Goal: Task Accomplishment & Management: Manage account settings

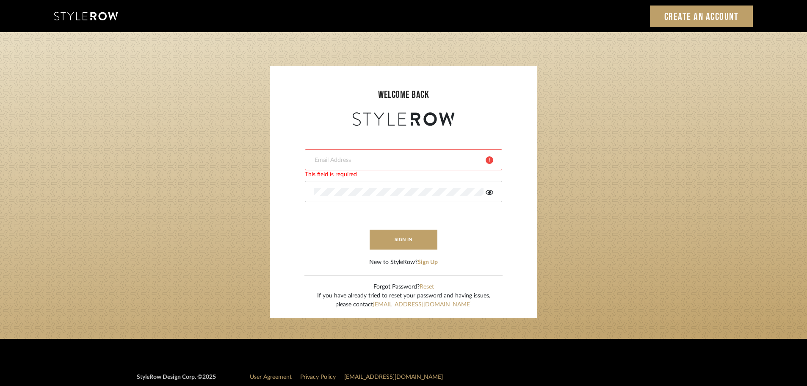
click at [371, 168] on div at bounding box center [403, 159] width 197 height 21
click at [344, 224] on form "This field is required This field is required sign in New to StyleRow? Sign Up" at bounding box center [404, 197] width 250 height 139
click at [344, 163] on input "email" at bounding box center [397, 160] width 166 height 8
type input "angelena@mooseinteriordesigns.com"
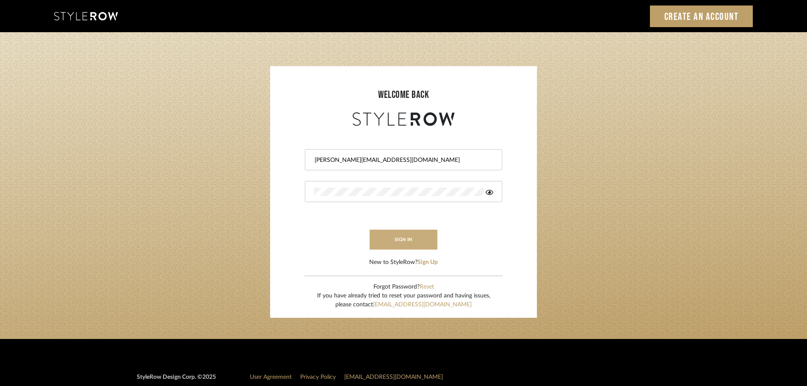
click at [386, 245] on button "sign in" at bounding box center [404, 240] width 68 height 20
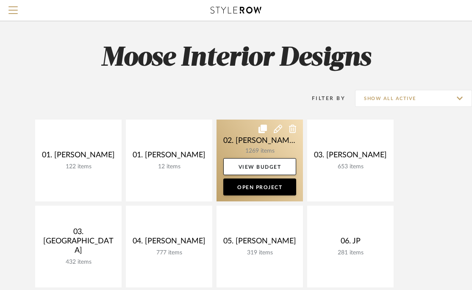
click at [269, 150] on link at bounding box center [259, 160] width 86 height 82
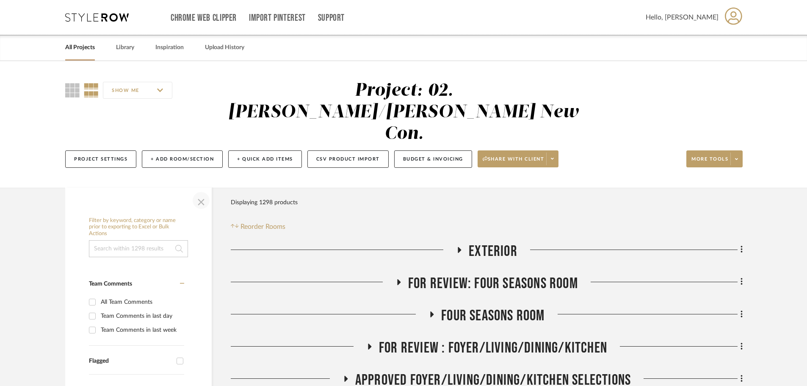
click at [203, 190] on span "button" at bounding box center [201, 200] width 20 height 20
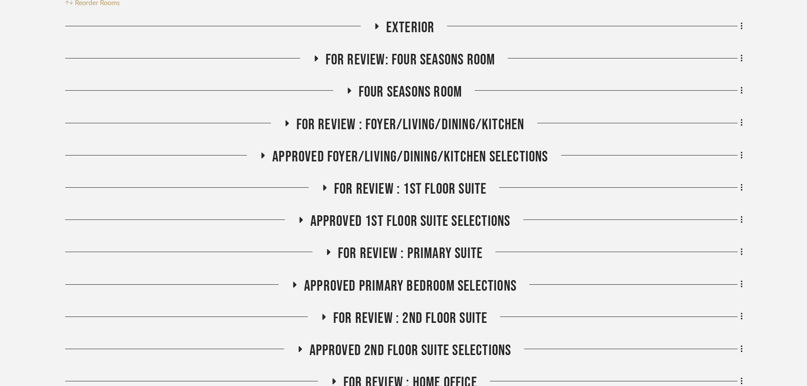
scroll to position [254, 0]
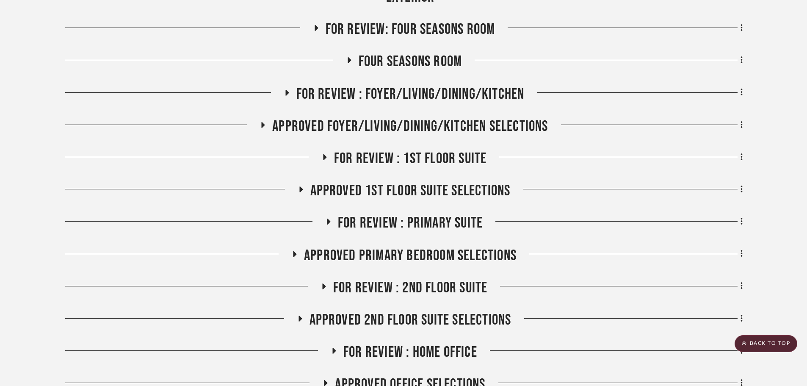
click at [413, 182] on span "Approved 1st Floor Suite Selections" at bounding box center [411, 191] width 200 height 18
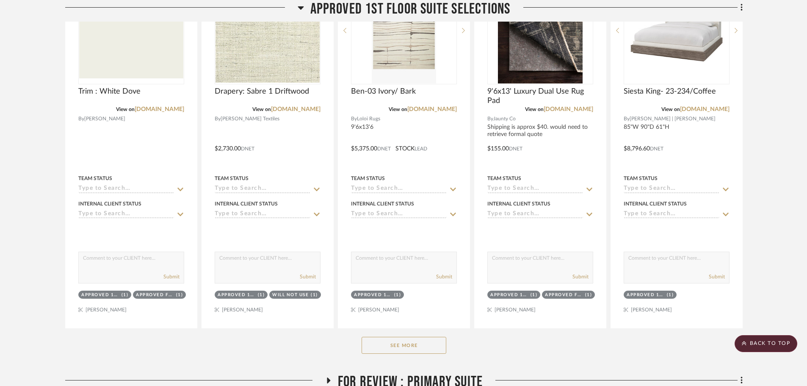
scroll to position [593, 0]
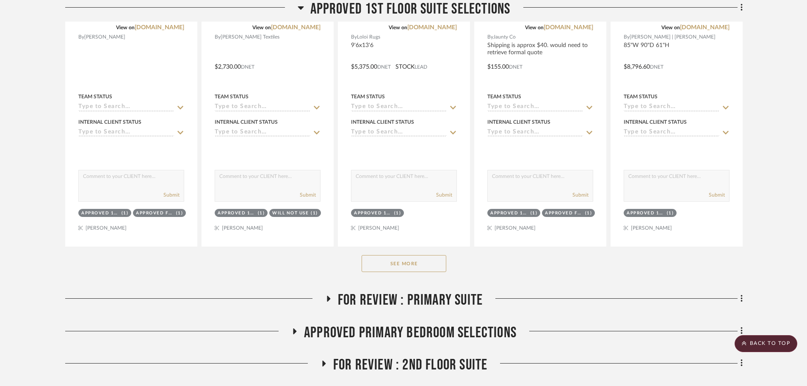
click at [430, 251] on div "See More" at bounding box center [404, 264] width 678 height 34
click at [423, 255] on button "See More" at bounding box center [404, 263] width 85 height 17
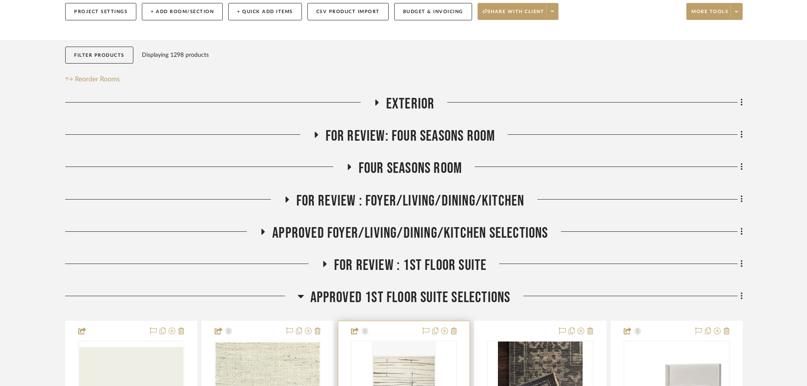
scroll to position [212, 0]
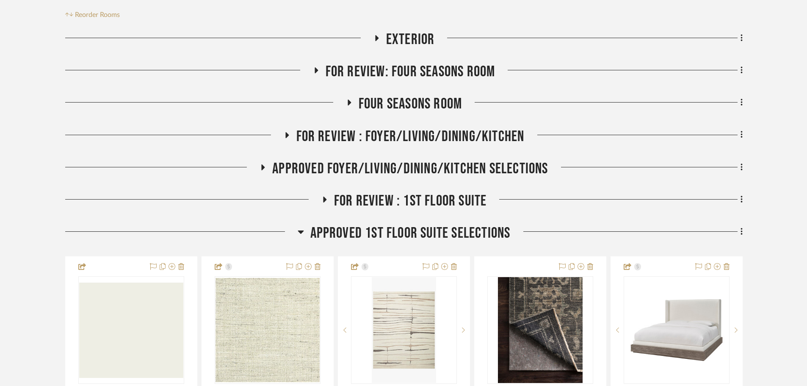
click at [413, 224] on span "Approved 1st Floor Suite Selections" at bounding box center [411, 233] width 200 height 18
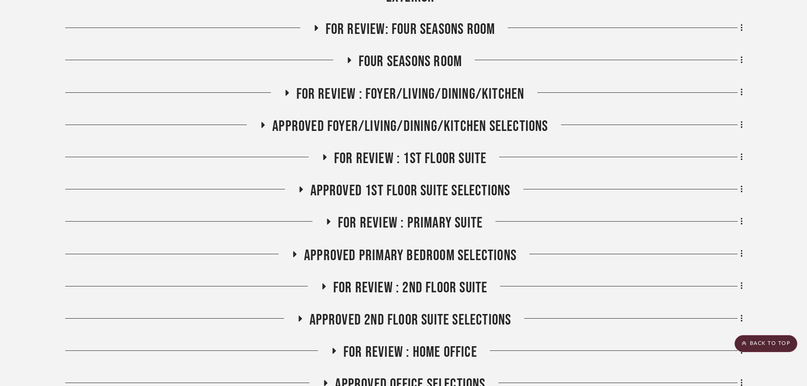
click at [423, 279] on span "FOR REVIEW : 2nd Floor Suite" at bounding box center [410, 288] width 155 height 18
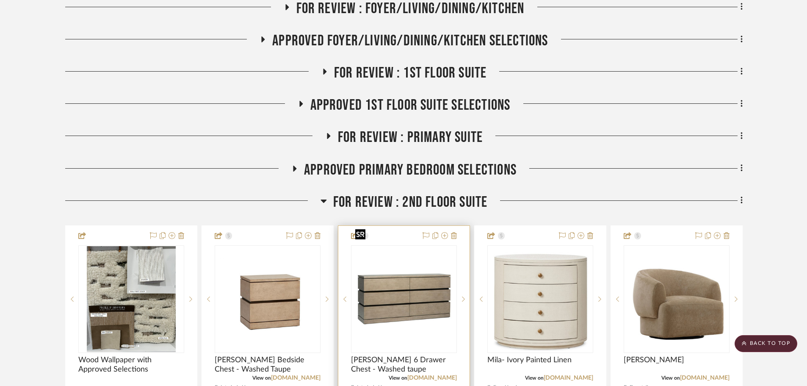
scroll to position [297, 0]
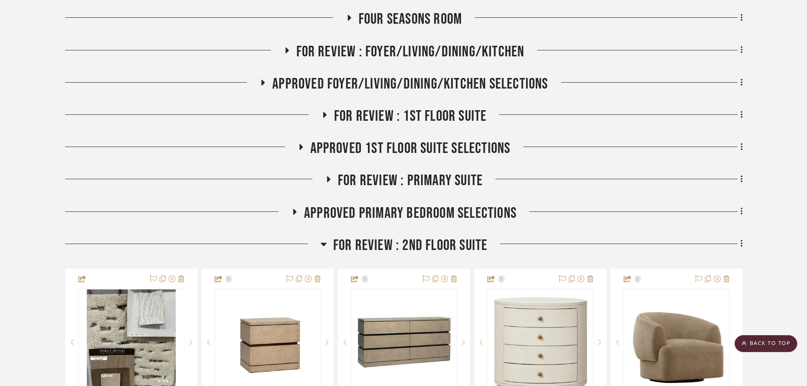
click at [380, 236] on span "FOR REVIEW : 2nd Floor Suite" at bounding box center [410, 245] width 155 height 18
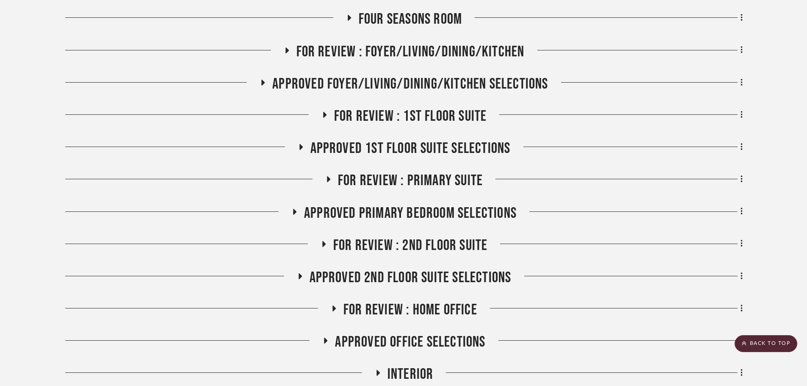
click at [361, 269] on span "Approved 2nd Floor Suite Selections" at bounding box center [411, 278] width 202 height 18
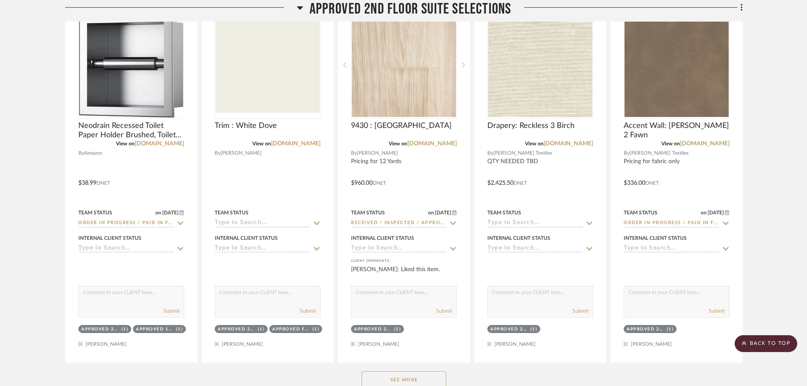
scroll to position [635, 0]
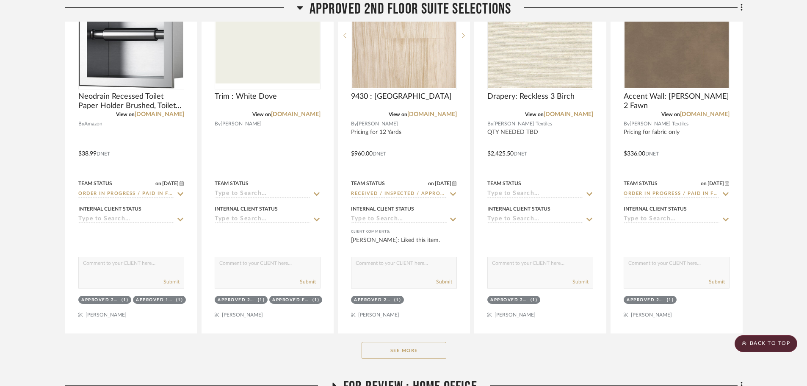
click at [404, 342] on button "See More" at bounding box center [404, 350] width 85 height 17
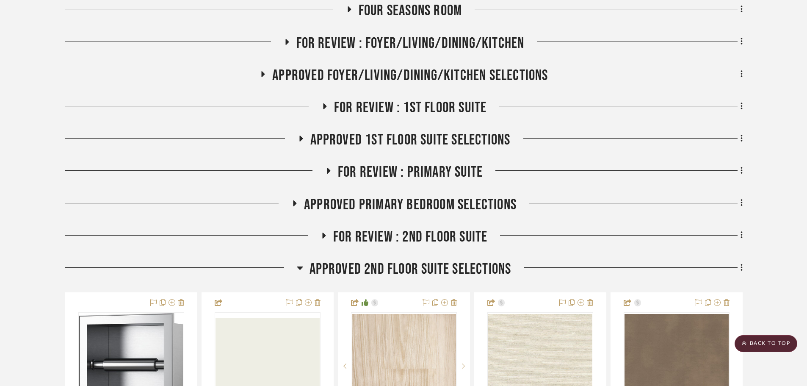
scroll to position [297, 0]
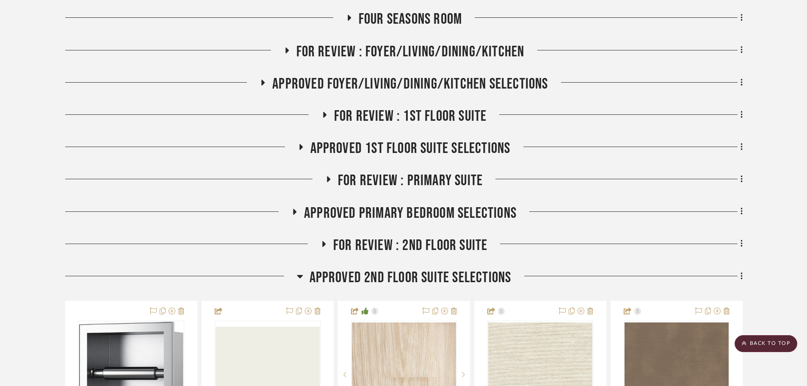
click at [421, 269] on span "Approved 2nd Floor Suite Selections" at bounding box center [411, 278] width 202 height 18
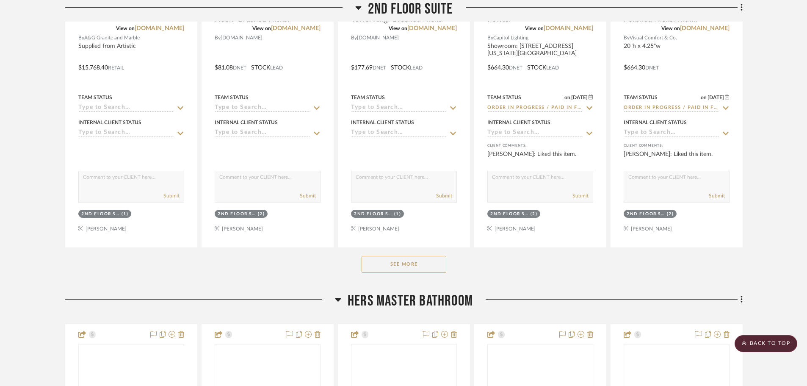
scroll to position [1101, 0]
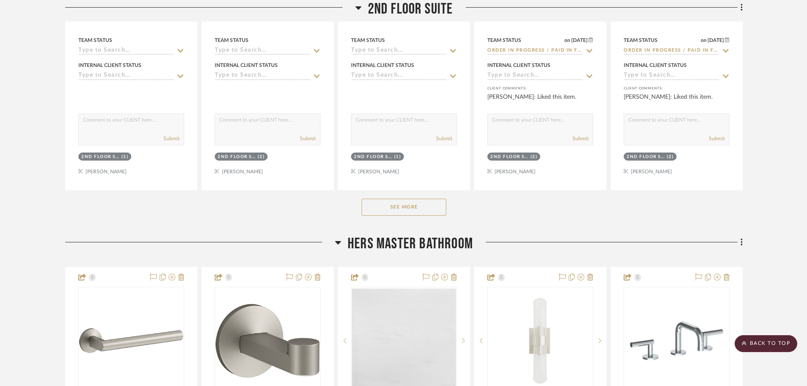
click at [414, 199] on button "See More" at bounding box center [404, 207] width 85 height 17
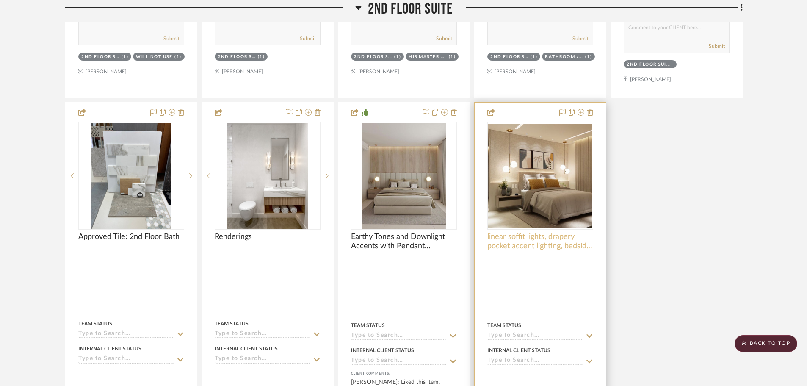
scroll to position [1567, 0]
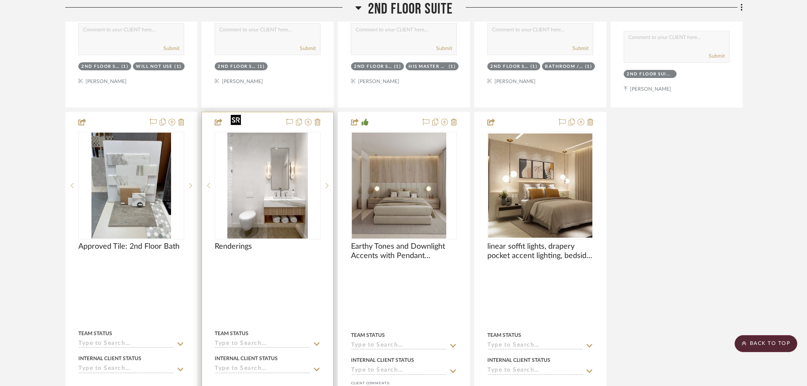
click at [0, 0] on img at bounding box center [0, 0] width 0 height 0
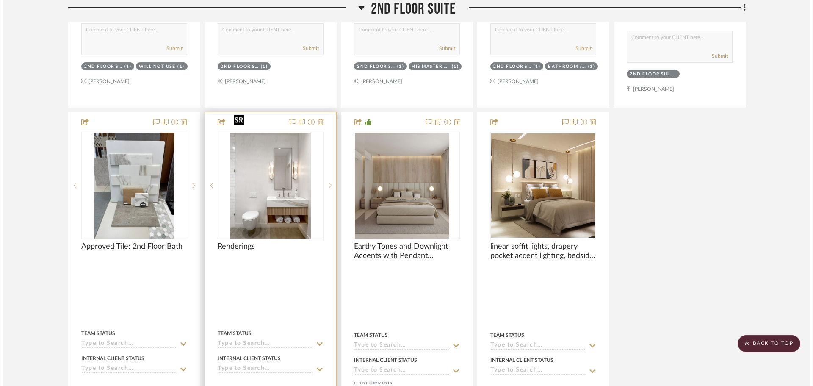
scroll to position [0, 0]
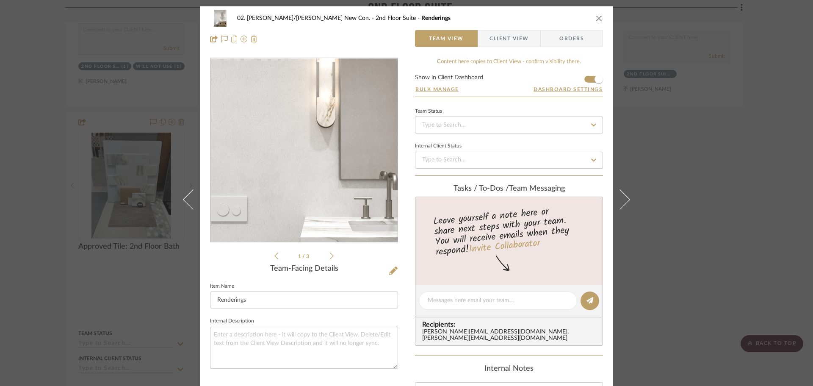
click at [296, 147] on img "0" at bounding box center [304, 150] width 140 height 184
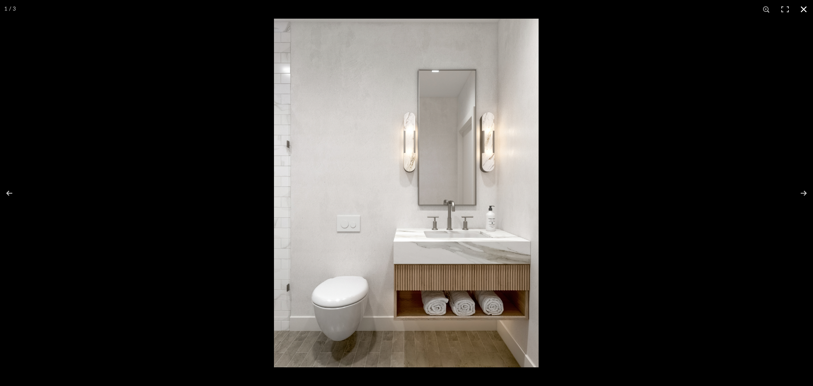
click at [676, 210] on div at bounding box center [680, 212] width 813 height 386
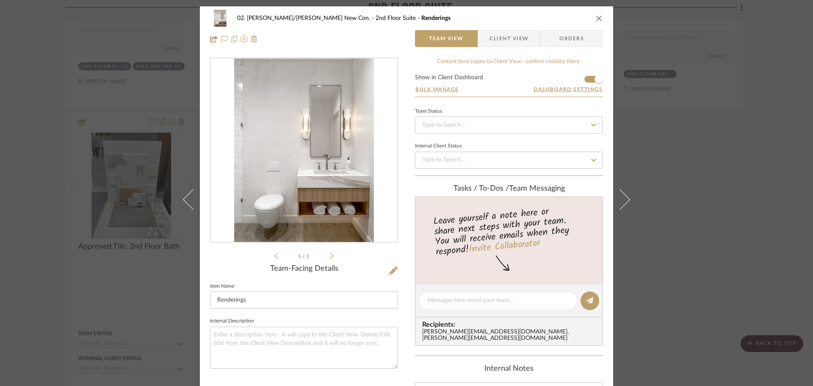
click at [729, 247] on div "02. Mazzarelli/Rothstein New Con. 2nd Floor Suite Renderings Team View Client V…" at bounding box center [406, 193] width 813 height 386
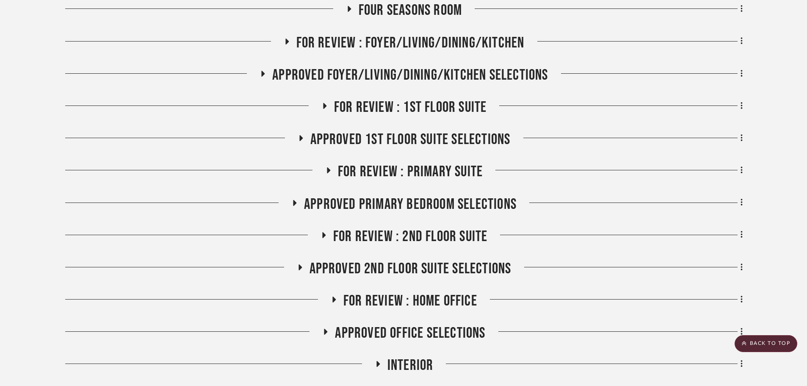
scroll to position [297, 0]
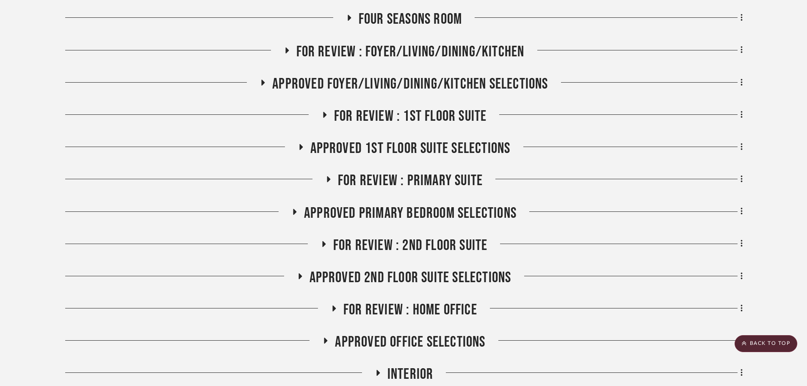
click at [421, 172] on span "FOR REVIEW : Primary Suite" at bounding box center [410, 181] width 145 height 18
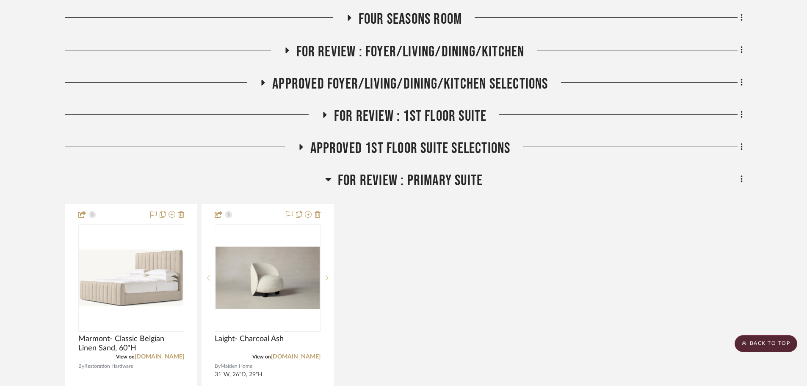
click at [410, 172] on span "FOR REVIEW : Primary Suite" at bounding box center [410, 181] width 145 height 18
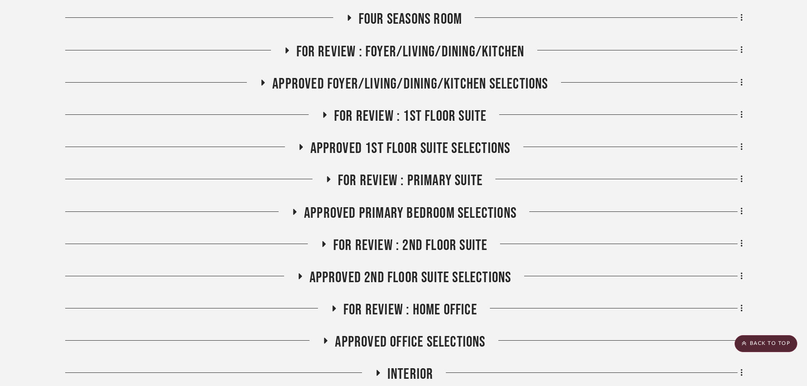
click at [385, 139] on span "Approved 1st Floor Suite Selections" at bounding box center [411, 148] width 200 height 18
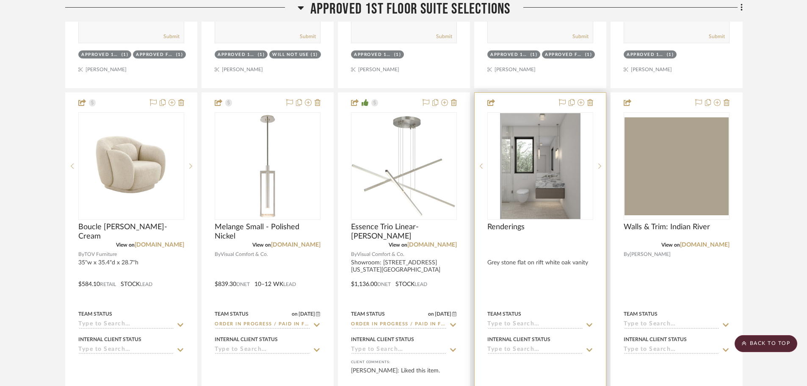
scroll to position [720, 0]
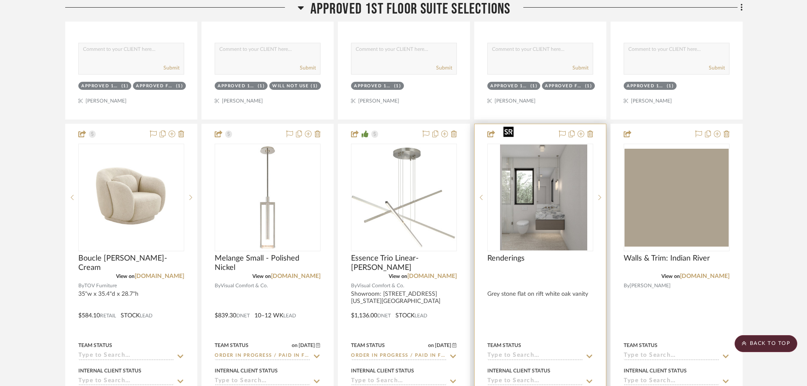
click at [554, 176] on div at bounding box center [541, 198] width 106 height 108
click at [554, 176] on img "0" at bounding box center [540, 197] width 80 height 106
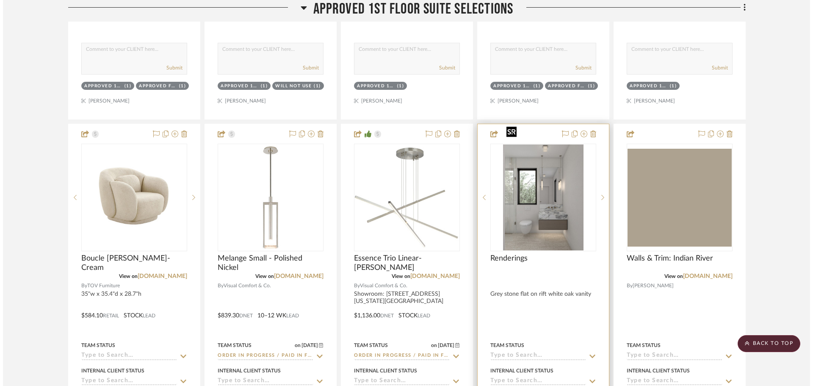
scroll to position [0, 0]
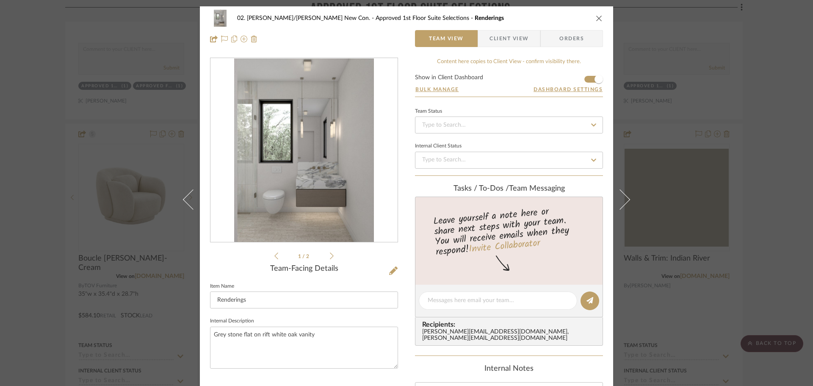
click at [344, 167] on img "0" at bounding box center [304, 150] width 140 height 184
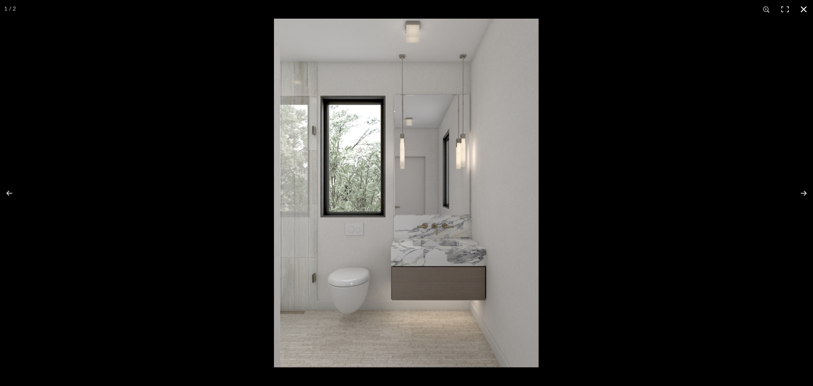
click at [650, 193] on div at bounding box center [680, 212] width 813 height 386
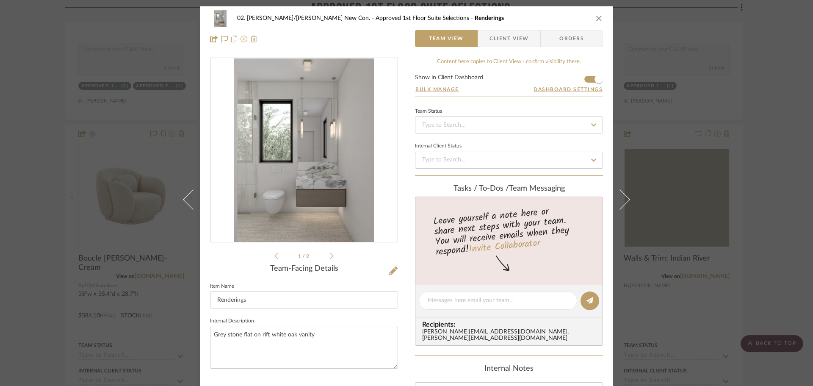
click at [12, 144] on div "02. Mazzarelli/Rothstein New Con. Approved 1st Floor Suite Selections Rendering…" at bounding box center [406, 193] width 813 height 386
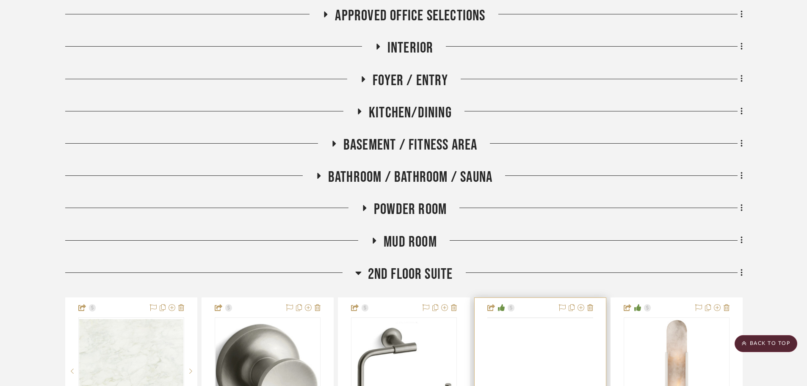
scroll to position [2753, 0]
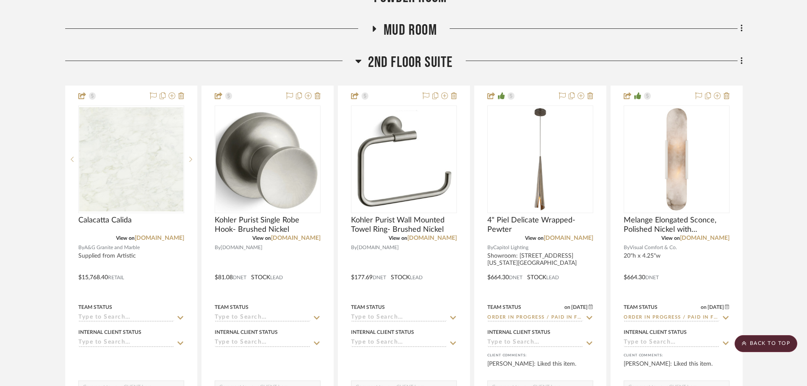
click at [428, 53] on span "2nd Floor Suite" at bounding box center [410, 62] width 85 height 18
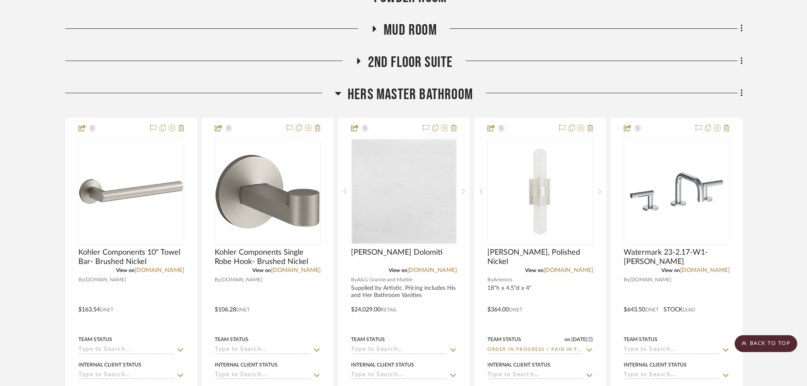
click at [429, 86] on span "Hers Master Bathroom" at bounding box center [410, 95] width 125 height 18
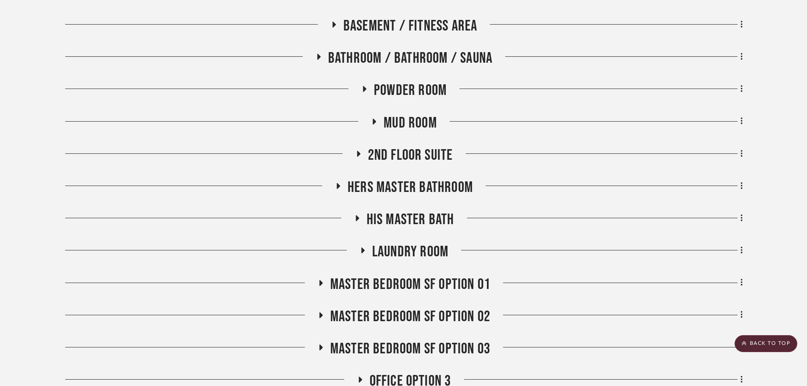
scroll to position [2626, 0]
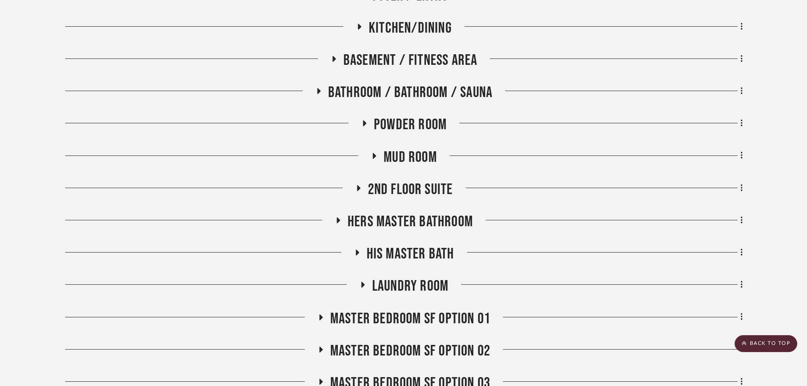
click at [414, 245] on span "His Master Bath" at bounding box center [411, 254] width 88 height 18
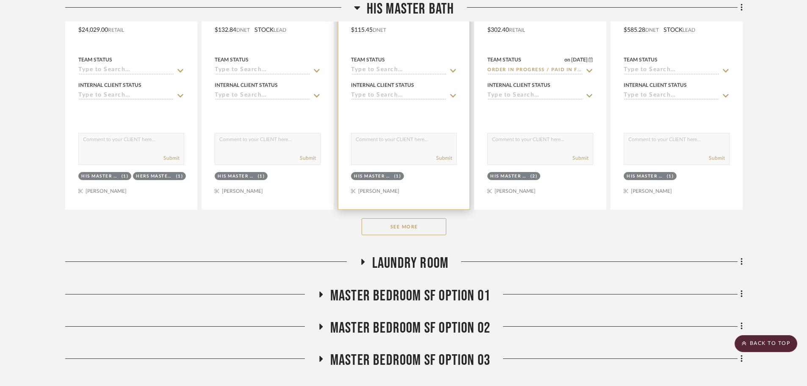
scroll to position [3092, 0]
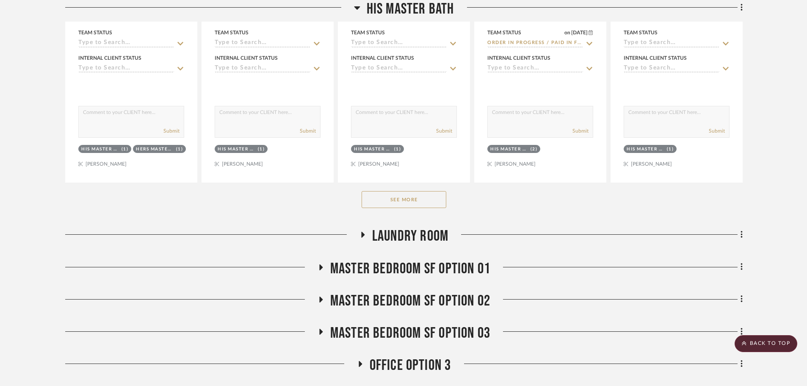
click at [405, 191] on button "See More" at bounding box center [404, 199] width 85 height 17
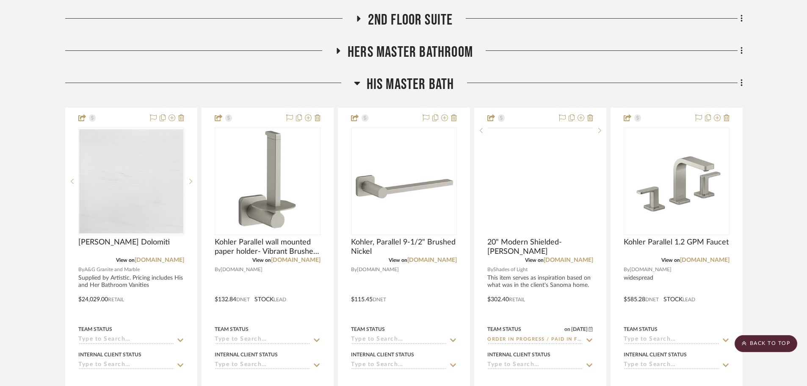
scroll to position [2584, 0]
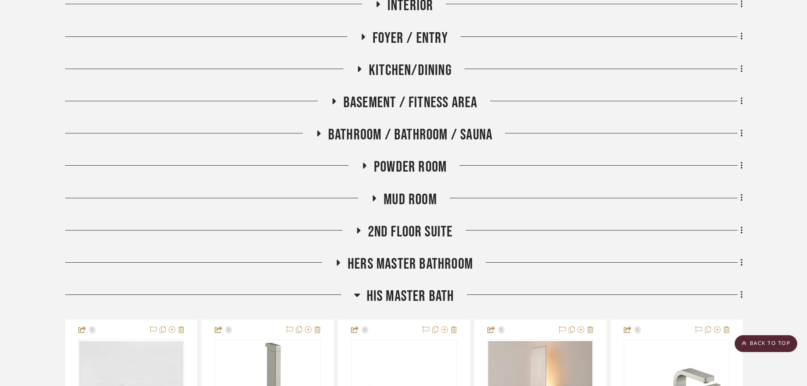
click at [398, 255] on span "Hers Master Bathroom" at bounding box center [410, 264] width 125 height 18
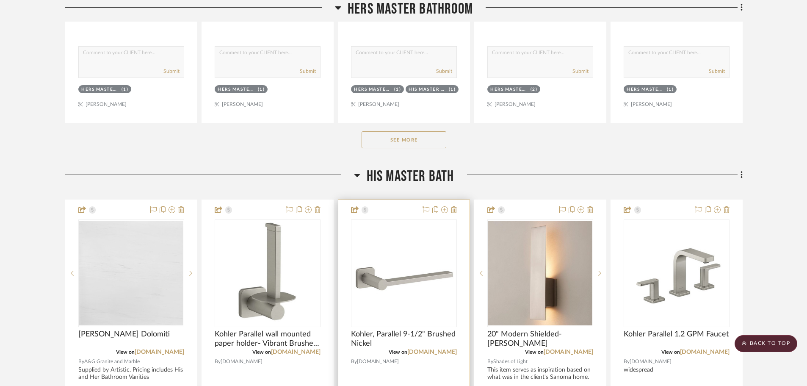
scroll to position [3135, 0]
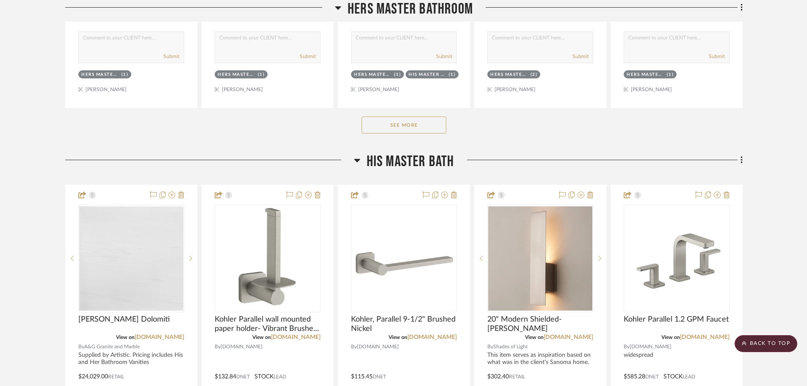
click at [419, 116] on button "See More" at bounding box center [404, 124] width 85 height 17
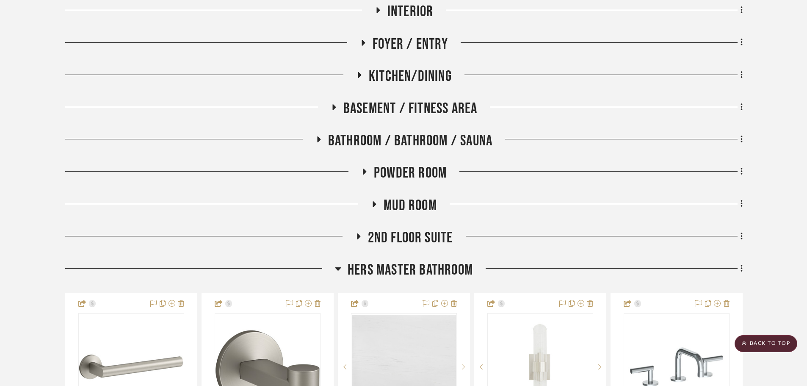
scroll to position [2542, 0]
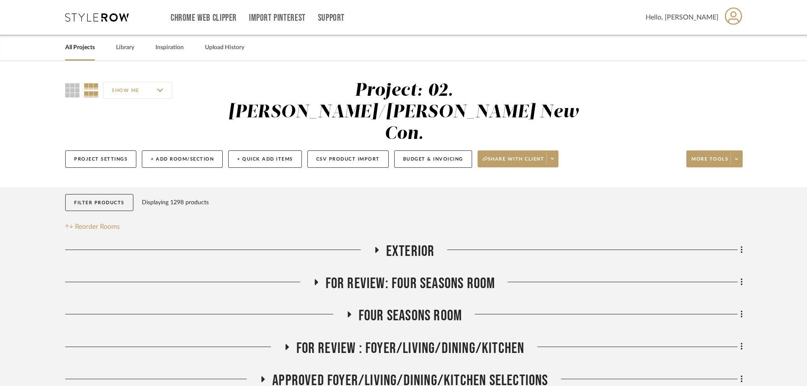
click at [93, 49] on link "All Projects" at bounding box center [80, 47] width 30 height 11
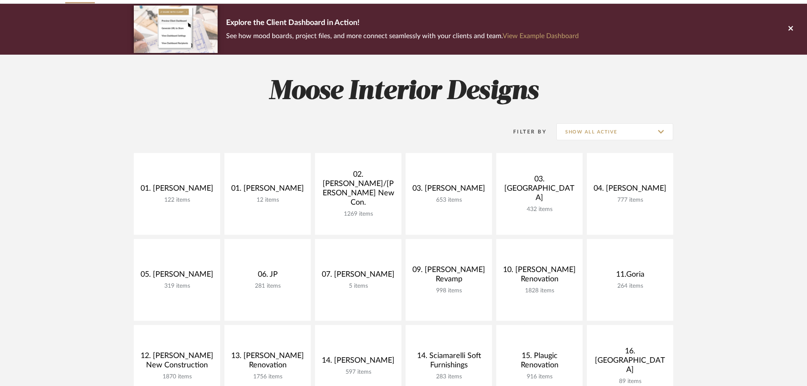
scroll to position [85, 0]
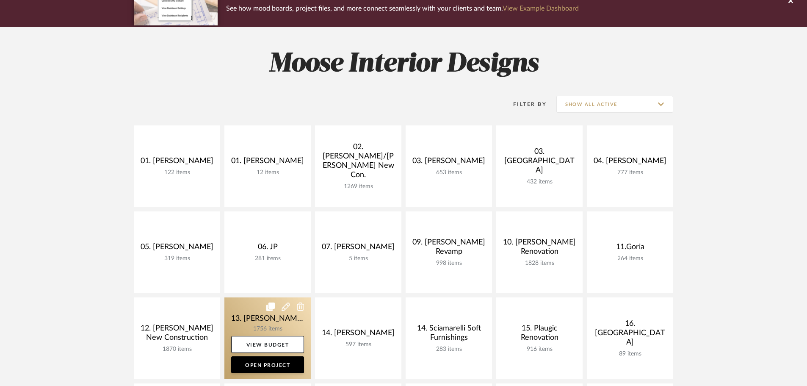
click at [288, 283] on link at bounding box center [268, 338] width 86 height 82
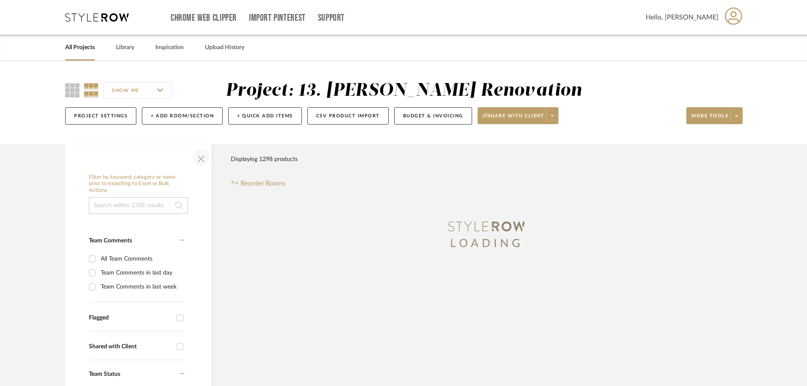
click at [197, 156] on span "button" at bounding box center [201, 157] width 20 height 20
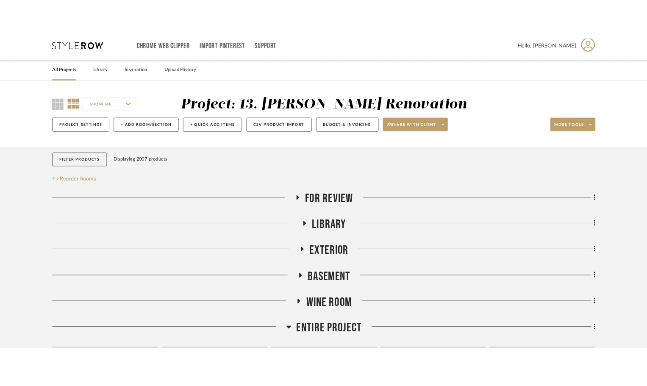
scroll to position [30, 0]
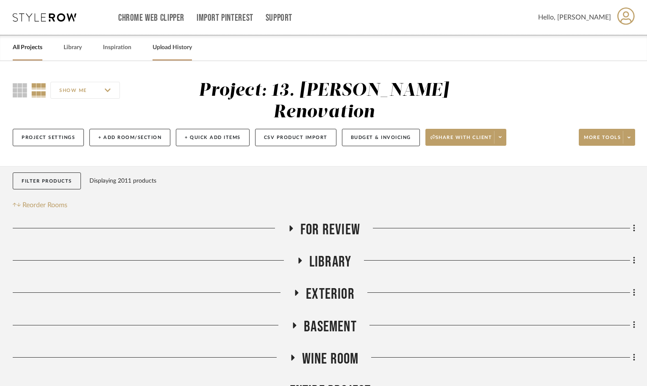
click at [180, 47] on link "Upload History" at bounding box center [171, 47] width 39 height 11
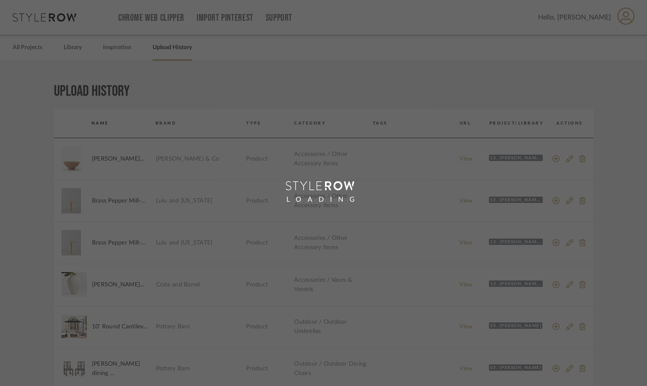
click at [76, 51] on div "LOADING" at bounding box center [323, 193] width 647 height 386
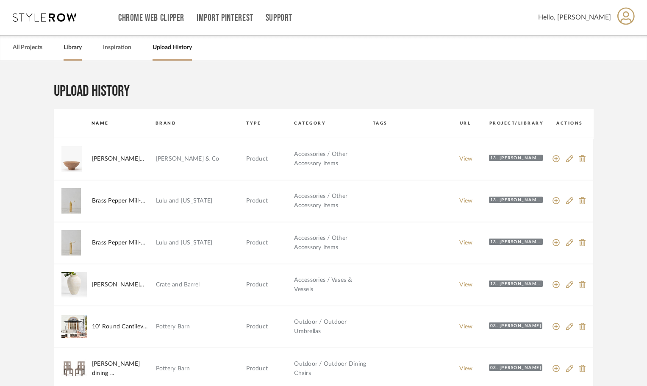
click at [75, 50] on link "Library" at bounding box center [73, 47] width 18 height 11
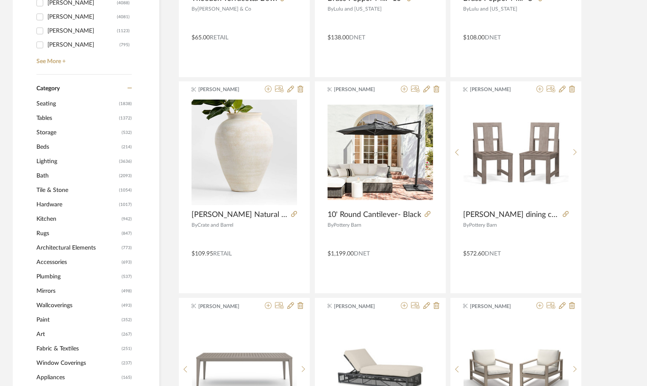
scroll to position [297, 0]
click at [78, 266] on span "Accessories" at bounding box center [77, 262] width 83 height 14
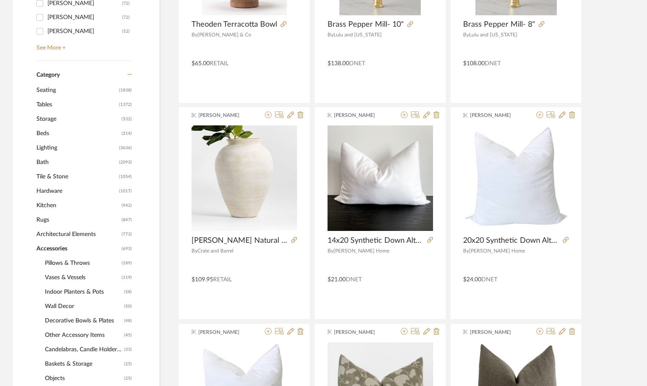
scroll to position [321, 0]
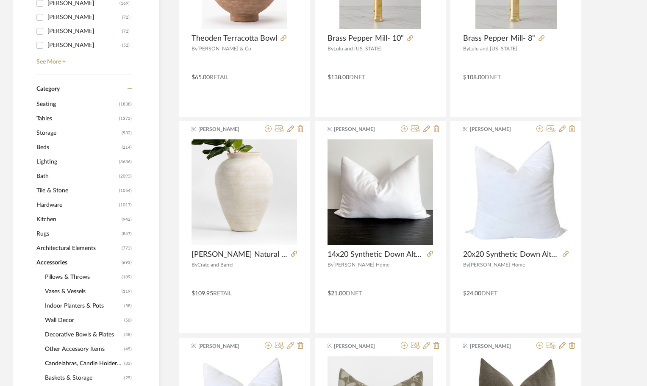
click at [87, 294] on span "Vases & Vessels" at bounding box center [82, 291] width 75 height 14
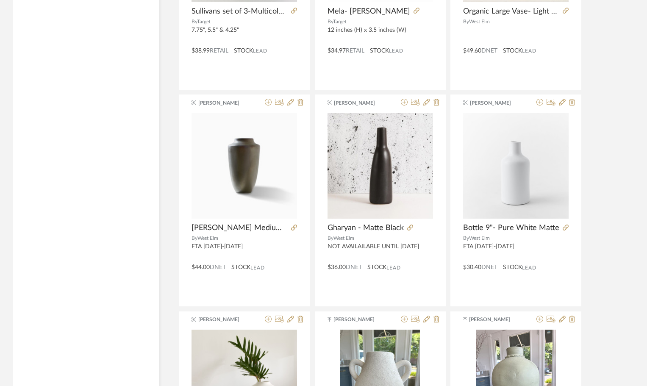
scroll to position [2033, 0]
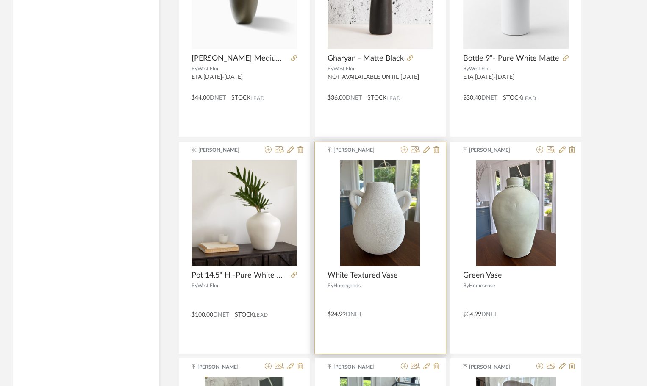
click at [402, 151] on icon at bounding box center [404, 149] width 7 height 7
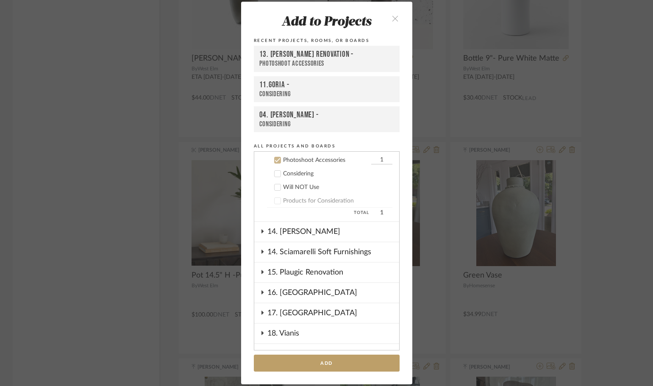
scroll to position [882, 0]
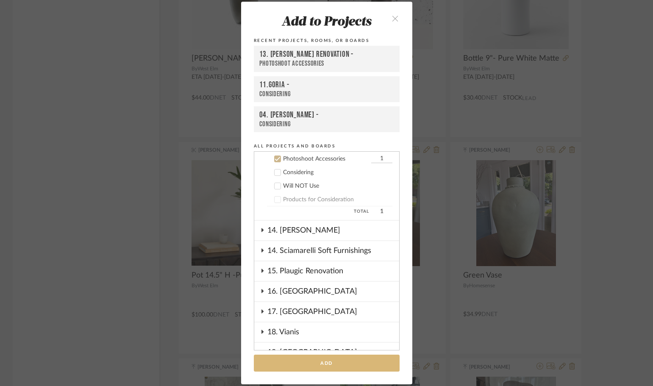
click at [323, 362] on button "Add" at bounding box center [327, 363] width 146 height 17
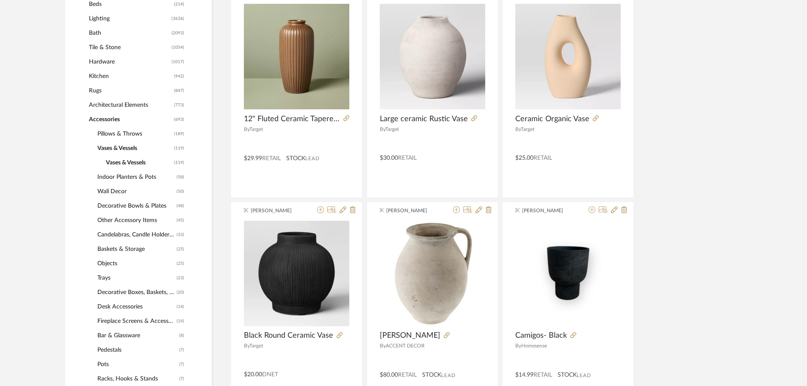
scroll to position [381, 0]
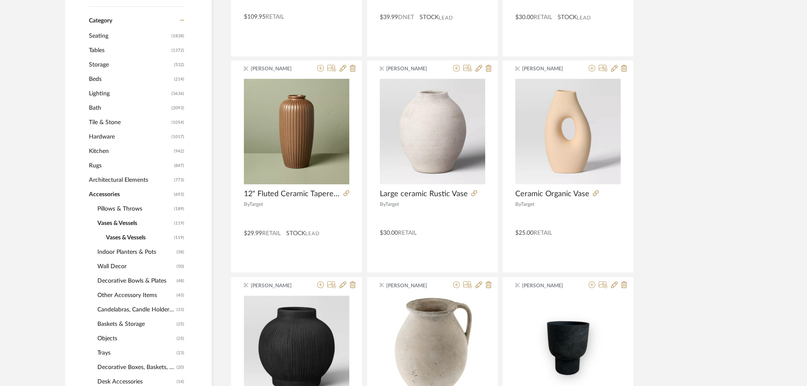
click at [109, 197] on span "Accessories" at bounding box center [130, 194] width 83 height 14
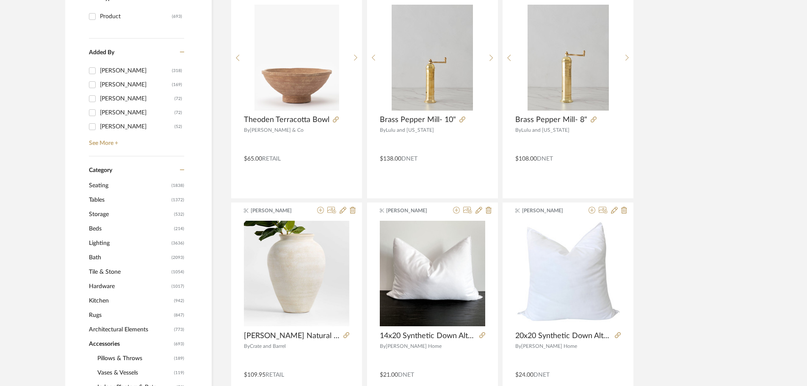
scroll to position [85, 0]
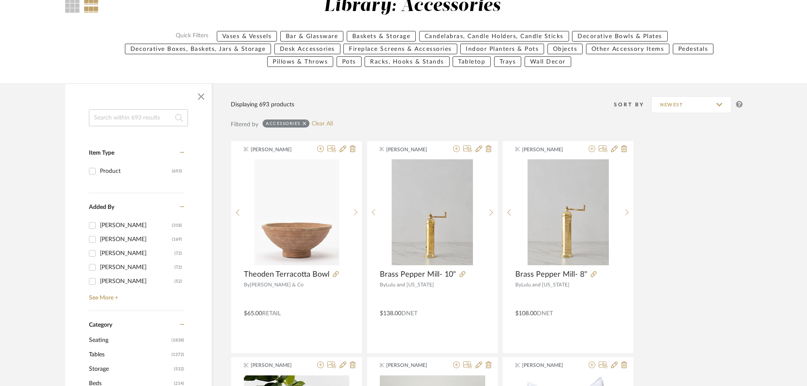
click at [149, 120] on input at bounding box center [138, 117] width 99 height 17
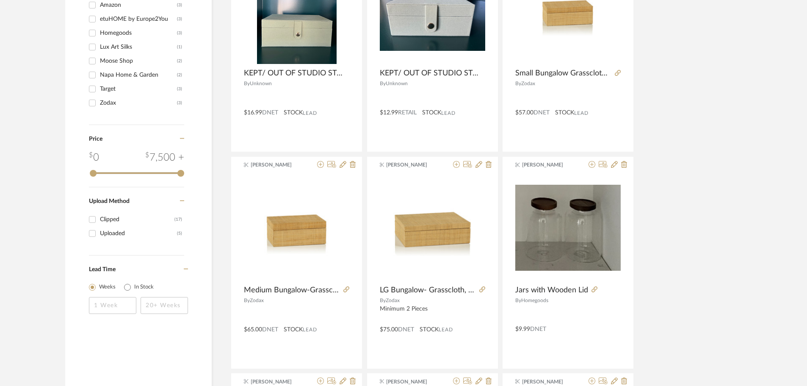
scroll to position [720, 0]
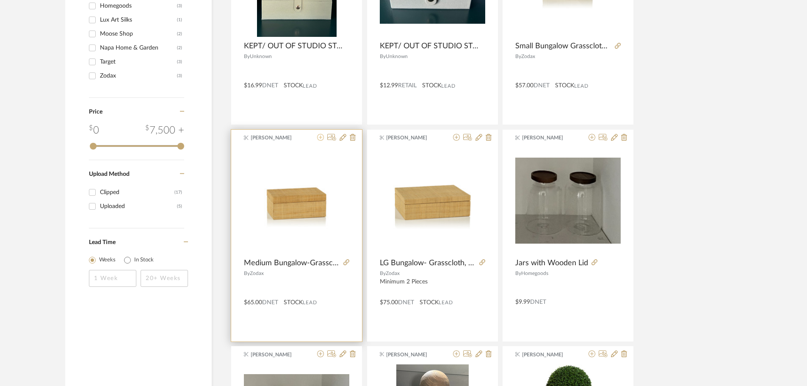
click at [320, 140] on icon at bounding box center [320, 137] width 7 height 7
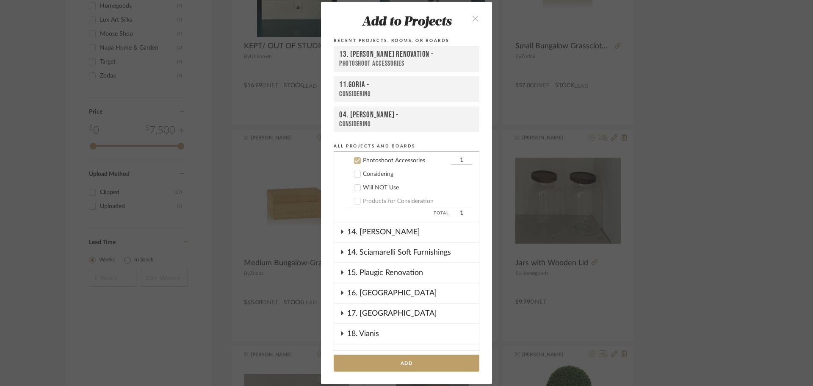
scroll to position [882, 0]
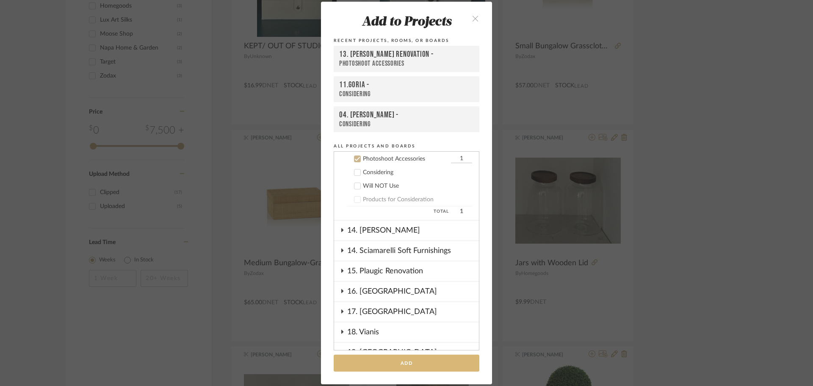
click at [438, 359] on button "Add" at bounding box center [407, 363] width 146 height 17
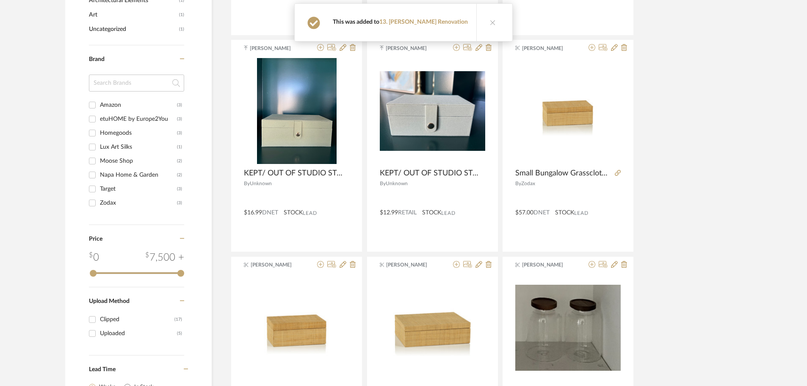
scroll to position [551, 0]
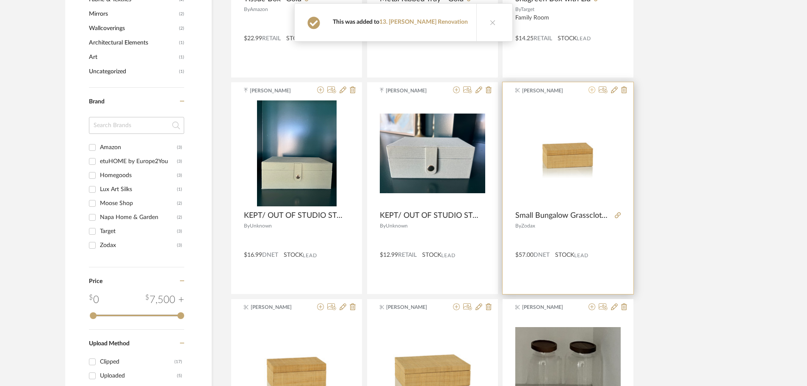
click at [592, 91] on icon at bounding box center [592, 89] width 7 height 7
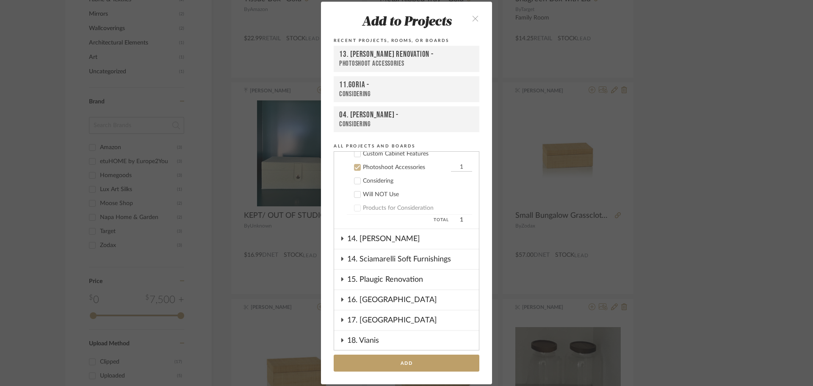
scroll to position [882, 0]
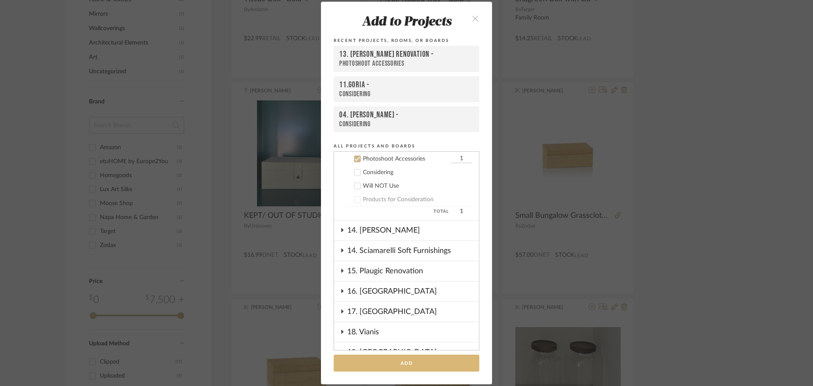
click at [430, 358] on button "Add" at bounding box center [407, 363] width 146 height 17
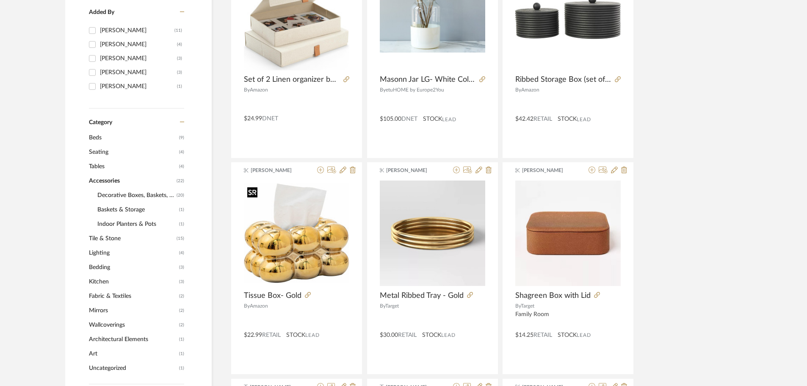
scroll to position [0, 0]
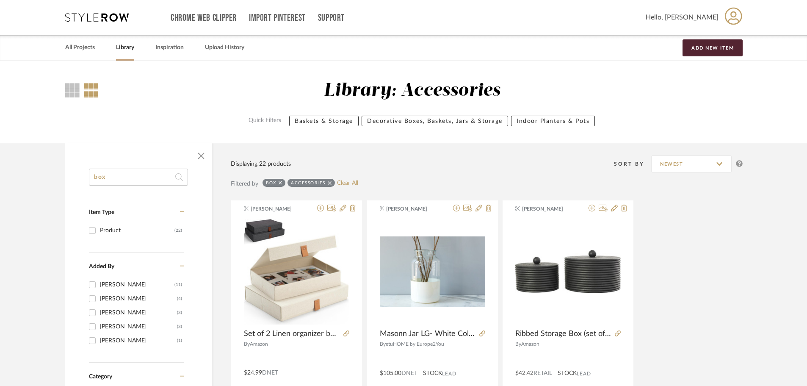
drag, startPoint x: 122, startPoint y: 178, endPoint x: 67, endPoint y: 175, distance: 54.7
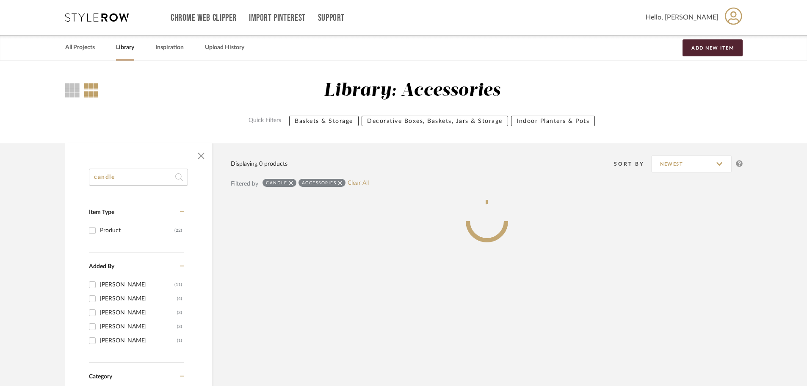
type input "candle"
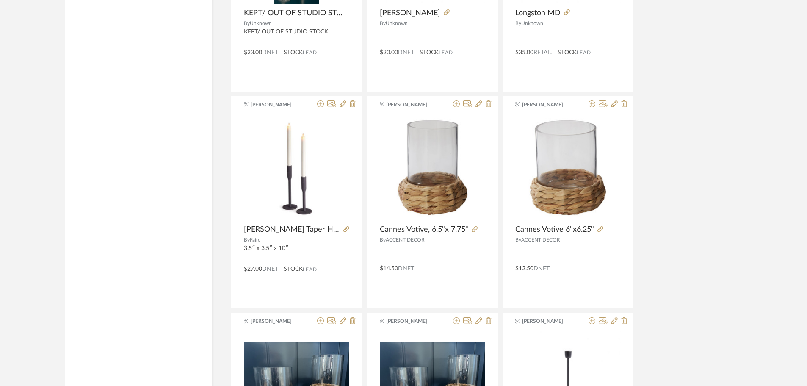
scroll to position [1398, 0]
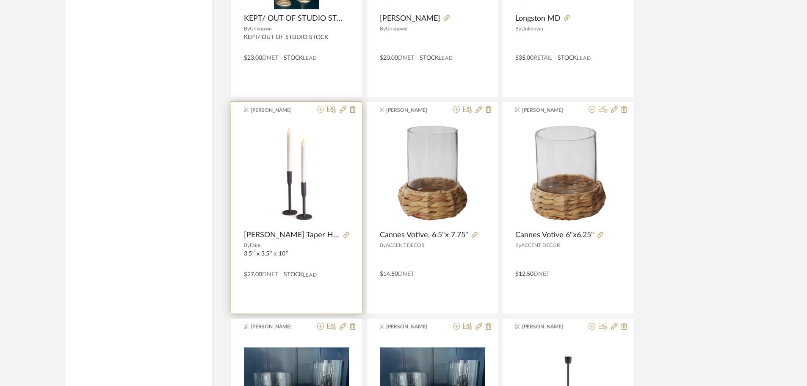
click at [321, 111] on icon at bounding box center [320, 109] width 7 height 7
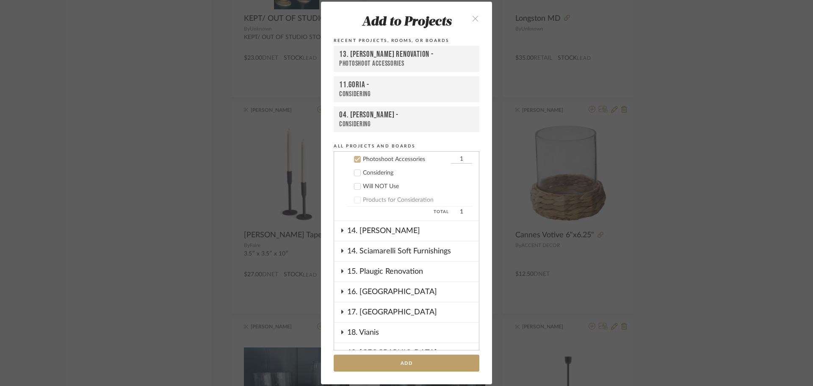
scroll to position [882, 0]
click at [408, 368] on button "Add" at bounding box center [407, 363] width 146 height 17
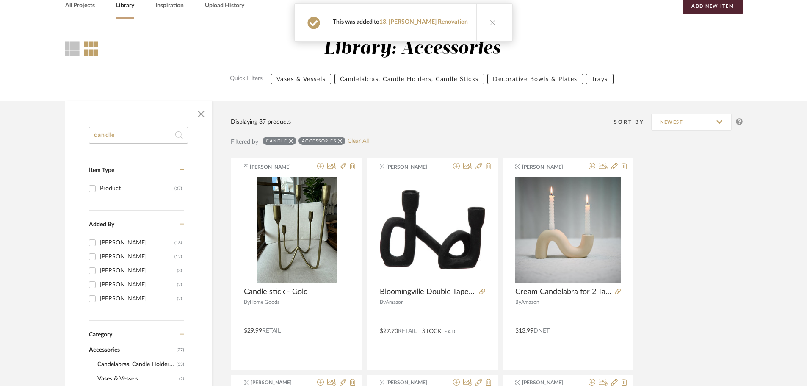
scroll to position [0, 0]
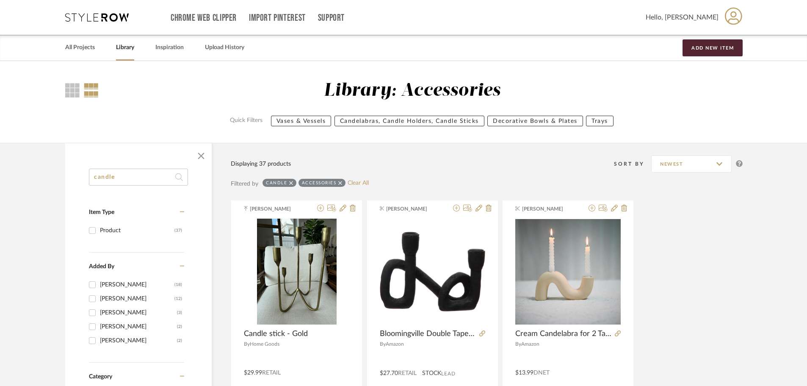
drag, startPoint x: 127, startPoint y: 175, endPoint x: 65, endPoint y: 175, distance: 62.3
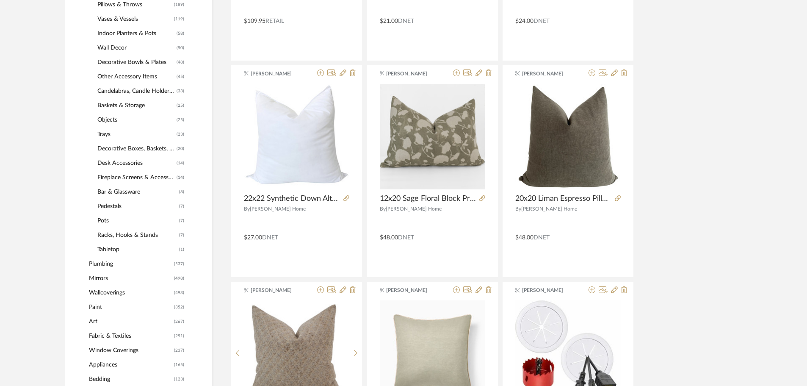
scroll to position [381, 0]
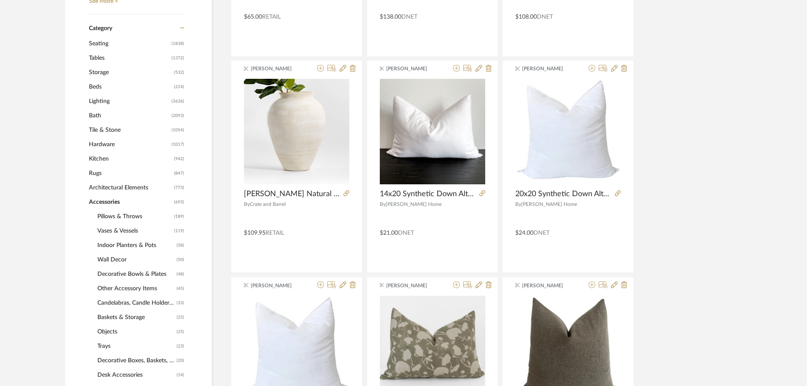
click at [127, 232] on span "Vases & Vessels" at bounding box center [134, 231] width 75 height 14
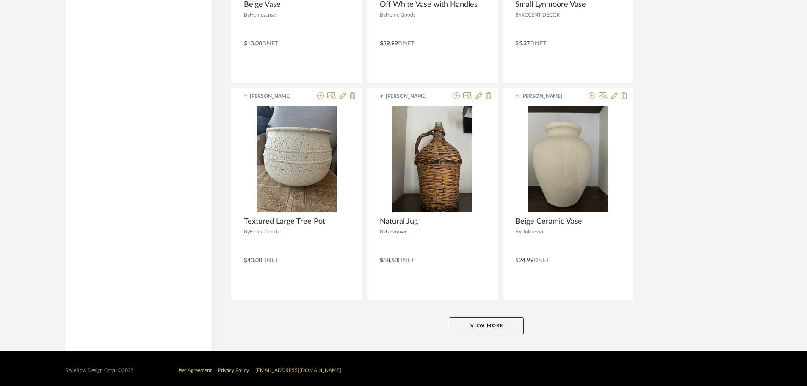
scroll to position [2525, 0]
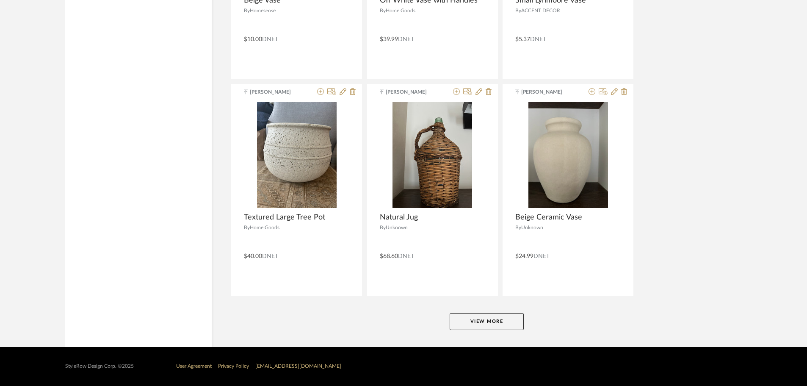
click at [493, 323] on button "View More" at bounding box center [487, 321] width 74 height 17
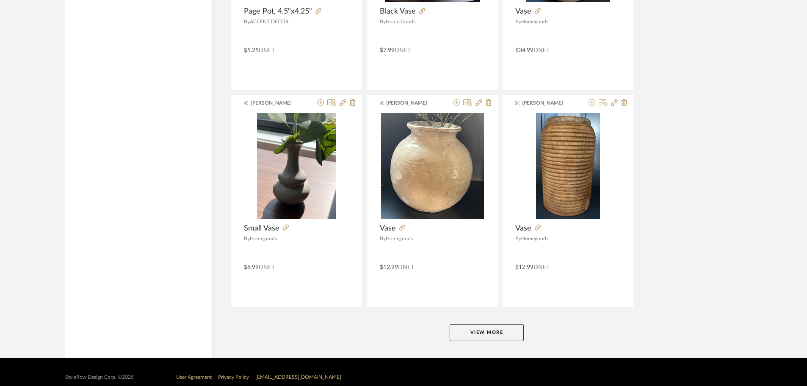
scroll to position [5125, 0]
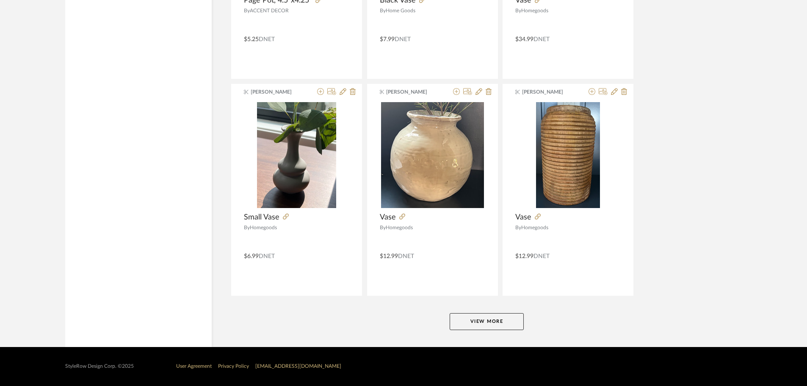
click at [496, 319] on button "View More" at bounding box center [487, 321] width 74 height 17
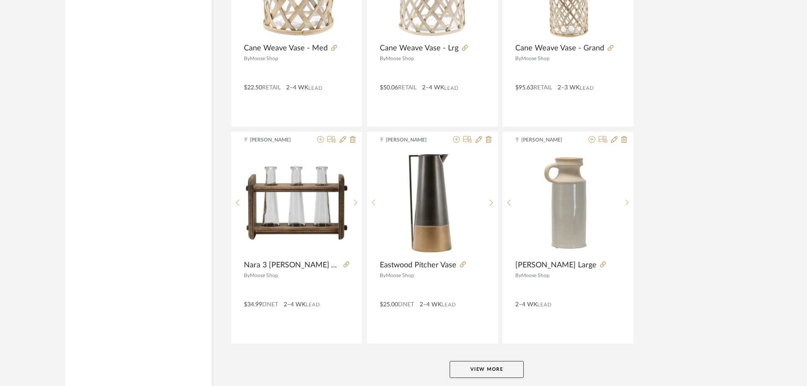
scroll to position [7725, 0]
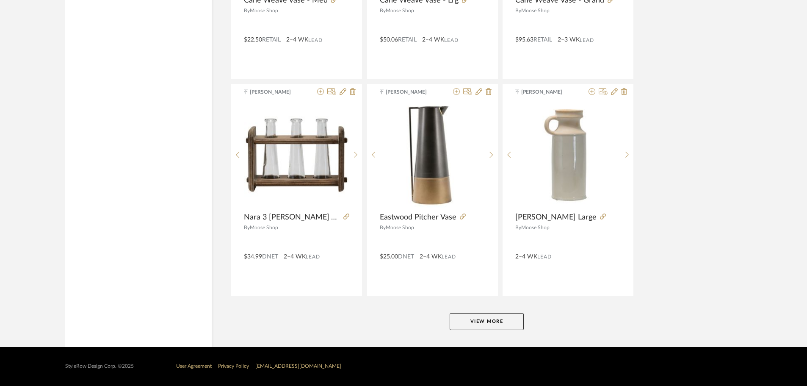
click at [484, 313] on button "View More" at bounding box center [487, 321] width 74 height 17
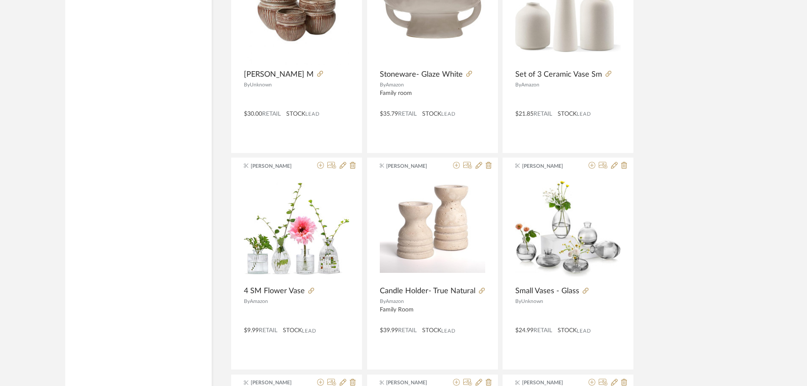
scroll to position [3093, 0]
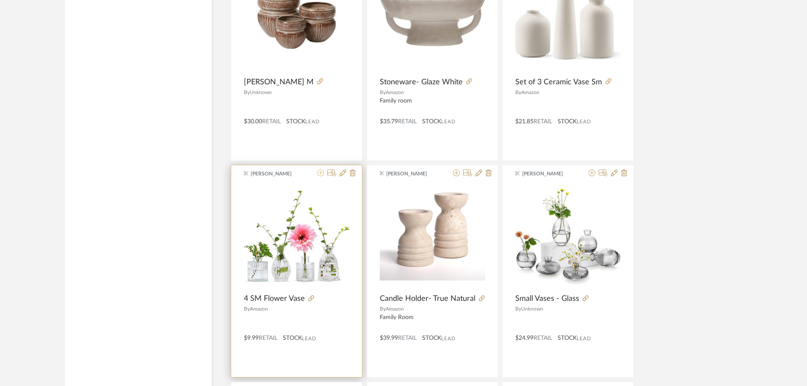
click at [322, 173] on icon at bounding box center [320, 172] width 7 height 7
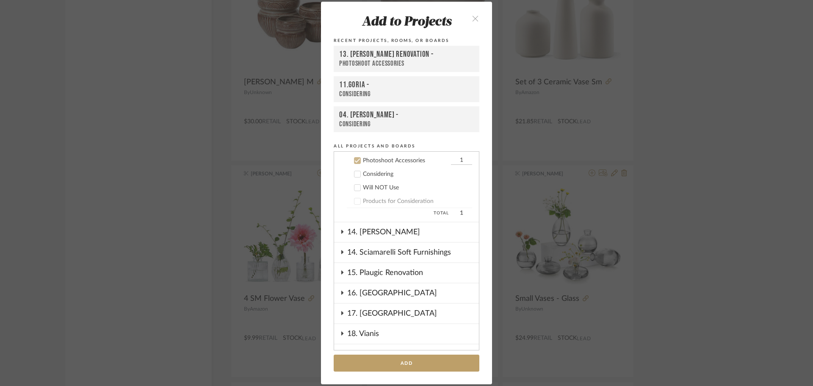
scroll to position [882, 0]
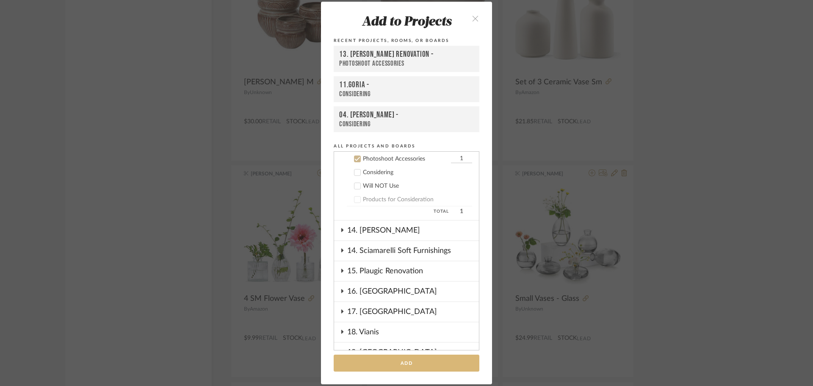
click at [415, 360] on button "Add" at bounding box center [407, 363] width 146 height 17
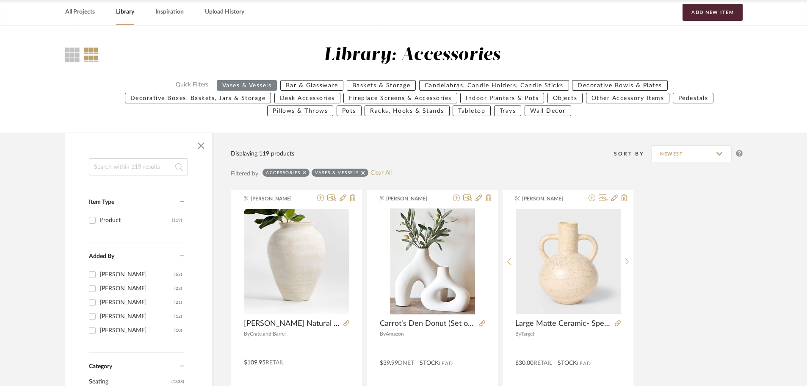
scroll to position [0, 0]
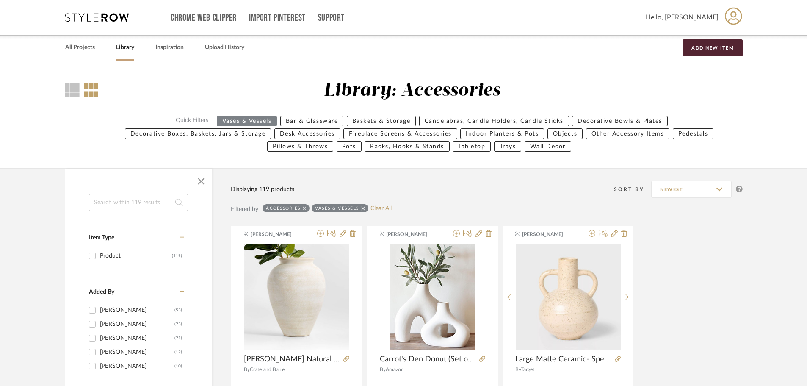
click at [108, 205] on input at bounding box center [138, 202] width 99 height 17
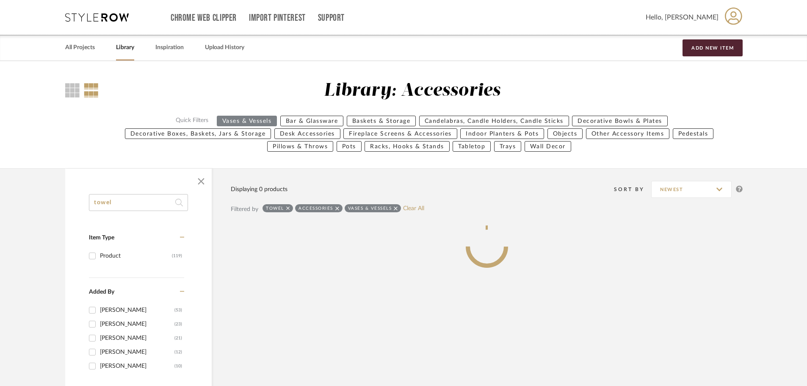
type input "towel"
click at [0, 0] on div "Sorry, we can’t find any products that match your search criteria. GO TO LIBRAR…" at bounding box center [0, 0] width 0 height 0
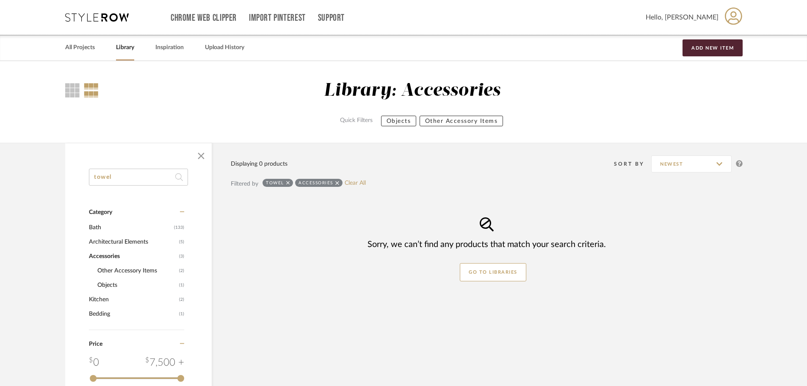
click at [336, 183] on icon at bounding box center [337, 183] width 4 height 6
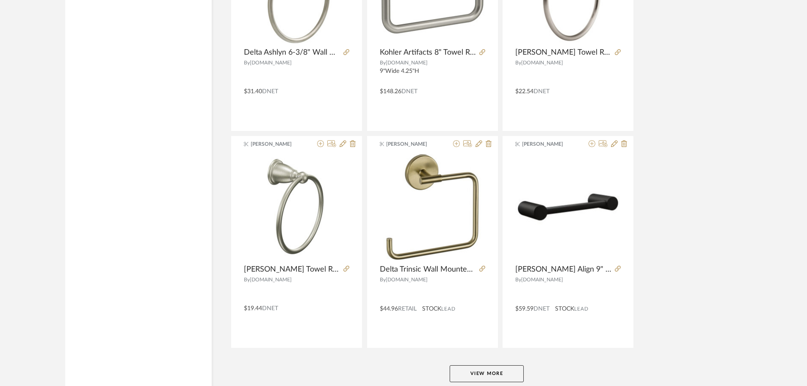
scroll to position [2487, 0]
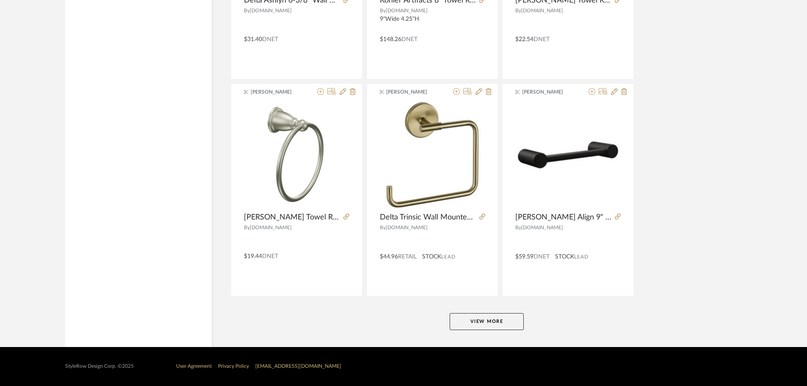
click at [492, 318] on button "View More" at bounding box center [487, 321] width 74 height 17
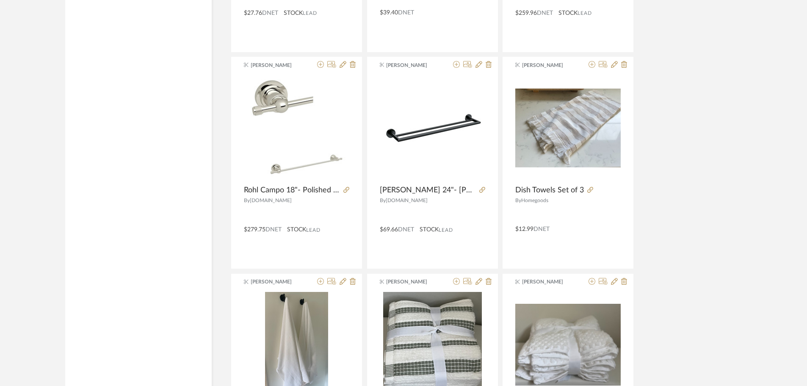
scroll to position [5087, 0]
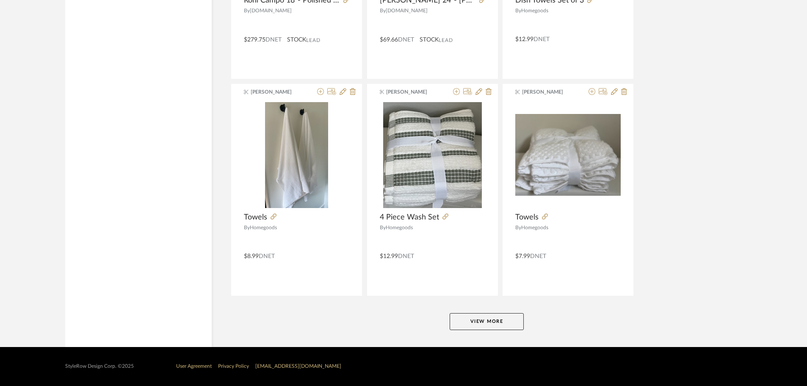
click at [497, 320] on button "View More" at bounding box center [487, 321] width 74 height 17
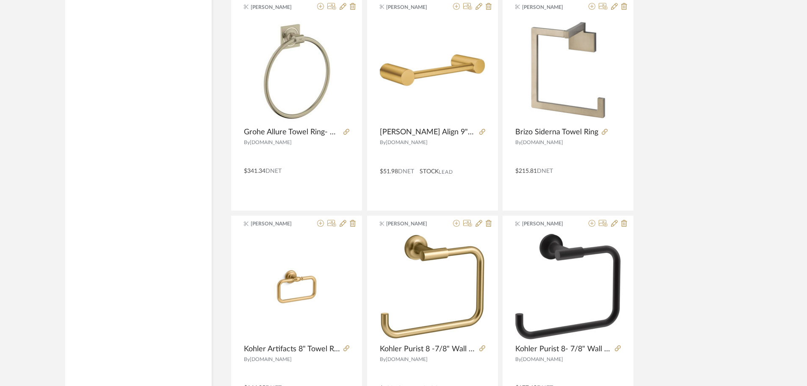
scroll to position [0, 0]
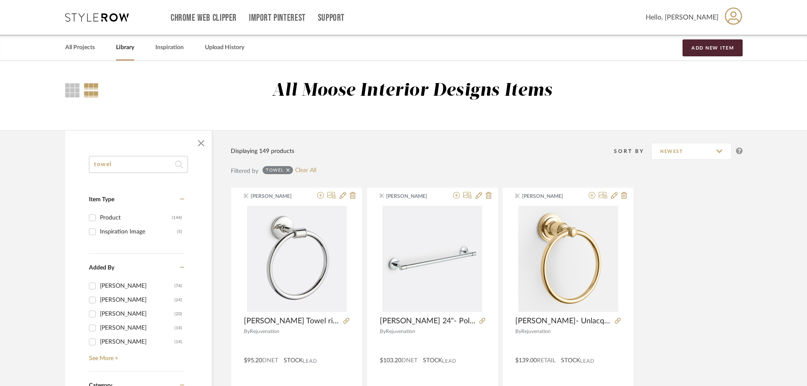
drag, startPoint x: 739, startPoint y: 241, endPoint x: 704, endPoint y: 44, distance: 200.1
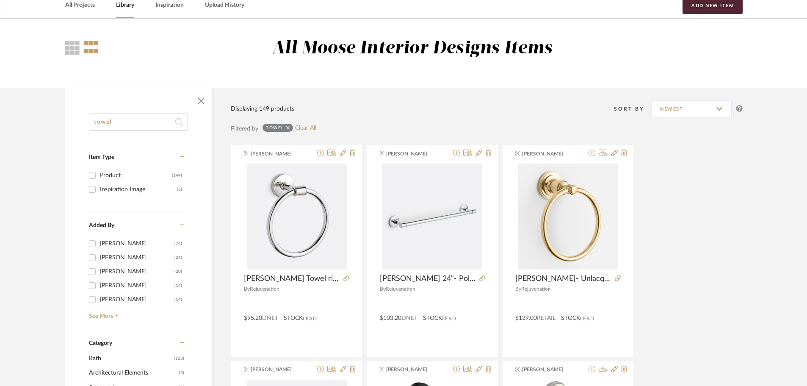
click at [313, 132] on div "towel Clear All" at bounding box center [290, 129] width 54 height 10
click at [302, 130] on link "Clear All" at bounding box center [305, 128] width 21 height 7
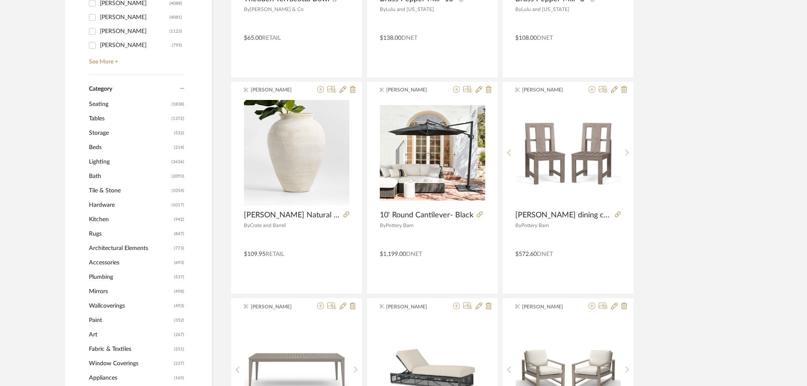
click at [111, 262] on span "Accessories" at bounding box center [130, 262] width 83 height 14
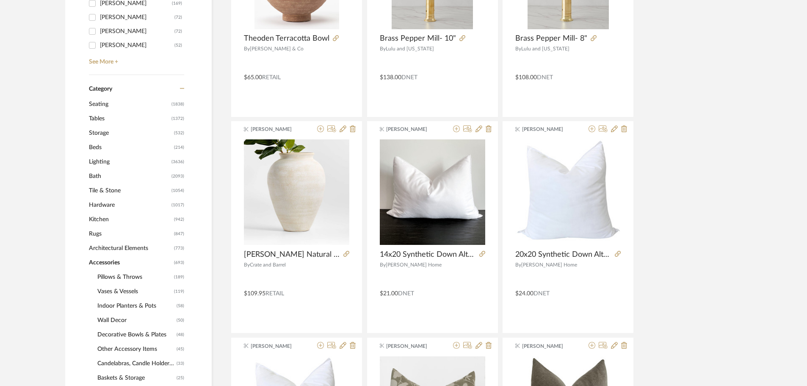
scroll to position [363, 0]
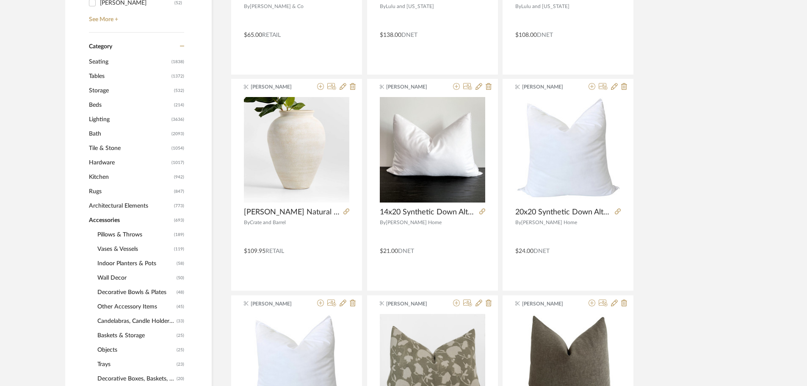
click at [127, 250] on span "Vases & Vessels" at bounding box center [134, 249] width 75 height 14
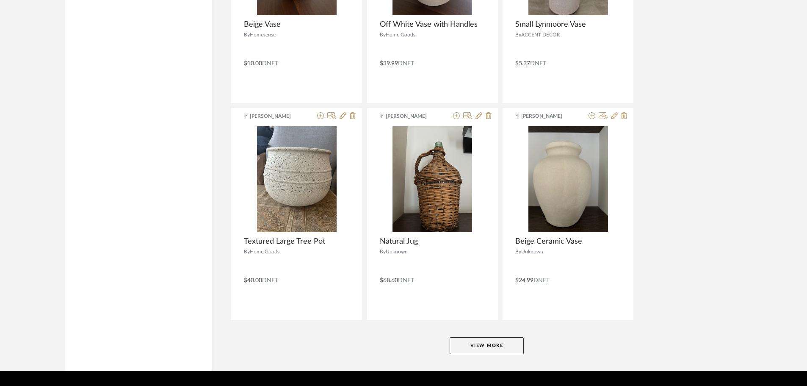
scroll to position [2525, 0]
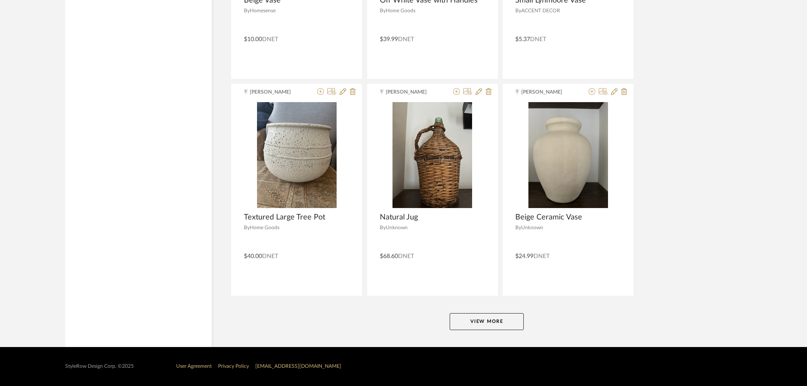
click at [492, 322] on button "View More" at bounding box center [487, 321] width 74 height 17
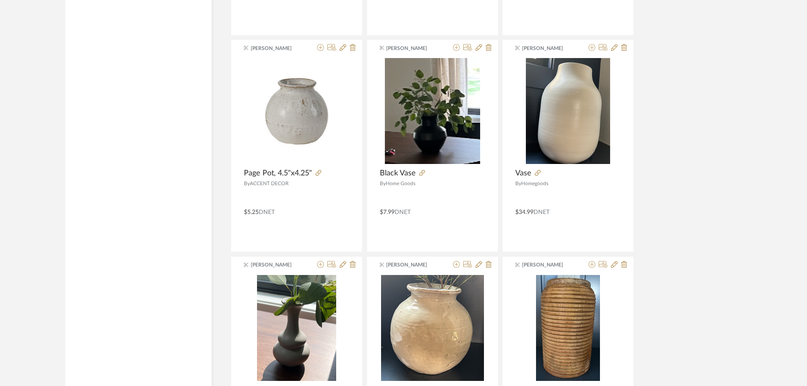
scroll to position [5125, 0]
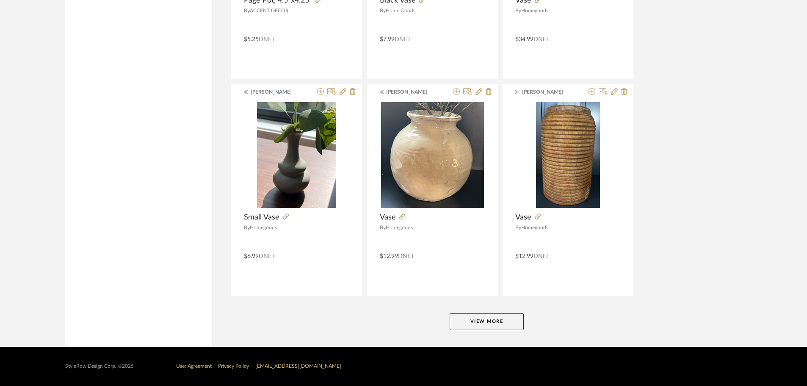
click at [494, 317] on button "View More" at bounding box center [487, 321] width 74 height 17
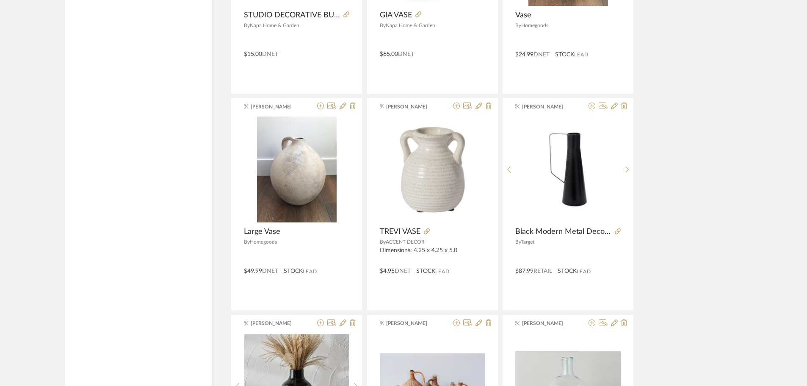
scroll to position [5548, 0]
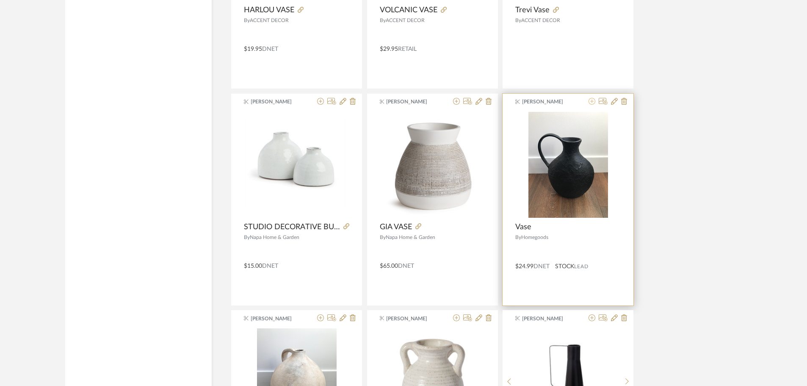
click at [593, 101] on icon at bounding box center [592, 101] width 7 height 7
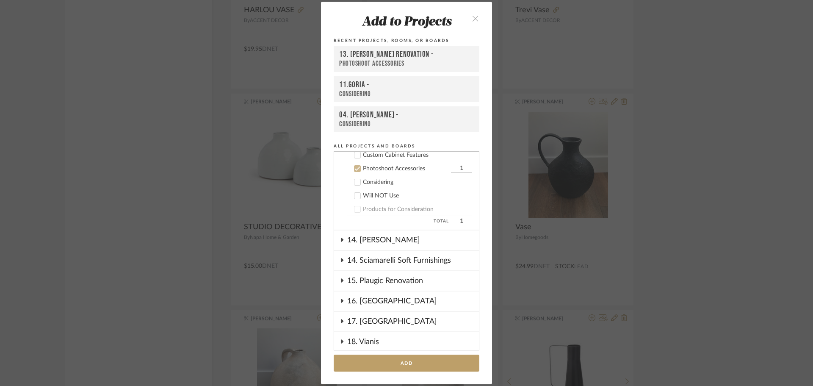
scroll to position [882, 0]
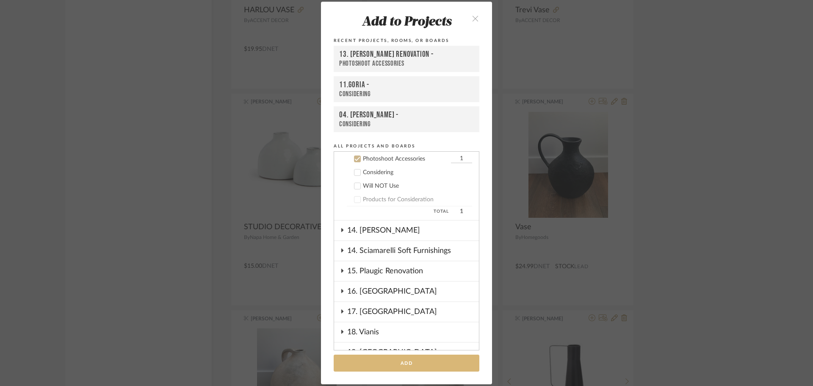
click at [404, 360] on button "Add" at bounding box center [407, 363] width 146 height 17
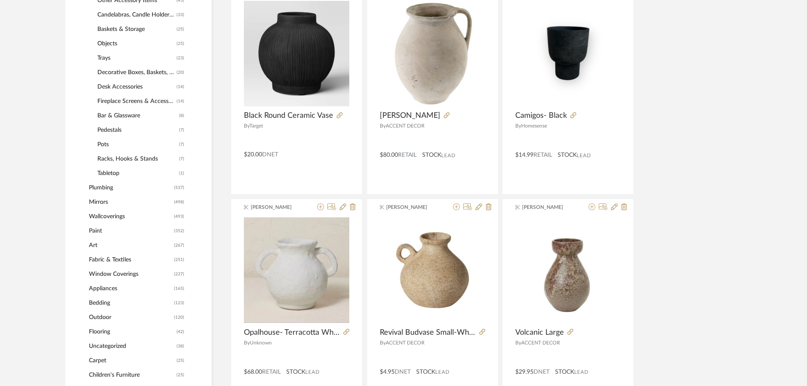
scroll to position [0, 0]
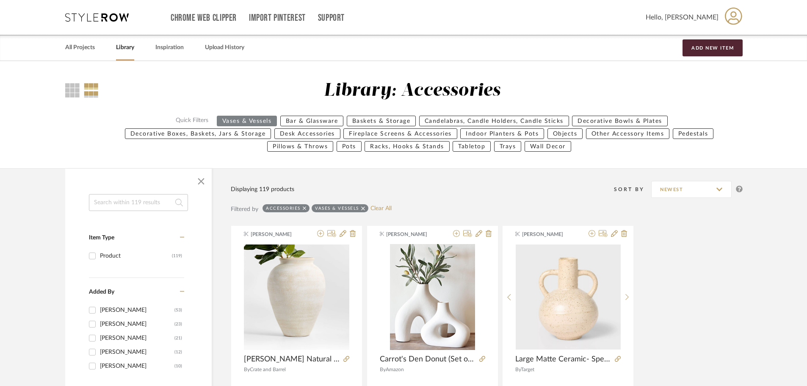
drag, startPoint x: 186, startPoint y: 293, endPoint x: 171, endPoint y: 86, distance: 206.8
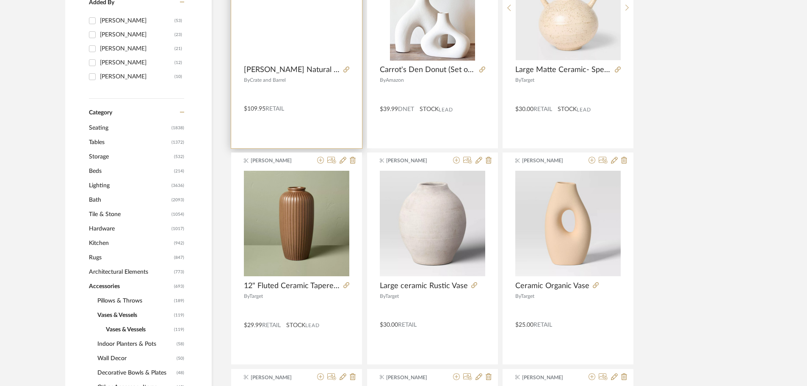
scroll to position [42, 0]
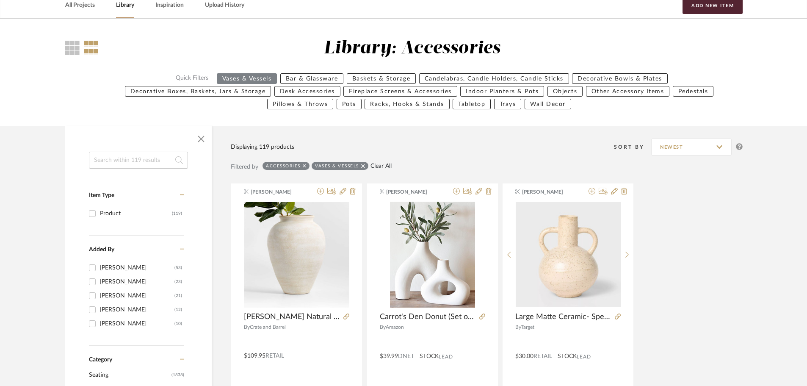
click at [381, 167] on link "Clear All" at bounding box center [381, 166] width 21 height 7
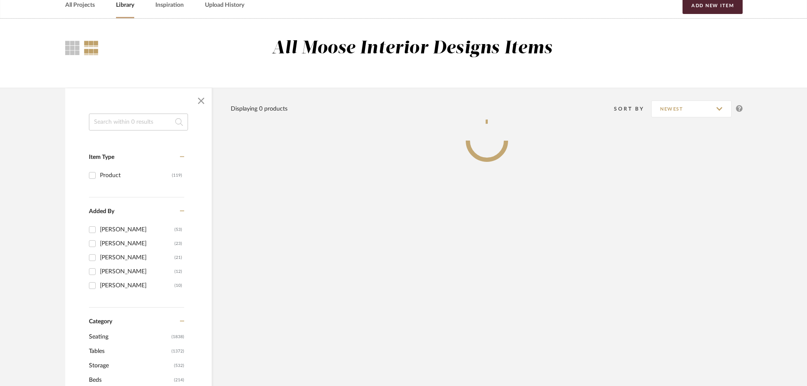
click at [133, 125] on input at bounding box center [138, 122] width 99 height 17
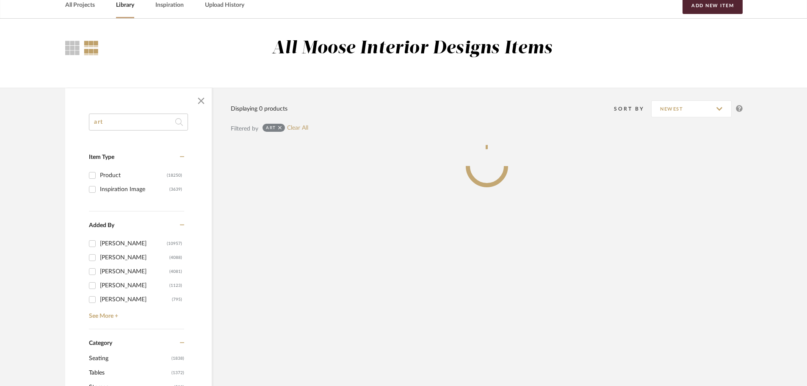
type input "art"
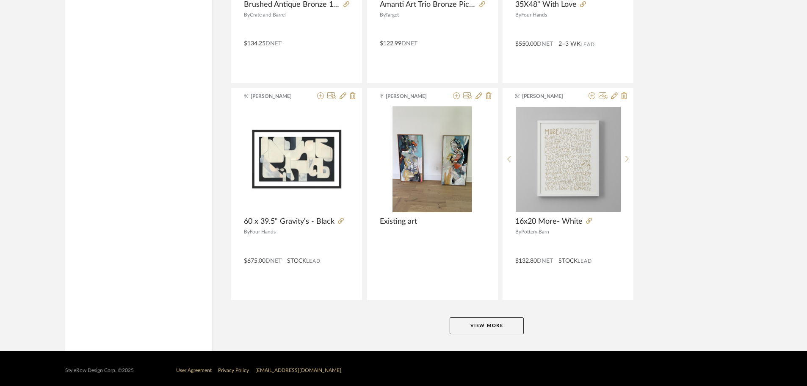
scroll to position [2487, 0]
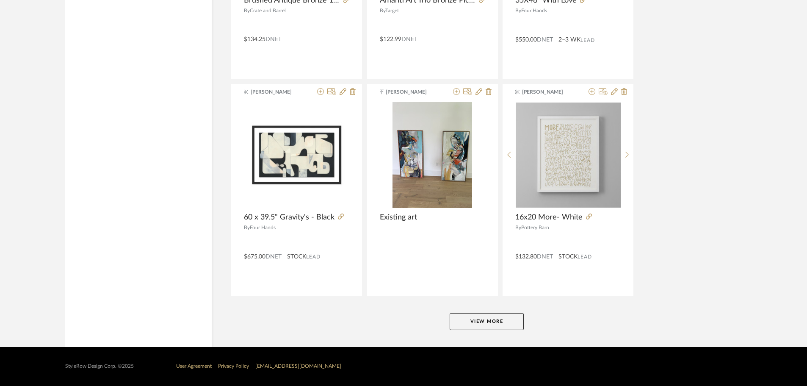
click at [491, 321] on button "View More" at bounding box center [487, 321] width 74 height 17
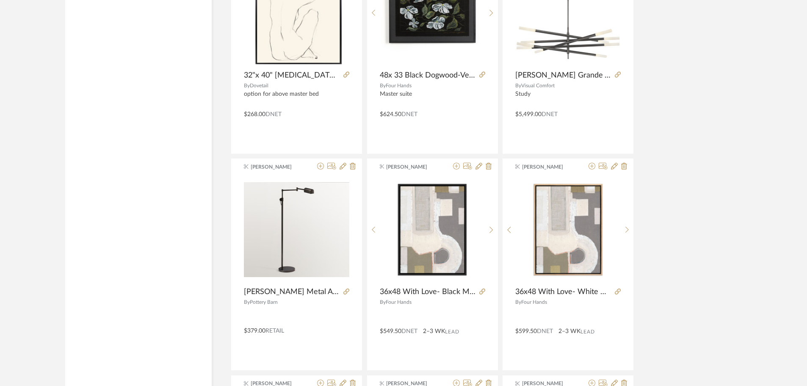
scroll to position [0, 0]
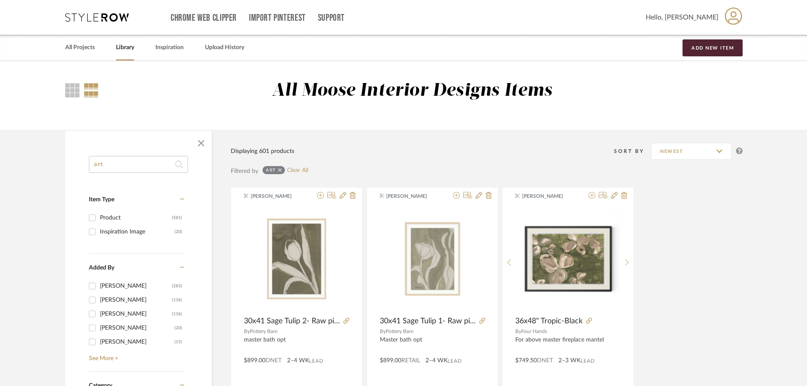
drag, startPoint x: 715, startPoint y: 277, endPoint x: 709, endPoint y: 93, distance: 183.9
click at [202, 147] on span "button" at bounding box center [201, 143] width 20 height 20
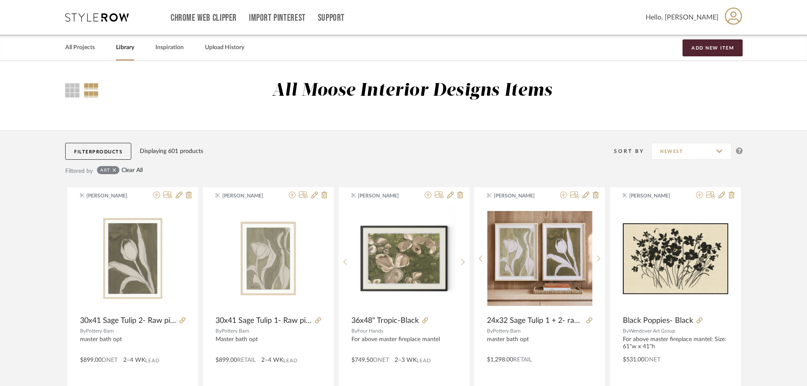
click at [138, 169] on link "Clear All" at bounding box center [132, 170] width 21 height 7
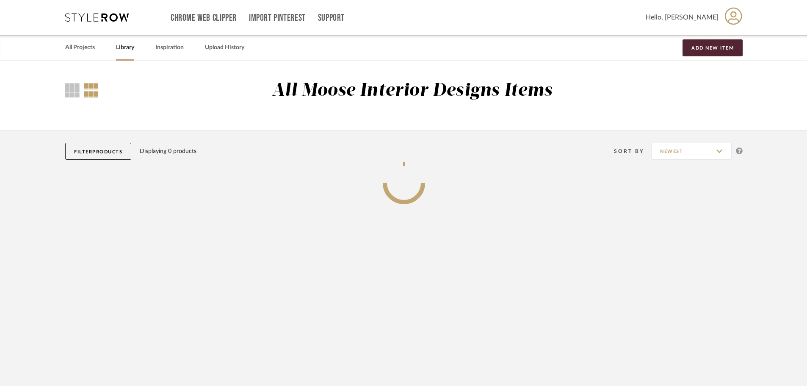
click at [105, 152] on span "Products" at bounding box center [107, 152] width 30 height 5
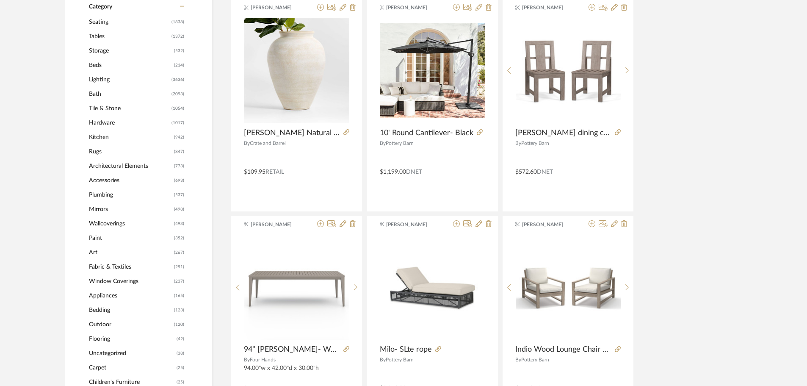
scroll to position [381, 0]
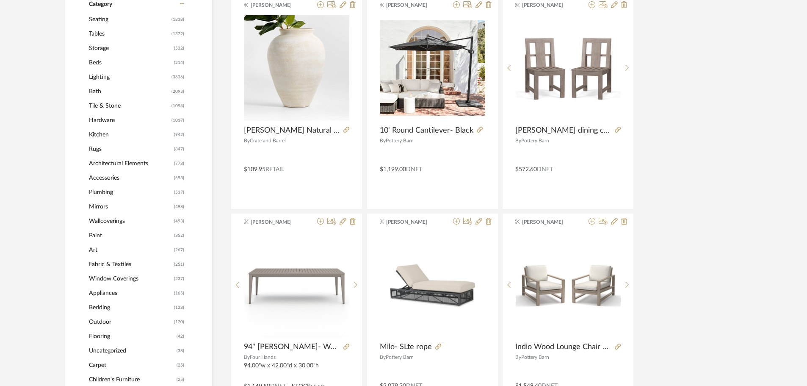
click at [120, 179] on span "Accessories" at bounding box center [130, 178] width 83 height 14
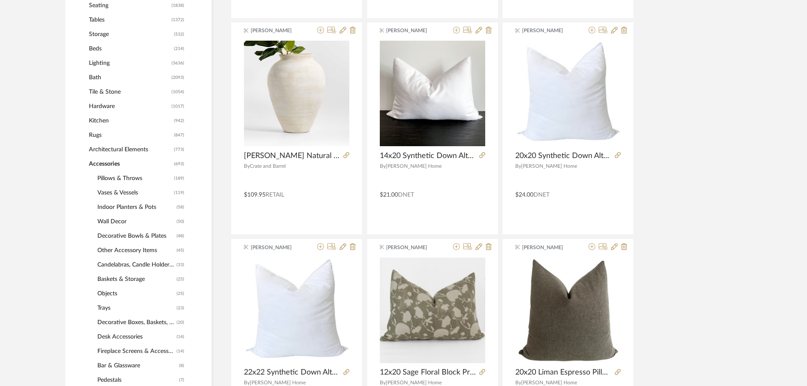
scroll to position [405, 0]
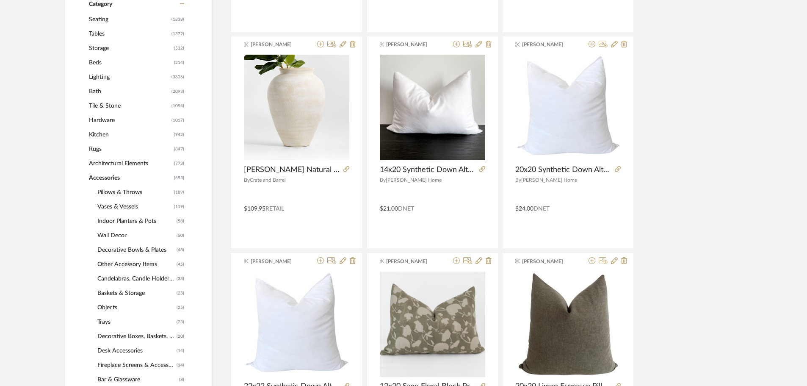
click at [120, 236] on span "Wall Decor" at bounding box center [135, 235] width 77 height 14
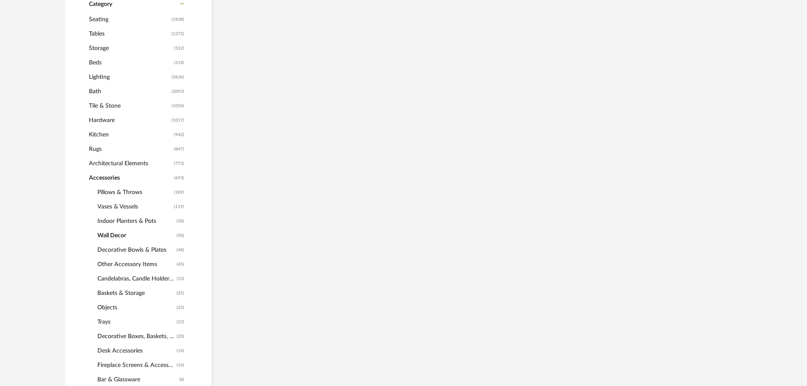
scroll to position [384, 0]
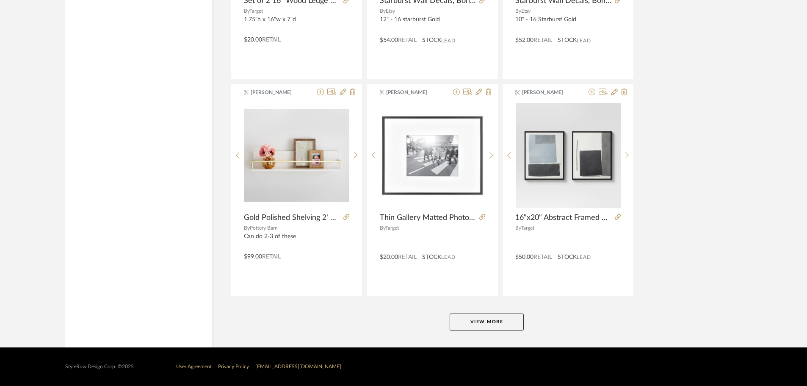
scroll to position [2525, 0]
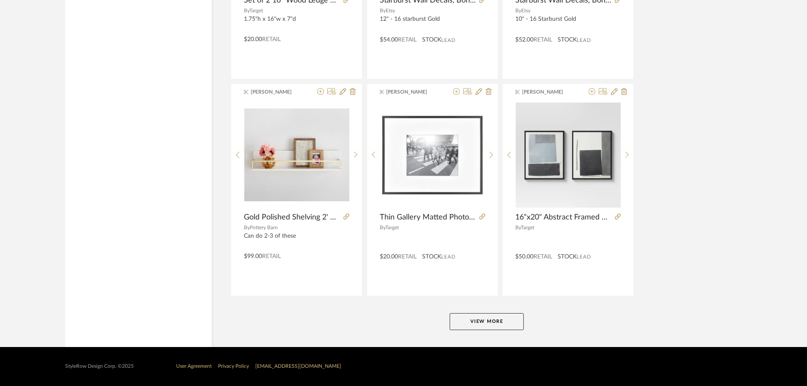
click at [491, 319] on button "View More" at bounding box center [487, 321] width 74 height 17
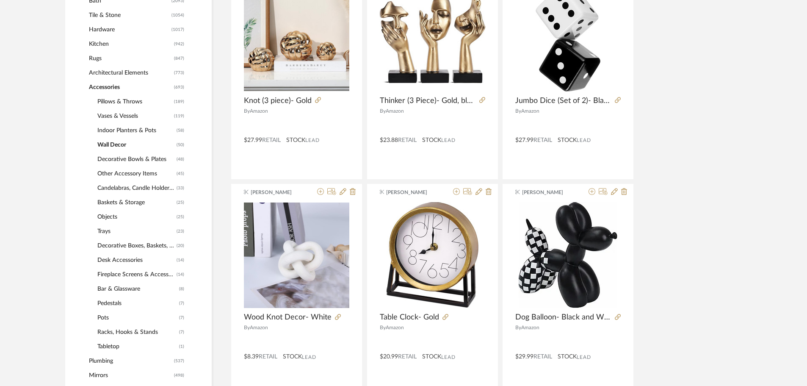
scroll to position [482, 0]
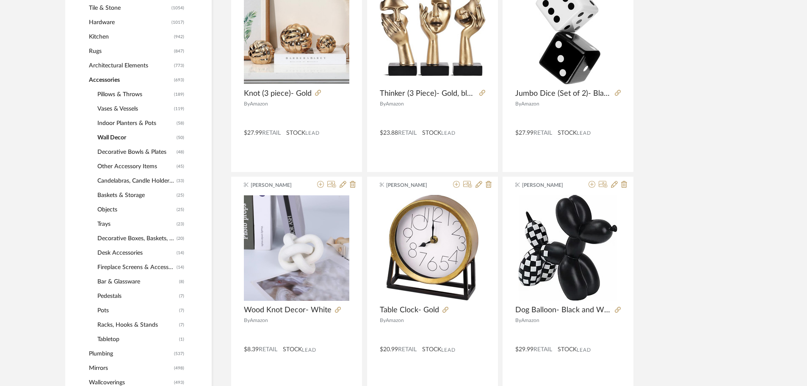
click at [110, 226] on span "Trays" at bounding box center [135, 224] width 77 height 14
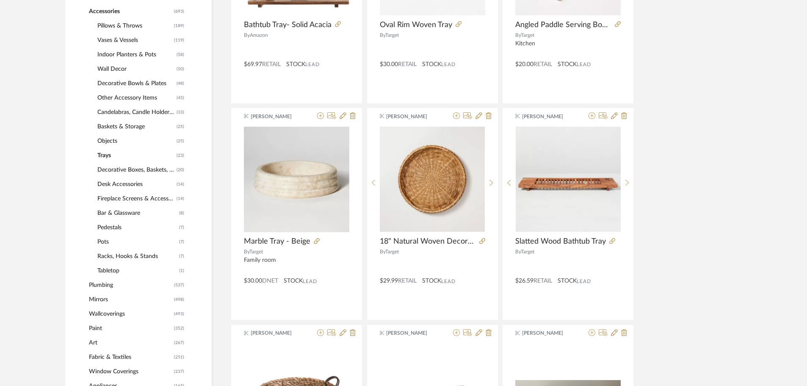
scroll to position [551, 0]
click at [102, 342] on span "Art" at bounding box center [130, 342] width 83 height 14
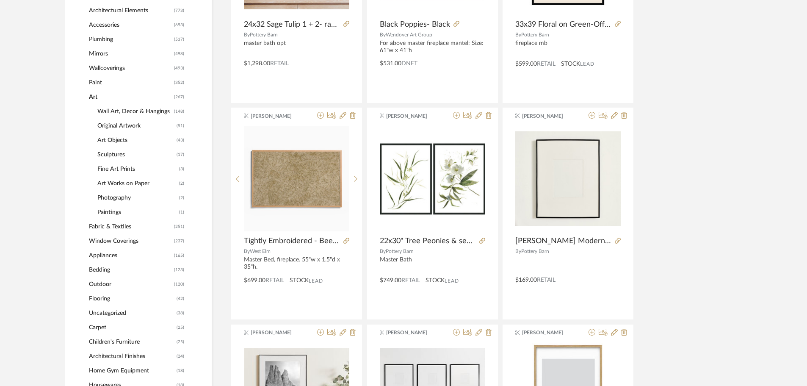
scroll to position [539, 0]
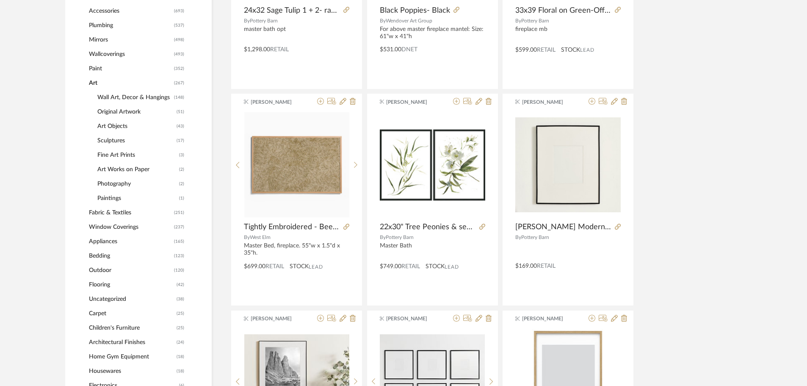
click at [125, 100] on span "Wall Art, Decor & Hangings" at bounding box center [134, 97] width 75 height 14
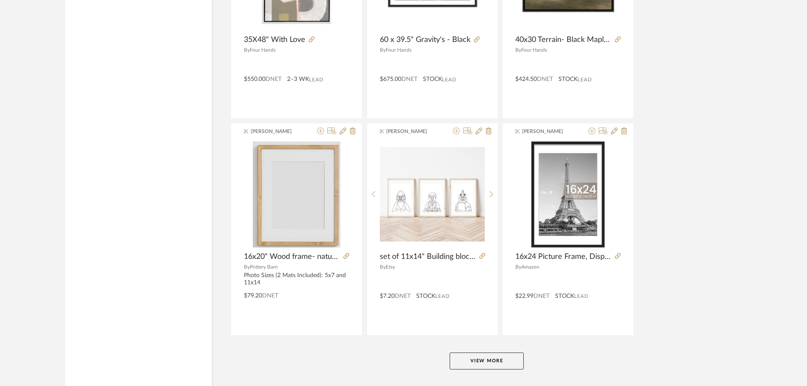
scroll to position [2499, 0]
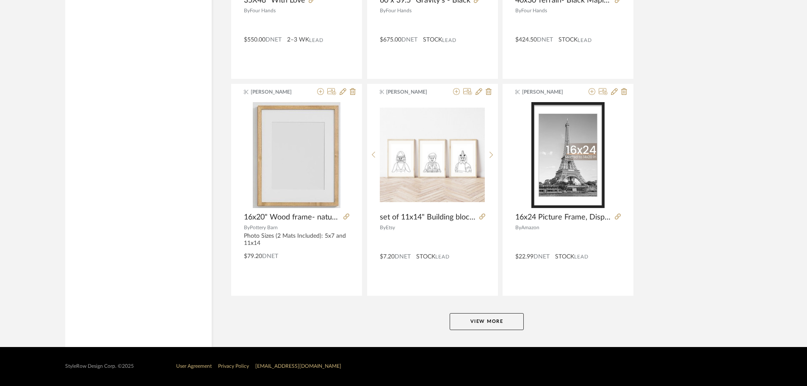
click at [482, 318] on button "View More" at bounding box center [487, 321] width 74 height 17
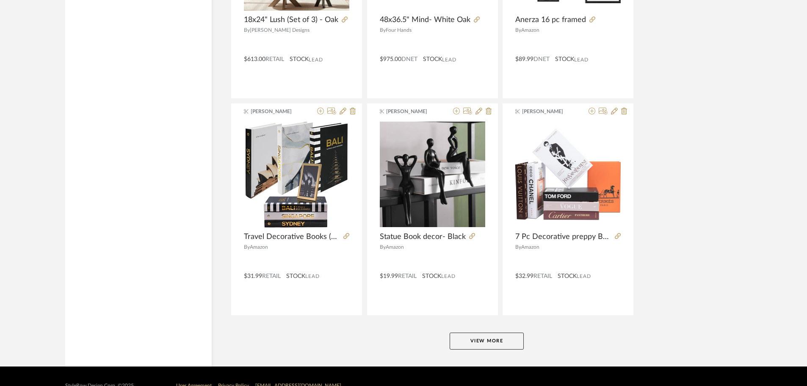
scroll to position [5083, 0]
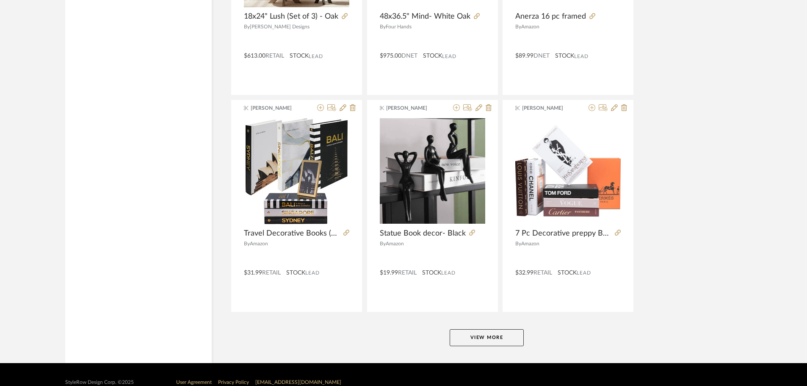
click at [497, 342] on button "View More" at bounding box center [487, 337] width 74 height 17
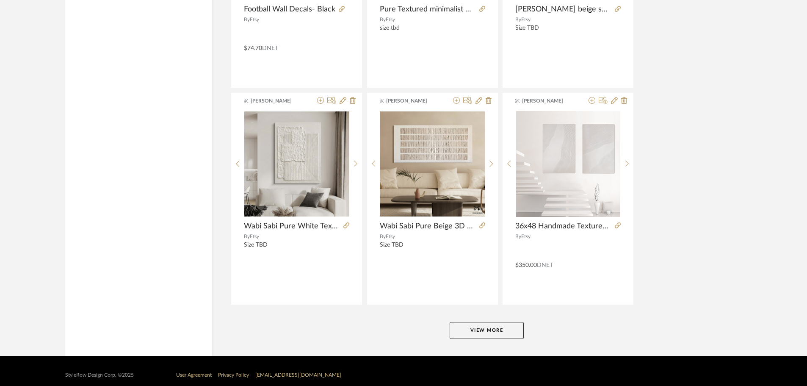
scroll to position [7699, 0]
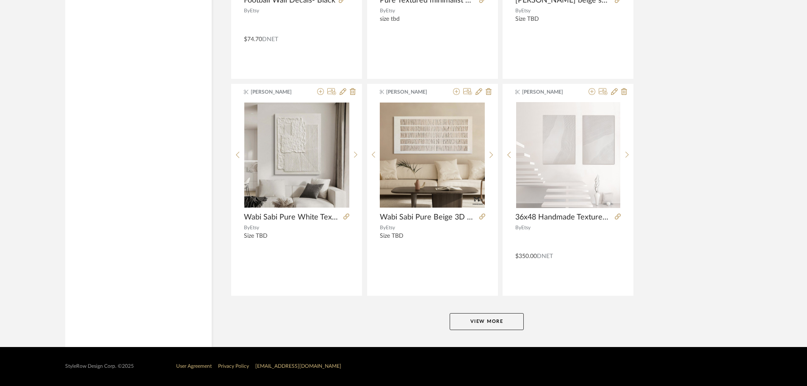
click at [485, 318] on button "View More" at bounding box center [487, 321] width 74 height 17
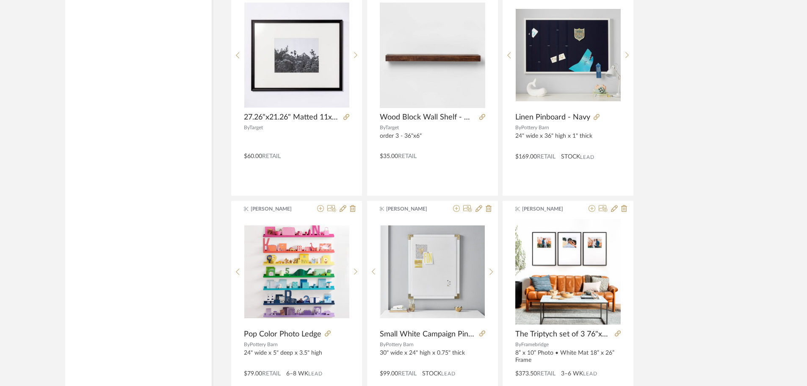
scroll to position [10240, 0]
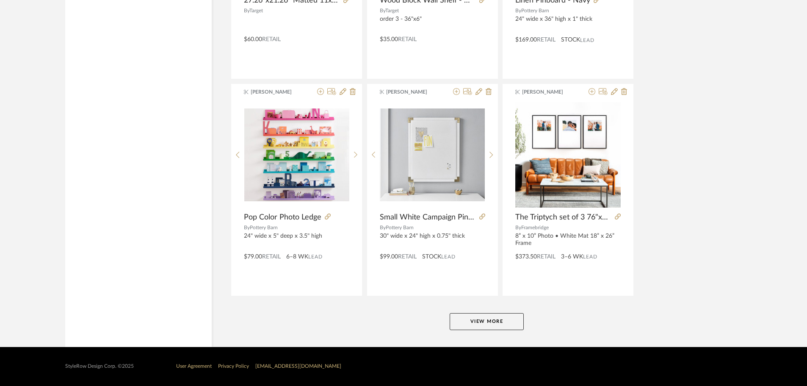
click at [502, 313] on button "View More" at bounding box center [487, 321] width 74 height 17
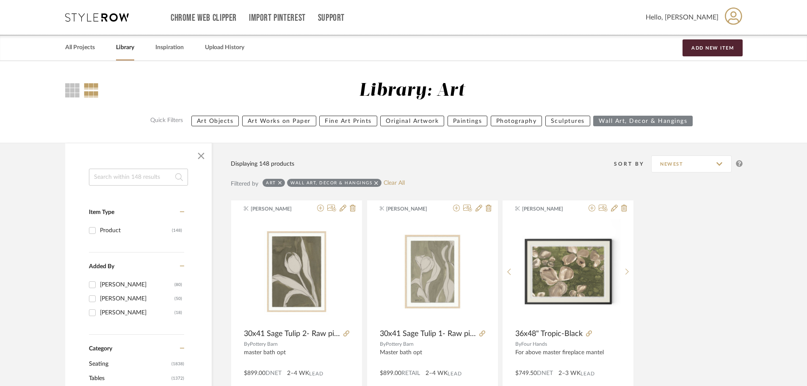
drag, startPoint x: 656, startPoint y: 205, endPoint x: 675, endPoint y: 39, distance: 166.3
click at [376, 183] on icon at bounding box center [376, 183] width 4 height 6
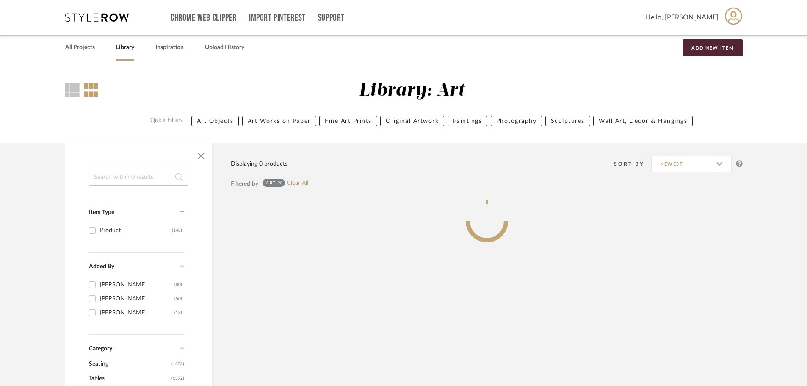
click at [281, 183] on icon at bounding box center [280, 183] width 4 height 6
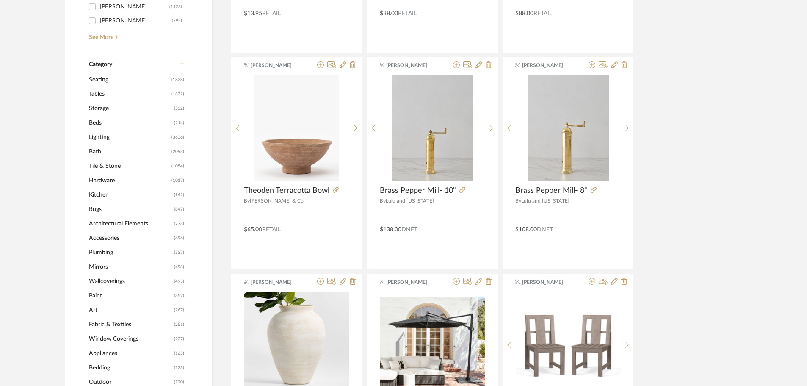
scroll to position [339, 0]
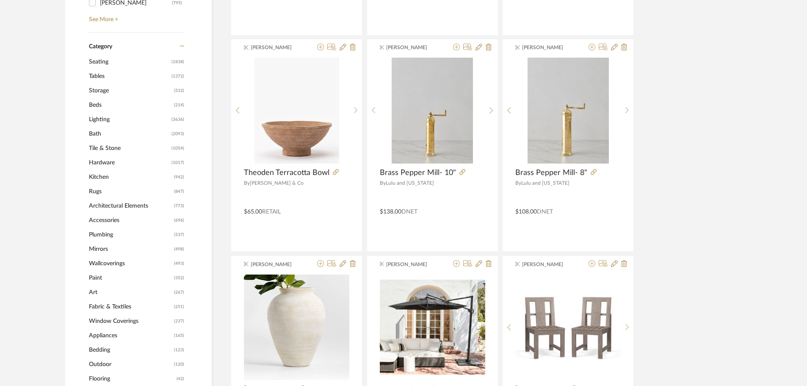
click at [110, 223] on span "Accessories" at bounding box center [130, 220] width 83 height 14
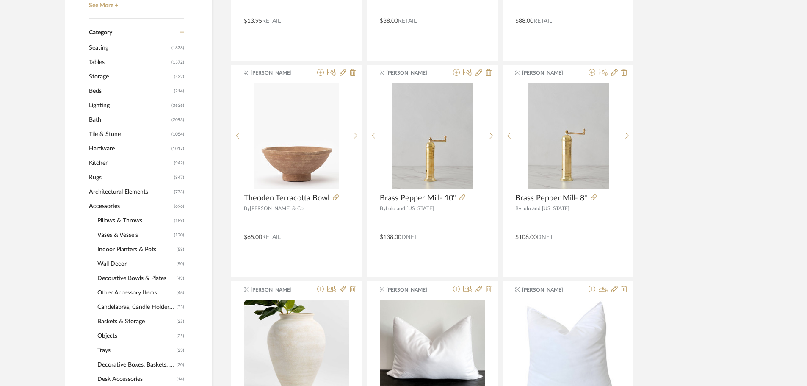
click at [117, 238] on span "Vases & Vessels" at bounding box center [134, 235] width 75 height 14
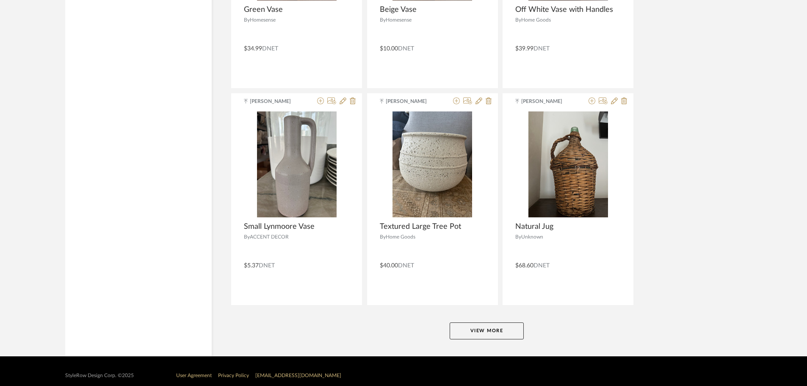
scroll to position [2525, 0]
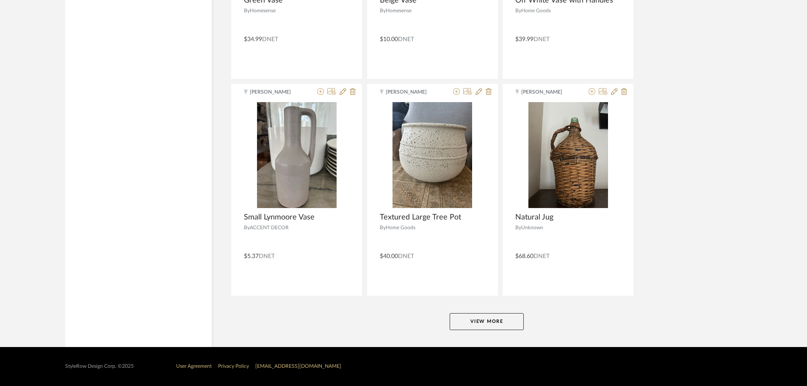
click at [493, 330] on button "View More" at bounding box center [487, 321] width 74 height 17
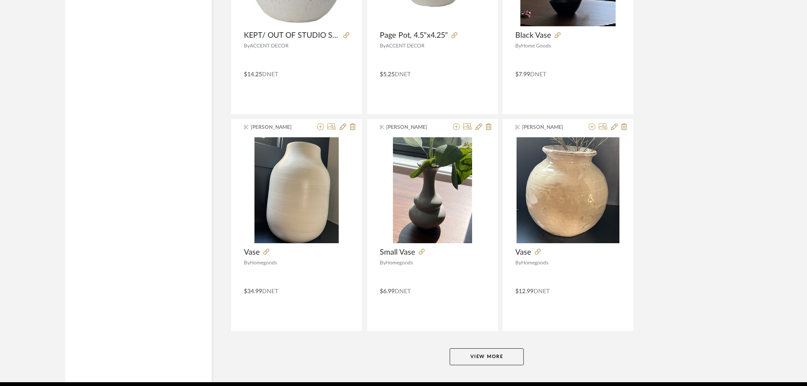
scroll to position [5125, 0]
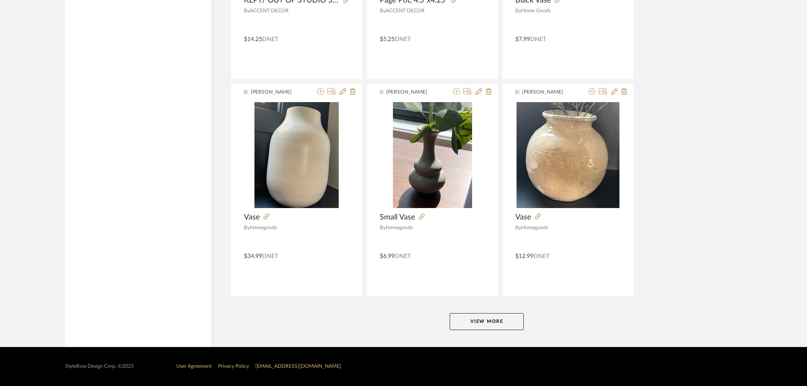
click at [501, 324] on button "View More" at bounding box center [487, 321] width 74 height 17
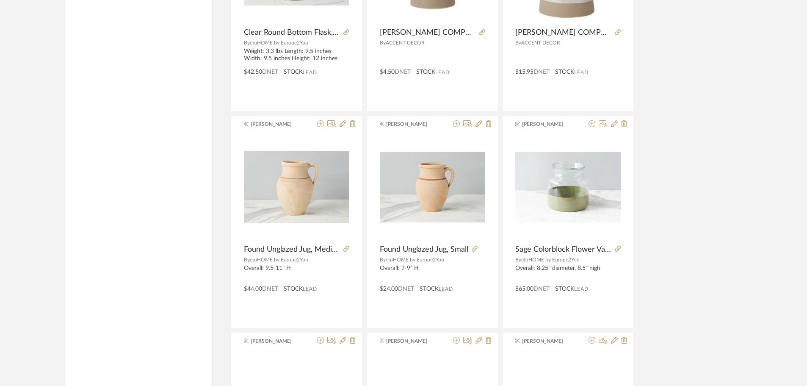
scroll to position [6396, 0]
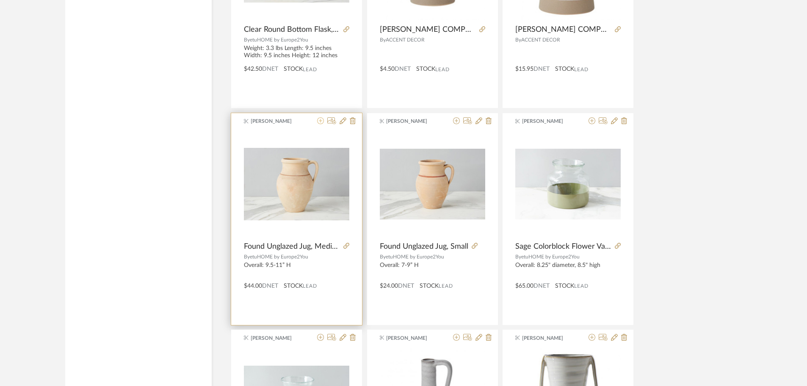
click at [322, 122] on icon at bounding box center [320, 120] width 7 height 7
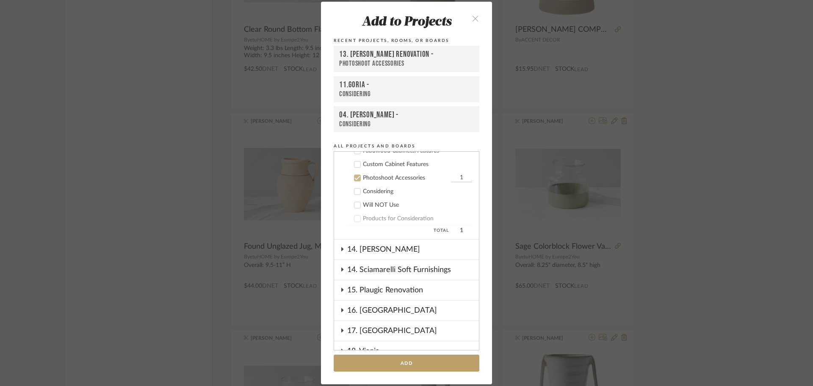
click at [737, 172] on div "Add to Projects Recent Projects, Rooms, or Boards 13. Quinn Renovation - Photos…" at bounding box center [406, 193] width 813 height 386
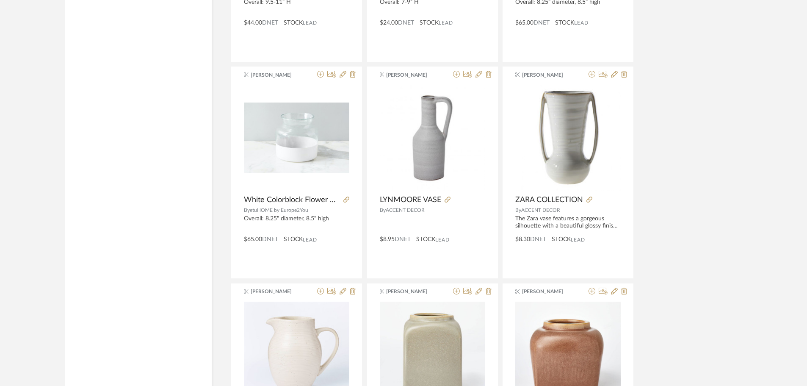
scroll to position [6496, 0]
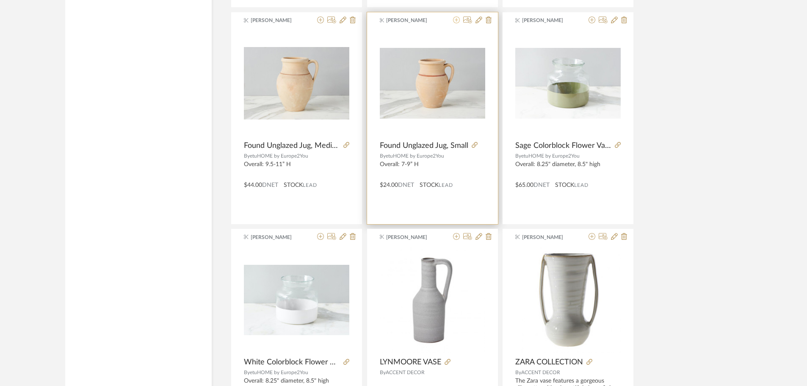
click at [455, 21] on icon at bounding box center [456, 20] width 7 height 7
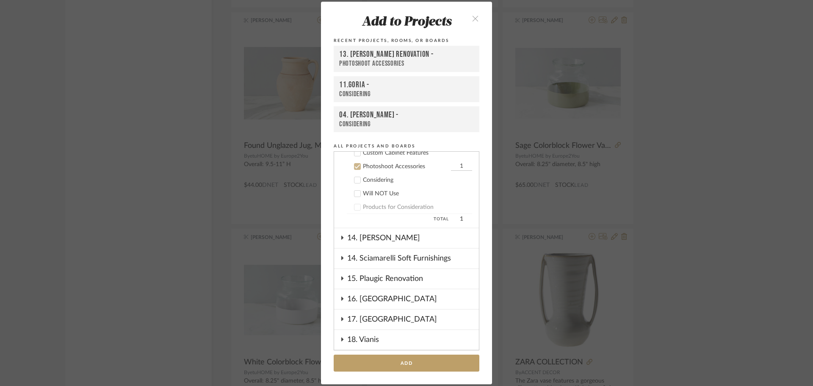
scroll to position [882, 0]
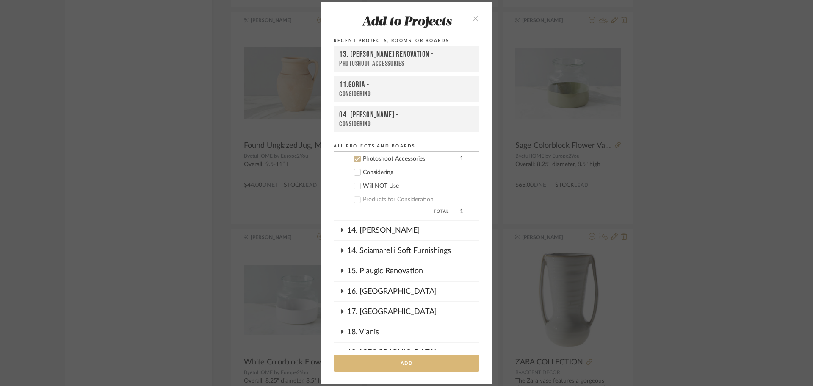
click at [414, 359] on button "Add" at bounding box center [407, 363] width 146 height 17
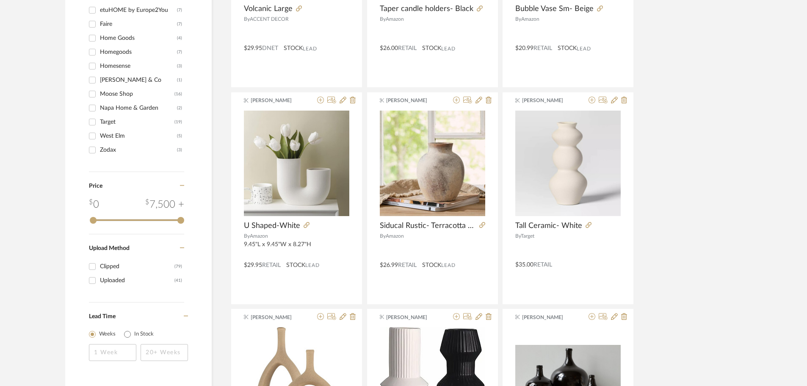
scroll to position [0, 0]
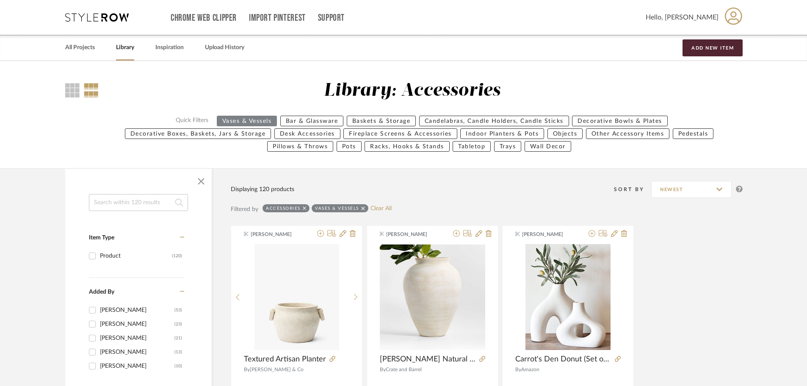
drag, startPoint x: 692, startPoint y: 271, endPoint x: 703, endPoint y: 84, distance: 187.1
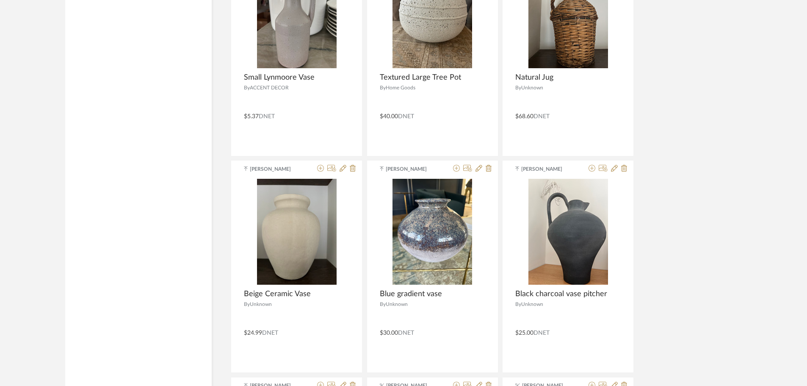
scroll to position [2669, 0]
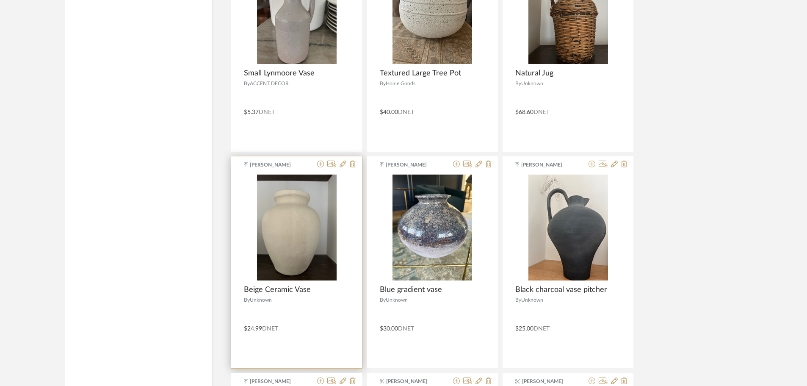
click at [320, 160] on div "Angelena Boeta Beige Ceramic Vase By Unknown $24.99 DNET" at bounding box center [296, 262] width 131 height 212
click at [319, 164] on icon at bounding box center [320, 164] width 7 height 7
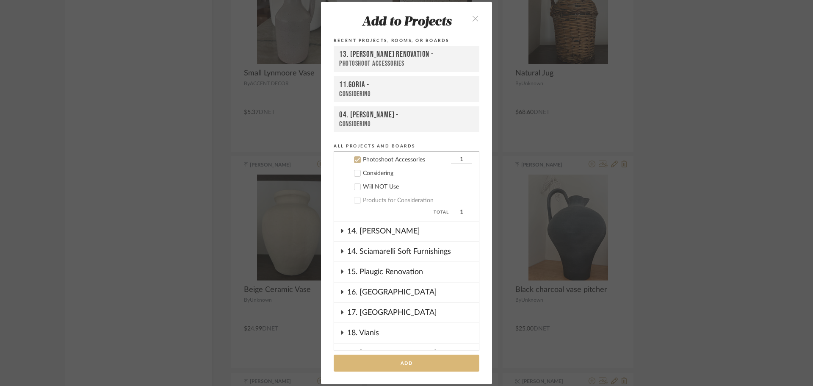
scroll to position [882, 0]
click at [405, 360] on button "Add" at bounding box center [407, 363] width 146 height 17
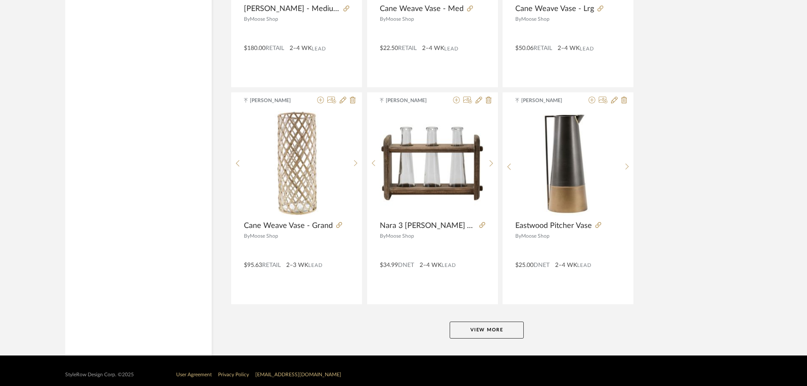
scroll to position [7725, 0]
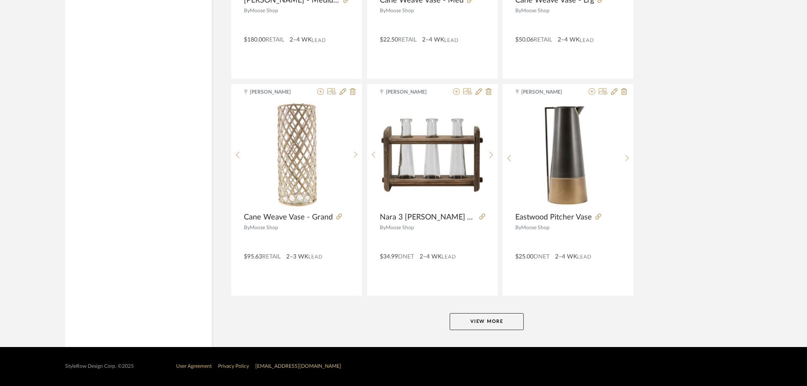
click at [491, 316] on button "View More" at bounding box center [487, 321] width 74 height 17
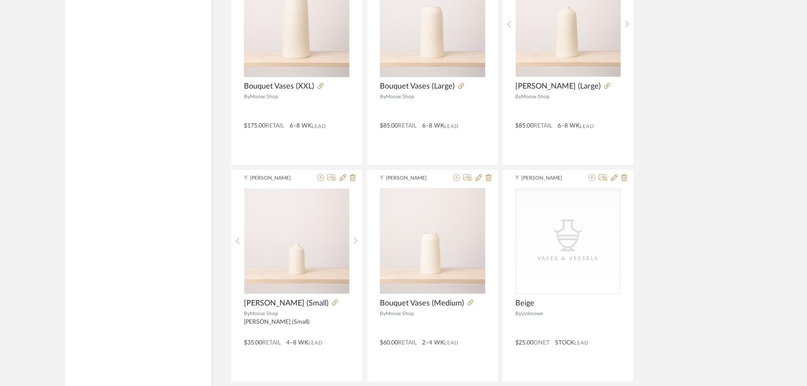
scroll to position [8500, 0]
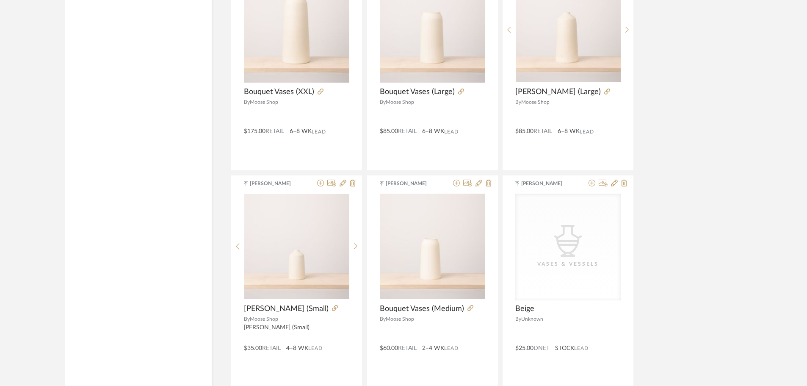
drag, startPoint x: 760, startPoint y: 320, endPoint x: 760, endPoint y: 305, distance: 15.2
click at [356, 248] on icon at bounding box center [356, 249] width 4 height 7
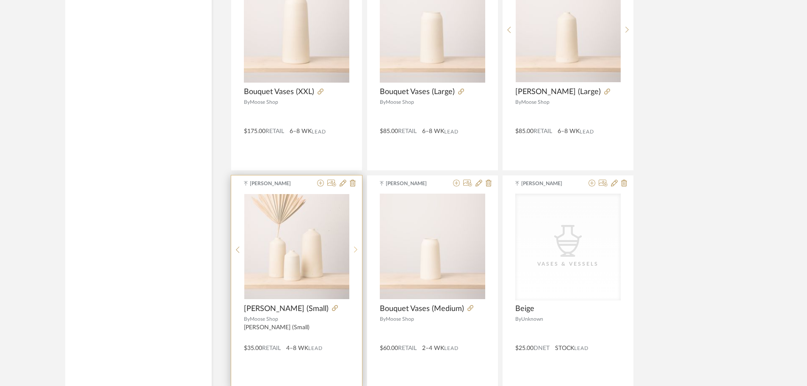
click at [356, 248] on icon at bounding box center [356, 249] width 4 height 7
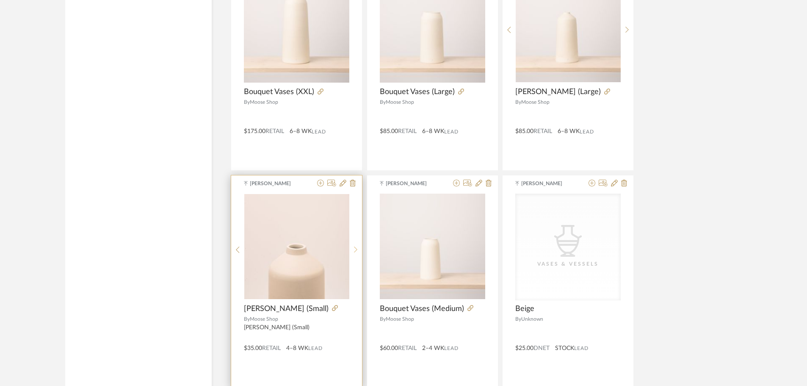
click at [356, 248] on icon at bounding box center [356, 249] width 4 height 7
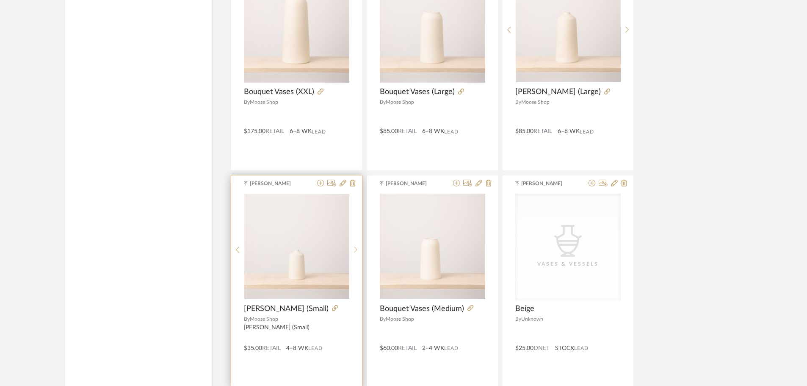
click at [356, 248] on icon at bounding box center [356, 249] width 4 height 7
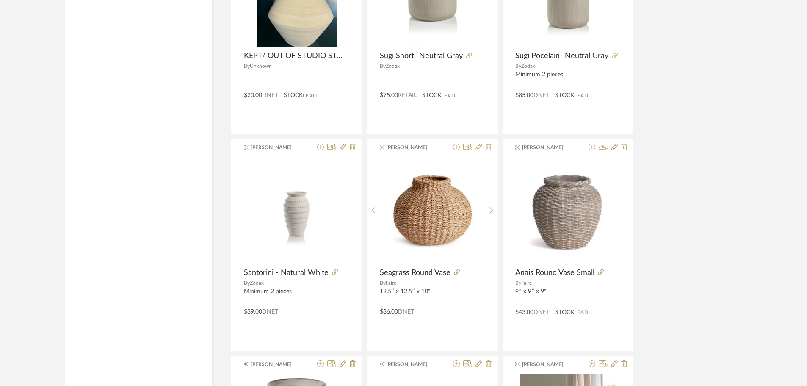
scroll to position [0, 0]
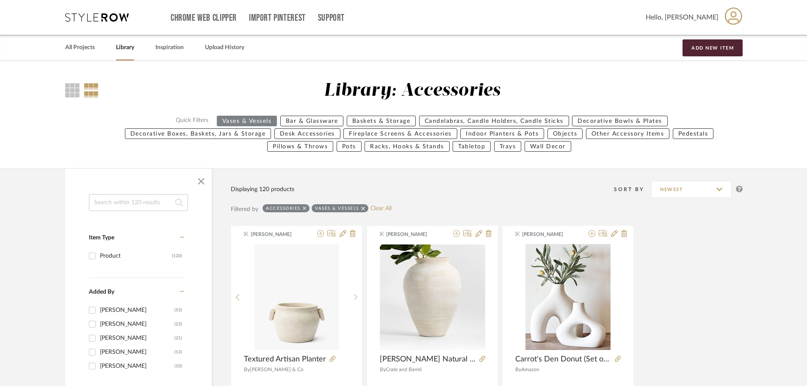
drag, startPoint x: 692, startPoint y: 328, endPoint x: 712, endPoint y: 79, distance: 249.9
drag, startPoint x: 726, startPoint y: 275, endPoint x: 723, endPoint y: 74, distance: 200.8
drag, startPoint x: 696, startPoint y: 246, endPoint x: 721, endPoint y: 78, distance: 170.4
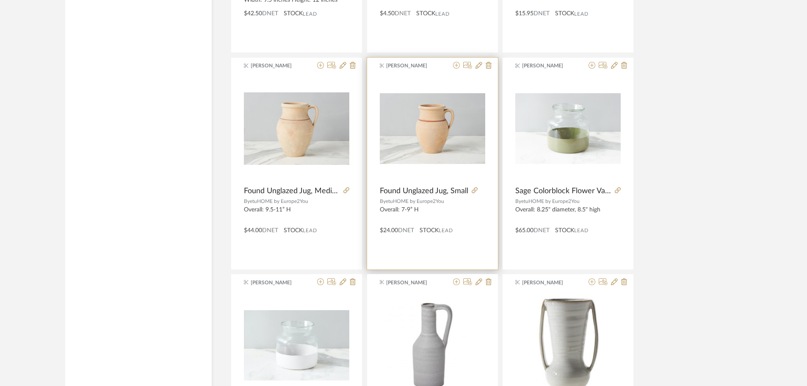
scroll to position [6396, 0]
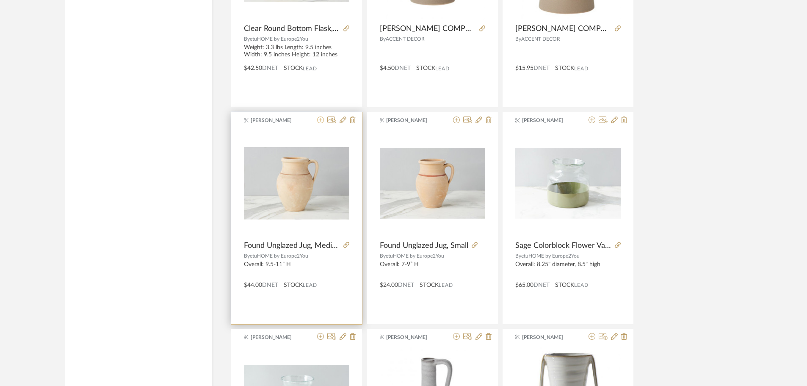
click at [319, 119] on icon at bounding box center [320, 119] width 7 height 7
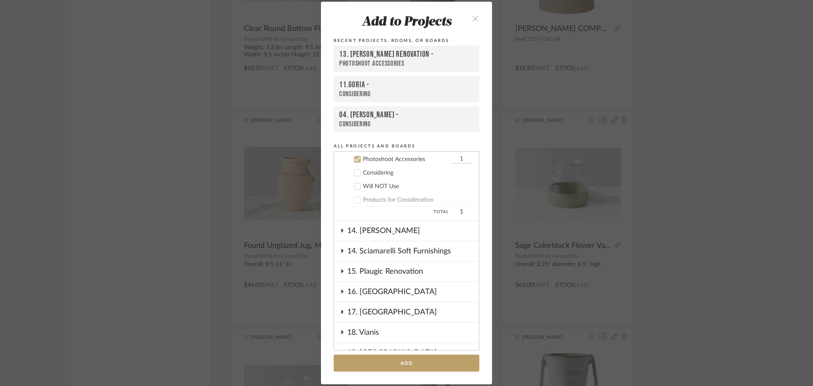
scroll to position [882, 0]
click at [430, 357] on button "Add" at bounding box center [407, 363] width 146 height 17
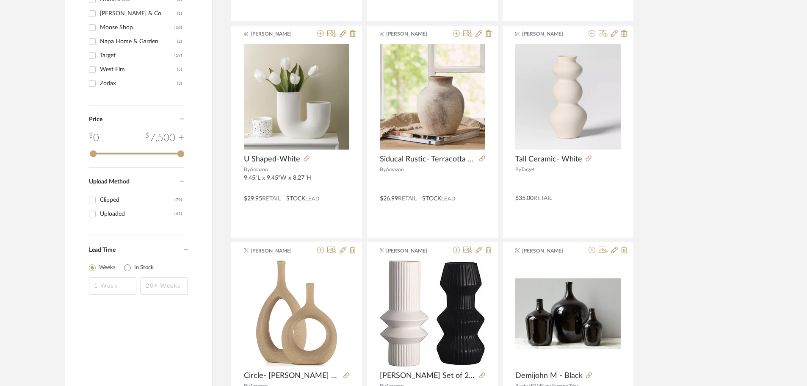
scroll to position [0, 0]
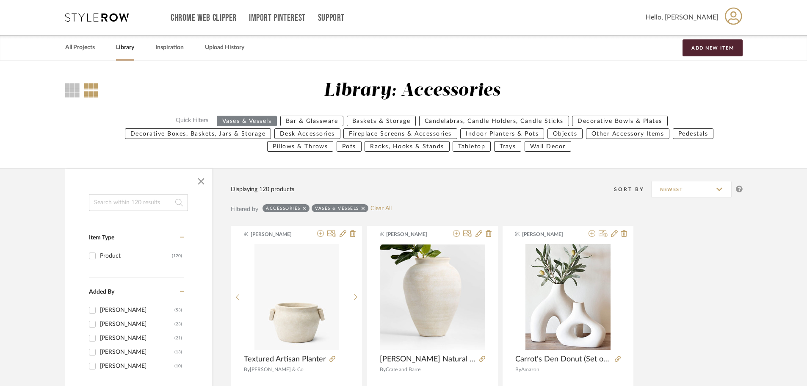
drag, startPoint x: 751, startPoint y: 232, endPoint x: 751, endPoint y: 61, distance: 171.6
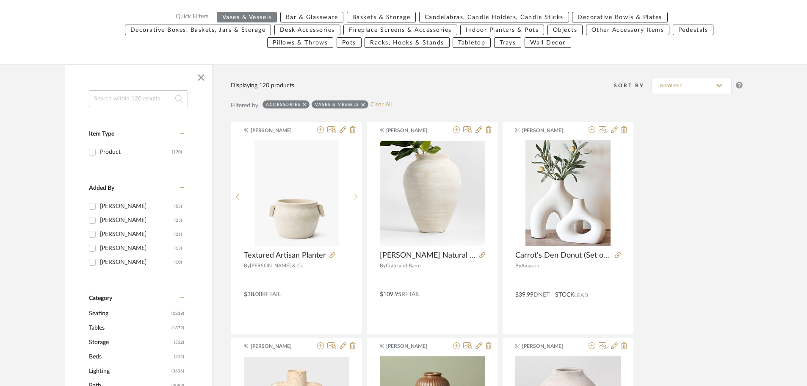
scroll to position [85, 0]
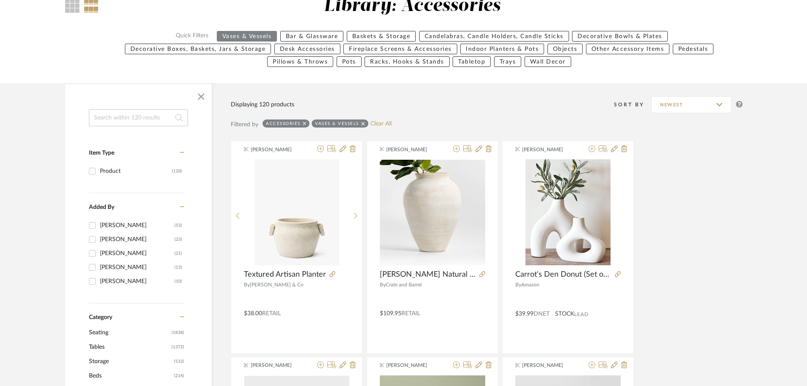
click at [363, 122] on icon at bounding box center [363, 124] width 4 height 6
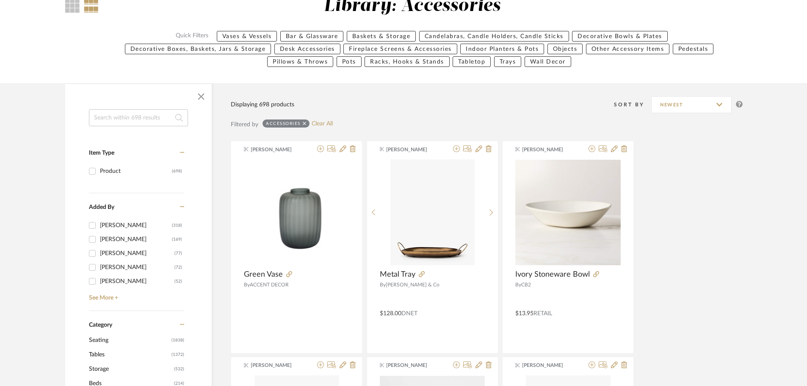
click at [306, 123] on icon at bounding box center [305, 124] width 4 height 6
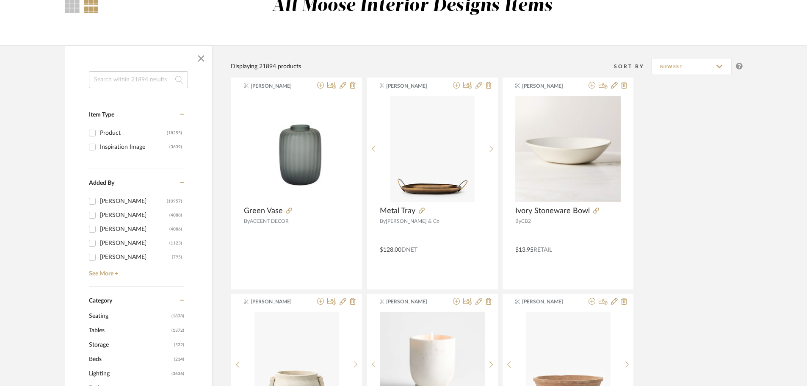
click at [138, 78] on input at bounding box center [138, 79] width 99 height 17
type input "tree"
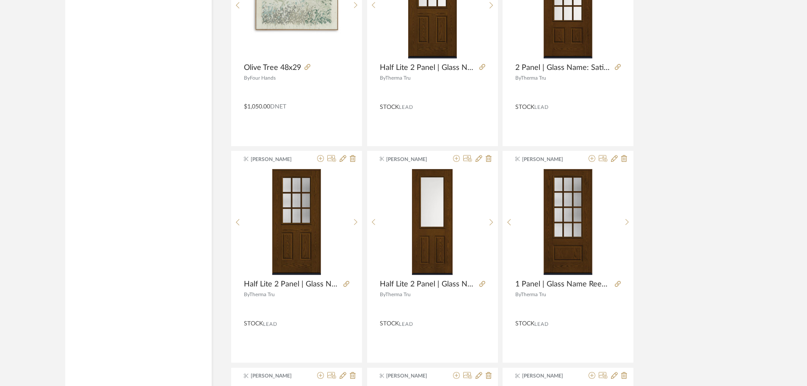
scroll to position [2487, 0]
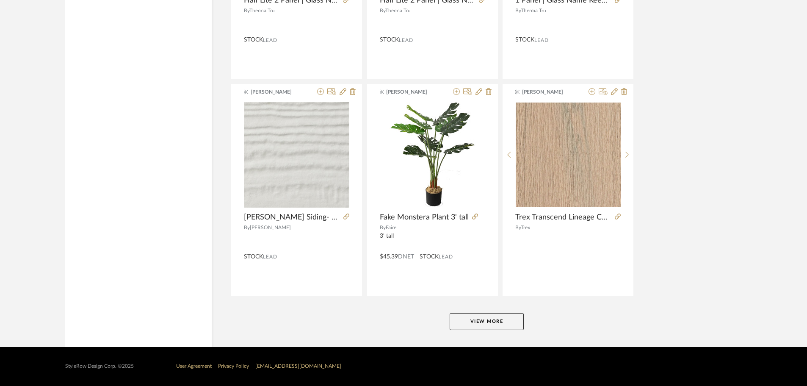
click at [497, 316] on button "View More" at bounding box center [487, 321] width 74 height 17
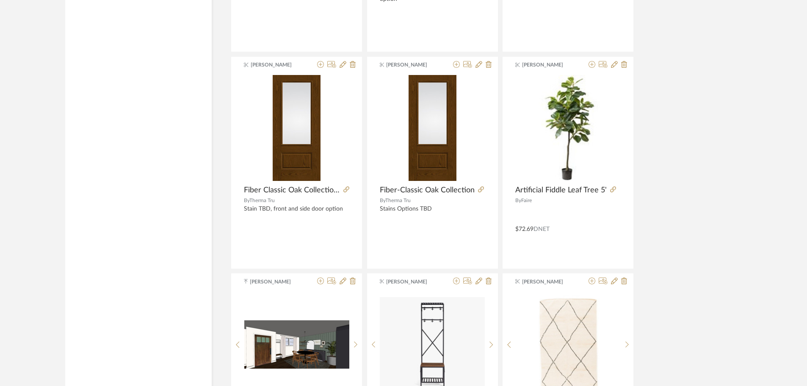
scroll to position [3757, 0]
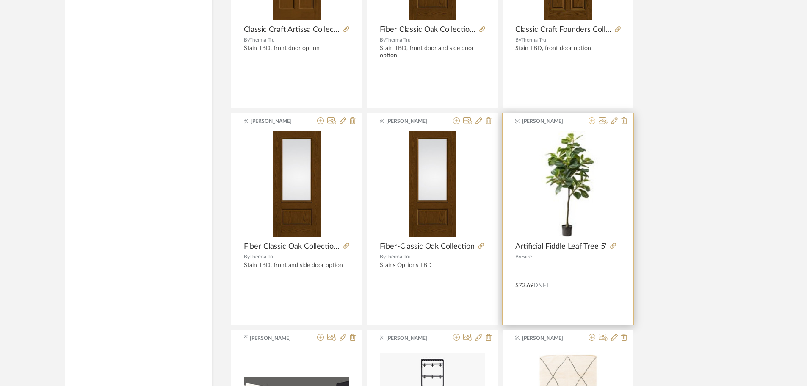
click at [591, 119] on icon at bounding box center [592, 120] width 7 height 7
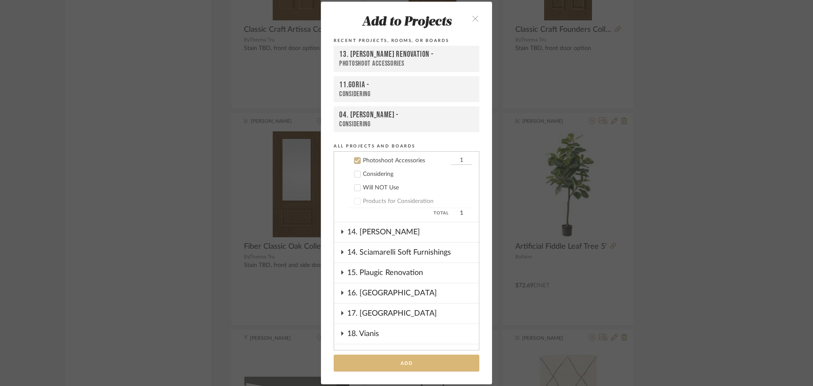
scroll to position [882, 0]
click at [411, 367] on button "Add" at bounding box center [407, 363] width 146 height 17
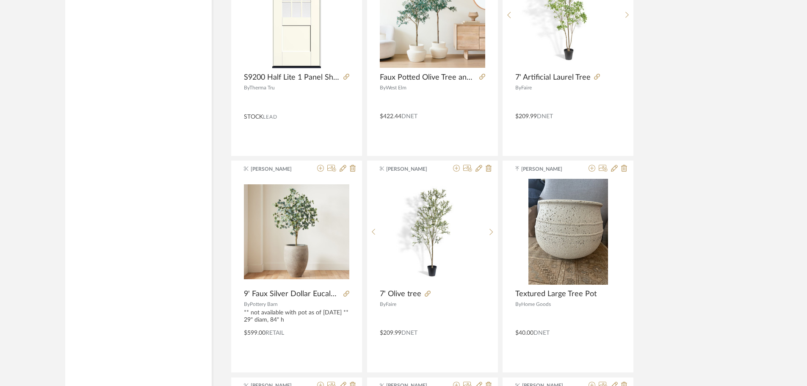
scroll to position [0, 0]
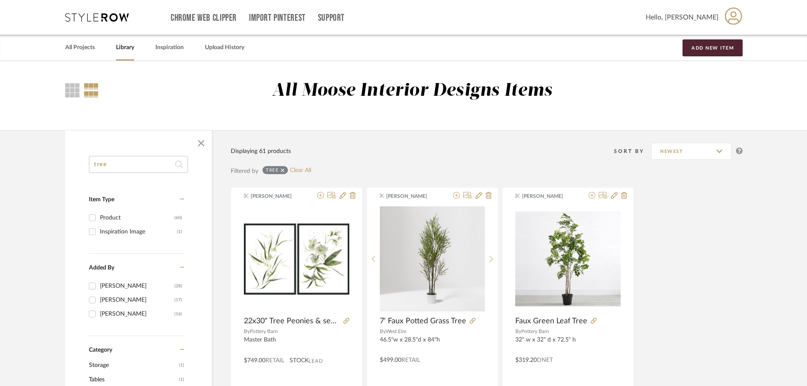
drag, startPoint x: 688, startPoint y: 246, endPoint x: 706, endPoint y: 39, distance: 207.0
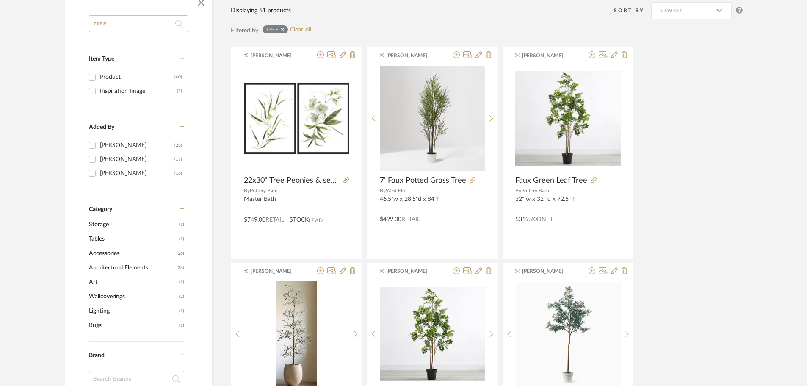
scroll to position [42, 0]
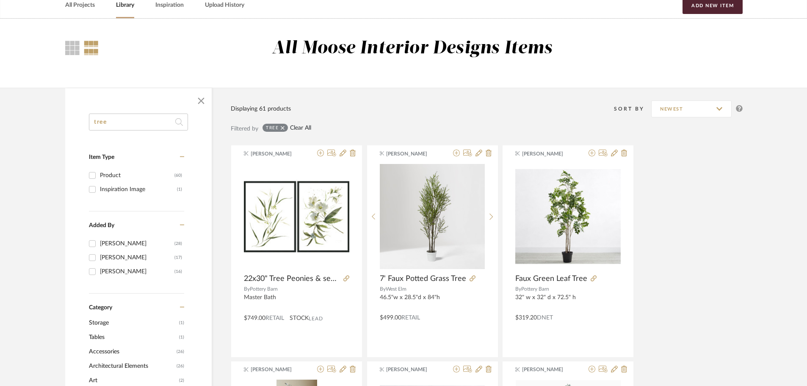
click at [300, 125] on link "Clear All" at bounding box center [300, 128] width 21 height 7
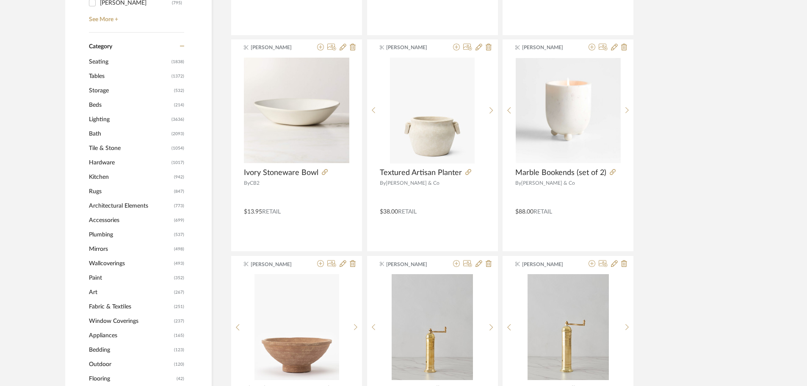
click at [117, 221] on span "Accessories" at bounding box center [130, 220] width 83 height 14
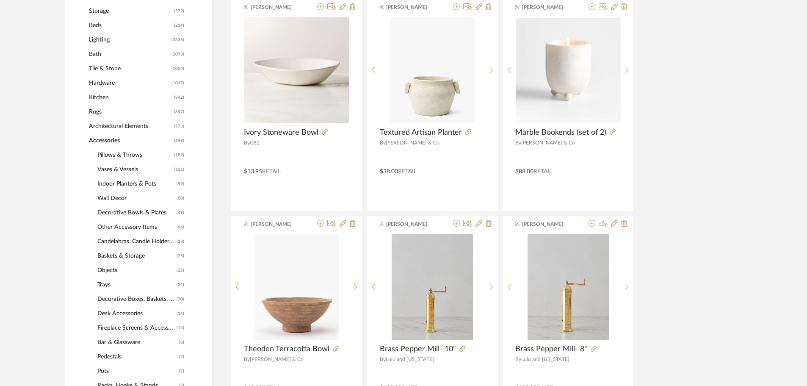
scroll to position [462, 0]
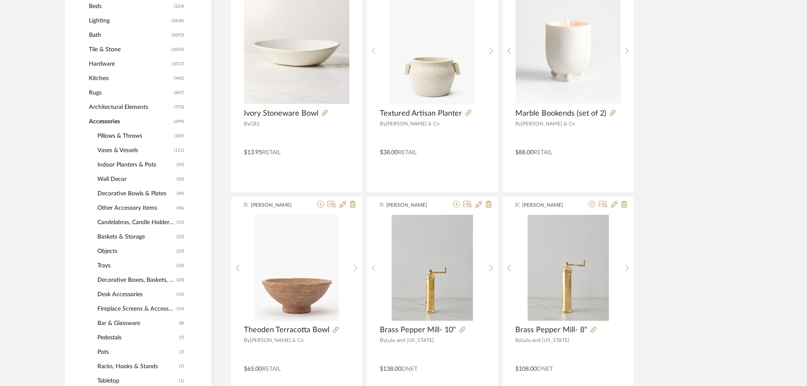
click at [122, 152] on span "Vases & Vessels" at bounding box center [134, 150] width 75 height 14
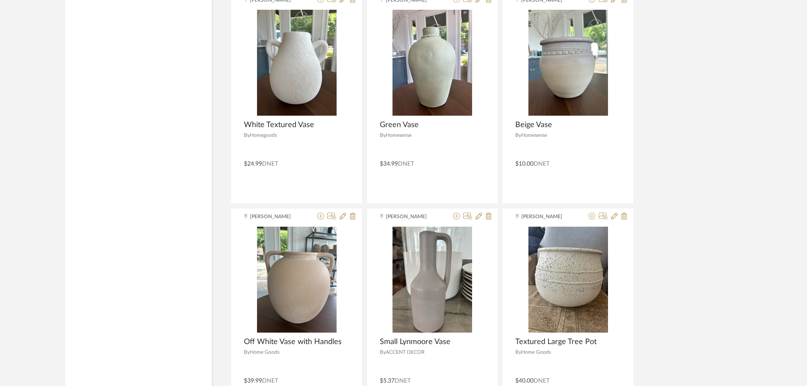
scroll to position [2525, 0]
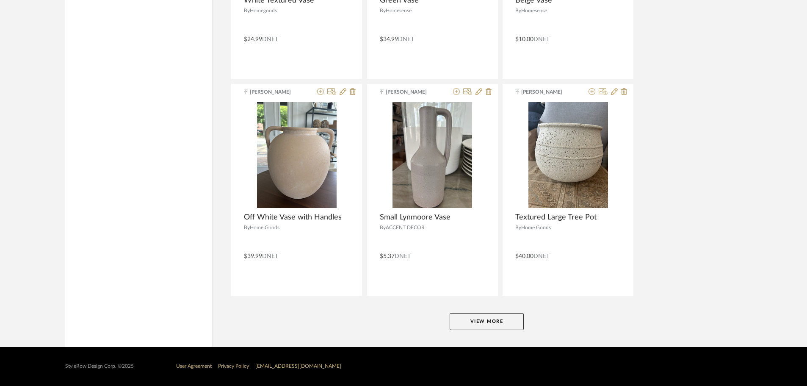
click at [501, 313] on button "View More" at bounding box center [487, 321] width 74 height 17
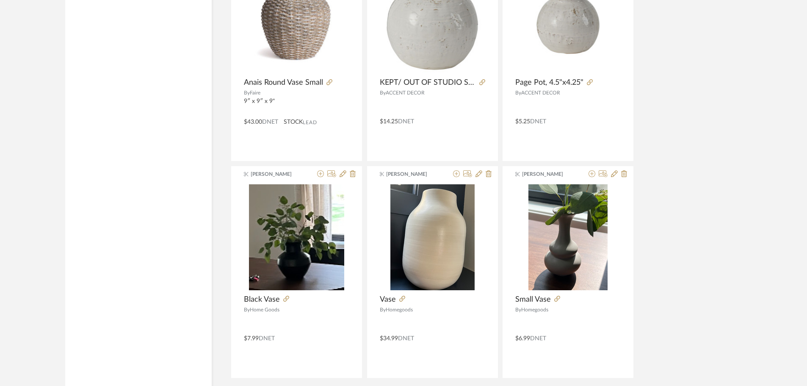
scroll to position [5109, 0]
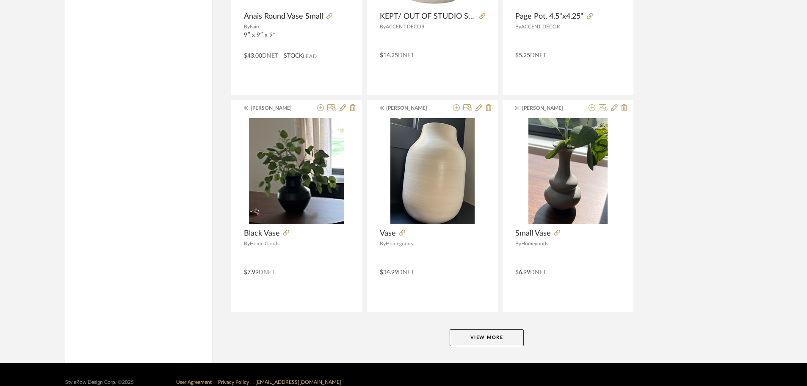
click at [496, 329] on button "View More" at bounding box center [487, 337] width 74 height 17
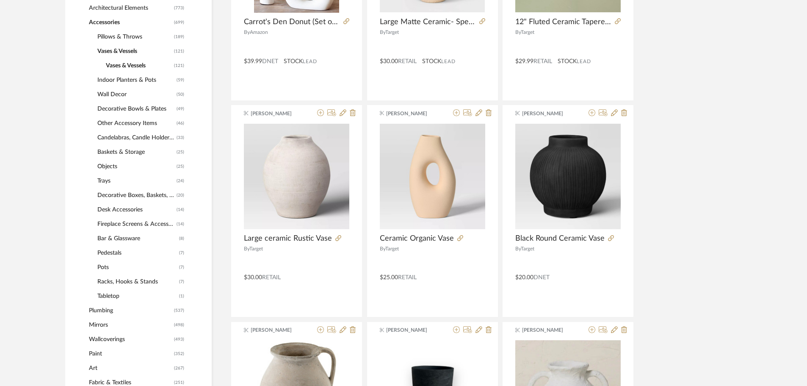
scroll to position [0, 0]
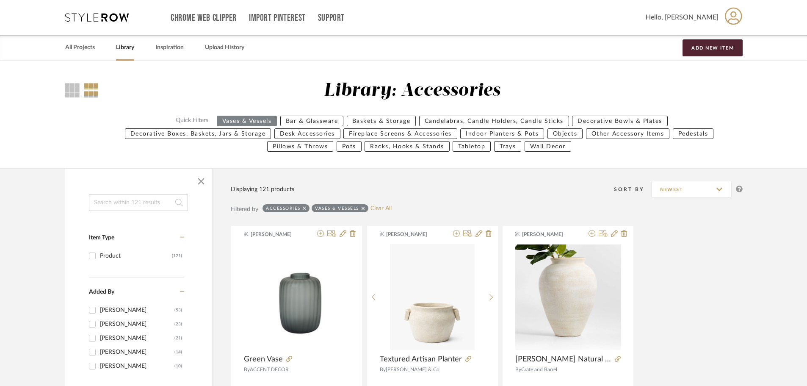
drag, startPoint x: 721, startPoint y: 193, endPoint x: 726, endPoint y: 12, distance: 180.9
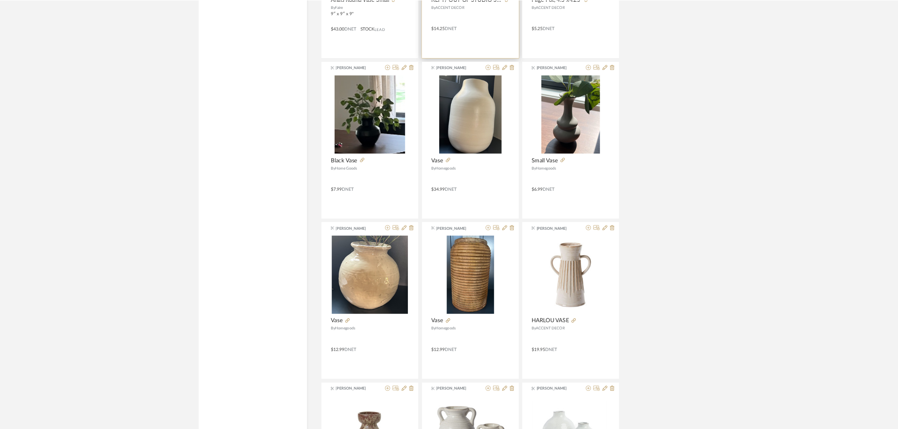
scroll to position [5126, 0]
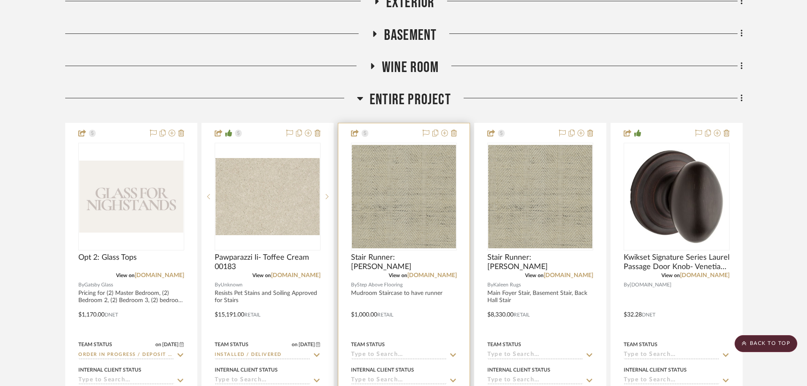
scroll to position [339, 0]
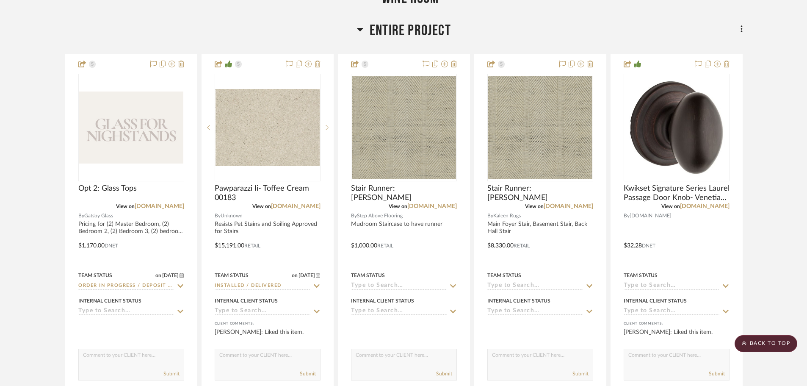
click at [405, 29] on span "Entire Project" at bounding box center [410, 31] width 81 height 18
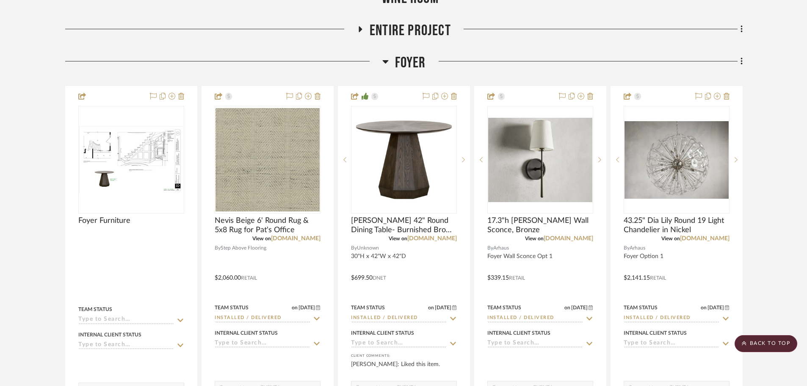
click at [410, 64] on span "Foyer" at bounding box center [410, 63] width 31 height 18
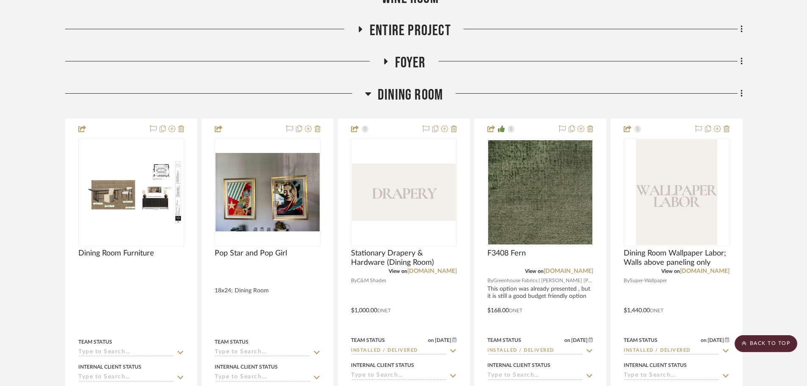
click at [419, 102] on span "Dining Room" at bounding box center [410, 95] width 65 height 18
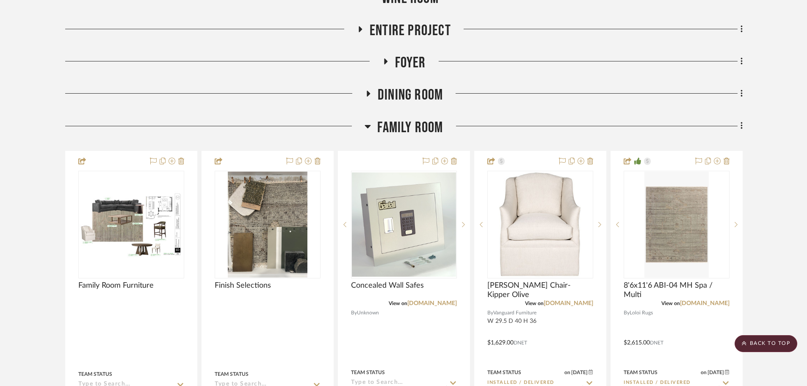
click at [412, 128] on span "Family Room" at bounding box center [410, 128] width 66 height 18
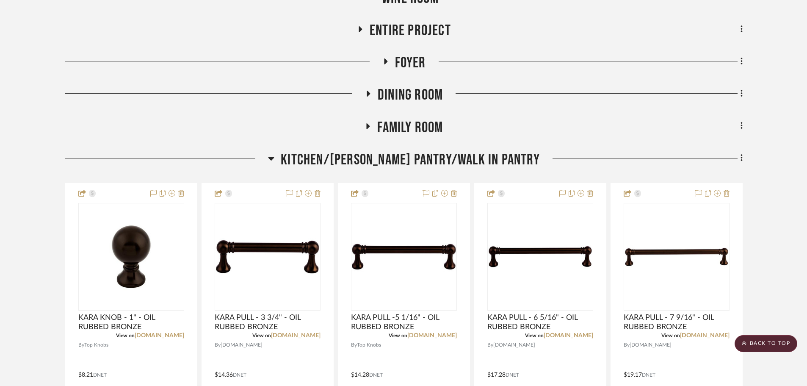
drag, startPoint x: 409, startPoint y: 158, endPoint x: 409, endPoint y: 177, distance: 19.1
click at [409, 158] on span "Kitchen/[PERSON_NAME] Pantry/Walk in Pantry" at bounding box center [410, 160] width 259 height 18
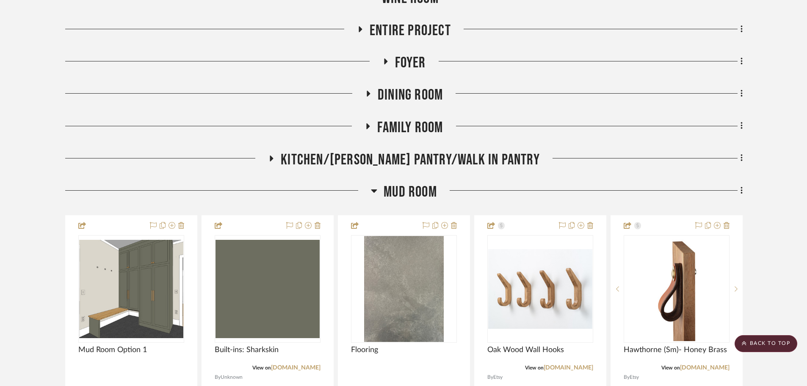
click at [409, 189] on span "Mud Room" at bounding box center [410, 192] width 53 height 18
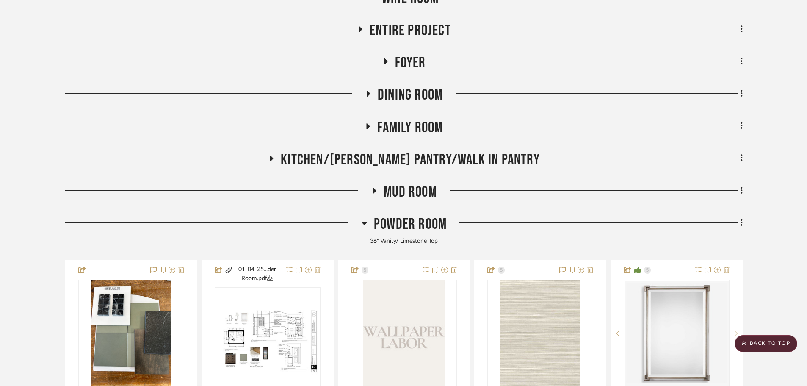
click at [409, 222] on span "Powder Room" at bounding box center [410, 224] width 73 height 18
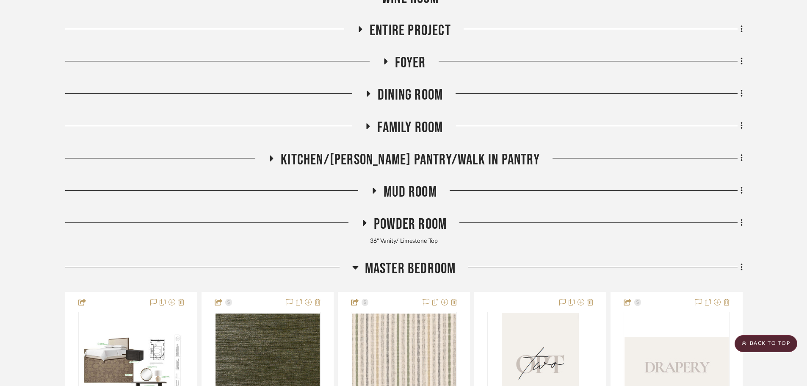
click at [408, 265] on span "Master Bedroom" at bounding box center [410, 269] width 91 height 18
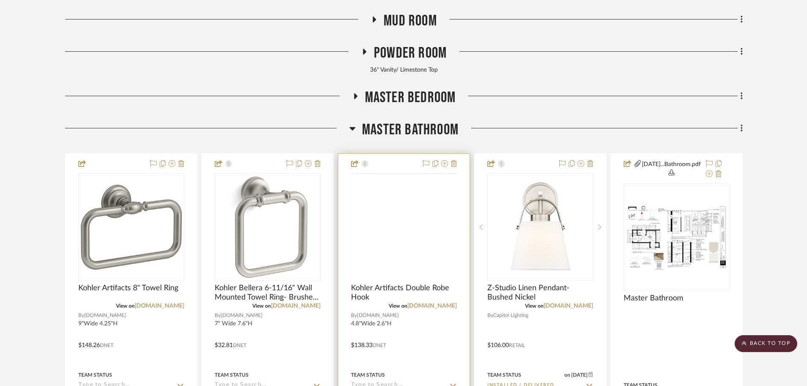
scroll to position [551, 0]
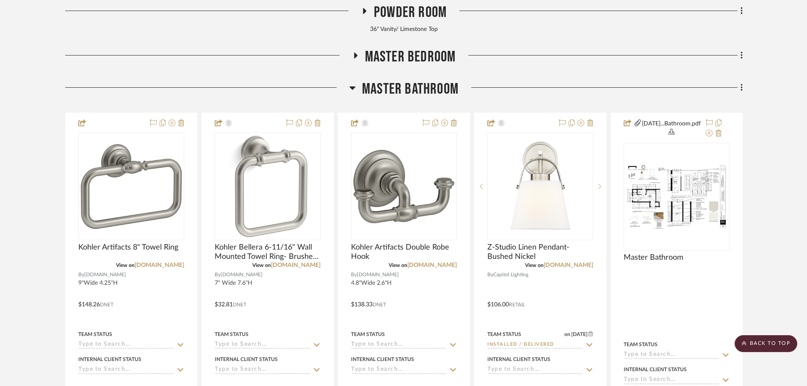
click at [394, 93] on span "Master Bathroom" at bounding box center [410, 89] width 97 height 18
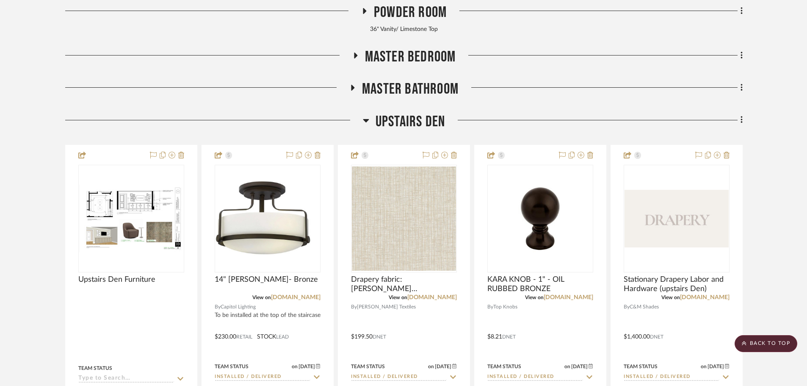
click at [402, 133] on div "Upstairs Den" at bounding box center [404, 124] width 678 height 22
click at [404, 124] on span "Upstairs Den" at bounding box center [410, 122] width 69 height 18
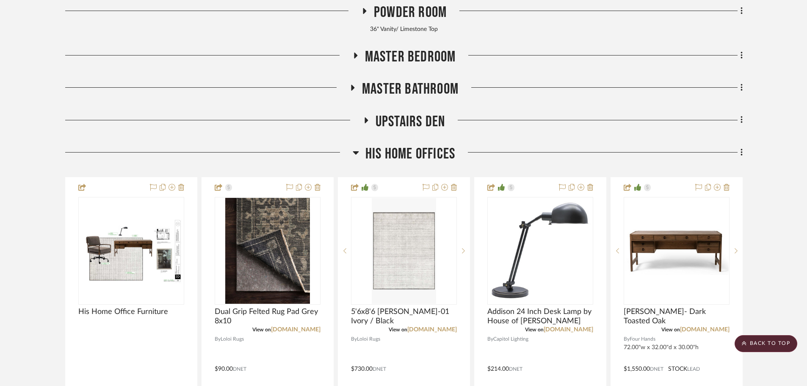
drag, startPoint x: 406, startPoint y: 152, endPoint x: 407, endPoint y: 156, distance: 4.7
click at [406, 152] on span "His Home Offices" at bounding box center [411, 154] width 90 height 18
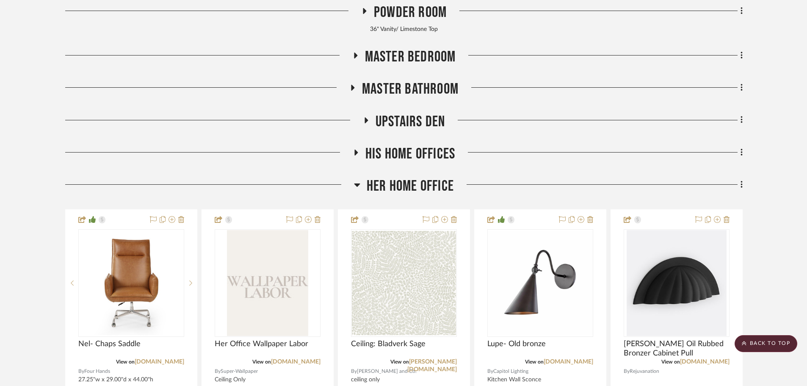
drag, startPoint x: 400, startPoint y: 182, endPoint x: 400, endPoint y: 186, distance: 4.3
click at [400, 183] on span "Her Home Office" at bounding box center [410, 186] width 87 height 18
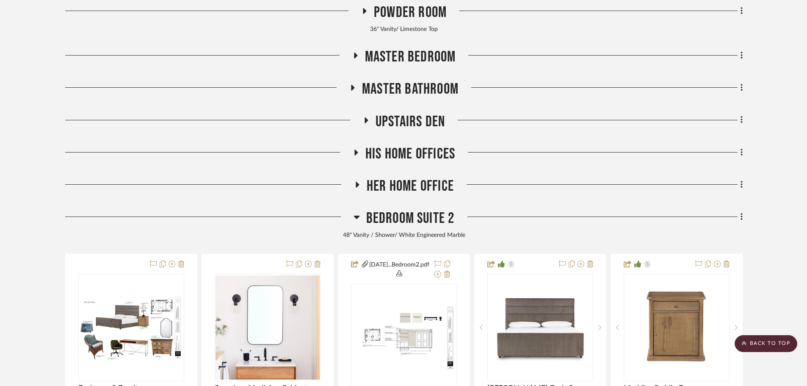
click at [399, 218] on span "Bedroom Suite 2" at bounding box center [410, 218] width 89 height 18
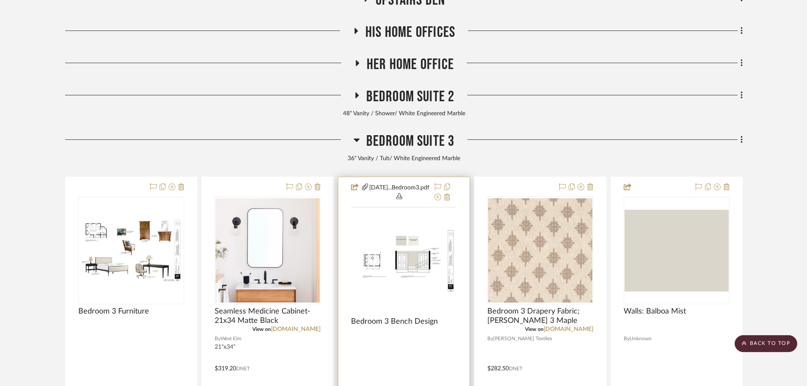
scroll to position [720, 0]
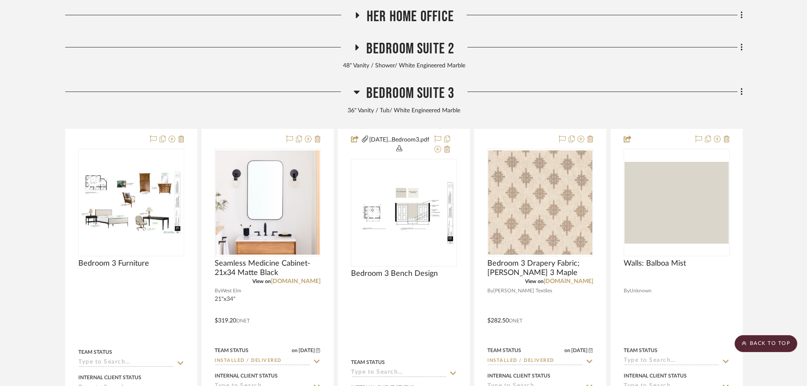
click at [409, 94] on span "Bedroom Suite 3" at bounding box center [410, 93] width 89 height 18
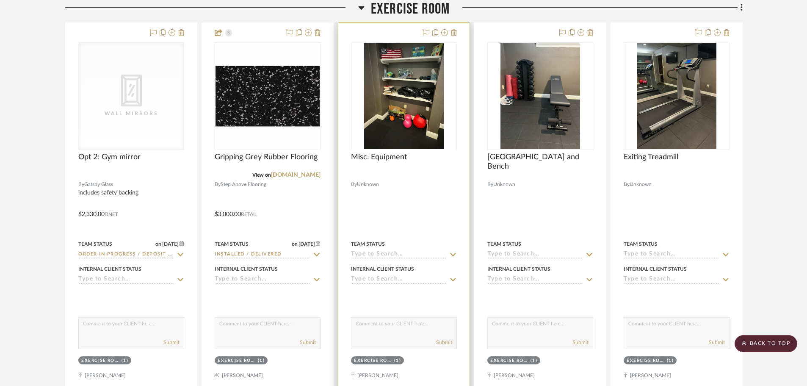
scroll to position [974, 0]
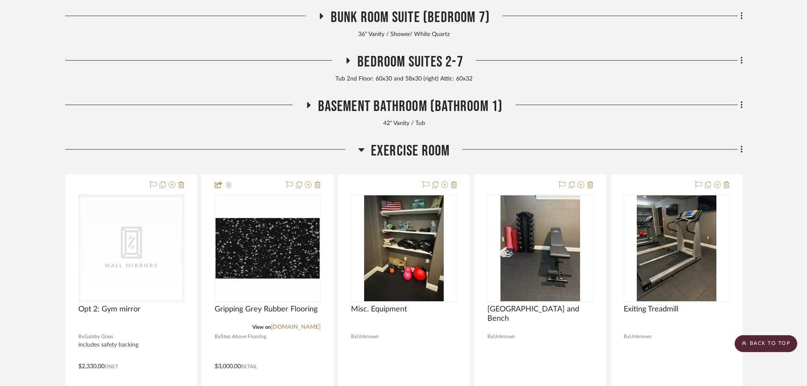
click at [401, 154] on span "Exercise Room" at bounding box center [410, 151] width 79 height 18
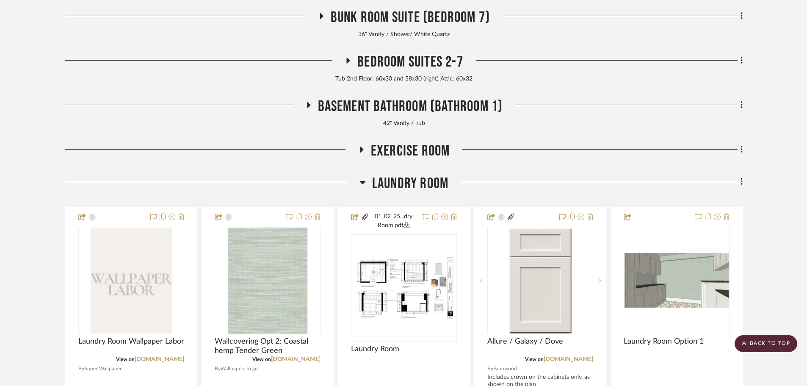
click at [389, 177] on span "Laundry Room" at bounding box center [410, 184] width 76 height 18
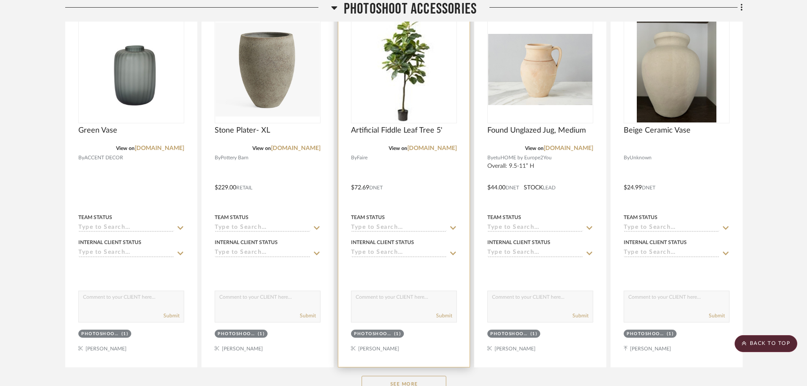
scroll to position [1737, 0]
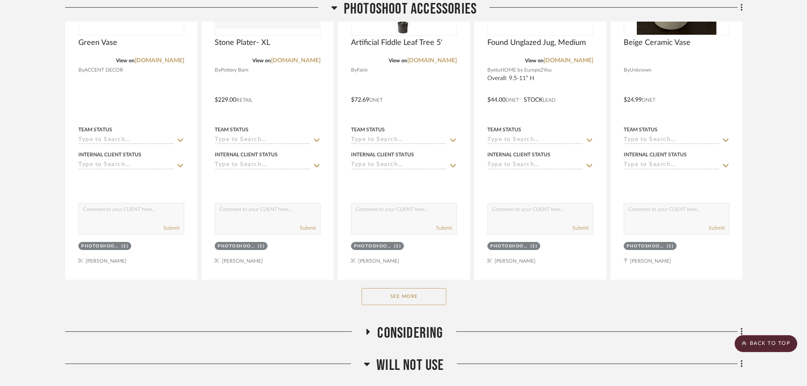
click at [419, 297] on button "See More" at bounding box center [404, 296] width 85 height 17
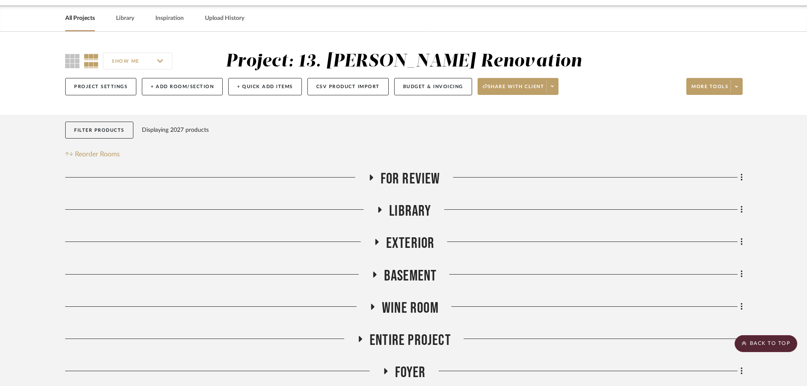
scroll to position [0, 0]
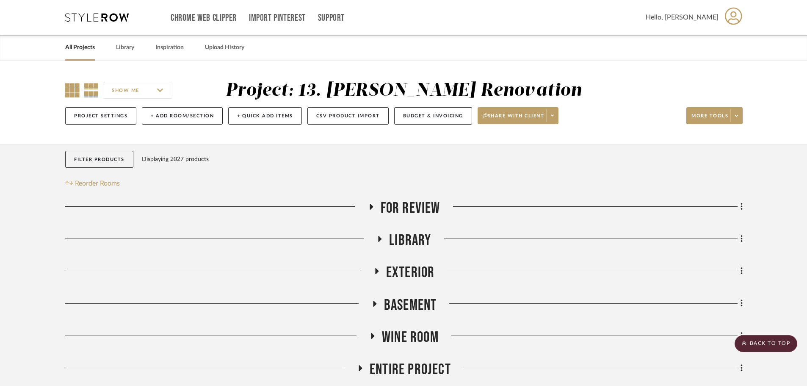
click at [66, 86] on icon at bounding box center [72, 90] width 14 height 14
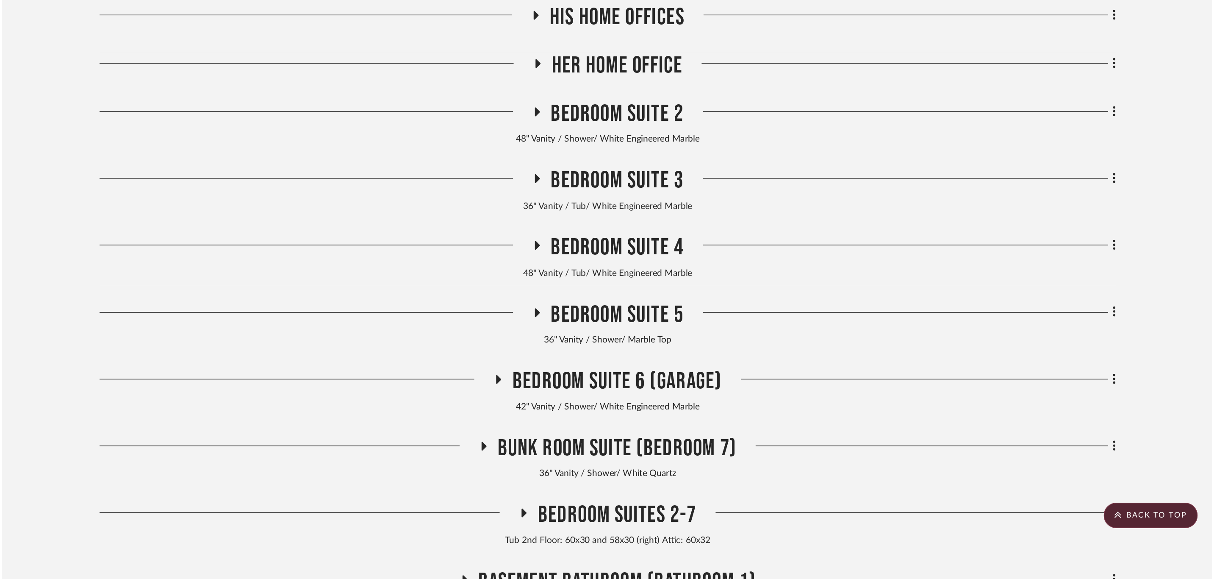
scroll to position [762, 0]
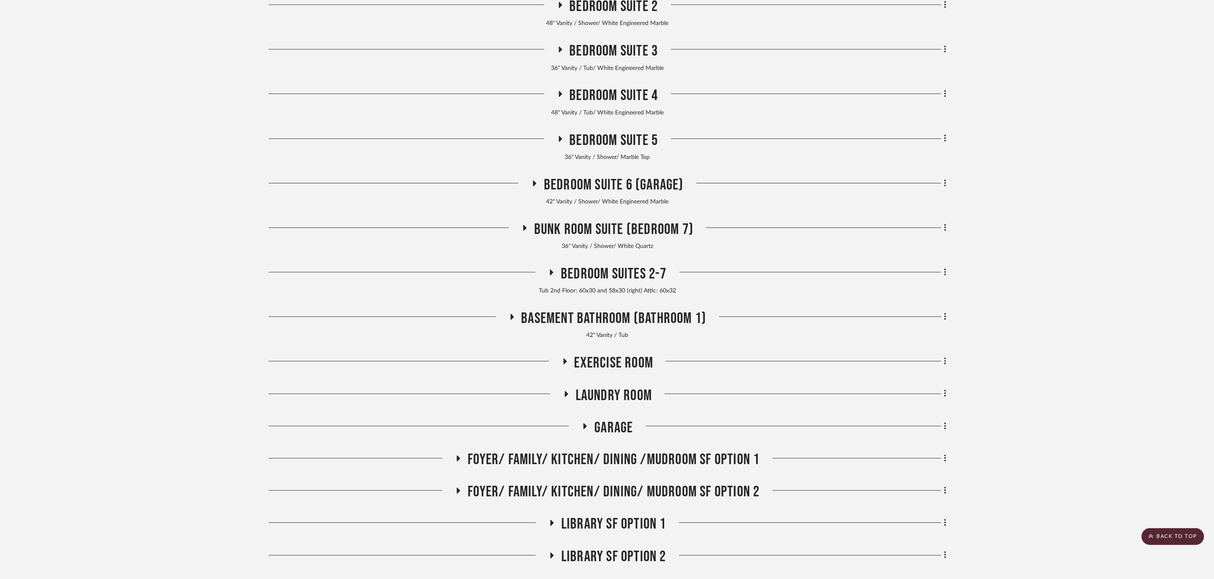
drag, startPoint x: 808, startPoint y: 0, endPoint x: 344, endPoint y: 261, distance: 531.8
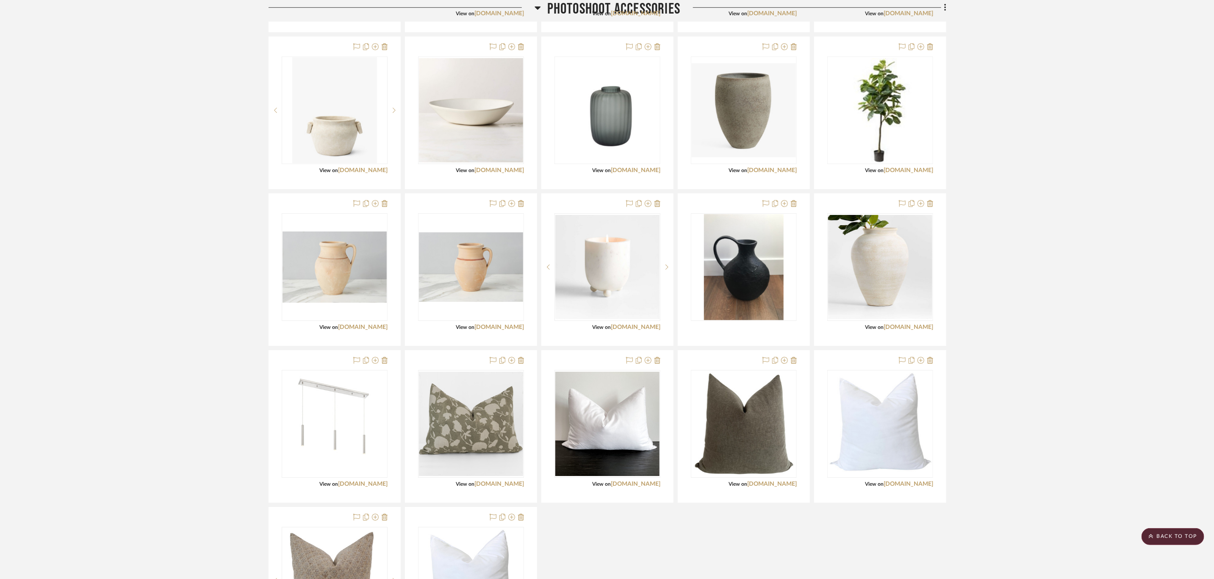
scroll to position [1979, 0]
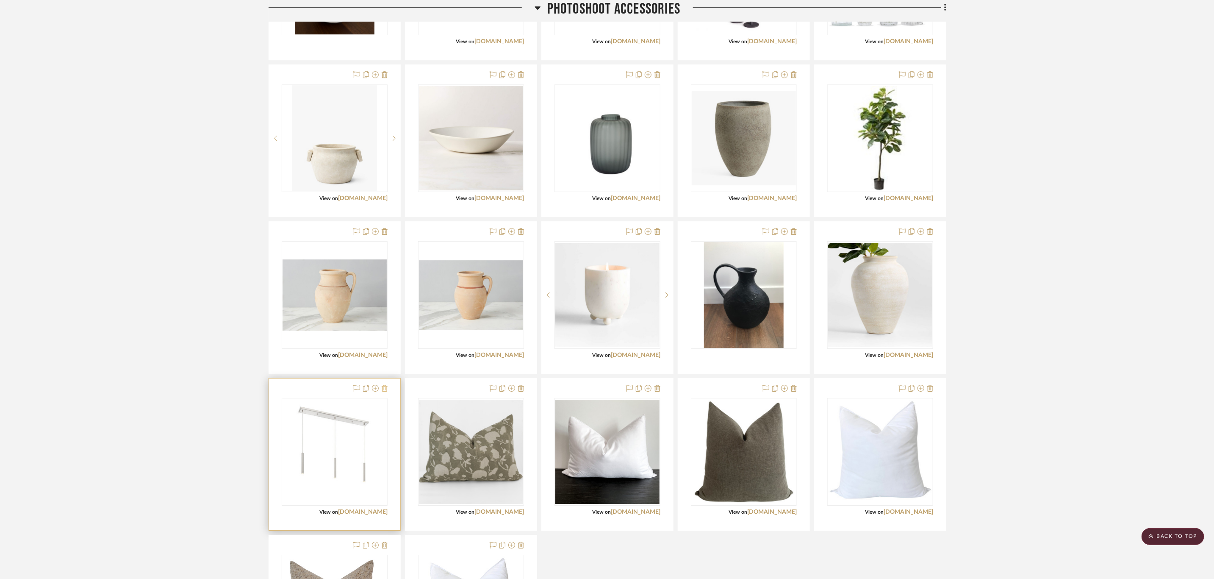
click at [385, 385] on icon at bounding box center [385, 388] width 6 height 7
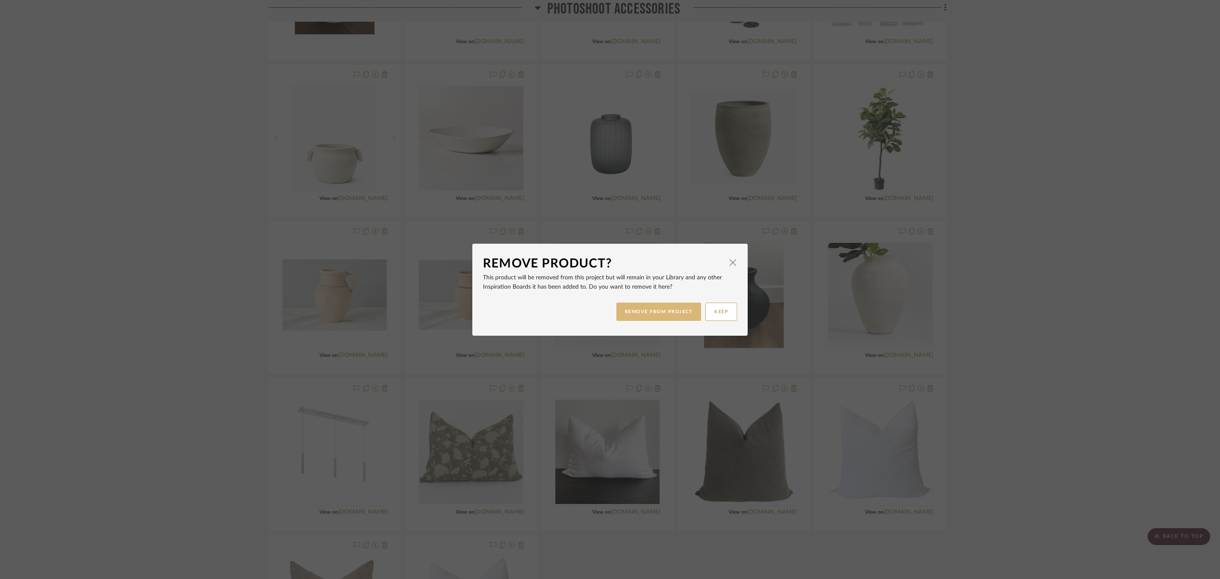
click at [674, 311] on button "REMOVE FROM PROJECT" at bounding box center [658, 311] width 85 height 18
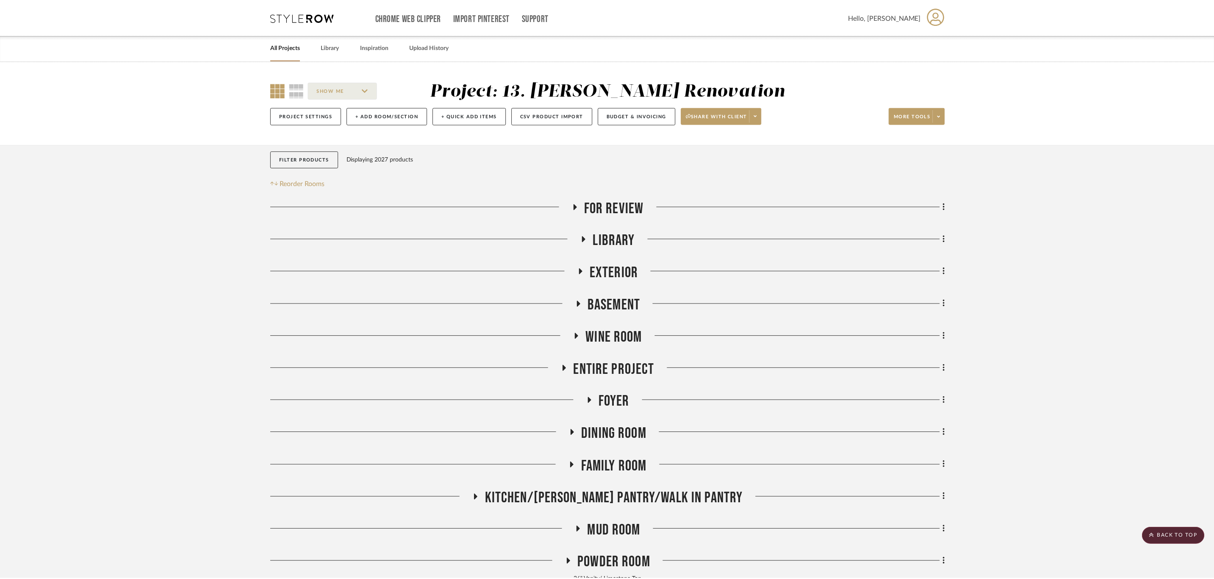
scroll to position [1979, 0]
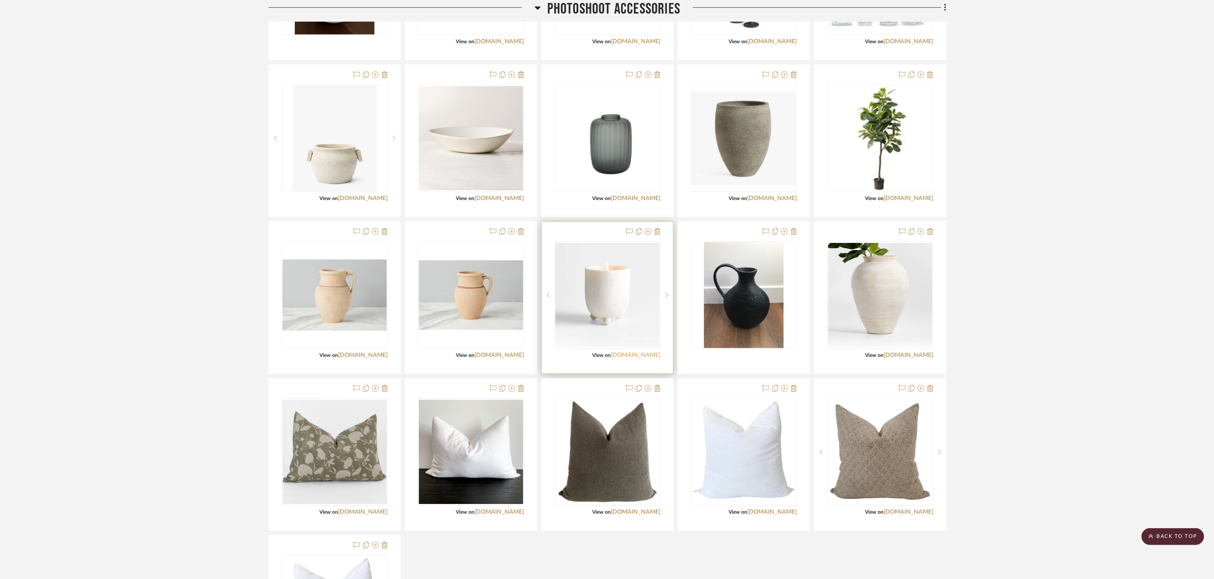
click at [641, 358] on link "[DOMAIN_NAME]" at bounding box center [636, 355] width 50 height 6
click at [661, 298] on sr-next-btn at bounding box center [666, 295] width 13 height 6
click at [603, 310] on img "1" at bounding box center [607, 295] width 84 height 106
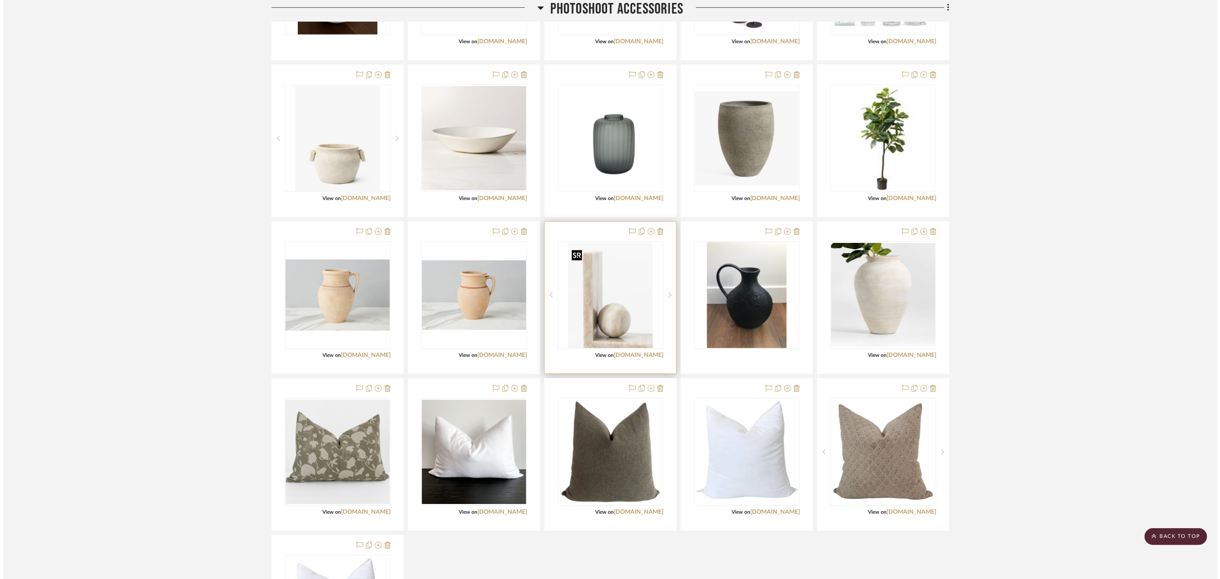
scroll to position [0, 0]
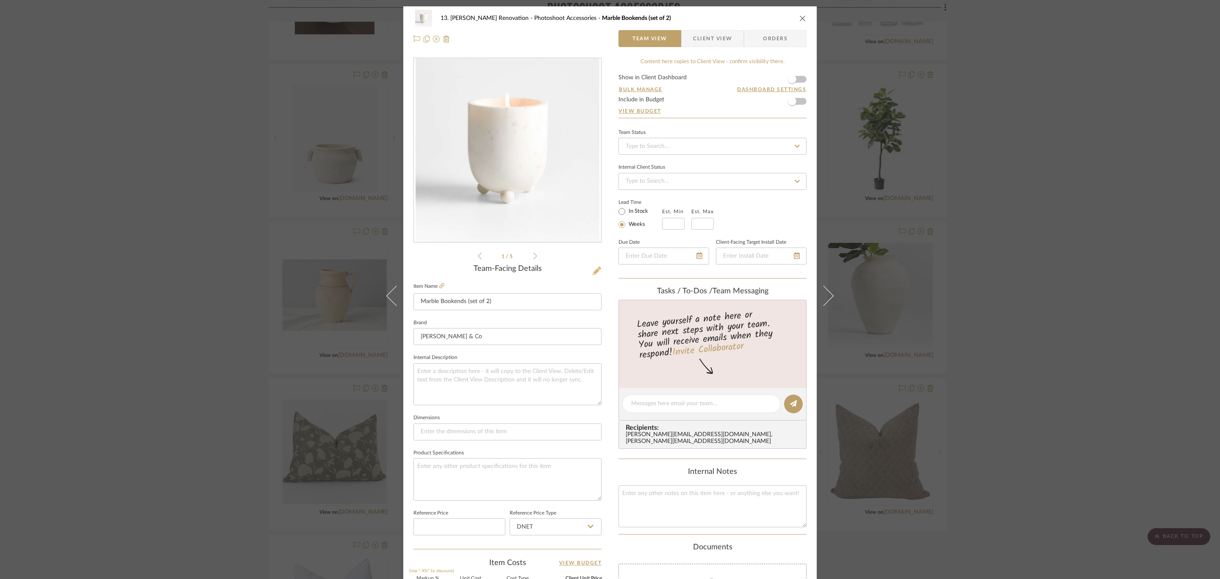
click at [595, 267] on icon at bounding box center [597, 270] width 8 height 8
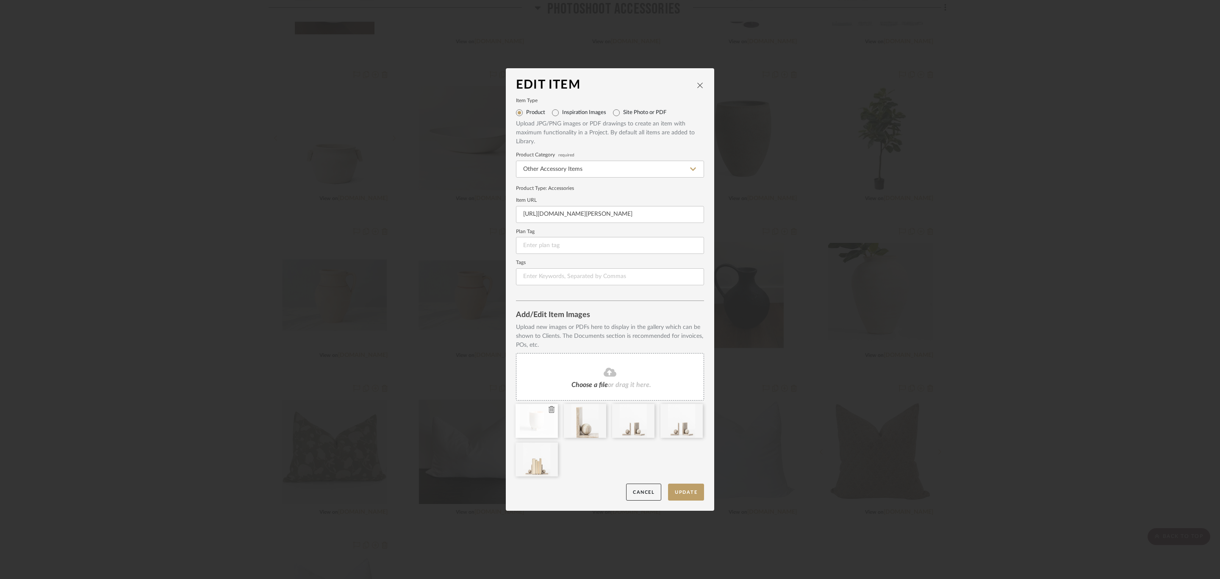
click at [549, 385] on icon at bounding box center [552, 409] width 6 height 7
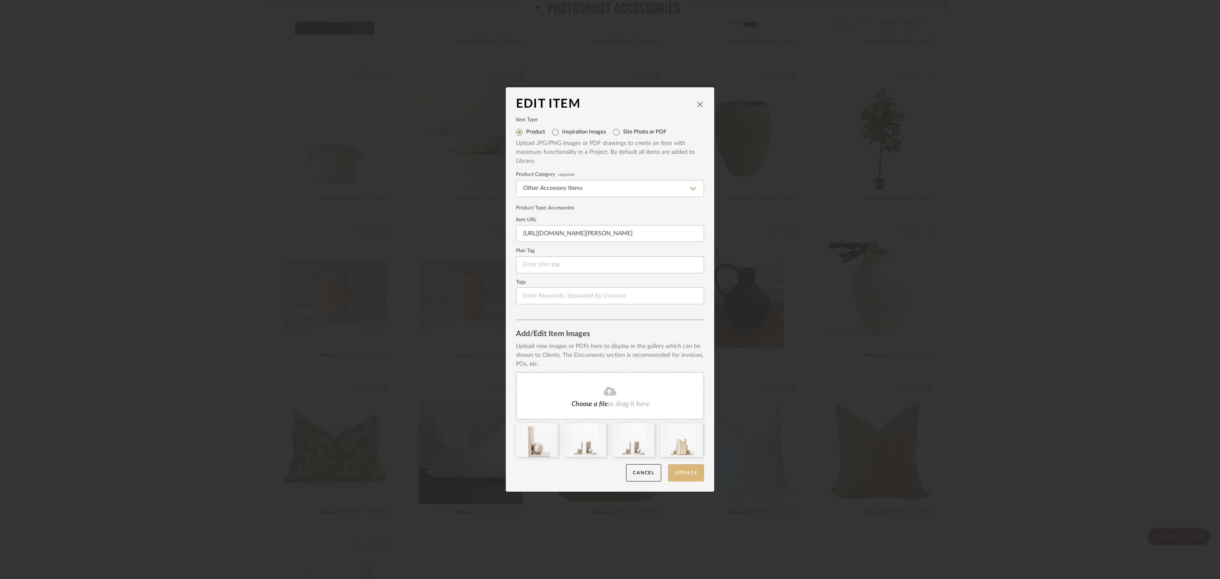
click at [685, 385] on button "Update" at bounding box center [686, 472] width 36 height 17
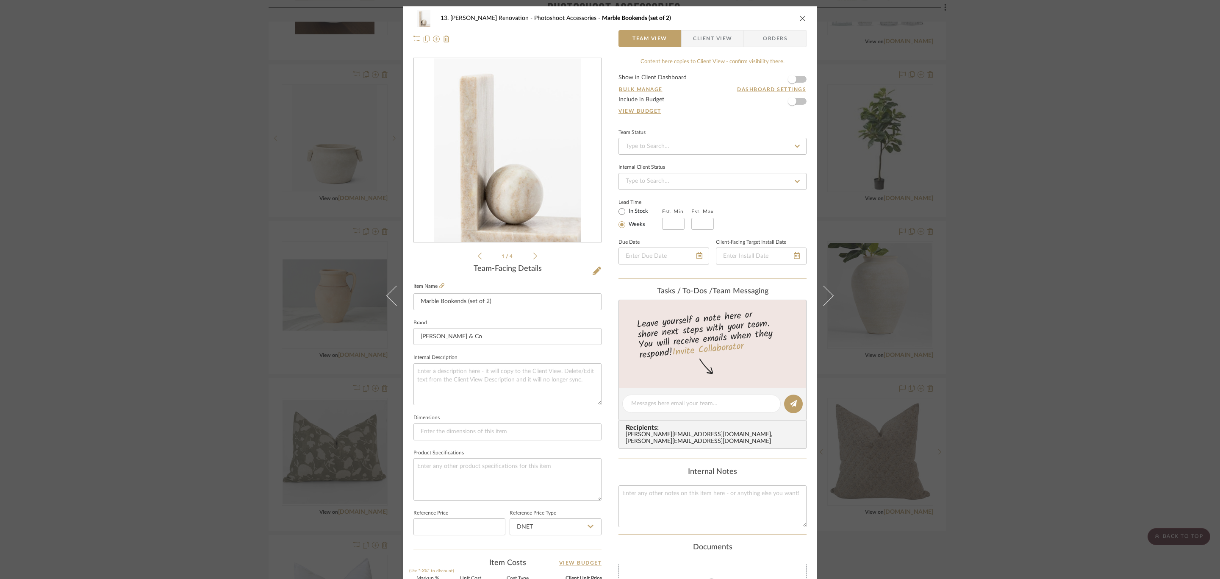
click at [807, 385] on div "13. Quinn Renovation Photoshoot Accessories Marble Bookends (set of 2) Team Vie…" at bounding box center [610, 289] width 1220 height 579
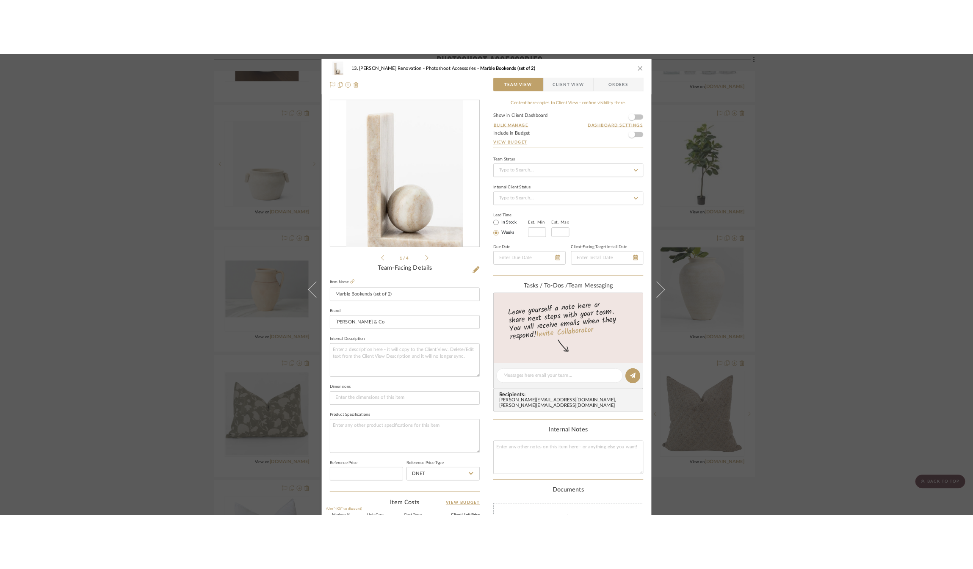
scroll to position [1979, 0]
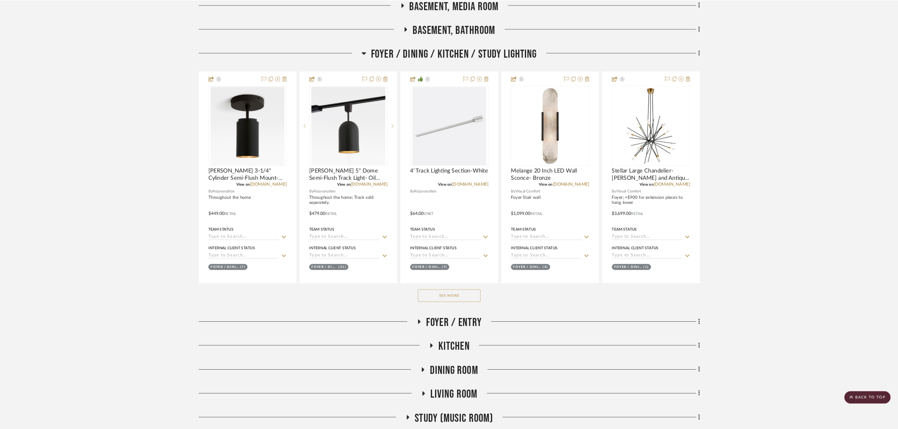
scroll to position [297, 0]
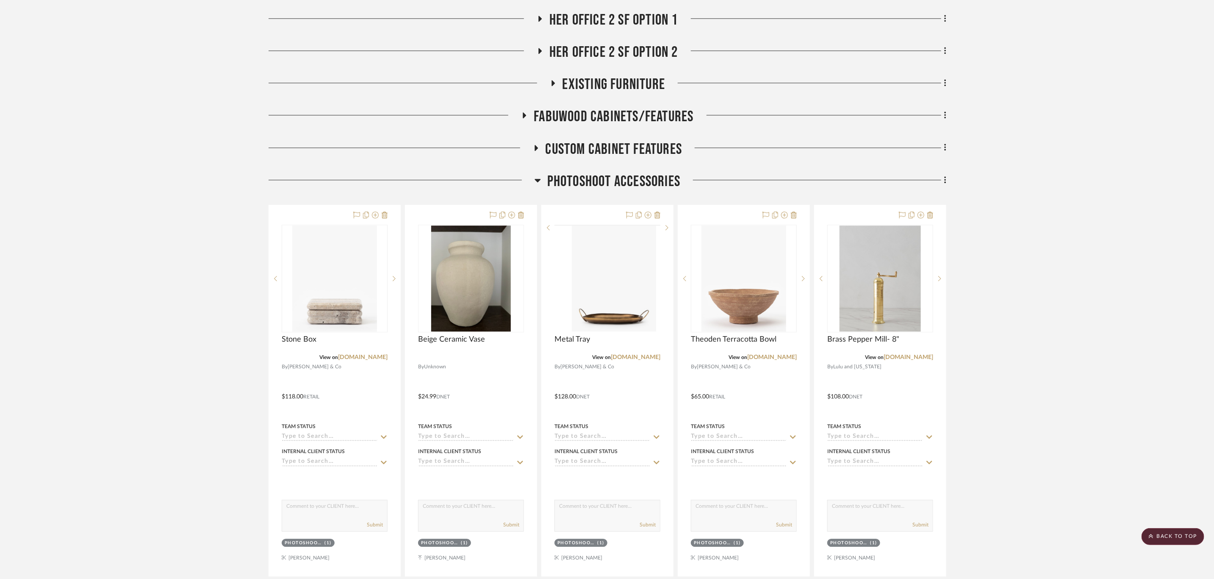
scroll to position [1906, 0]
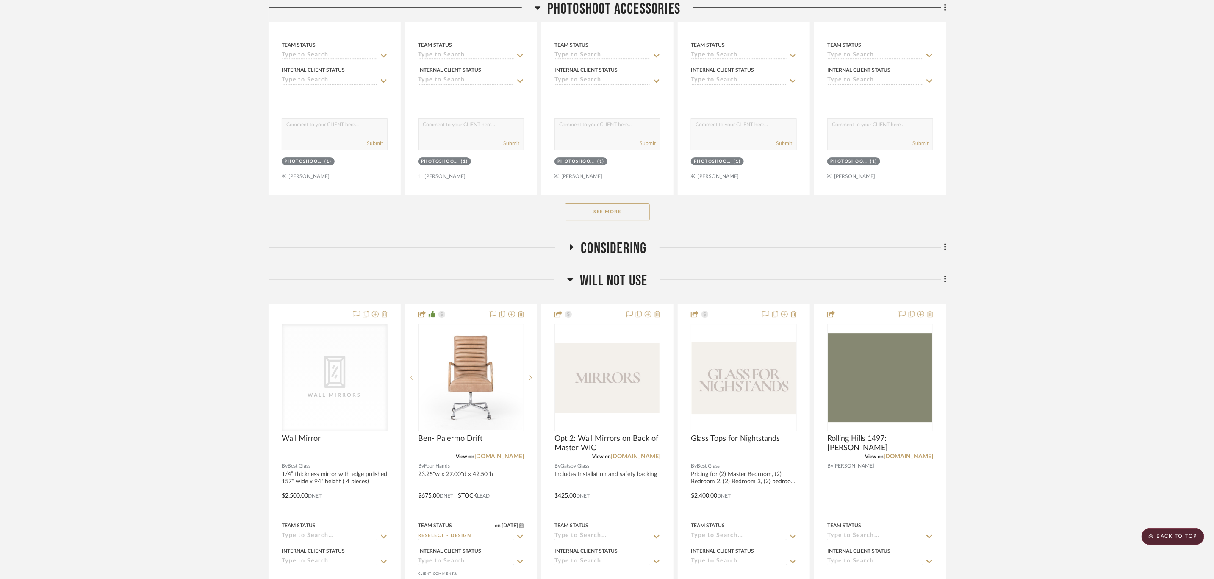
click at [626, 219] on button "See More" at bounding box center [607, 211] width 85 height 17
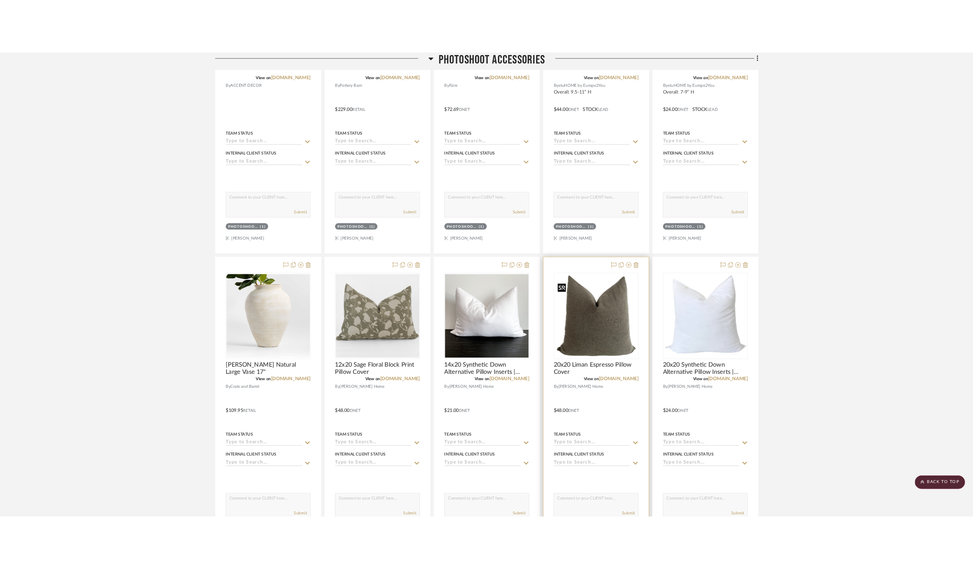
scroll to position [2982, 0]
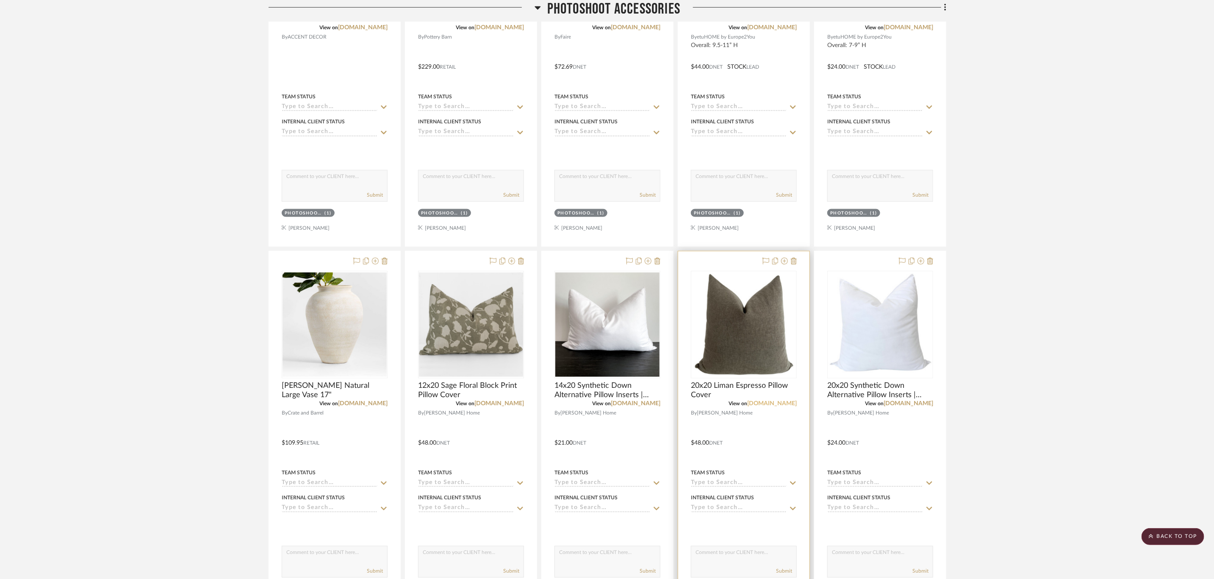
click at [772, 406] on link "[DOMAIN_NAME]" at bounding box center [772, 403] width 50 height 6
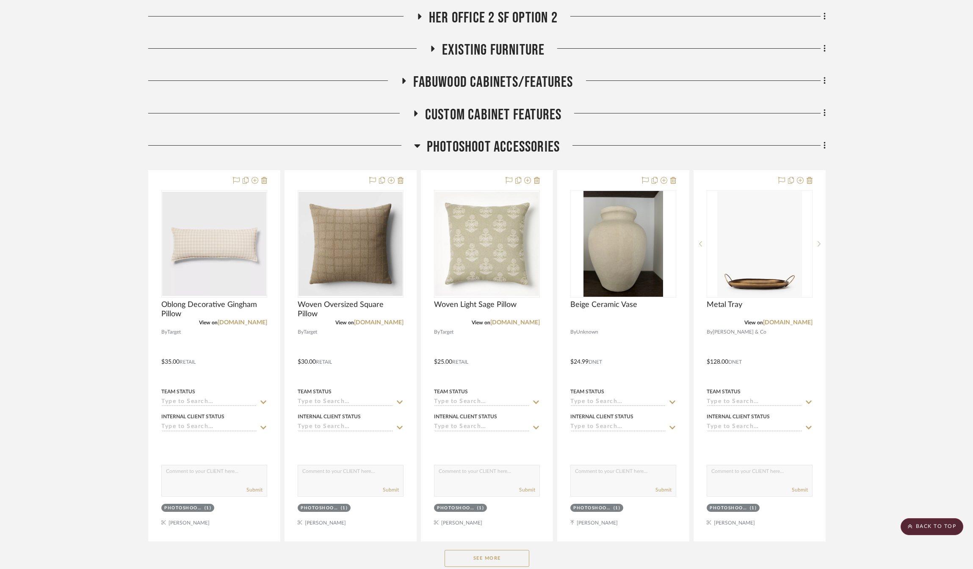
scroll to position [1589, 0]
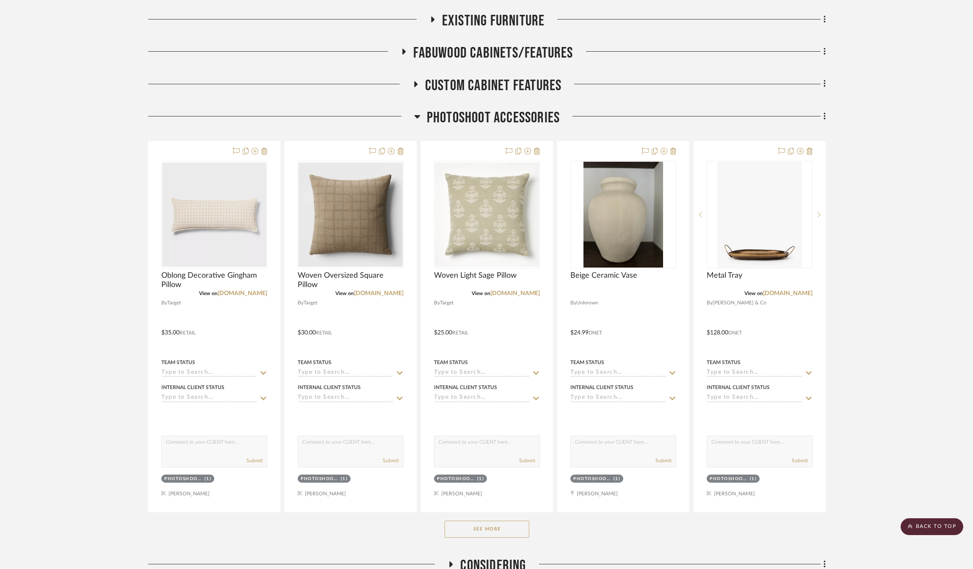
click at [485, 530] on button "See More" at bounding box center [487, 529] width 85 height 17
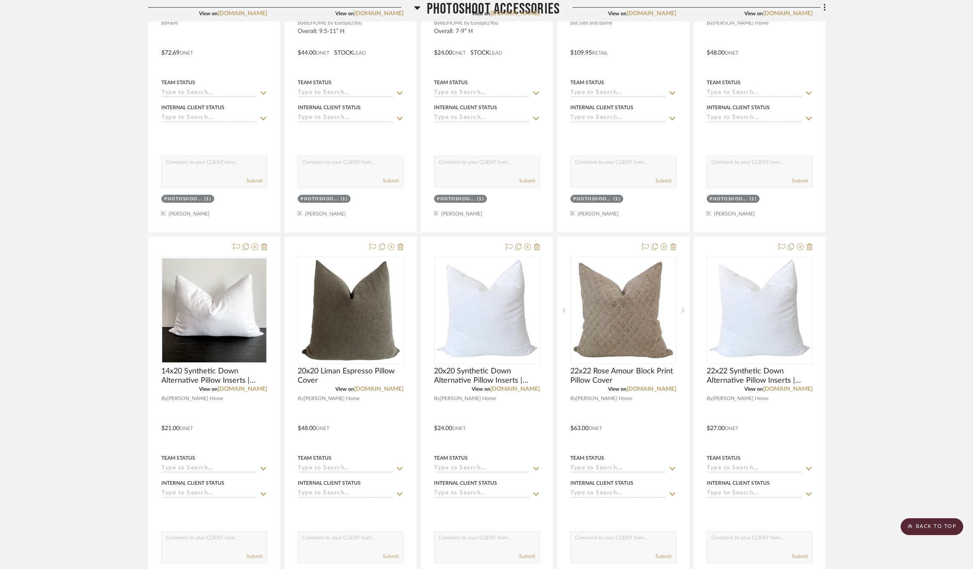
scroll to position [3368, 0]
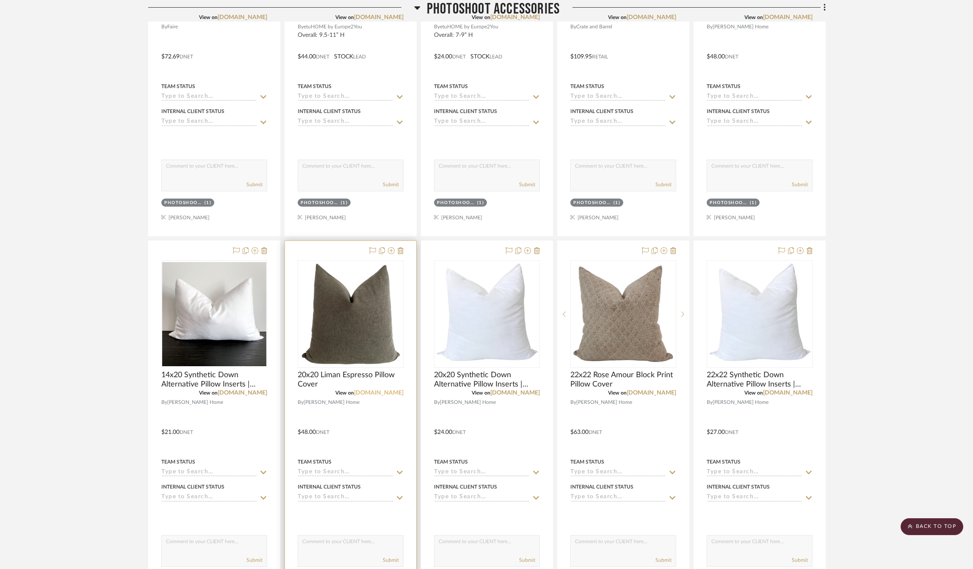
click at [374, 396] on link "[DOMAIN_NAME]" at bounding box center [379, 393] width 50 height 6
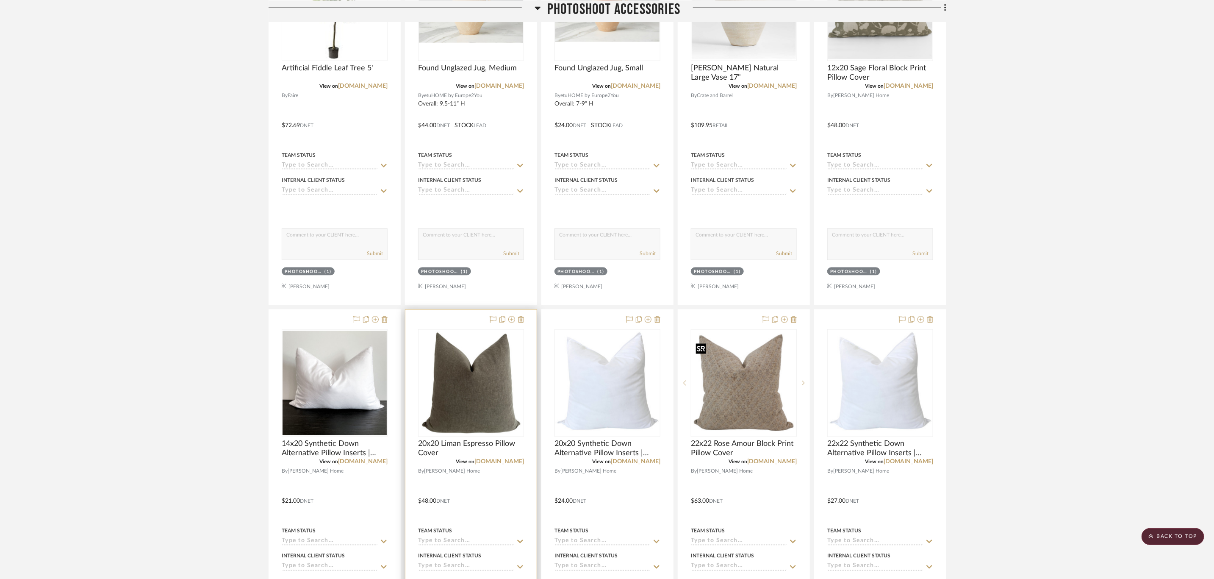
scroll to position [3304, 0]
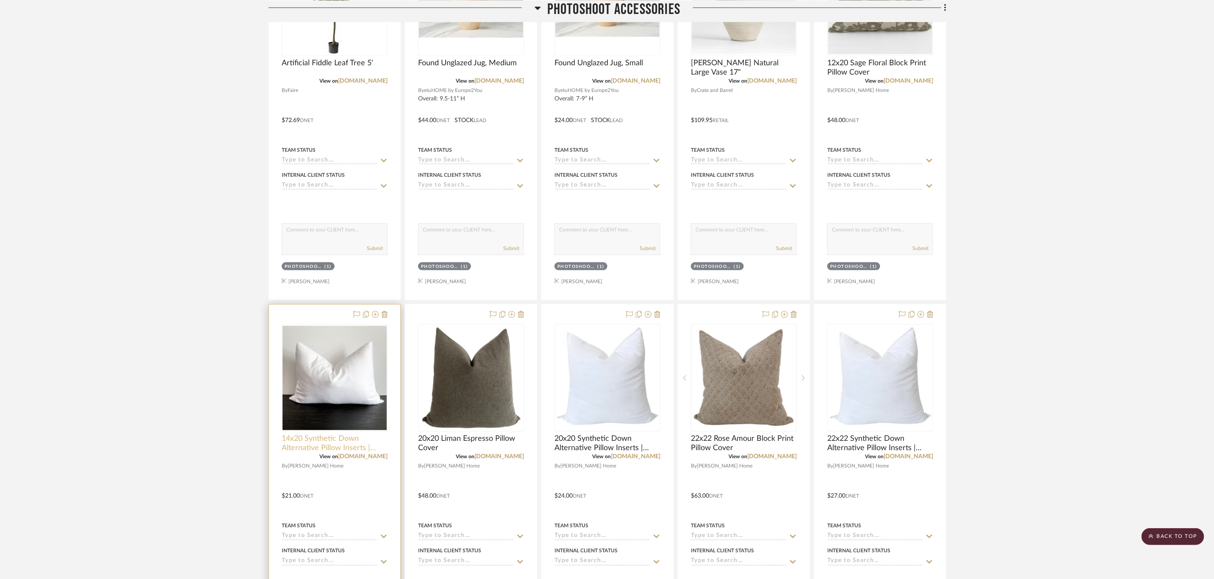
click at [342, 442] on span "14x20 Synthetic Down Alternative Pillow Inserts | Faux Down" at bounding box center [335, 443] width 106 height 19
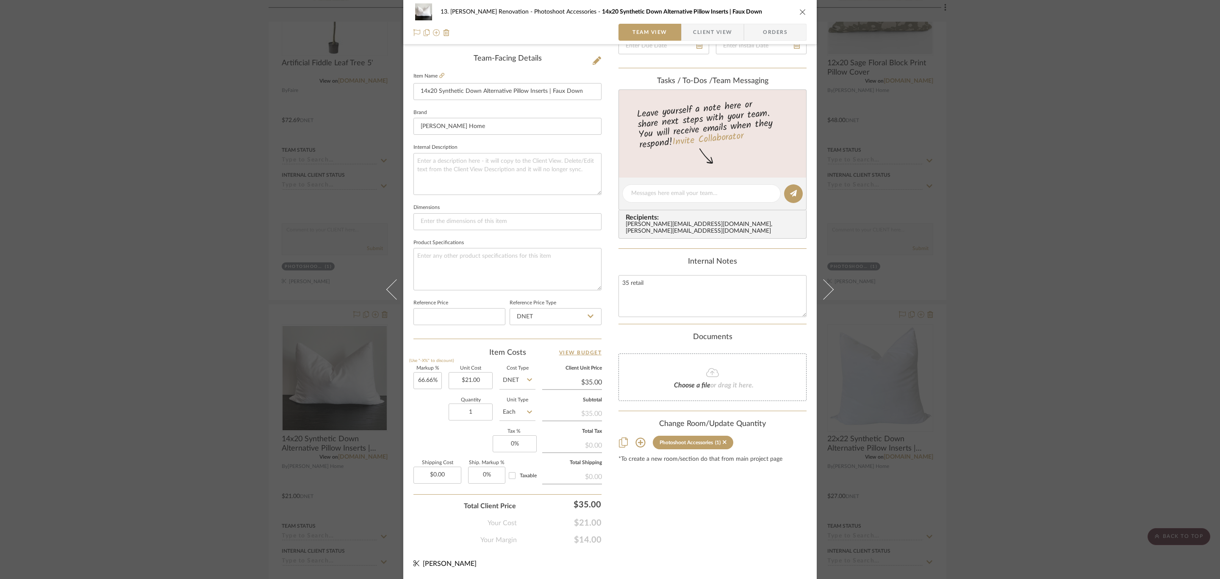
scroll to position [211, 0]
click at [464, 414] on input "1" at bounding box center [471, 411] width 44 height 17
type input "2"
click at [422, 441] on div "Markup % (Use "-X%" to discount) 66.66% Unit Cost $21.00 Cost Type DNET Client …" at bounding box center [507, 428] width 188 height 124
click at [979, 378] on div "13. Quinn Renovation Photoshoot Accessories 14x20 Synthetic Down Alternative Pi…" at bounding box center [610, 289] width 1220 height 579
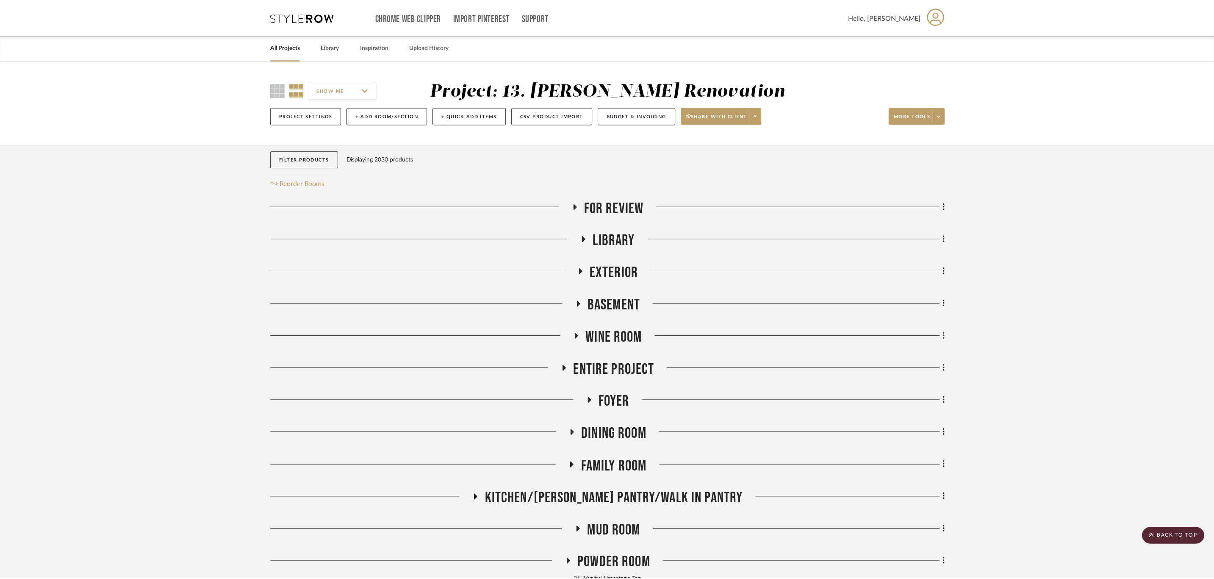
scroll to position [3304, 0]
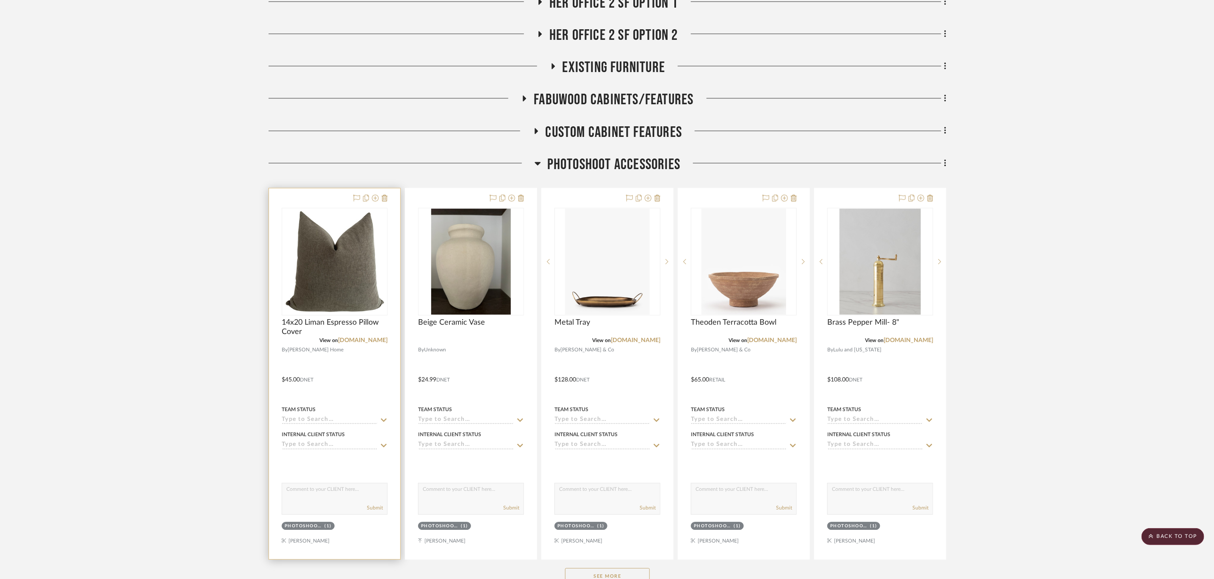
scroll to position [1716, 0]
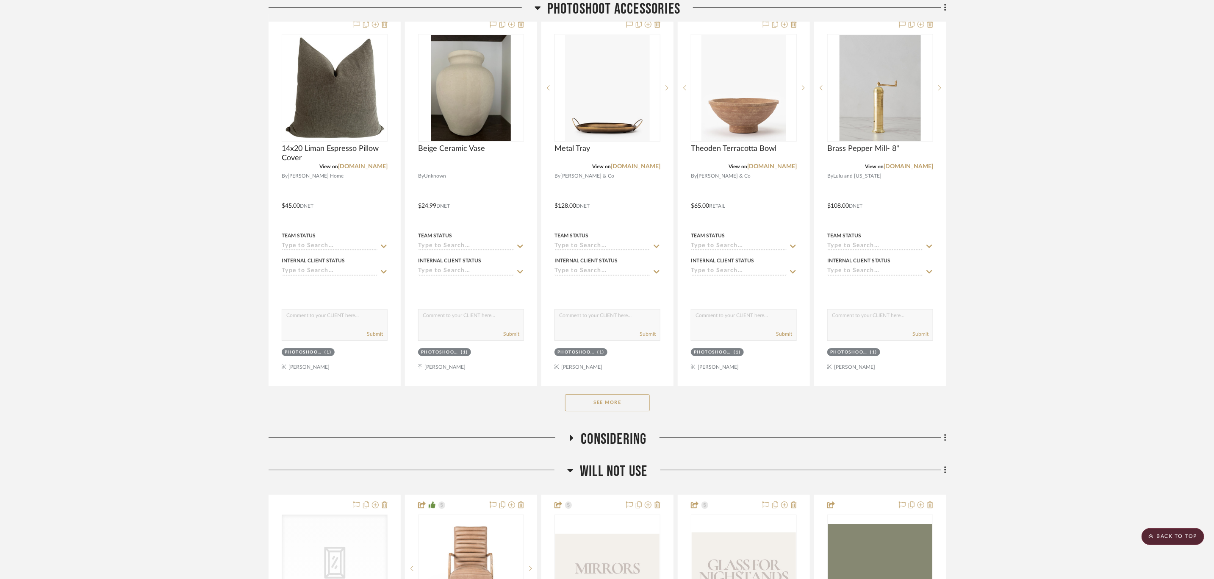
click at [619, 410] on button "See More" at bounding box center [607, 402] width 85 height 17
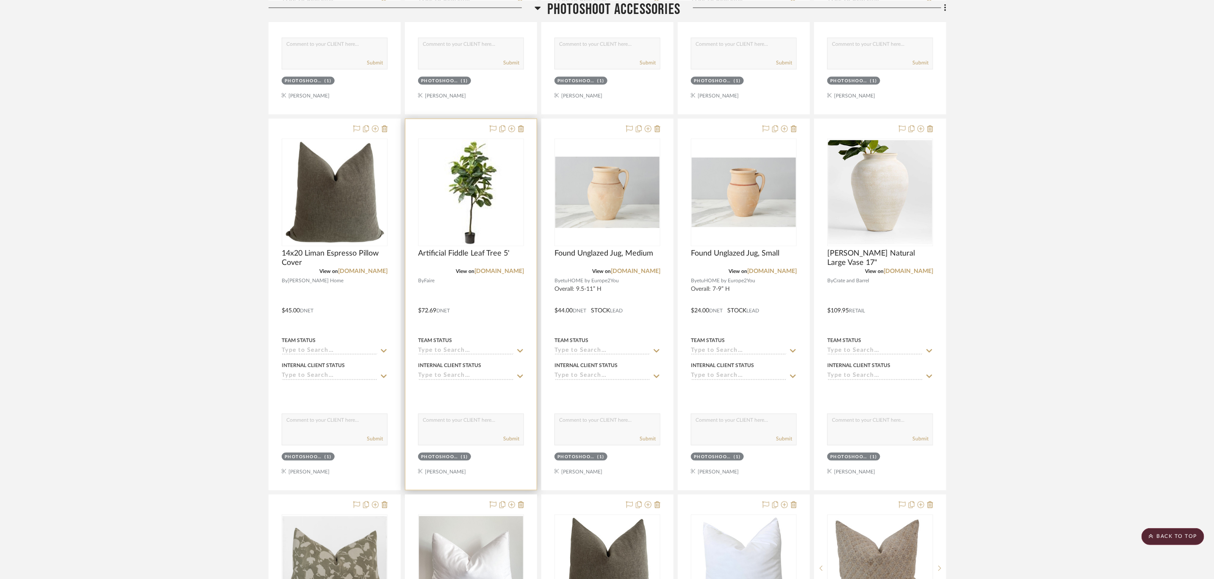
scroll to position [3113, 0]
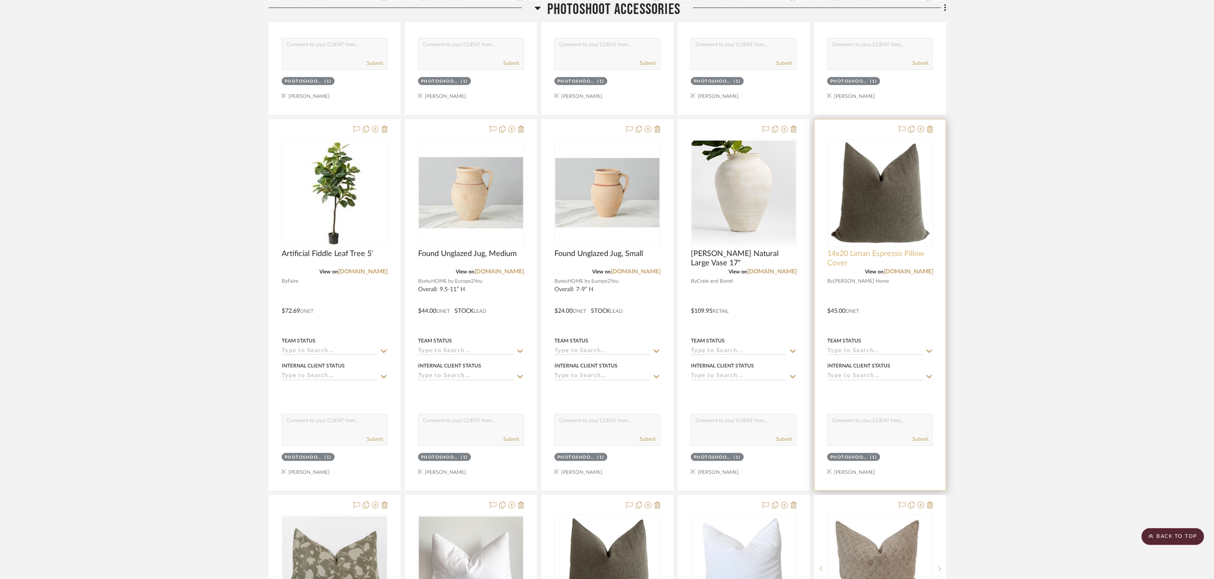
click at [839, 268] on span "14x20 Liman Espresso Pillow Cover" at bounding box center [880, 258] width 106 height 19
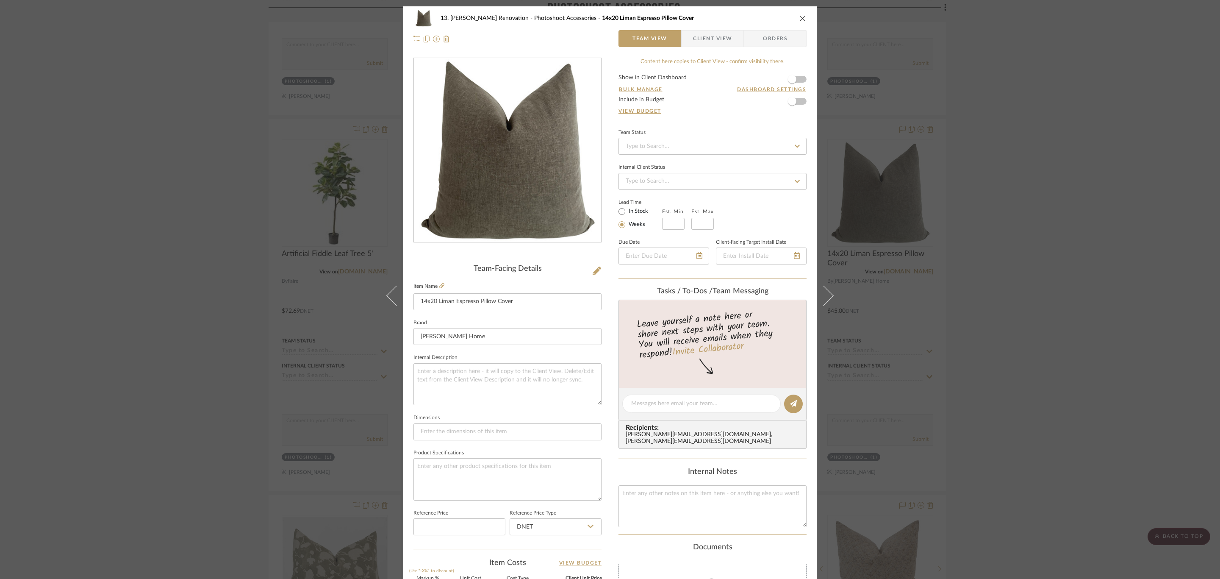
scroll to position [211, 0]
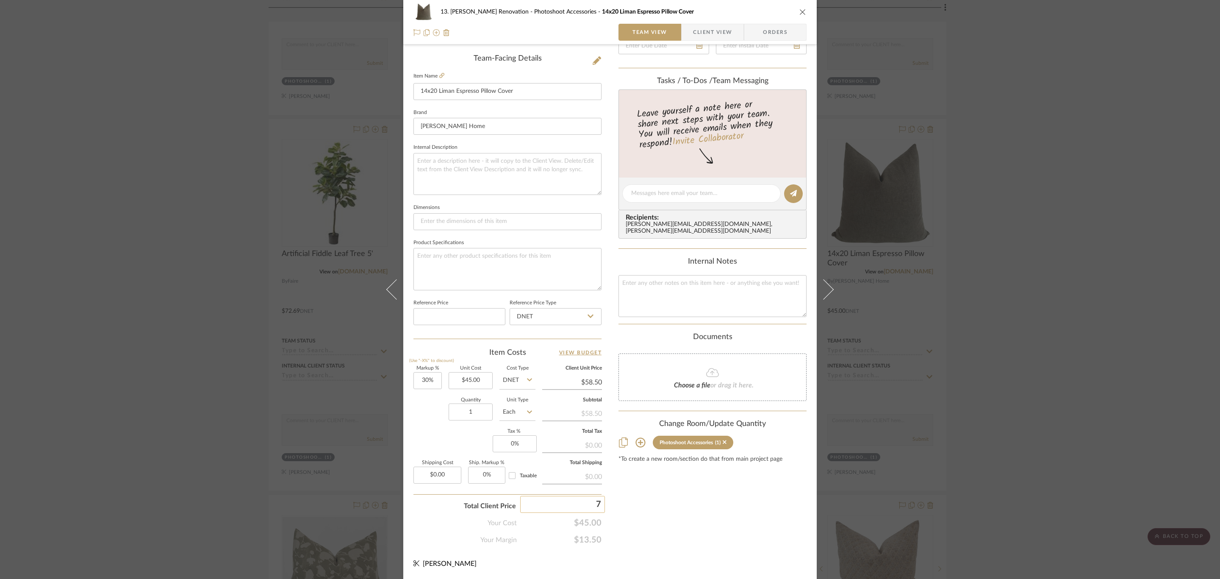
type input "75"
click at [674, 518] on div "Content here copies to Client View - confirm visibility there. Show in Client D…" at bounding box center [712, 196] width 188 height 697
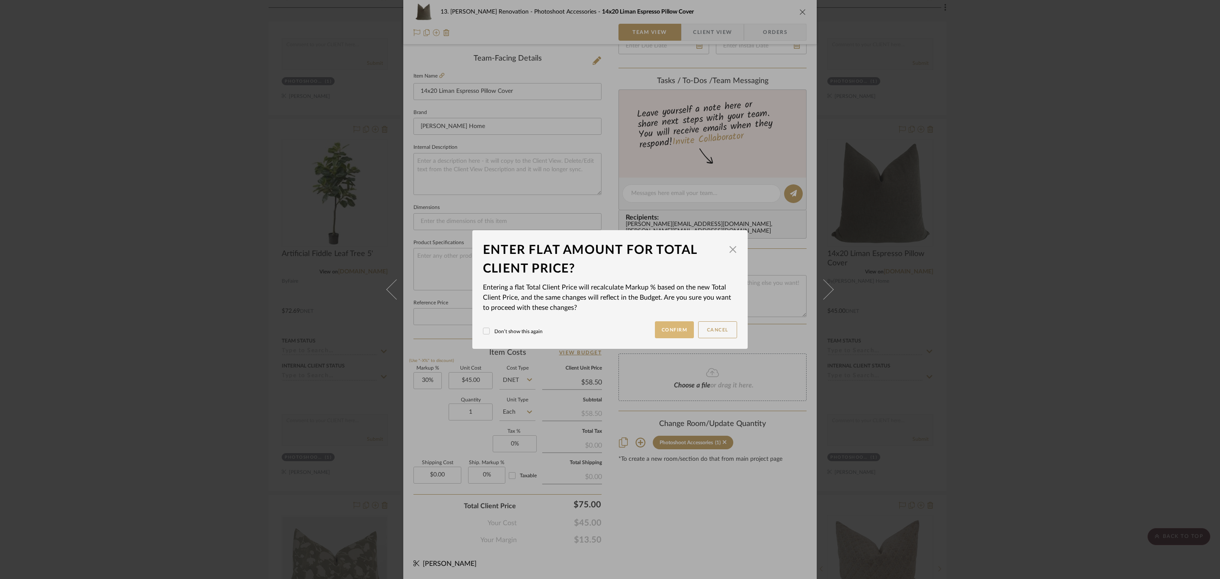
click at [679, 321] on button "Confirm" at bounding box center [674, 329] width 39 height 17
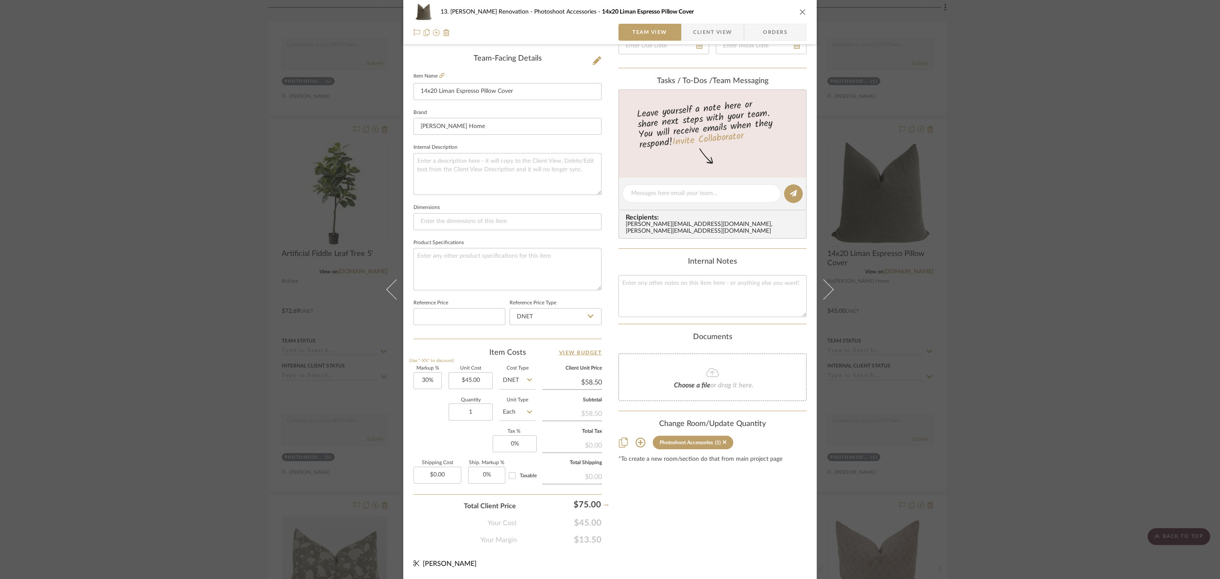
type input "66.66%"
type input "$75.00"
click at [698, 532] on div "Content here copies to Client View - confirm visibility there. Show in Client D…" at bounding box center [712, 196] width 188 height 697
click at [1064, 375] on div "13. Quinn Renovation Photoshoot Accessories 14x20 Liman Espresso Pillow Cover T…" at bounding box center [610, 289] width 1220 height 579
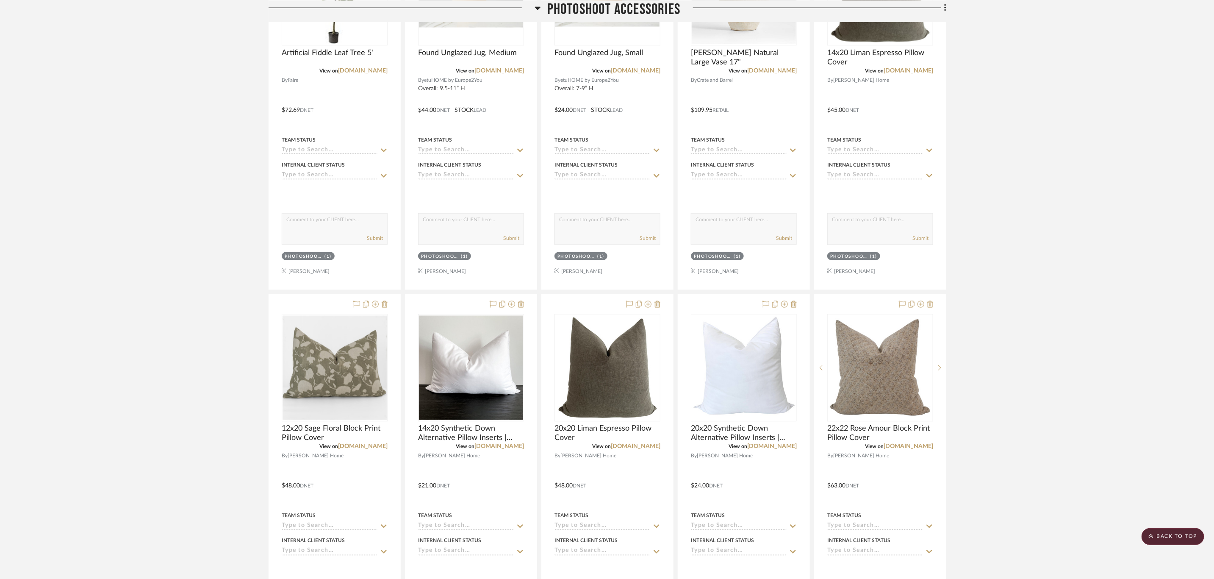
scroll to position [3368, 0]
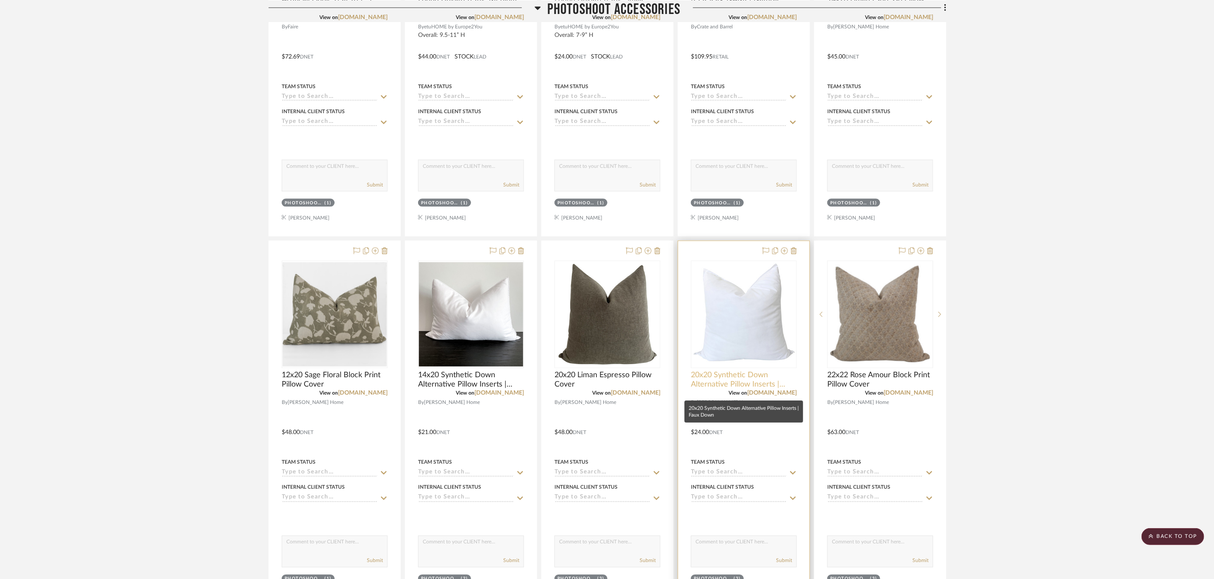
click at [749, 389] on span "20x20 Synthetic Down Alternative Pillow Inserts | Faux Down" at bounding box center [744, 380] width 106 height 19
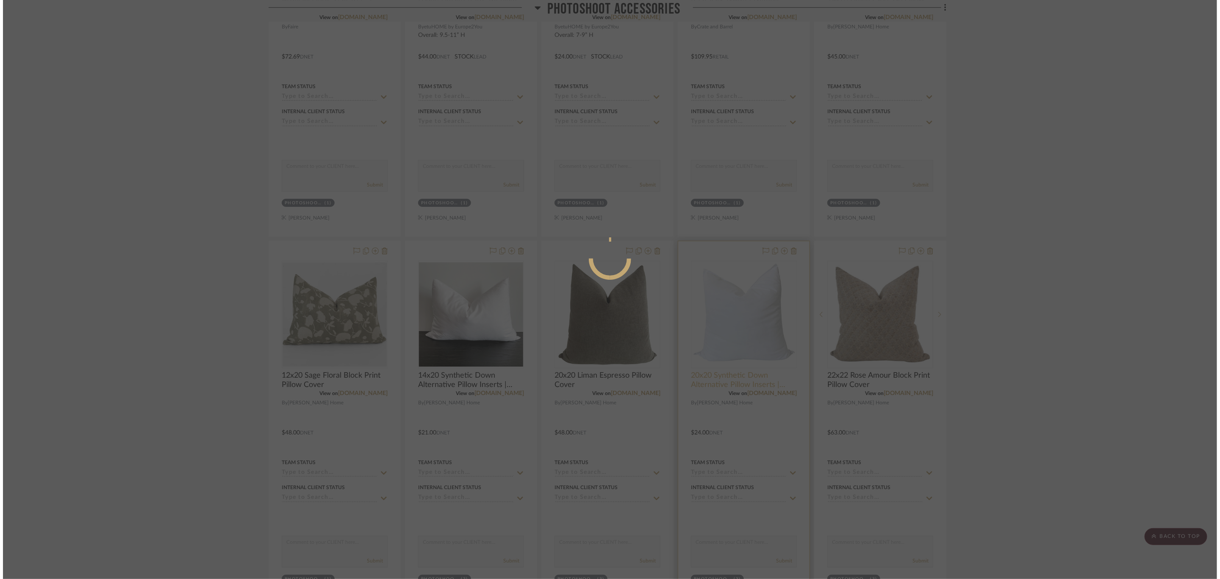
scroll to position [0, 0]
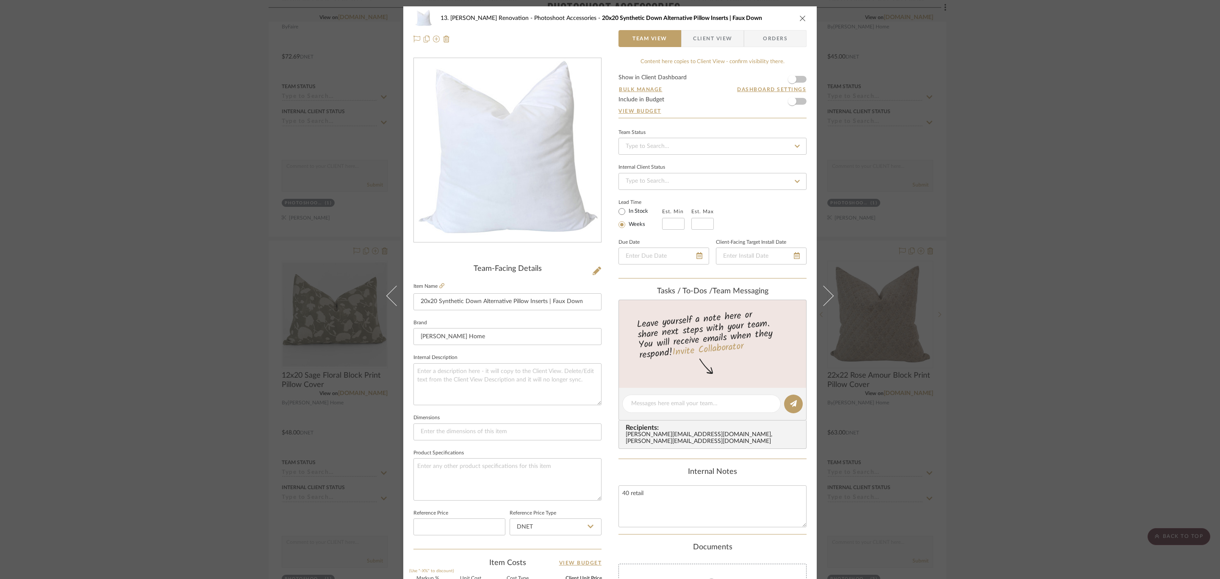
click at [1000, 389] on div "13. Quinn Renovation Photoshoot Accessories 20x20 Synthetic Down Alternative Pi…" at bounding box center [610, 289] width 1220 height 579
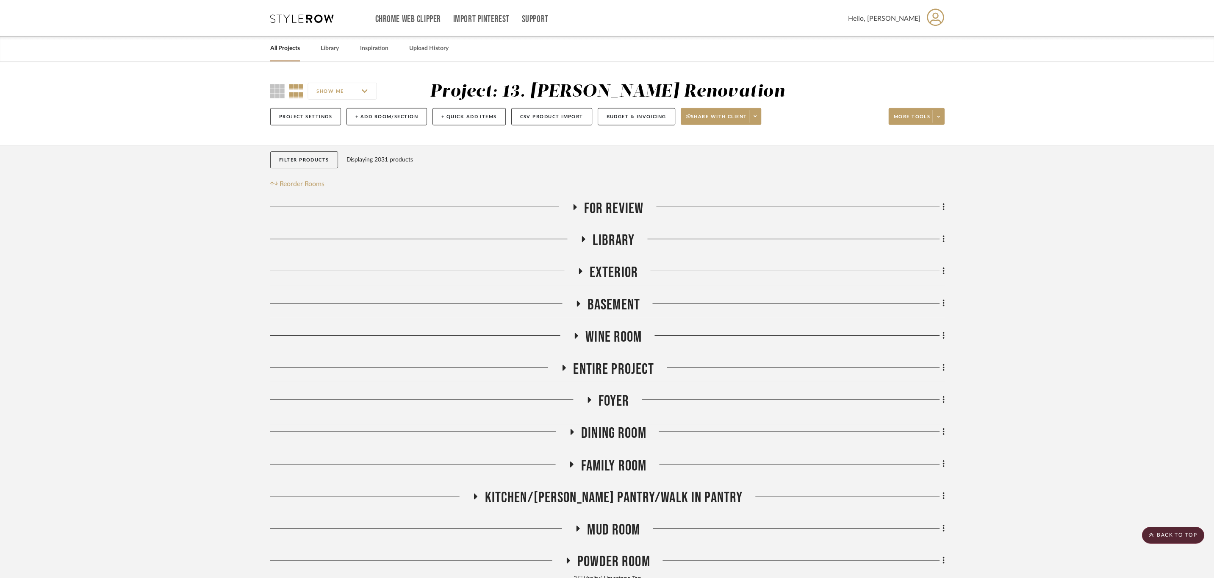
scroll to position [3368, 0]
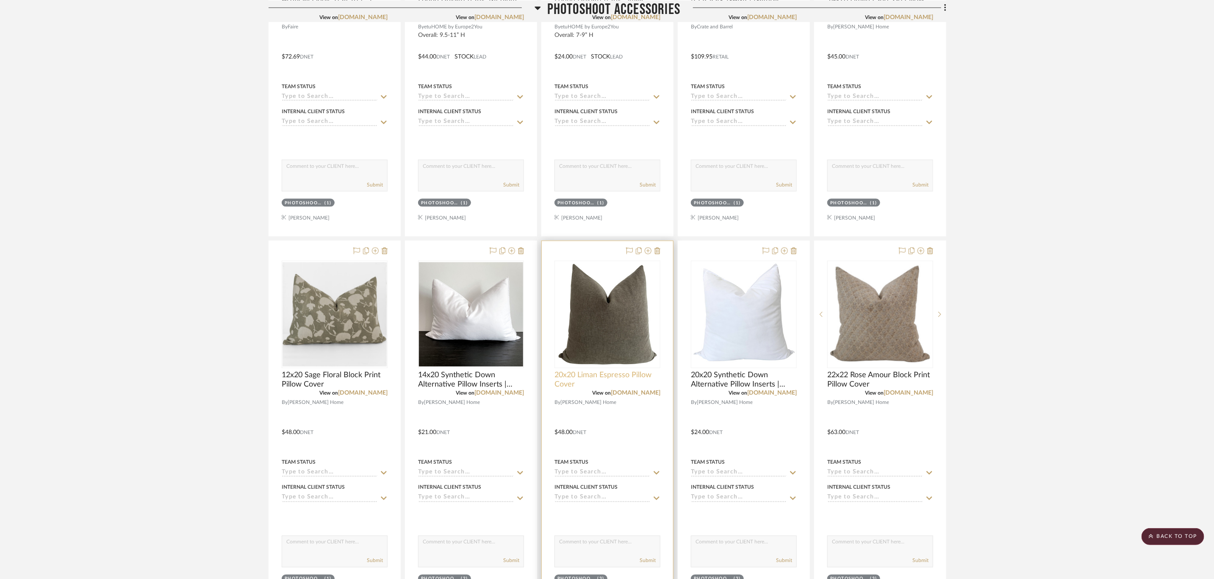
click at [591, 389] on span "20x20 Liman Espresso Pillow Cover" at bounding box center [607, 380] width 106 height 19
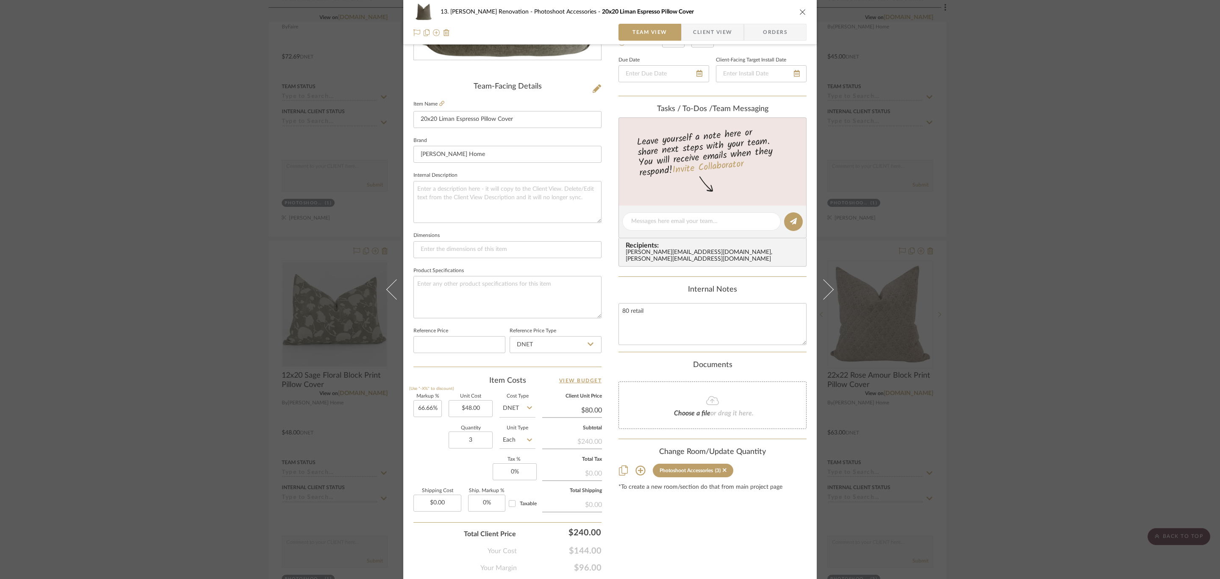
scroll to position [211, 0]
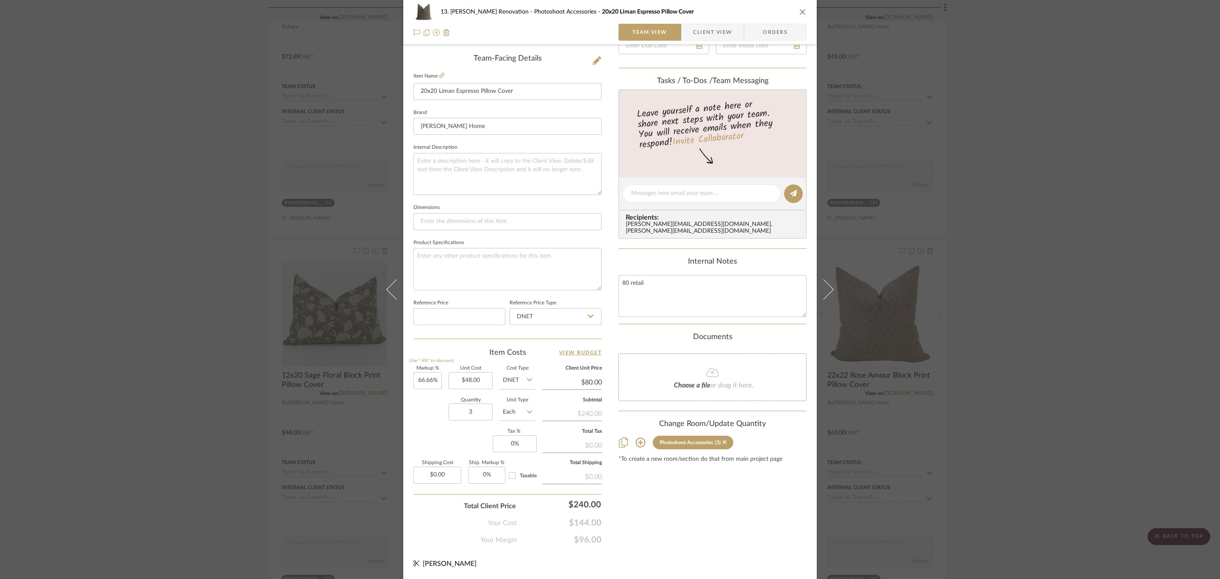
click at [1048, 408] on div "13. Quinn Renovation Photoshoot Accessories 20x20 Liman Espresso Pillow Cover T…" at bounding box center [610, 289] width 1220 height 579
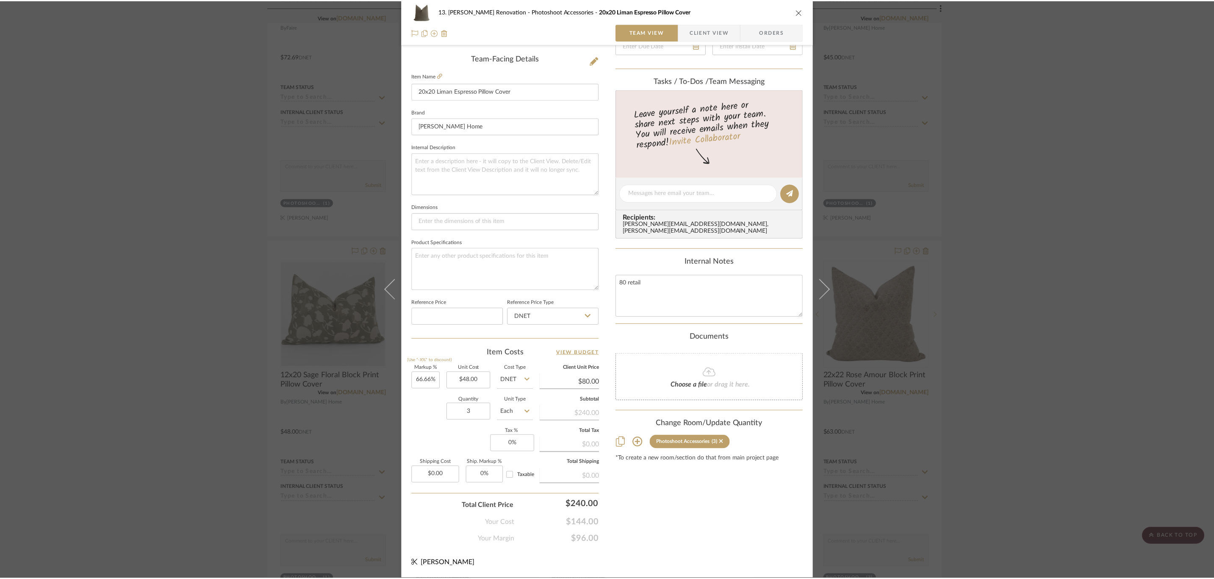
scroll to position [3368, 0]
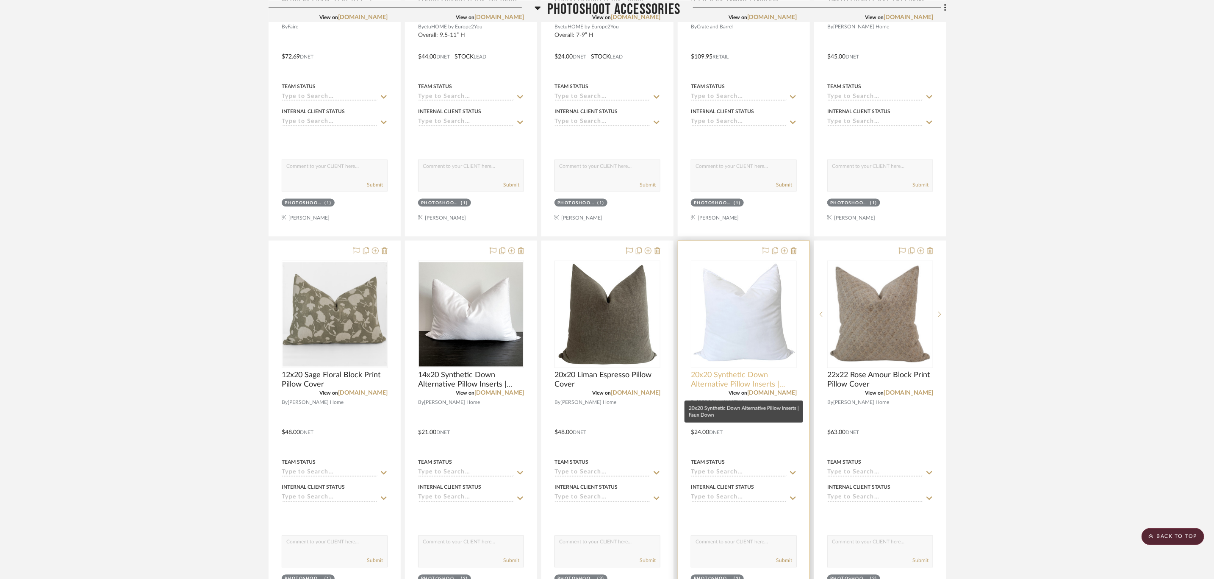
click at [716, 386] on span "20x20 Synthetic Down Alternative Pillow Inserts | Faux Down" at bounding box center [744, 380] width 106 height 19
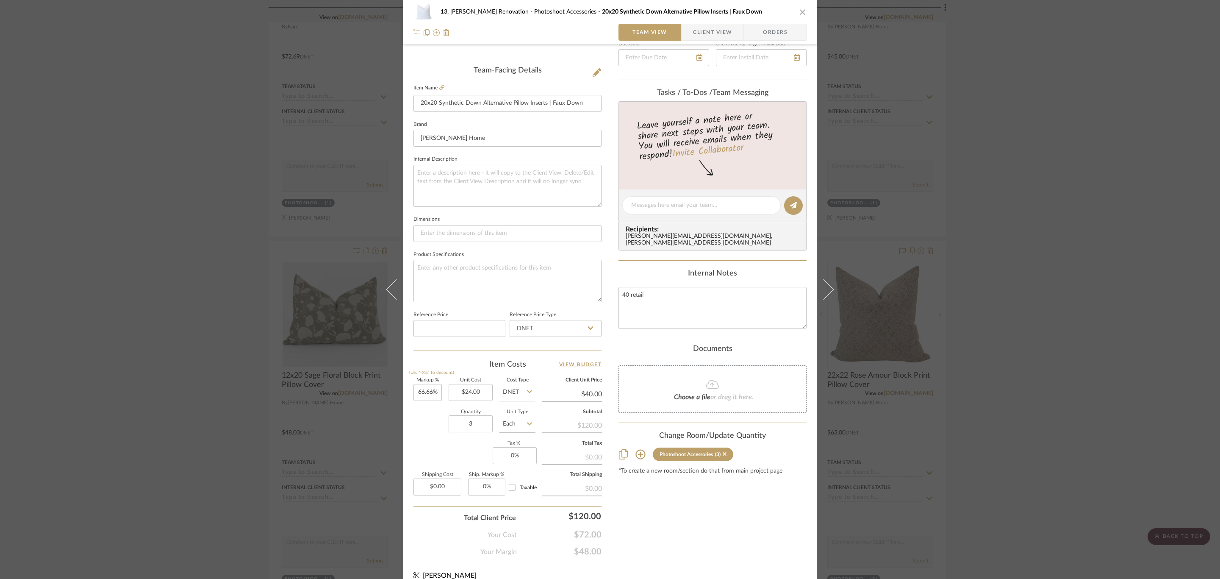
scroll to position [211, 0]
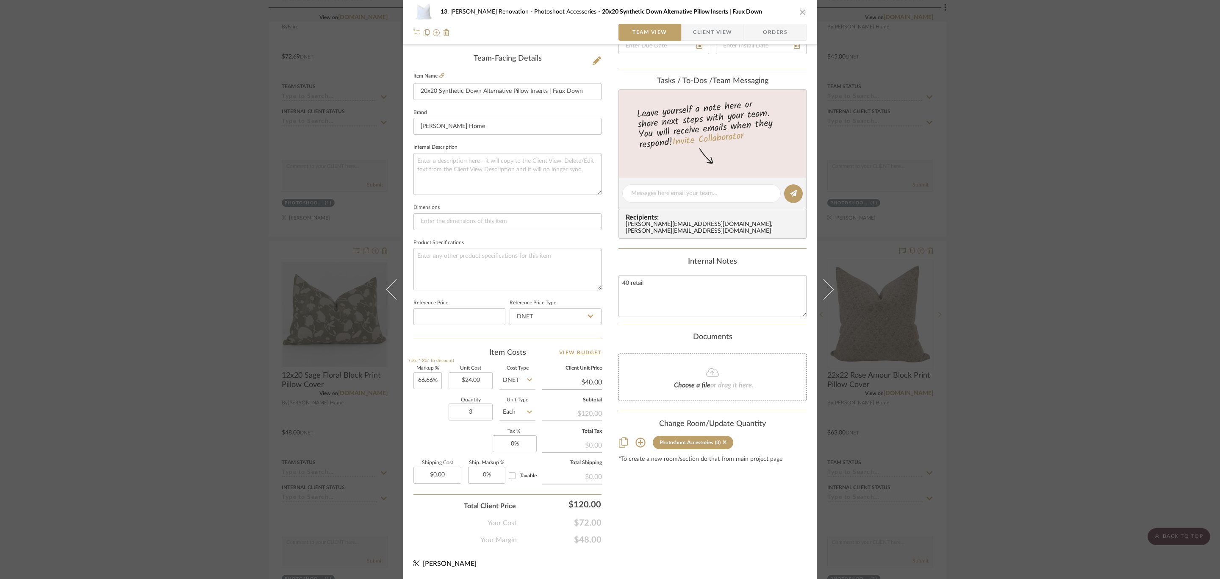
click at [1015, 407] on div "13. Quinn Renovation Photoshoot Accessories 20x20 Synthetic Down Alternative Pi…" at bounding box center [610, 289] width 1220 height 579
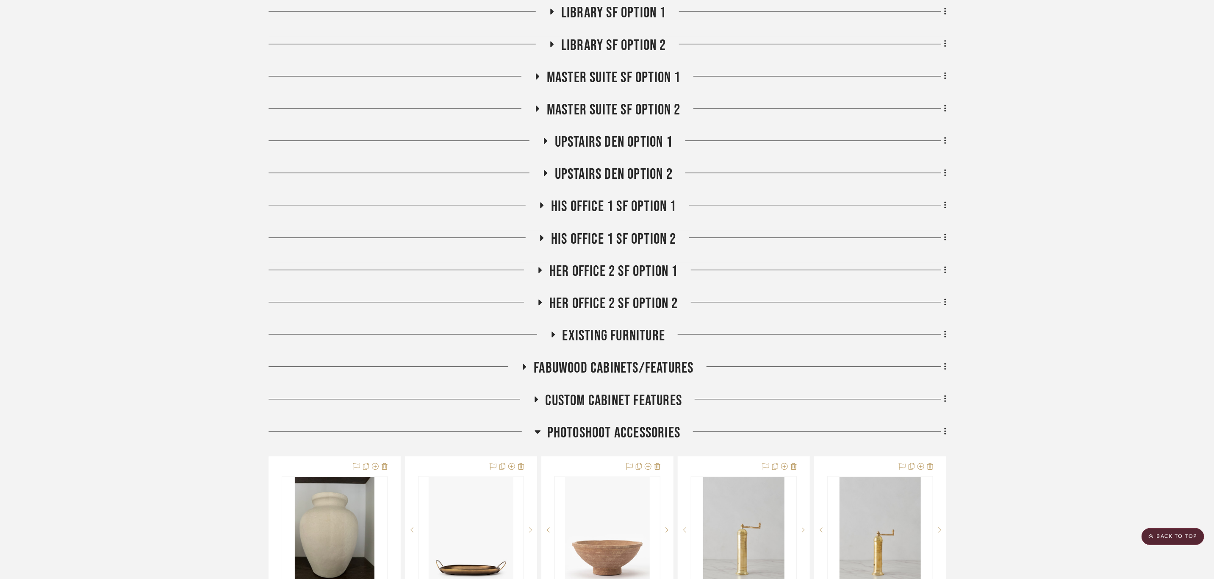
scroll to position [1271, 0]
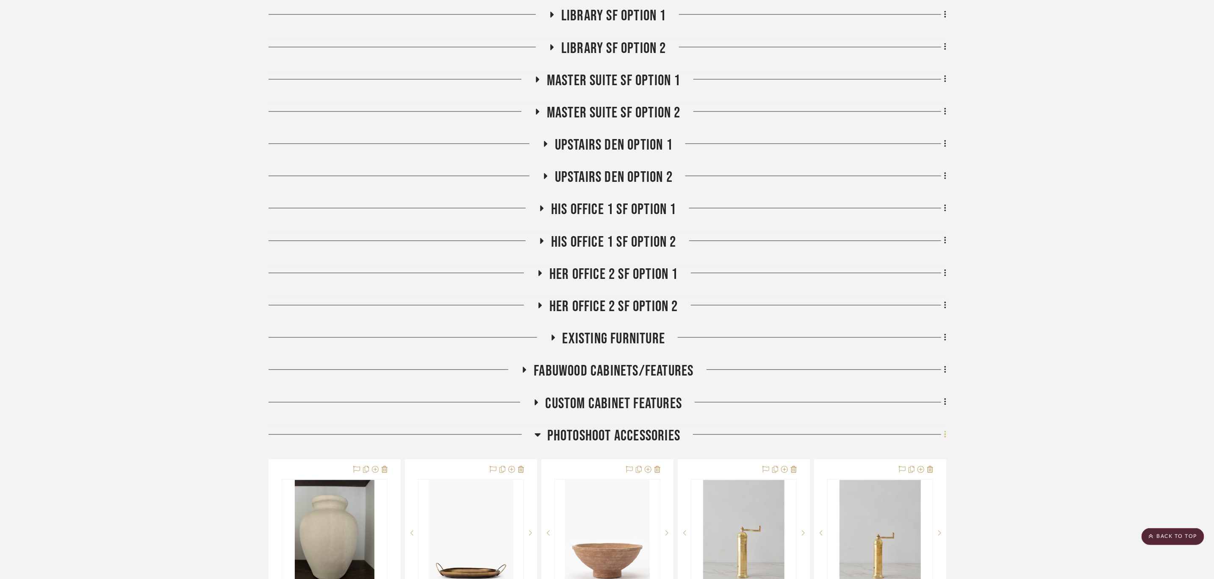
click at [945, 438] on icon at bounding box center [945, 433] width 2 height 7
click at [904, 291] on span "Quick Add Items" at bounding box center [905, 292] width 44 height 7
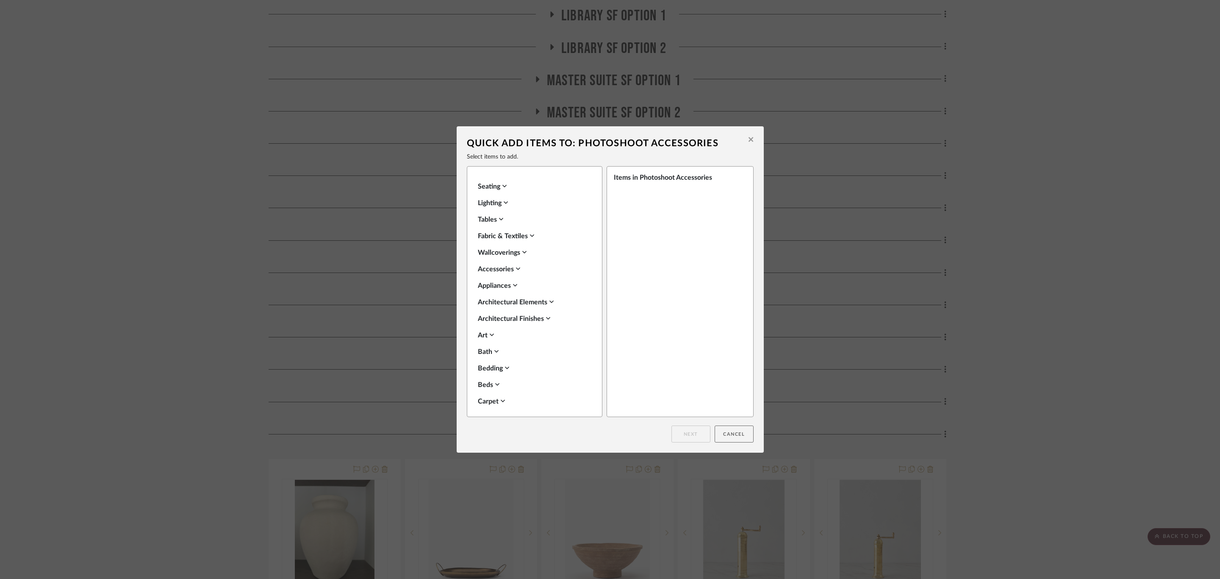
click at [740, 441] on button "Cancel" at bounding box center [734, 433] width 39 height 17
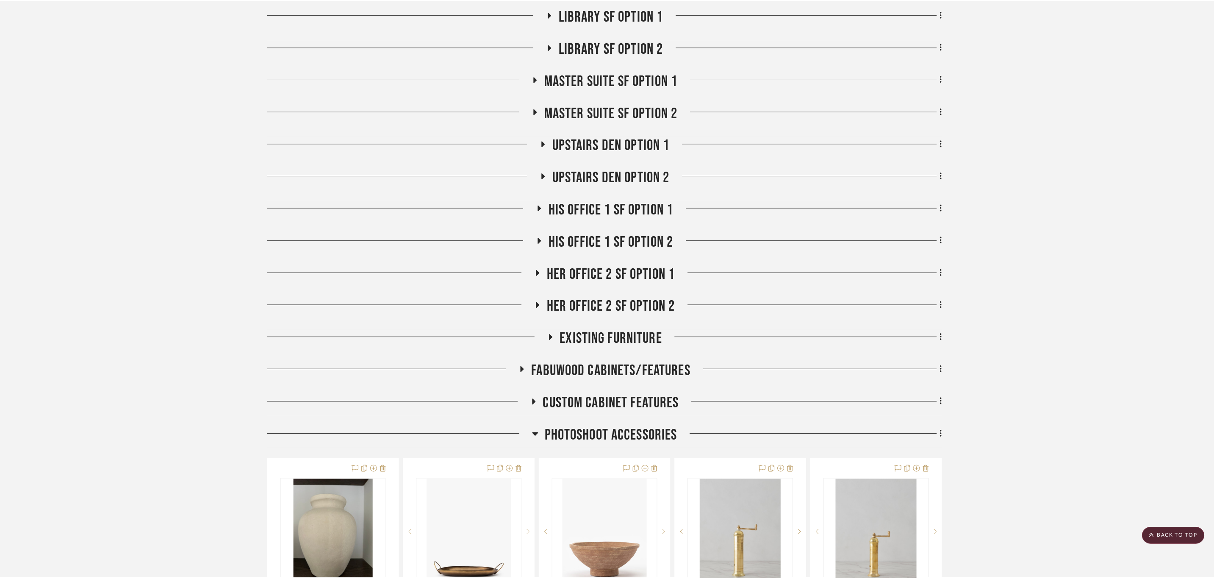
scroll to position [1271, 0]
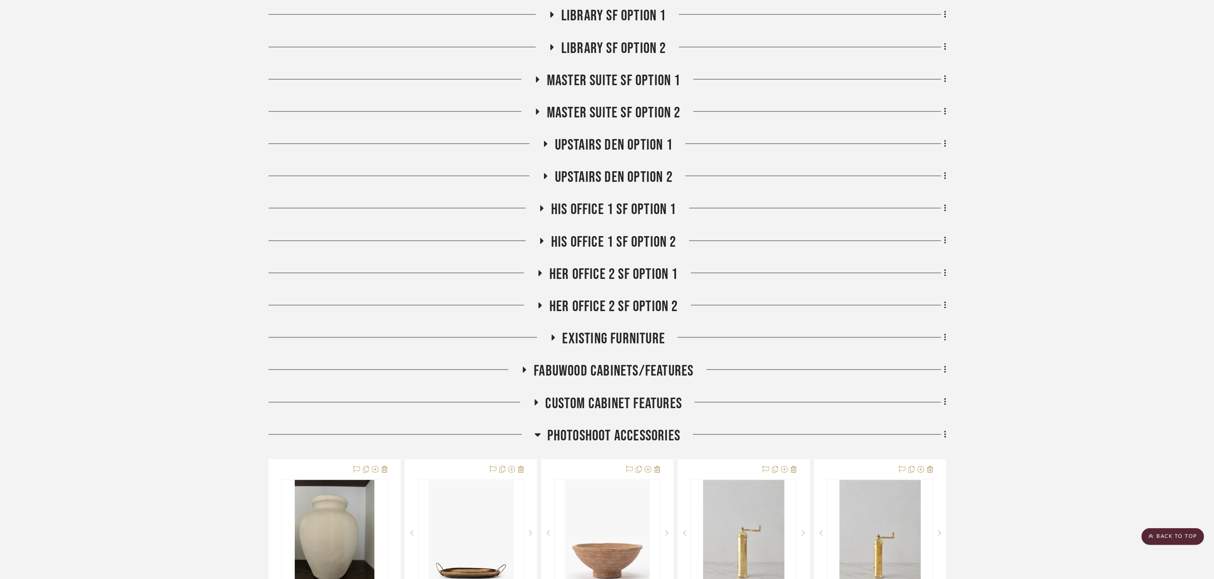
click at [945, 437] on icon at bounding box center [945, 434] width 3 height 9
click at [886, 269] on span "Add New Item" at bounding box center [902, 271] width 38 height 7
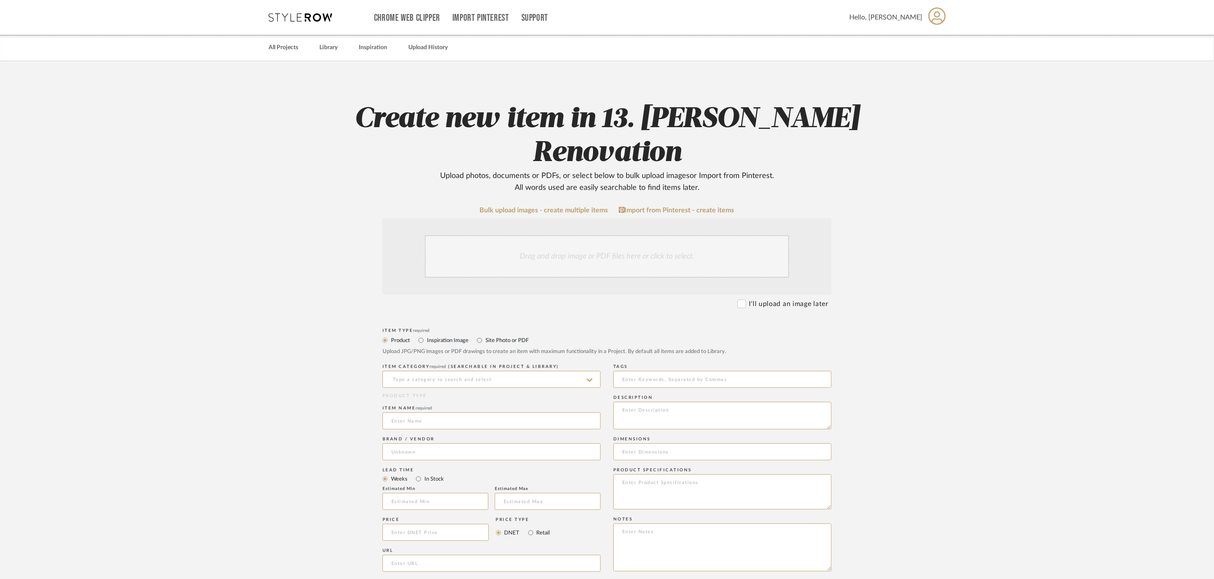
click at [438, 335] on label "Inspiration Image" at bounding box center [447, 339] width 42 height 9
click at [426, 335] on input "Inspiration Image" at bounding box center [421, 340] width 10 height 10
radio input "true"
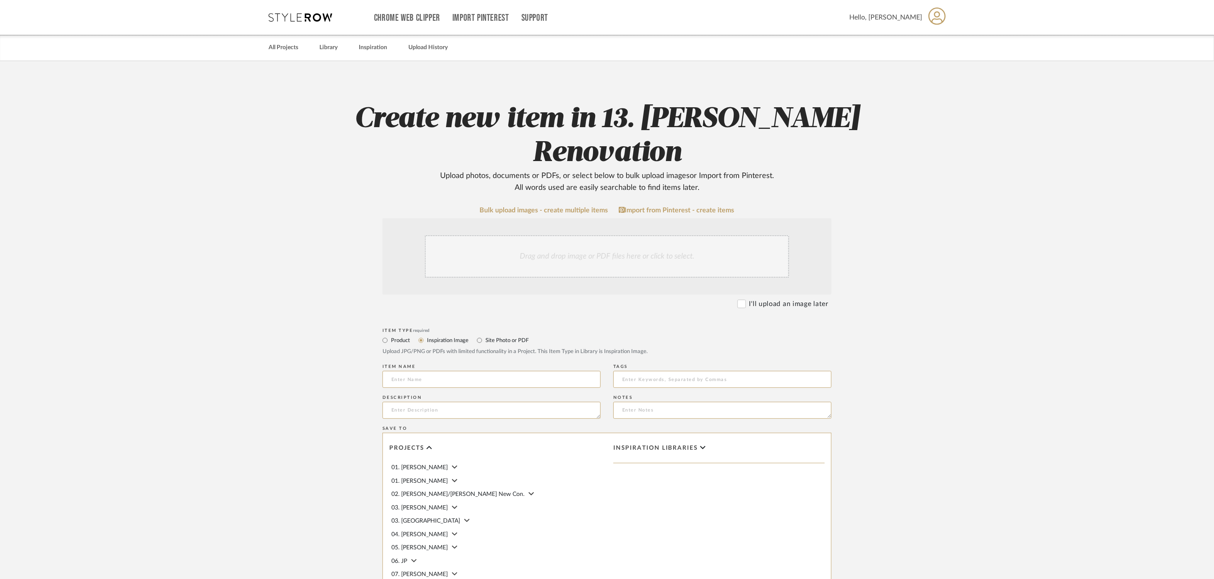
click at [521, 235] on div "Drag and drop image or PDF files here or click to select." at bounding box center [607, 256] width 364 height 42
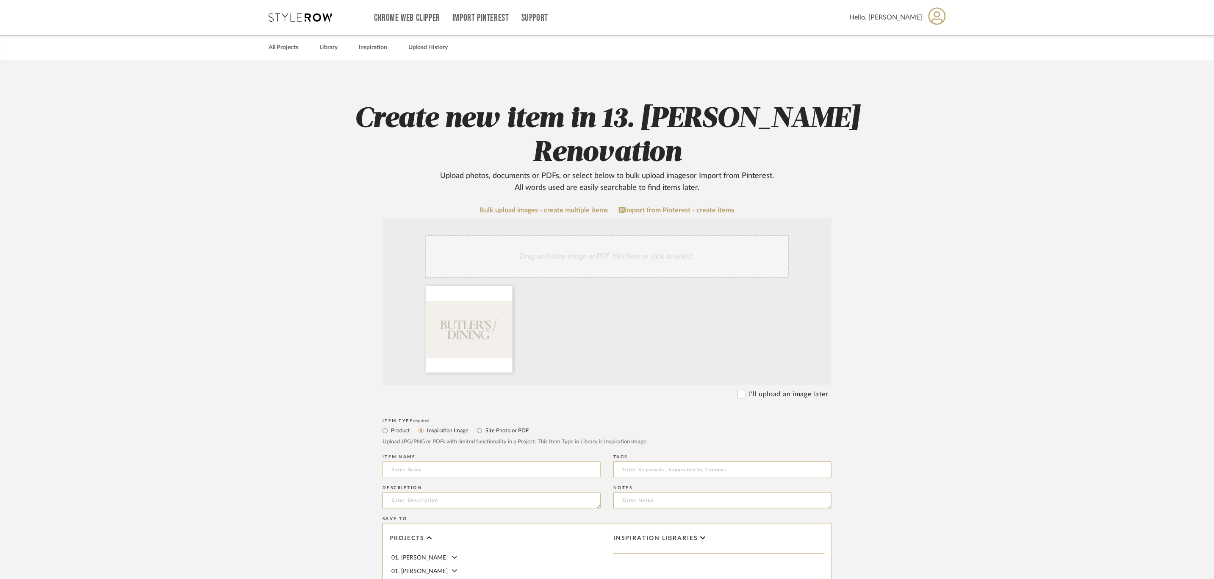
click at [427, 461] on input at bounding box center [492, 469] width 218 height 17
type input "Butler's / Dining"
click at [201, 420] on upload-items "Create new item in 13. Quinn Renovation Upload photos, documents or PDFs, or se…" at bounding box center [607, 420] width 1214 height 718
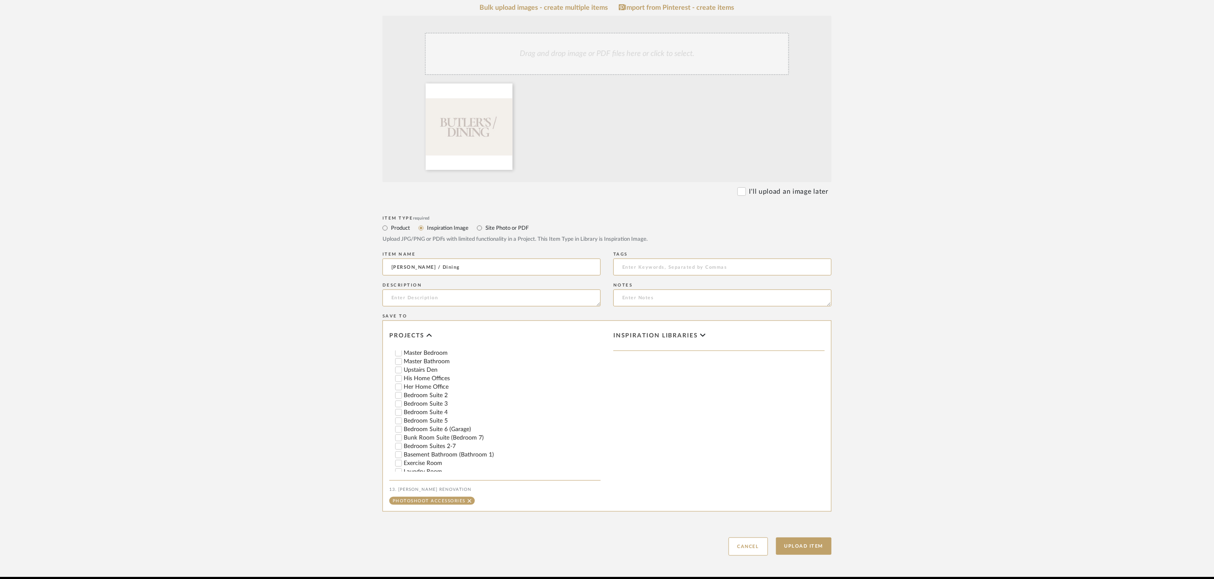
scroll to position [381, 0]
click at [804, 537] on button "Upload Item" at bounding box center [804, 545] width 56 height 17
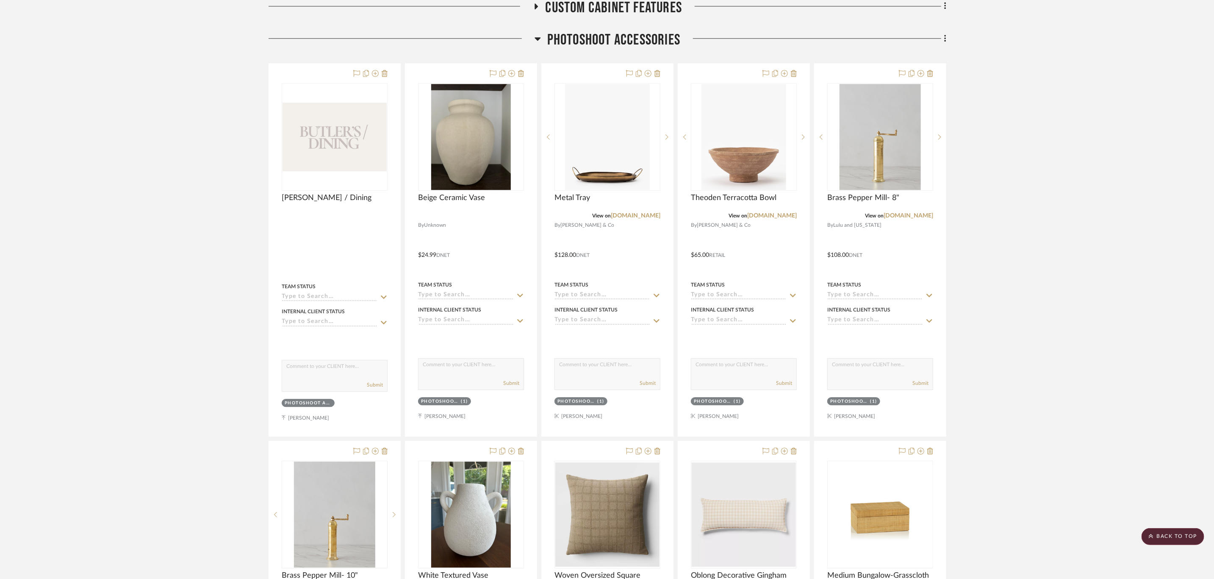
scroll to position [1636, 0]
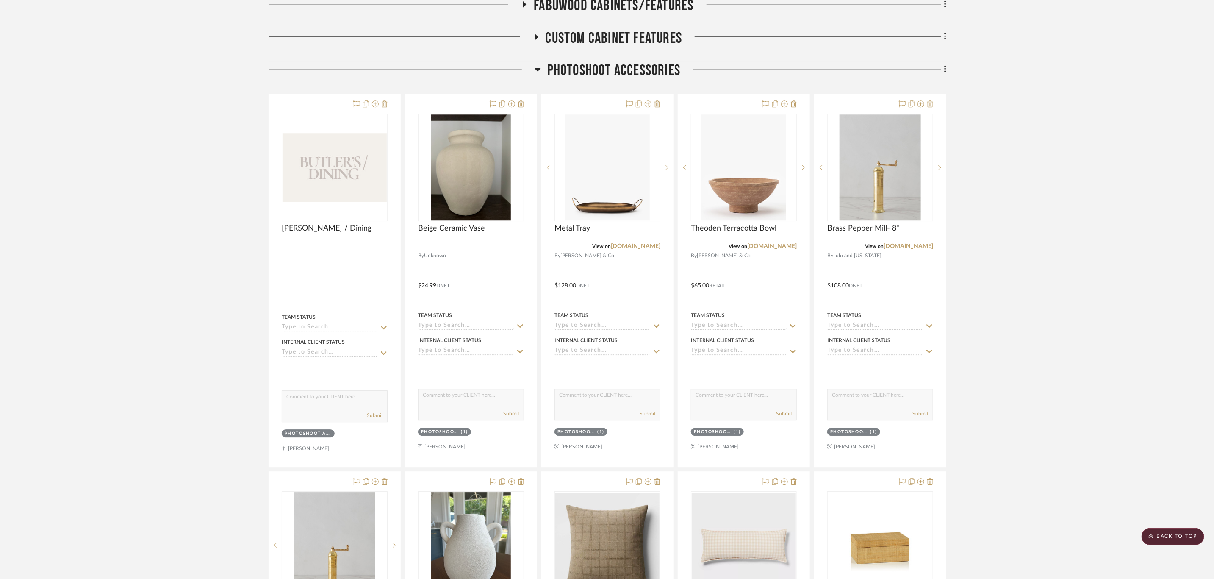
click at [946, 72] on icon at bounding box center [945, 68] width 3 height 9
click at [898, 92] on span "Add New Item" at bounding box center [902, 89] width 38 height 7
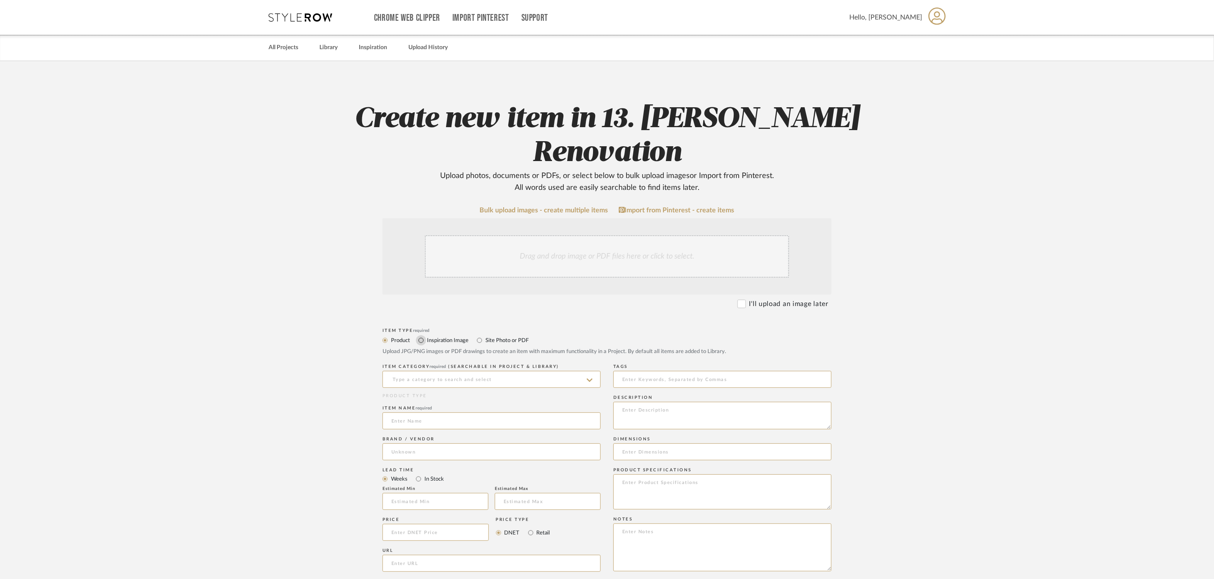
click at [417, 335] on input "Inspiration Image" at bounding box center [421, 340] width 10 height 10
radio input "true"
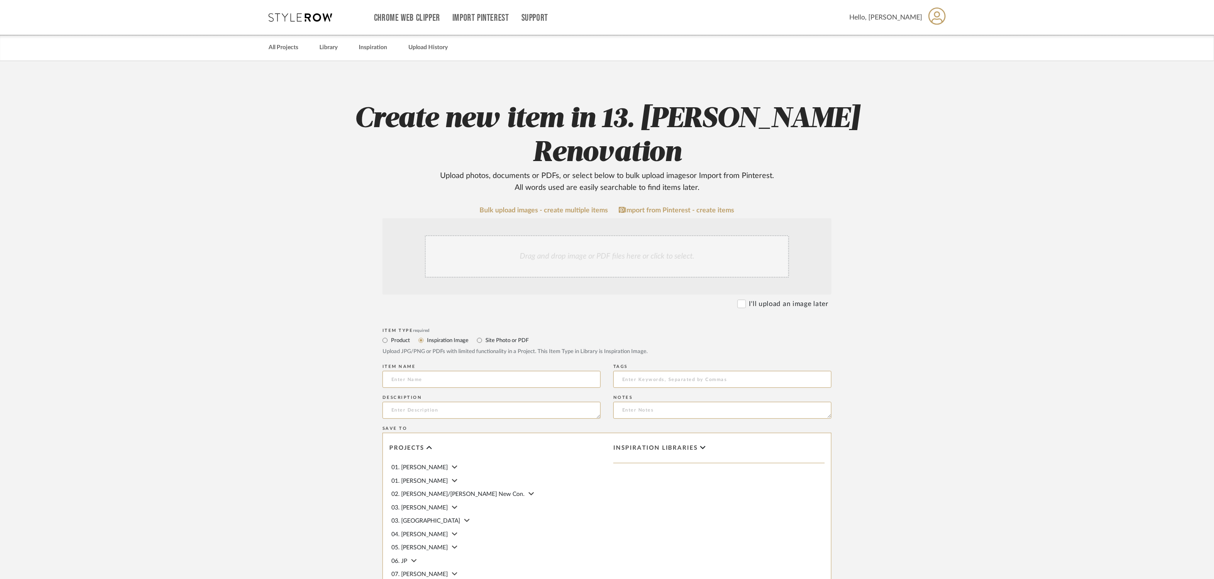
click at [510, 235] on div "Drag and drop image or PDF files here or click to select." at bounding box center [607, 256] width 364 height 42
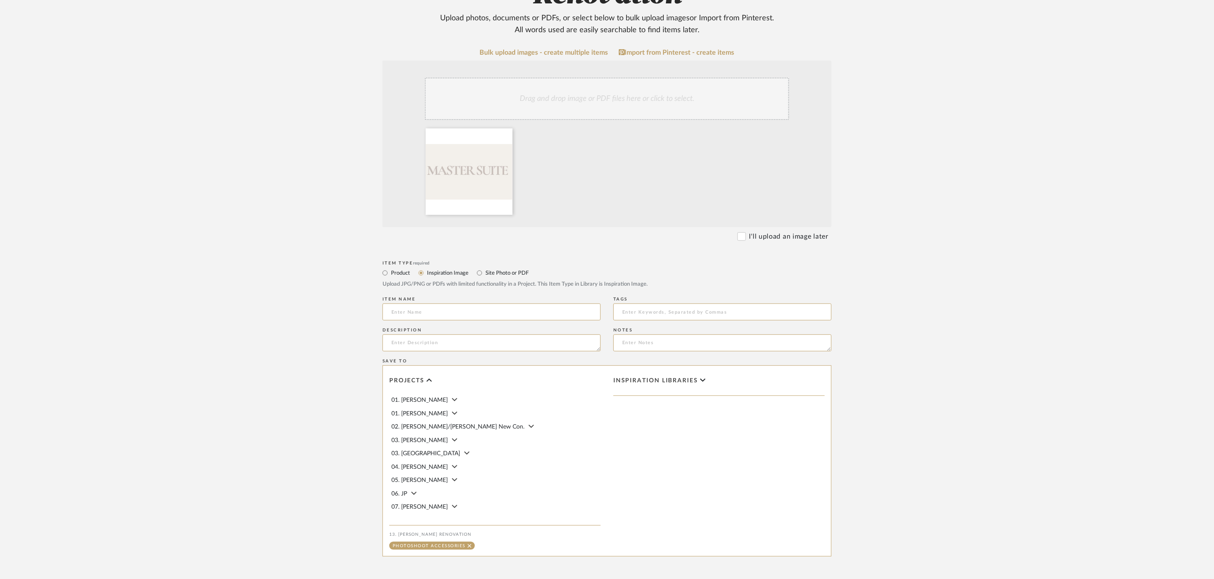
scroll to position [202, 0]
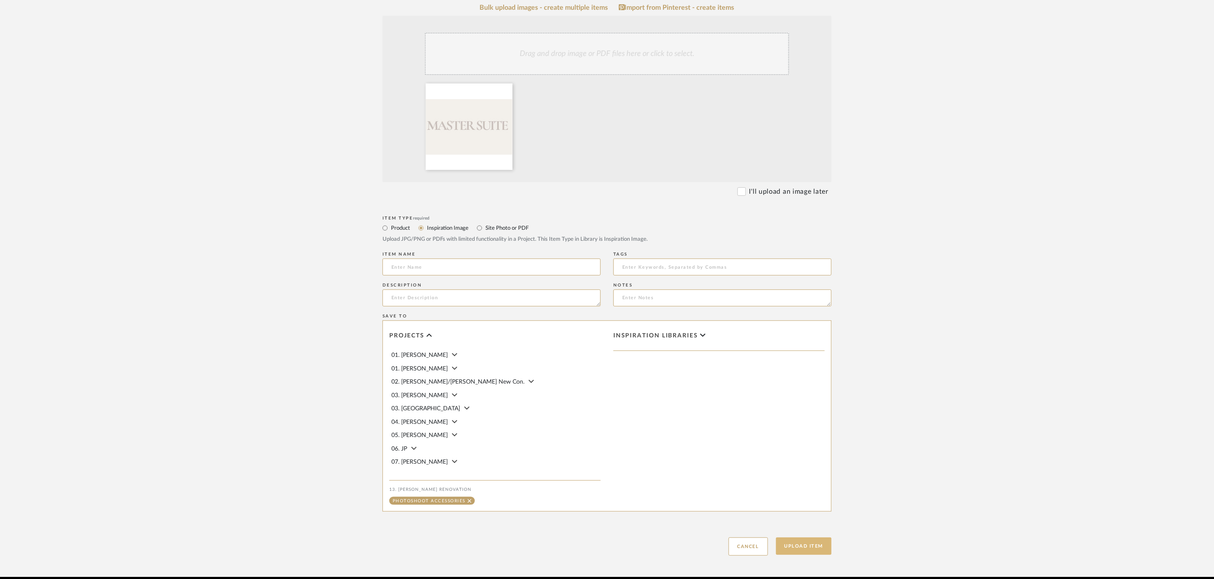
click at [800, 537] on button "Upload Item" at bounding box center [804, 545] width 56 height 17
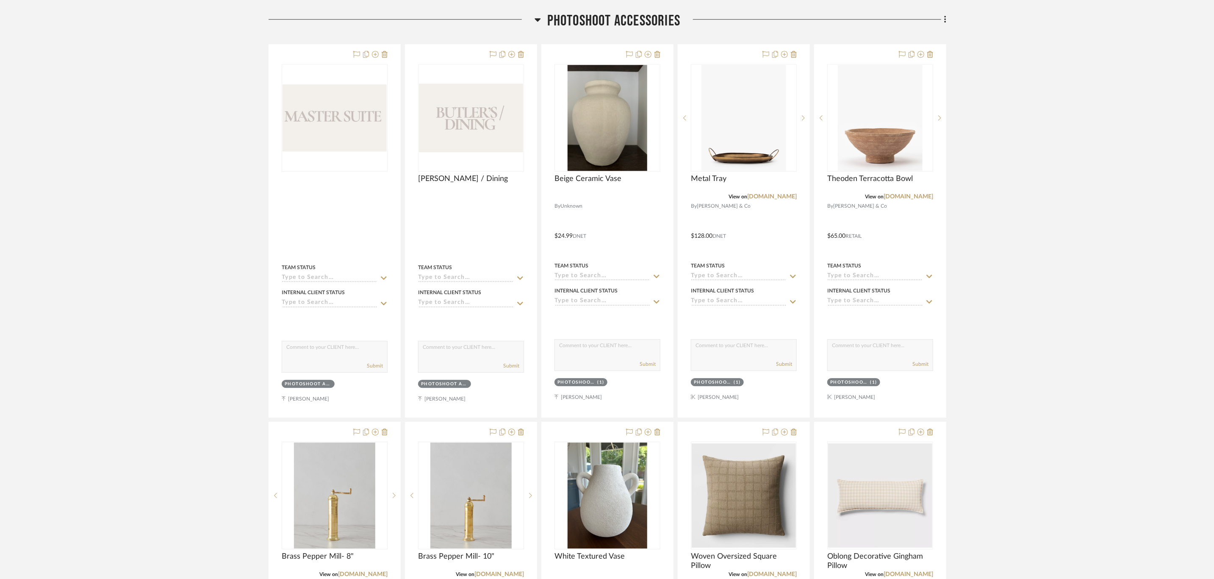
scroll to position [1699, 0]
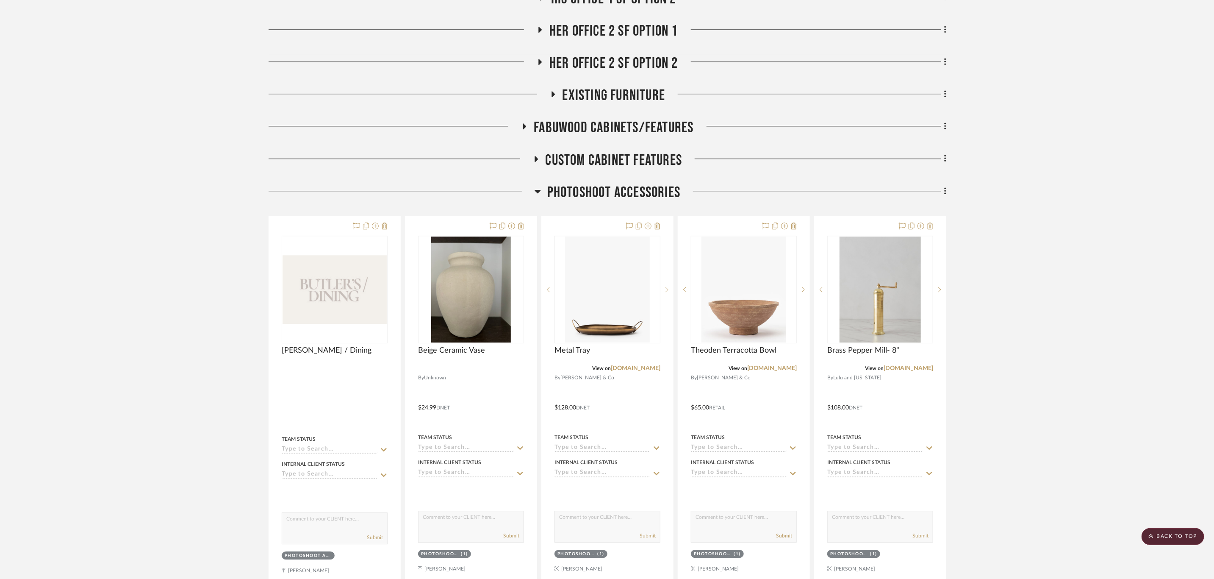
scroll to position [1509, 0]
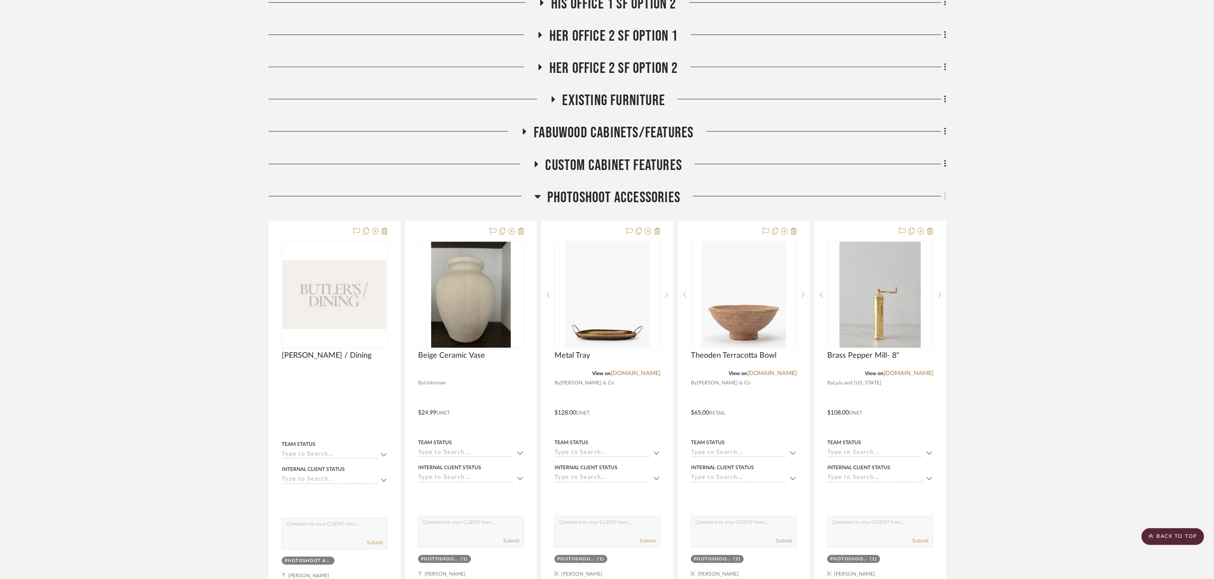
click at [945, 194] on icon at bounding box center [945, 195] width 3 height 9
click at [902, 222] on button "Add New Item" at bounding box center [907, 216] width 80 height 21
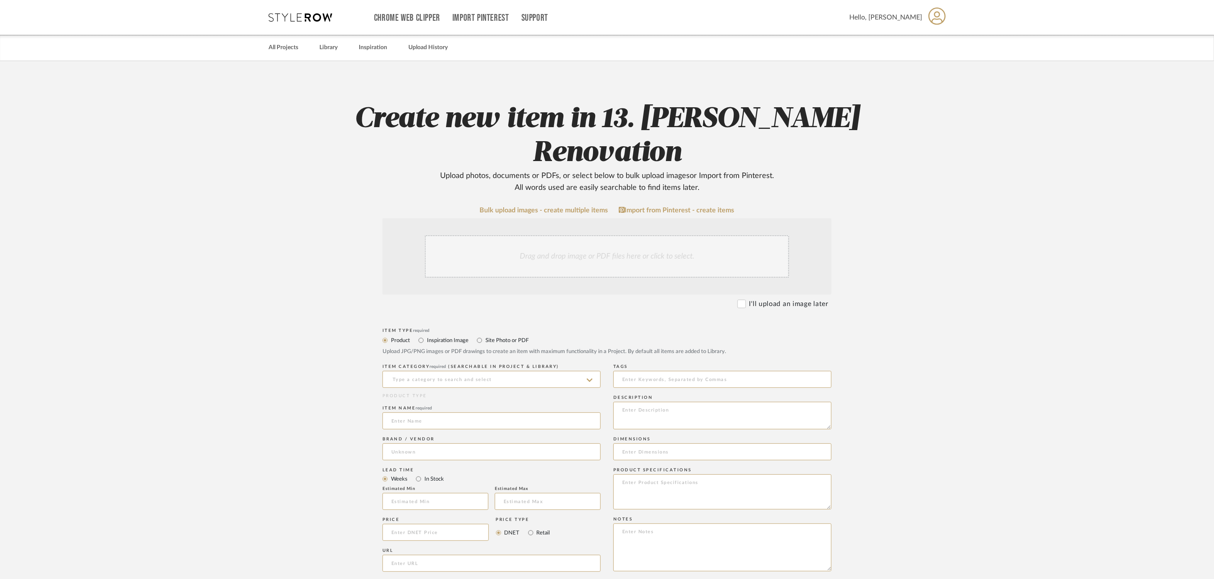
click at [435, 335] on label "Inspiration Image" at bounding box center [447, 339] width 42 height 9
click at [426, 335] on input "Inspiration Image" at bounding box center [421, 340] width 10 height 10
radio input "true"
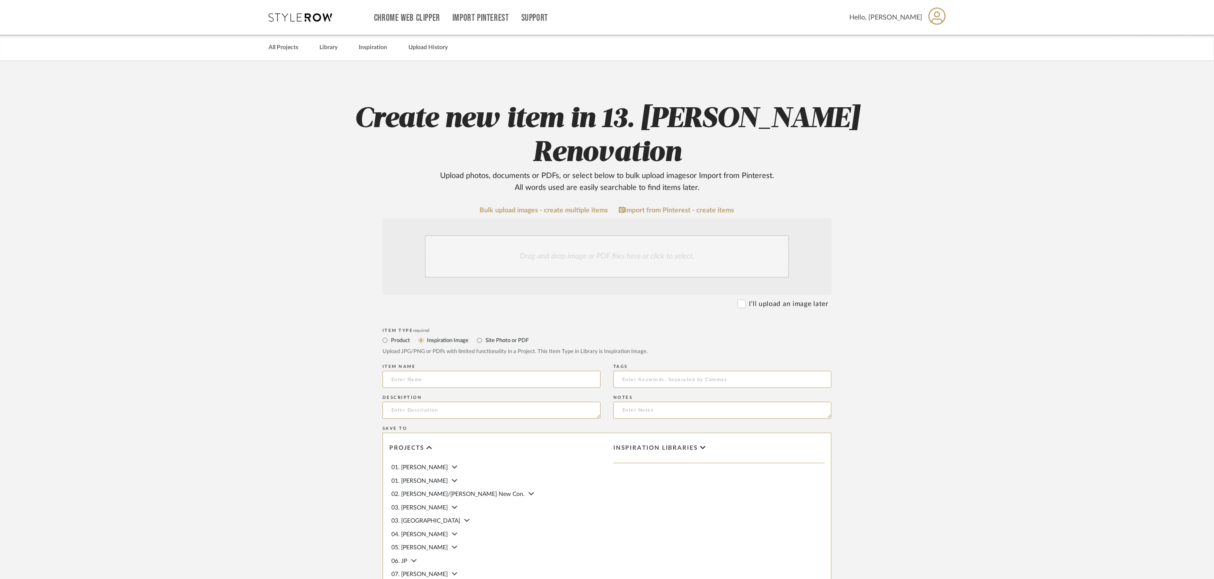
click at [508, 235] on div "Drag and drop image or PDF files here or click to select." at bounding box center [607, 256] width 364 height 42
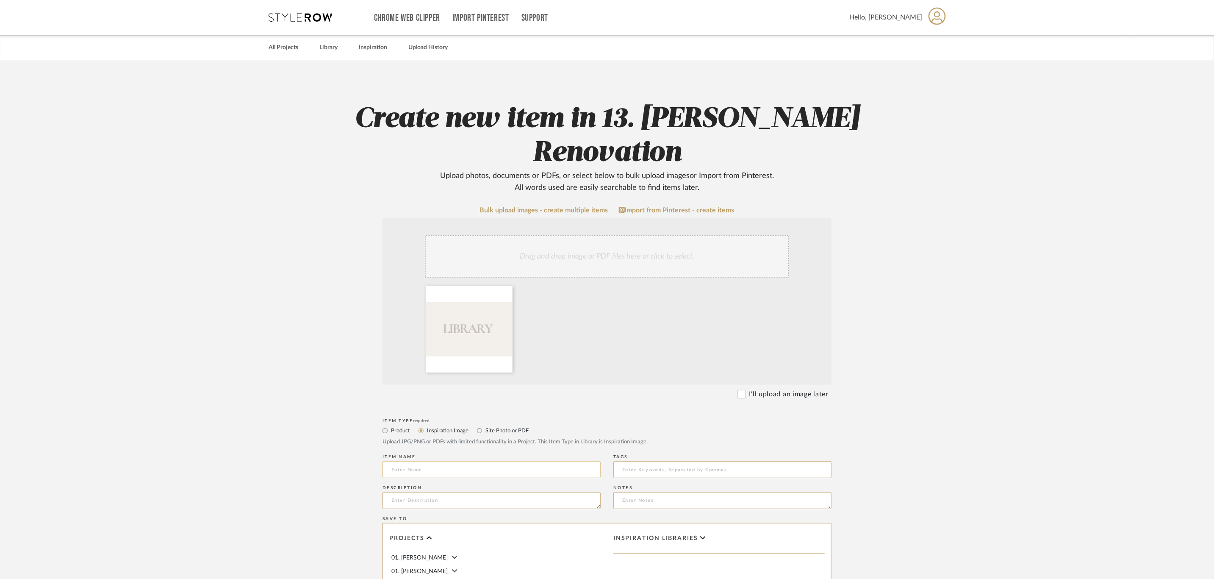
click at [457, 461] on input at bounding box center [492, 469] width 218 height 17
type input "Library"
click at [905, 340] on upload-items "Create new item in 13. Quinn Renovation Upload photos, documents or PDFs, or se…" at bounding box center [607, 420] width 1214 height 718
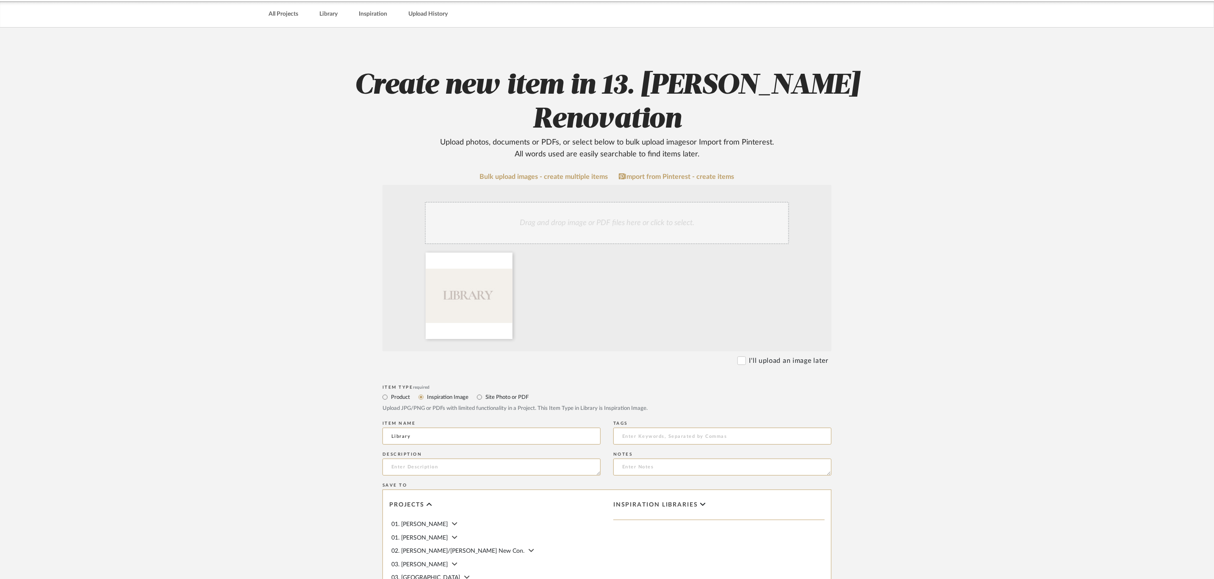
scroll to position [202, 0]
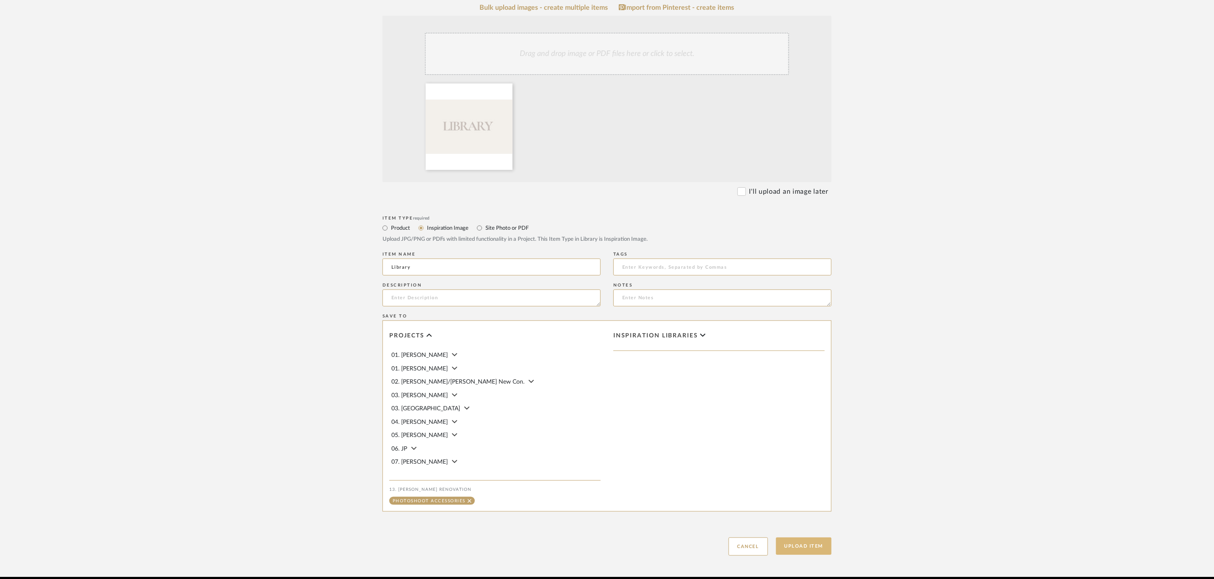
click at [810, 537] on button "Upload Item" at bounding box center [804, 545] width 56 height 17
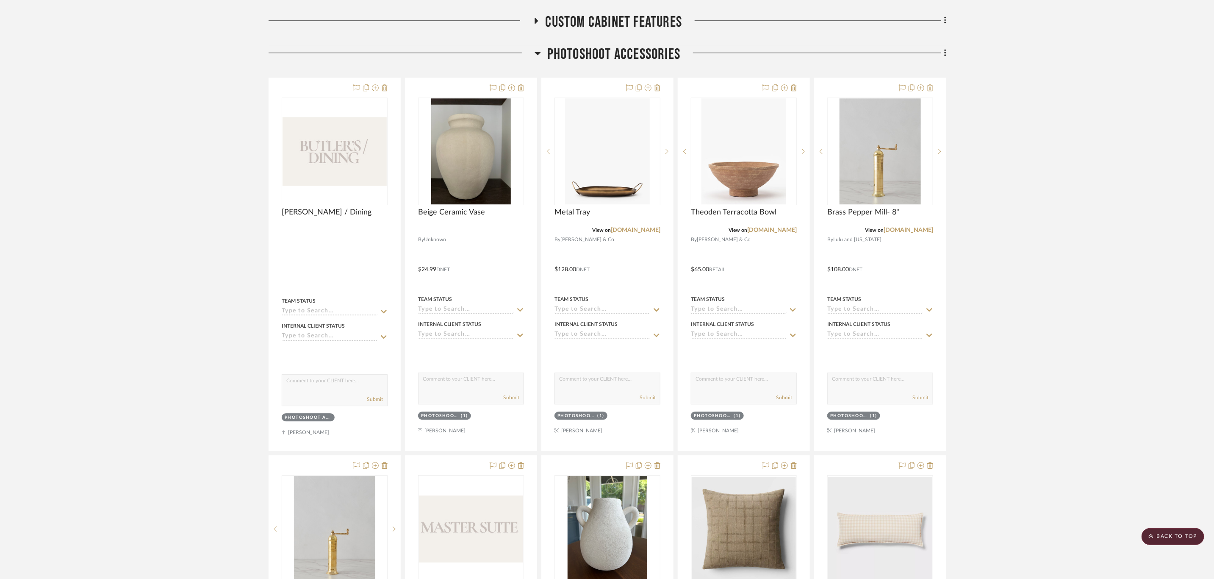
scroll to position [1445, 0]
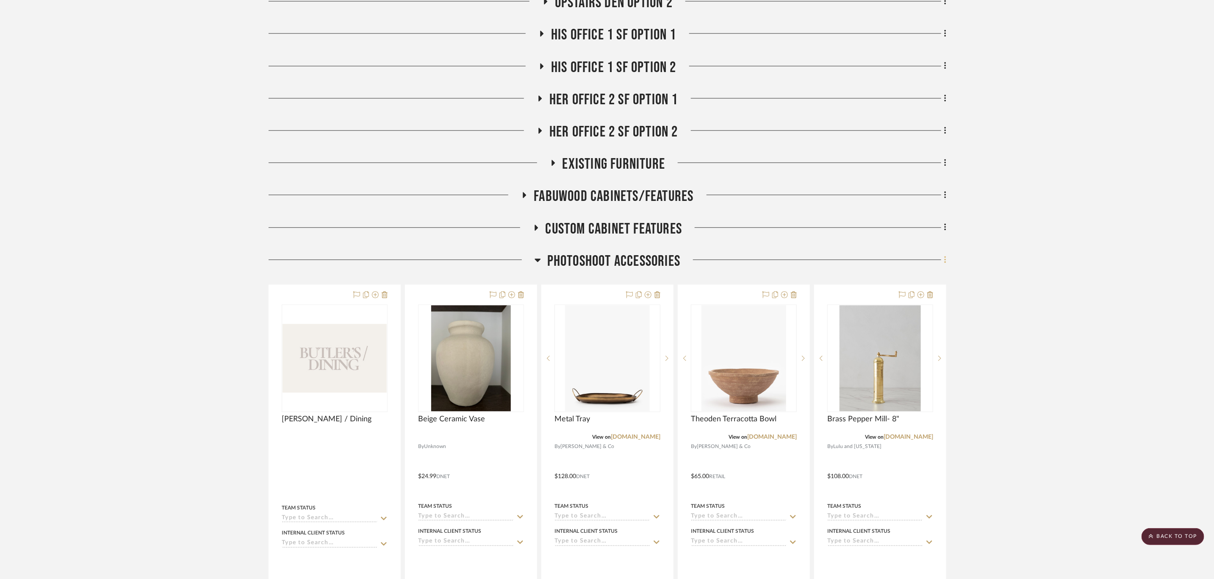
click at [945, 261] on icon at bounding box center [945, 259] width 2 height 7
click at [907, 283] on span "Add New Item" at bounding box center [902, 279] width 38 height 7
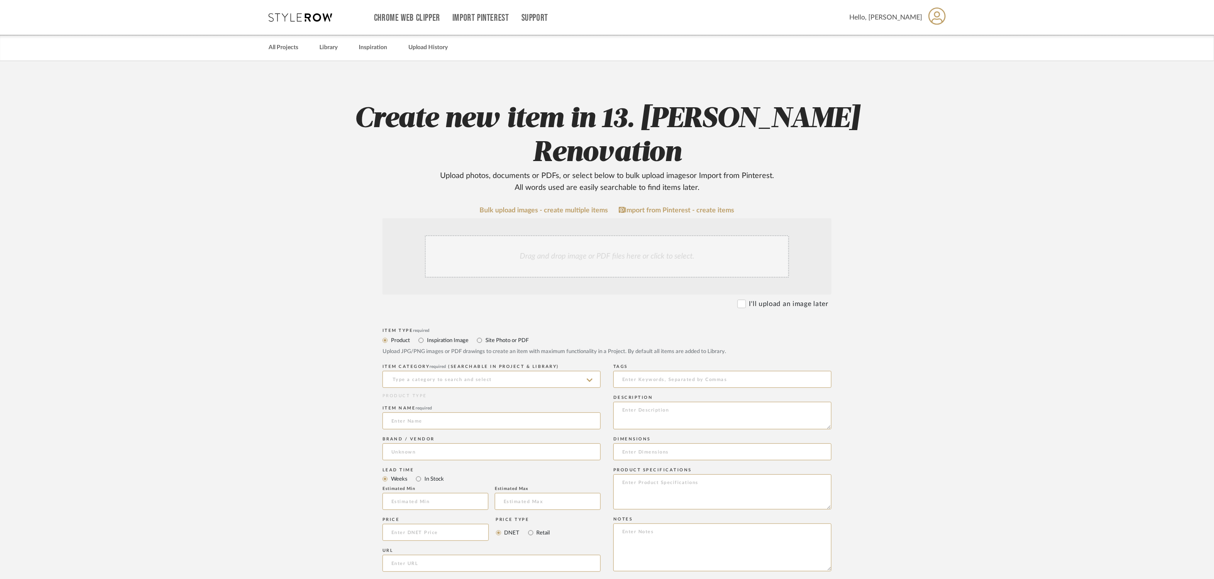
click at [632, 235] on div "Drag and drop image or PDF files here or click to select." at bounding box center [607, 256] width 364 height 42
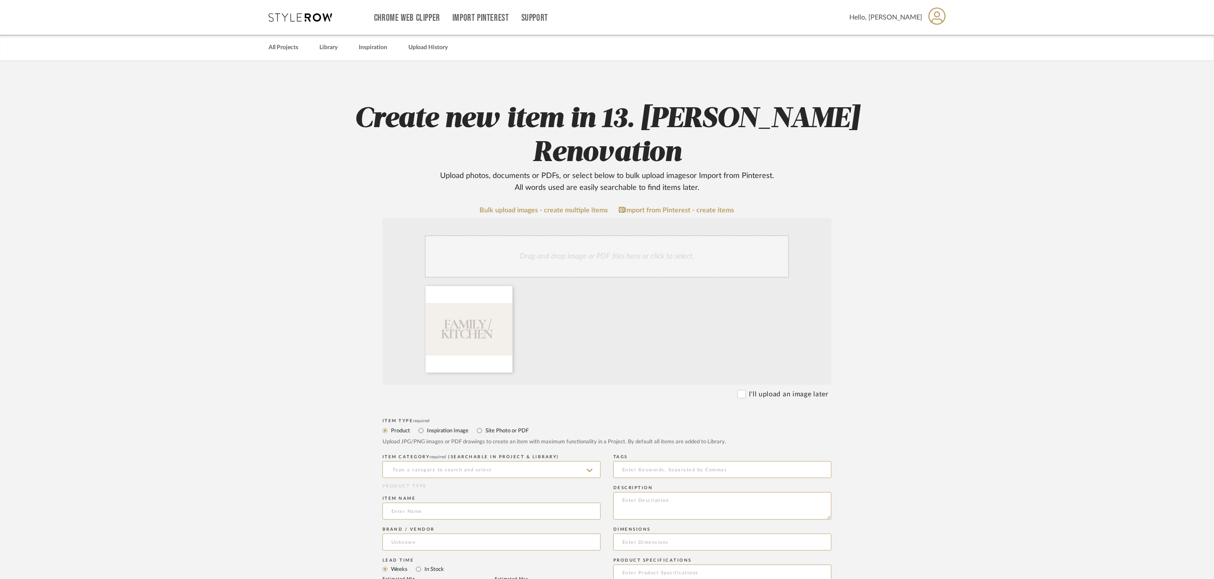
click at [441, 418] on div "Item Type required" at bounding box center [607, 420] width 449 height 5
click at [436, 438] on div "Upload JPG/PNG images or PDF drawings to create an item with maximum functional…" at bounding box center [607, 442] width 449 height 8
click at [435, 438] on div "Upload JPG/PNG images or PDF drawings to create an item with maximum functional…" at bounding box center [607, 442] width 449 height 8
click at [432, 426] on label "Inspiration Image" at bounding box center [447, 430] width 42 height 9
click at [426, 425] on input "Inspiration Image" at bounding box center [421, 430] width 10 height 10
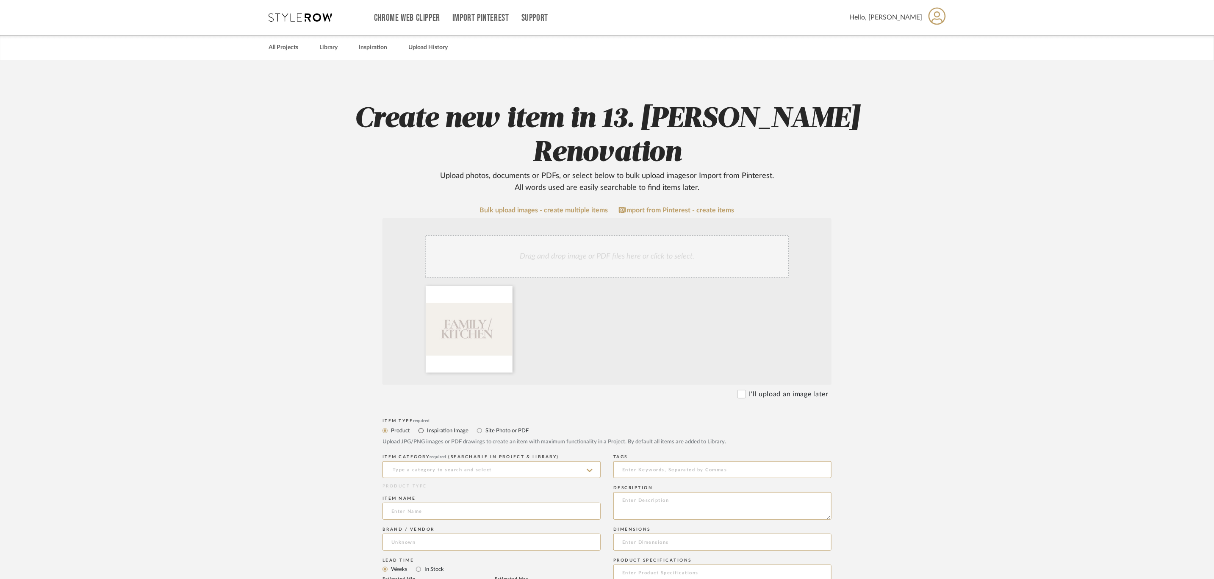
radio input "true"
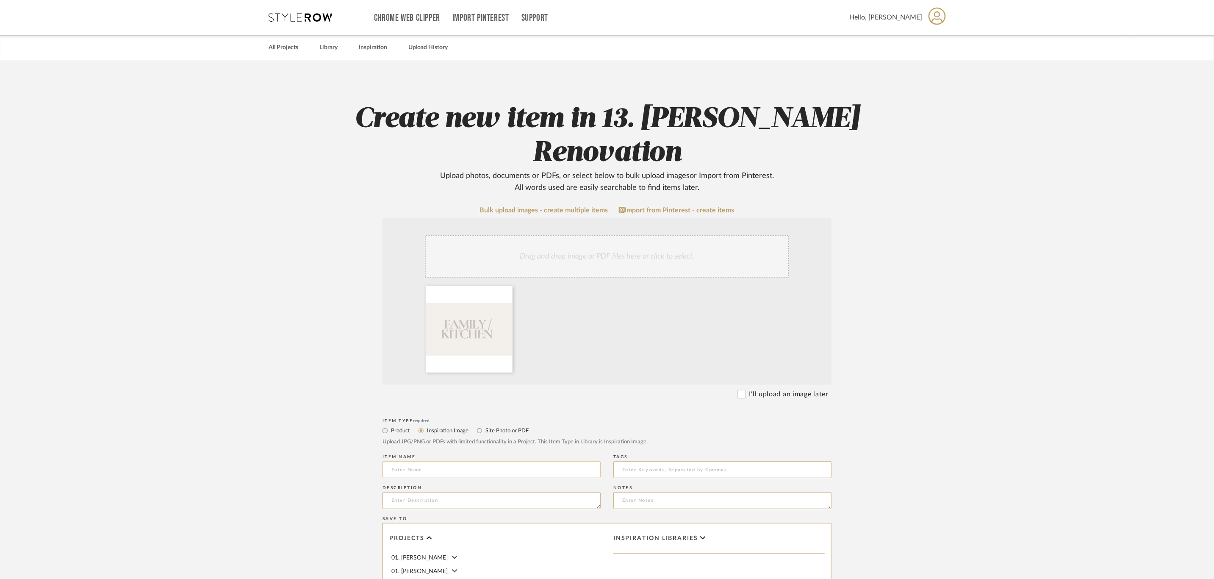
click at [426, 461] on input at bounding box center [492, 469] width 218 height 17
type input "Family / Kitchen"
click at [299, 452] on upload-items "Create new item in 13. Quinn Renovation Upload photos, documents or PDFs, or se…" at bounding box center [607, 420] width 1214 height 718
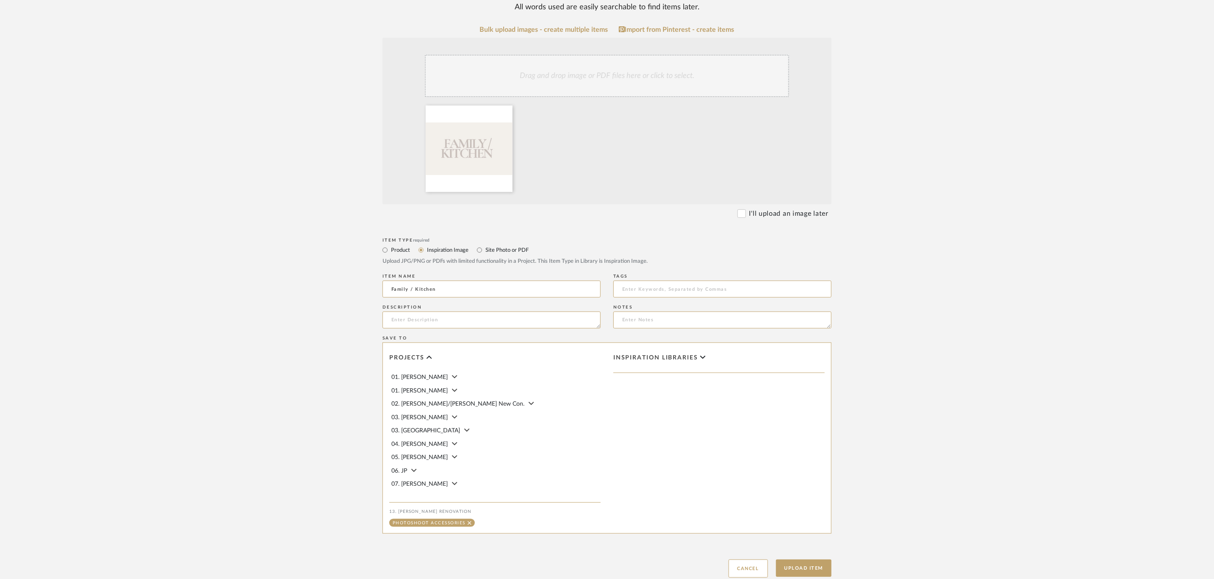
scroll to position [202, 0]
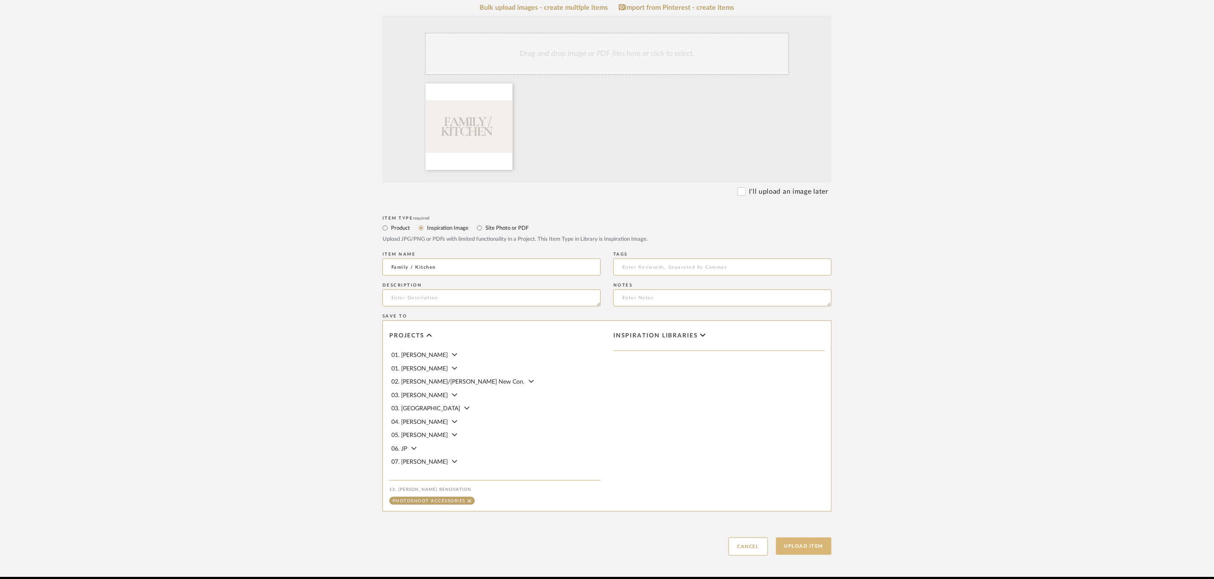
click at [807, 537] on button "Upload Item" at bounding box center [804, 545] width 56 height 17
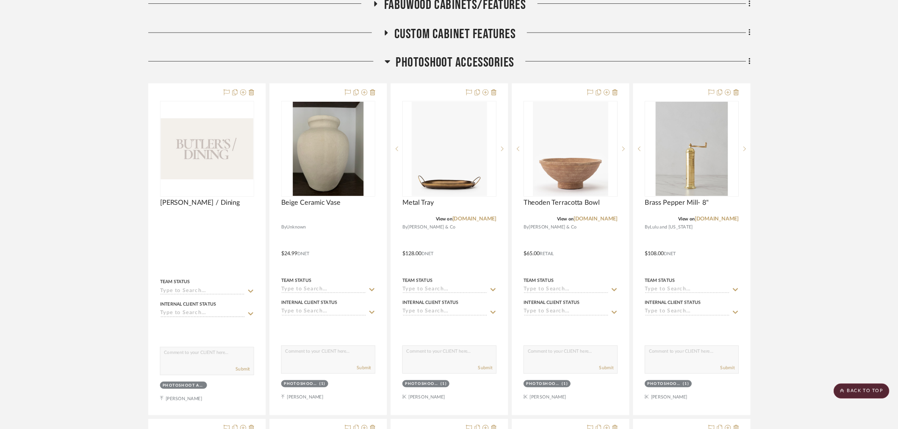
scroll to position [1636, 0]
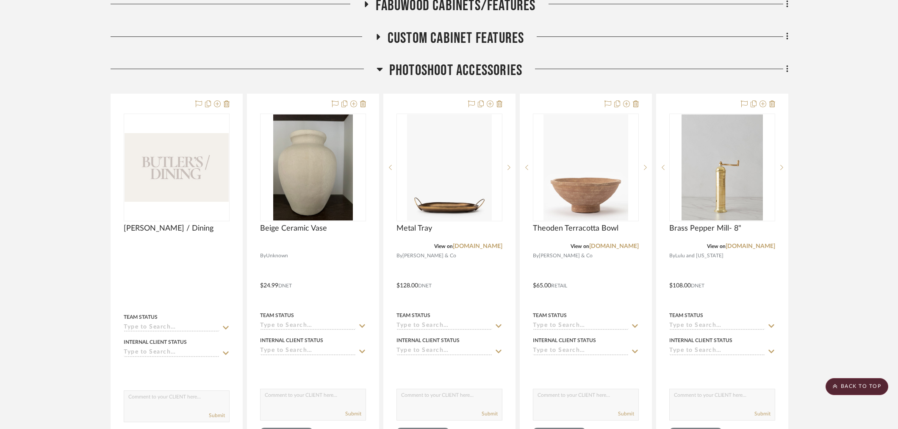
drag, startPoint x: 1184, startPoint y: 3, endPoint x: 96, endPoint y: 183, distance: 1103.5
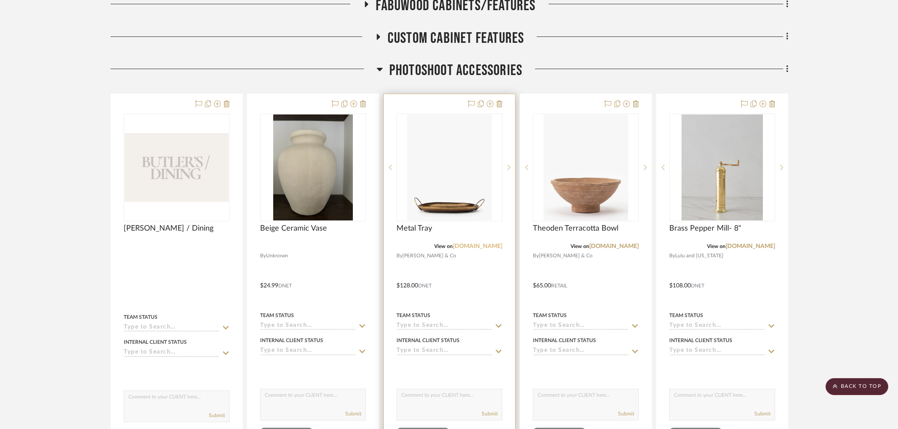
click at [493, 249] on link "mcgeeandco.com" at bounding box center [478, 246] width 50 height 6
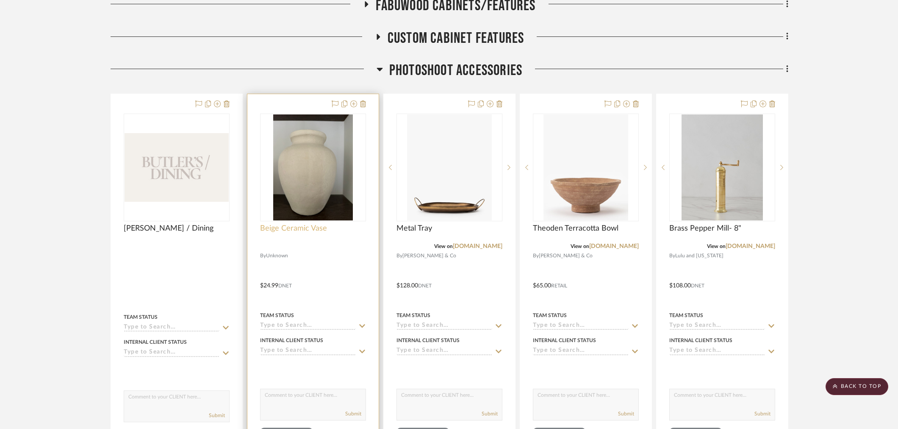
click at [274, 233] on span "Beige Ceramic Vase" at bounding box center [293, 228] width 67 height 9
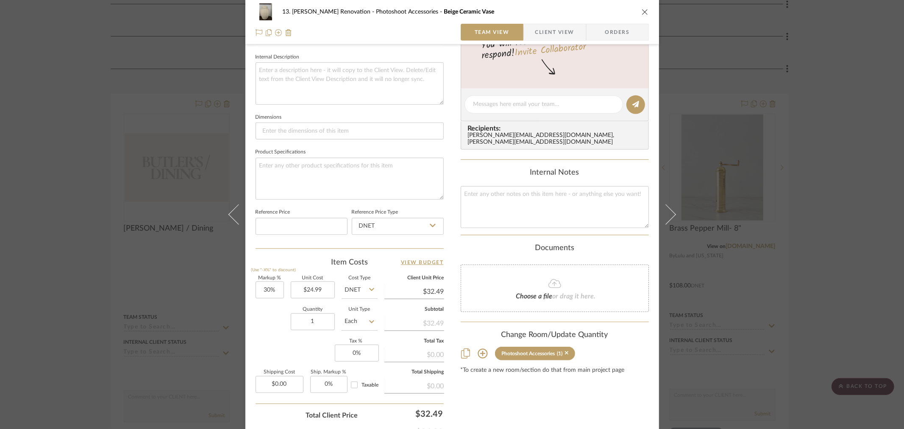
scroll to position [329, 0]
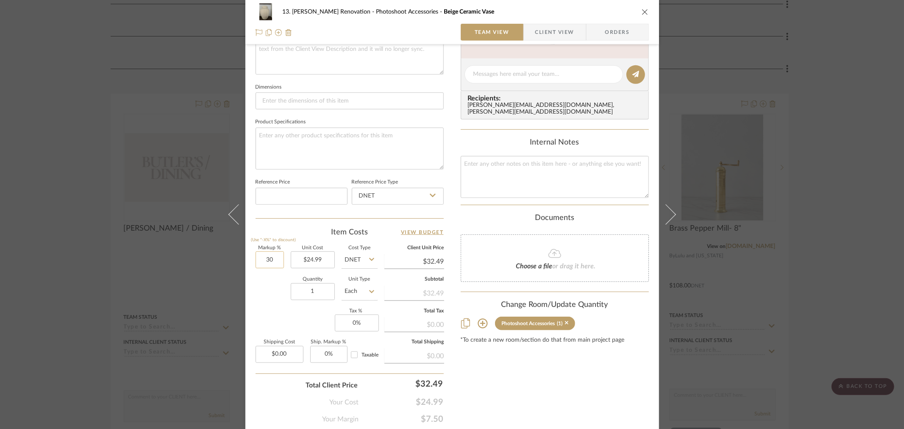
click at [274, 263] on input "30" at bounding box center [269, 259] width 28 height 17
type input "20%"
click at [277, 283] on div "Quantity 1 Unit Type Each" at bounding box center [316, 292] width 122 height 30
type input "$29.99"
click at [816, 265] on div "13. Quinn Renovation Photoshoot Accessories Beige Ceramic Vase Team View Client…" at bounding box center [452, 214] width 904 height 429
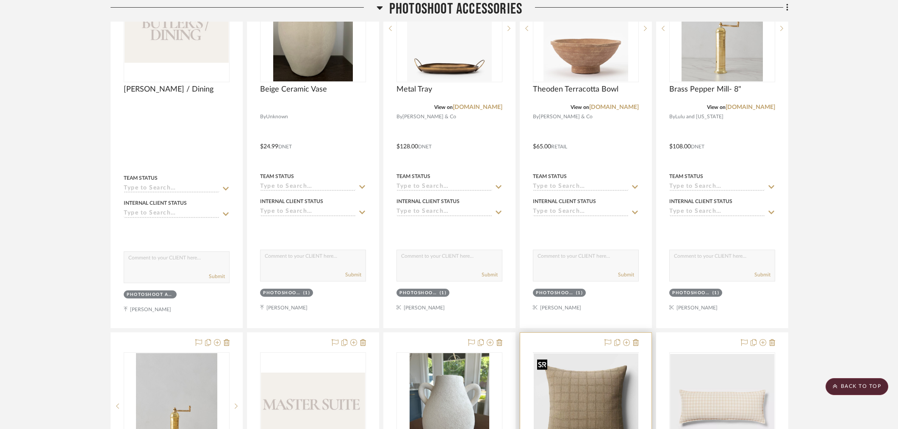
scroll to position [1966, 0]
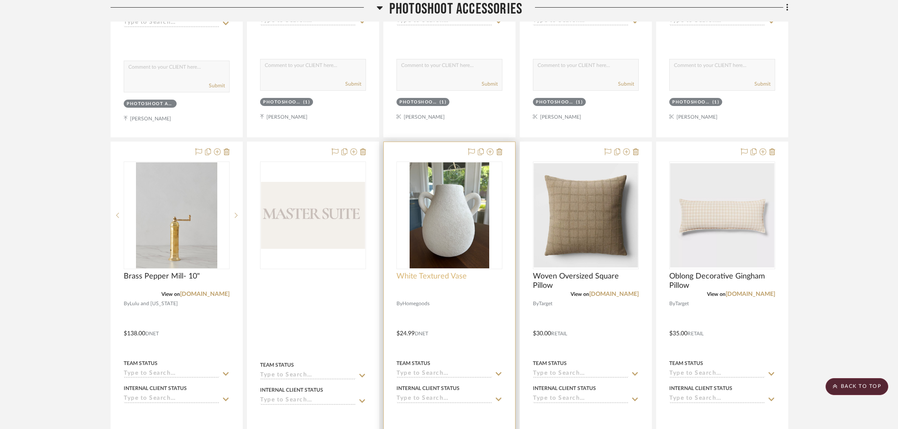
click at [430, 279] on span "White Textured Vase" at bounding box center [431, 276] width 70 height 9
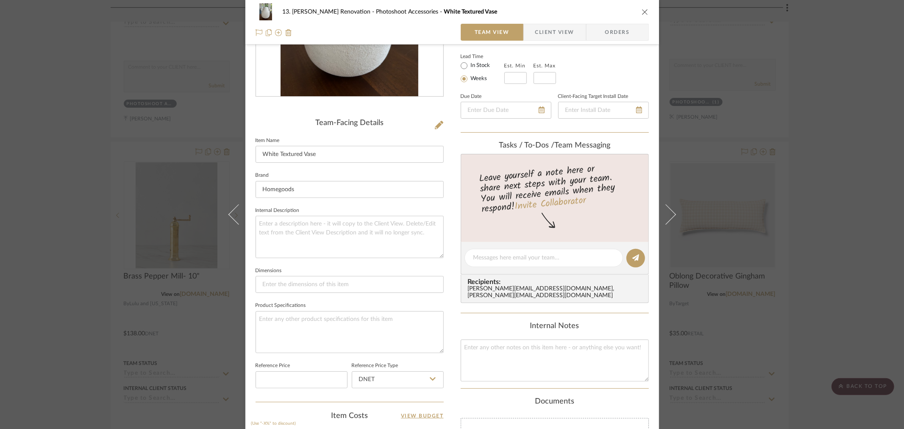
scroll to position [188, 0]
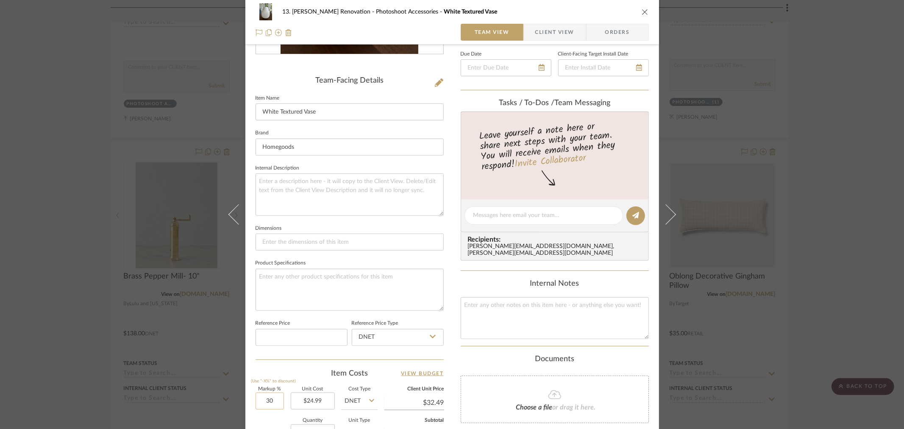
click at [270, 396] on input "30" at bounding box center [269, 400] width 28 height 17
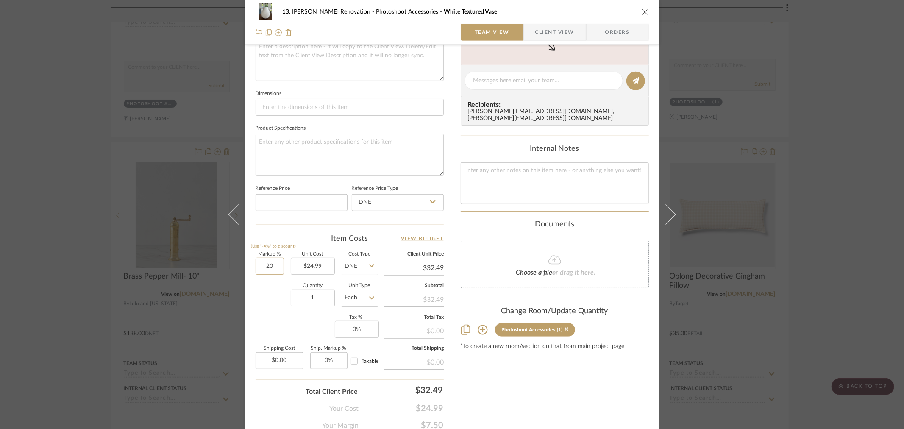
scroll to position [329, 0]
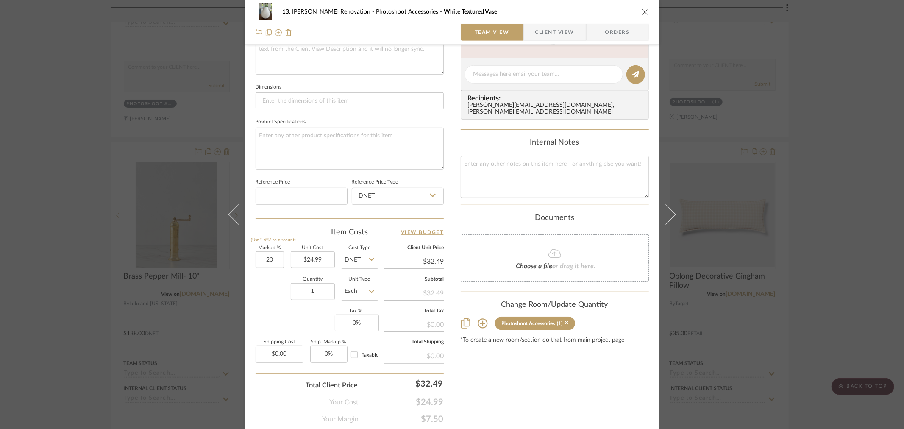
type input "20%"
click at [266, 297] on div "Quantity 1 Unit Type Each" at bounding box center [316, 292] width 122 height 30
type input "$29.99"
click at [589, 390] on div "Content here copies to Client View - confirm visibility there. Show in Client D…" at bounding box center [554, 76] width 188 height 696
click at [818, 321] on div "13. Quinn Renovation Photoshoot Accessories White Textured Vase Team View Clien…" at bounding box center [452, 214] width 904 height 429
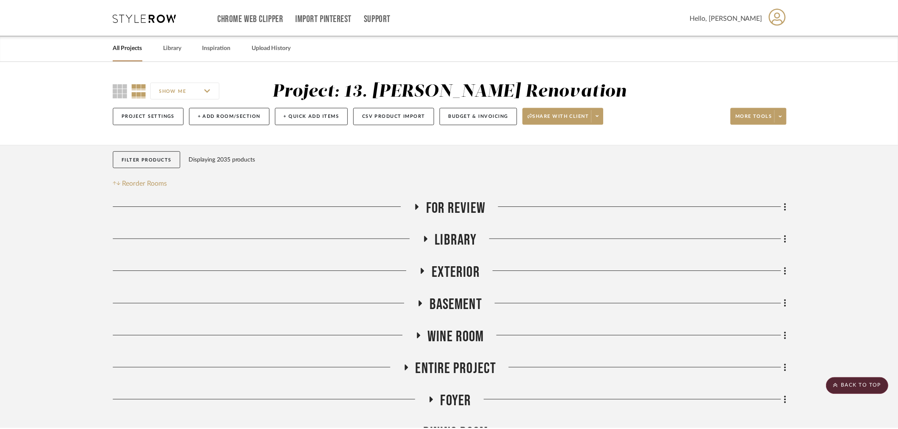
scroll to position [1966, 0]
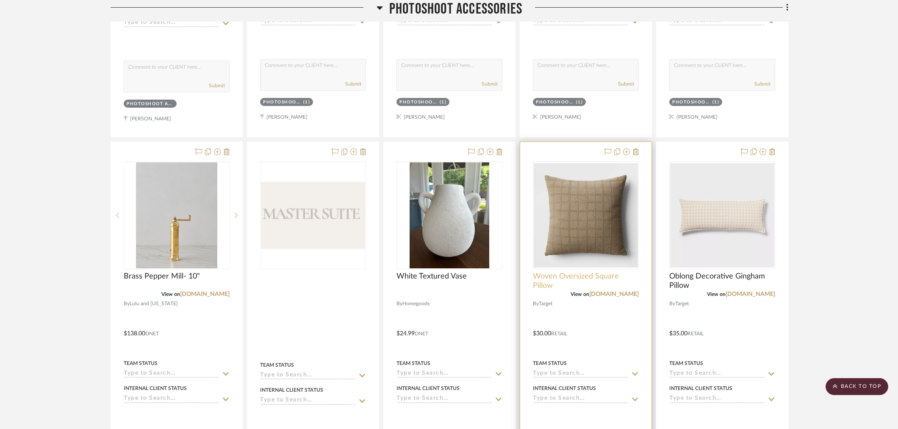
click at [569, 280] on span "Woven Oversized Square Pillow" at bounding box center [586, 281] width 106 height 19
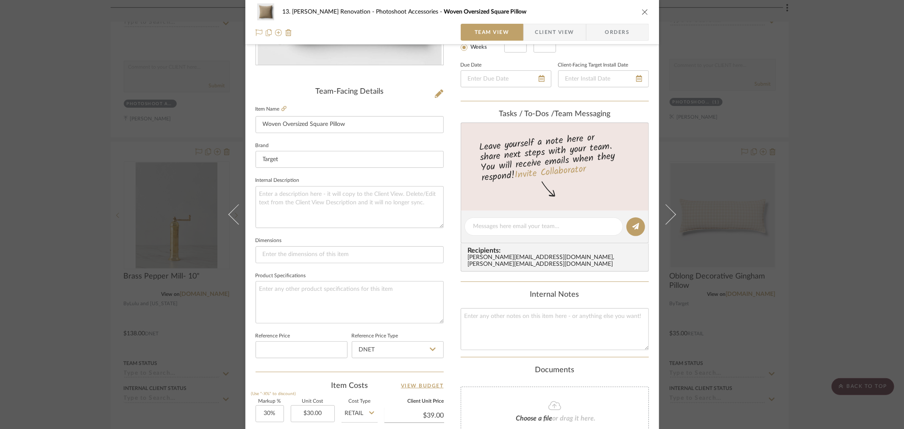
scroll to position [188, 0]
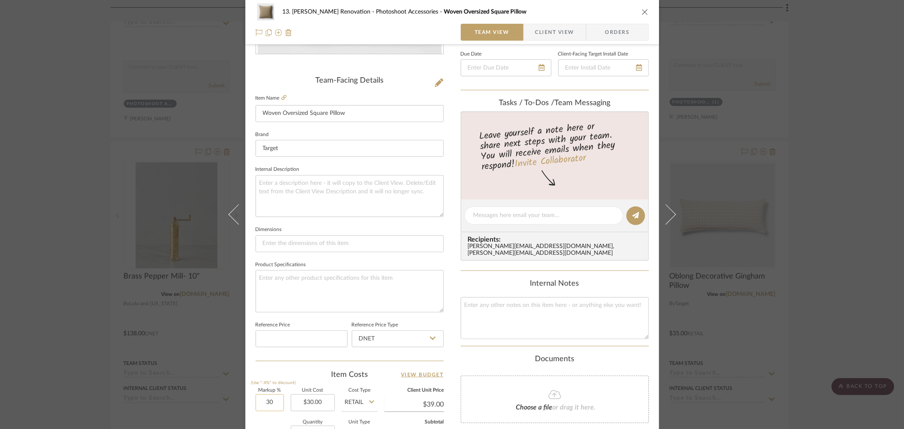
click at [264, 399] on input "30" at bounding box center [269, 402] width 28 height 17
type input "5%"
type input "$31.50"
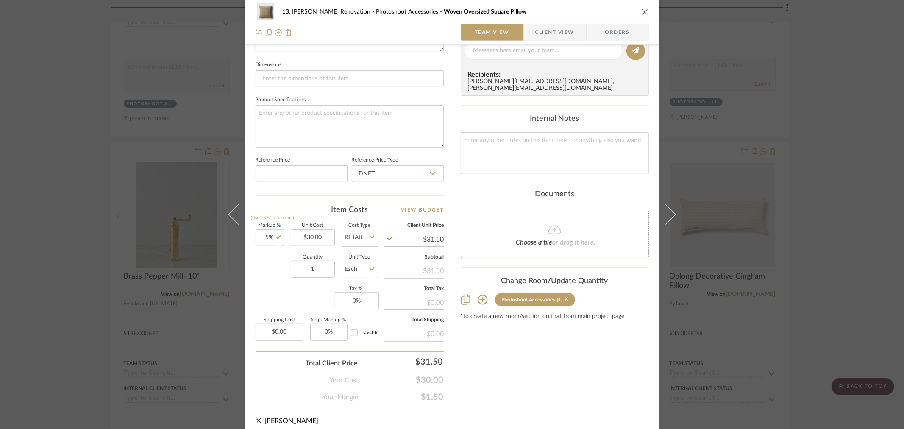
scroll to position [359, 0]
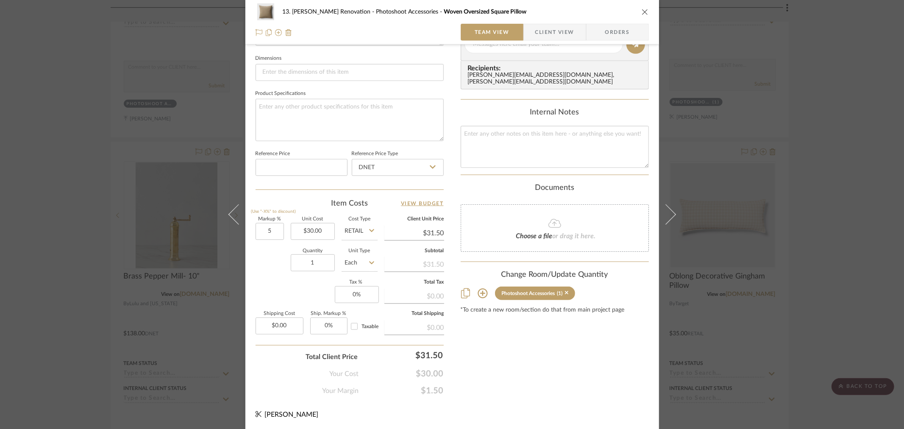
type input "5%"
click at [536, 378] on div "Content here copies to Client View - confirm visibility there. Show in Client D…" at bounding box center [554, 46] width 188 height 697
click at [822, 296] on div "13. Quinn Renovation Photoshoot Accessories Woven Oversized Square Pillow Team …" at bounding box center [452, 214] width 904 height 429
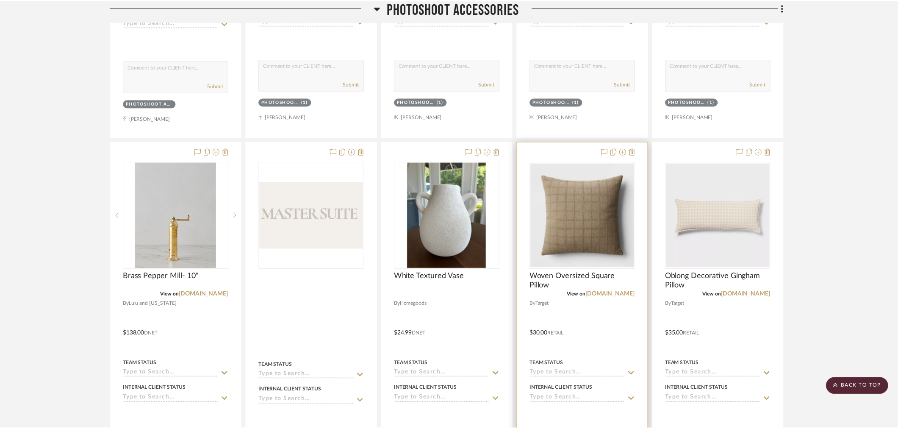
scroll to position [1966, 0]
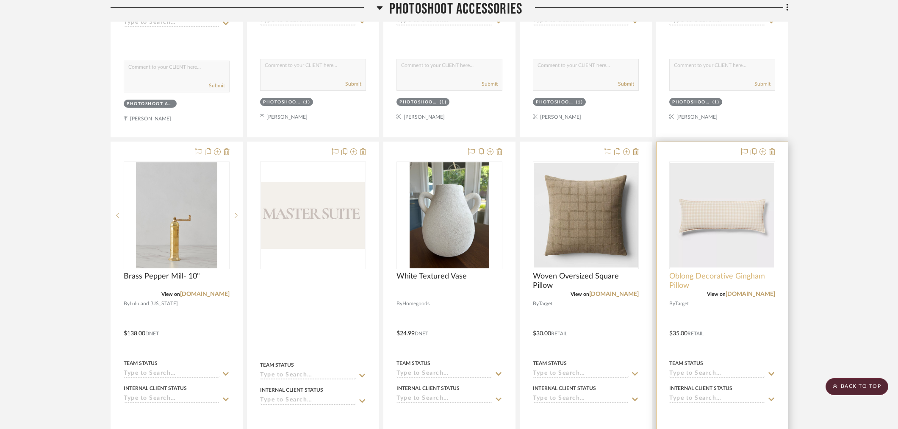
click at [679, 283] on span "Oblong Decorative Gingham Pillow" at bounding box center [722, 281] width 106 height 19
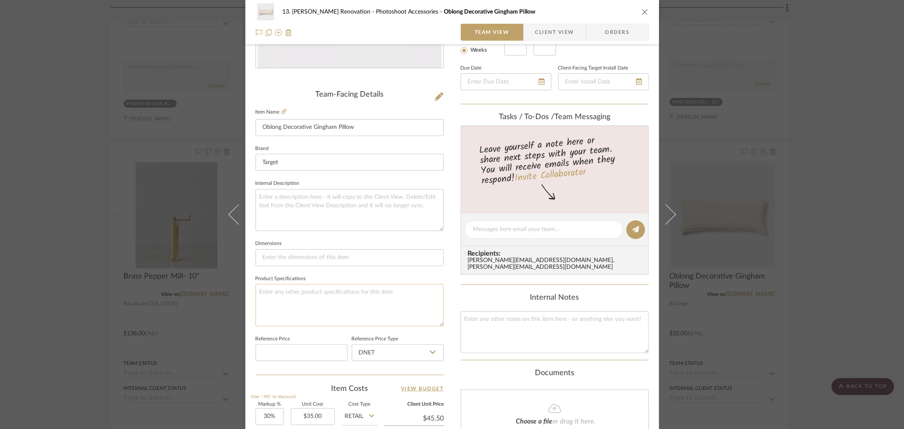
scroll to position [188, 0]
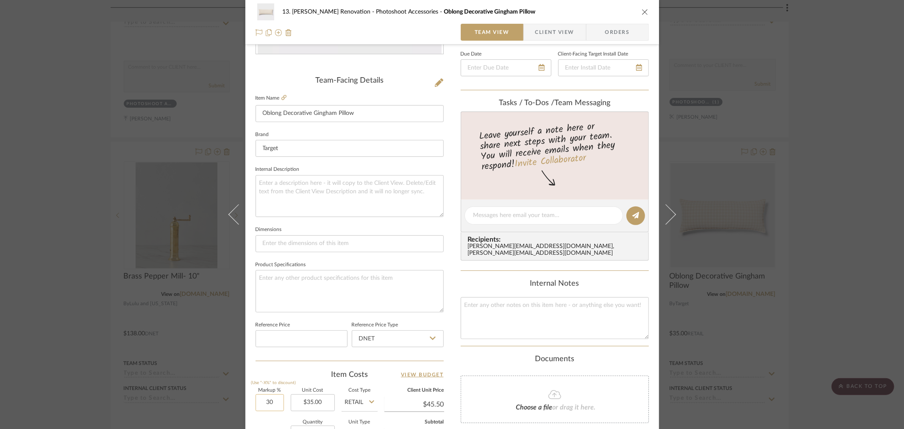
click at [258, 402] on input "30" at bounding box center [269, 402] width 28 height 17
type input "5%"
click at [265, 426] on div "Quantity 1 Unit Type Each" at bounding box center [316, 435] width 122 height 30
type input "$36.75"
click at [808, 247] on div "13. Quinn Renovation Photoshoot Accessories Oblong Decorative Gingham Pillow Te…" at bounding box center [452, 214] width 904 height 429
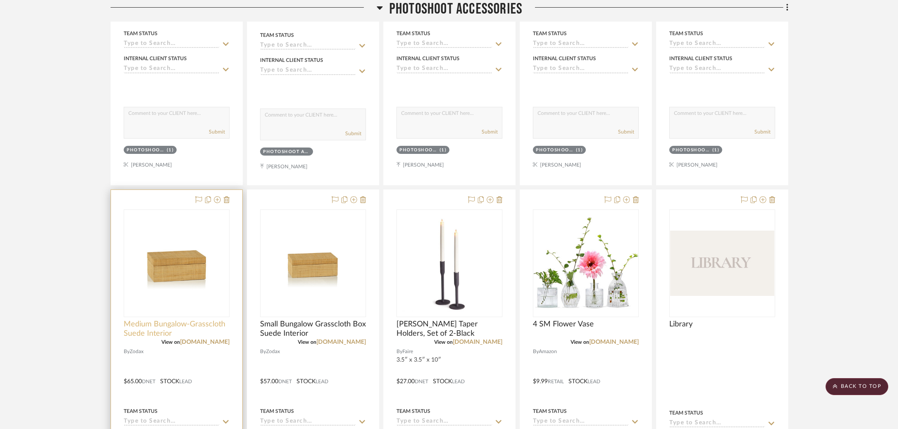
scroll to position [2342, 0]
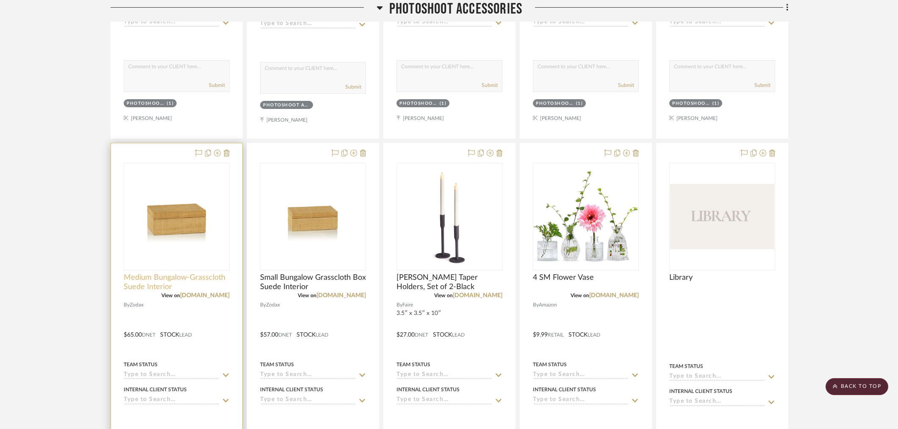
click at [145, 279] on span "Medium Bungalow-Grasscloth Suede Interior" at bounding box center [177, 282] width 106 height 19
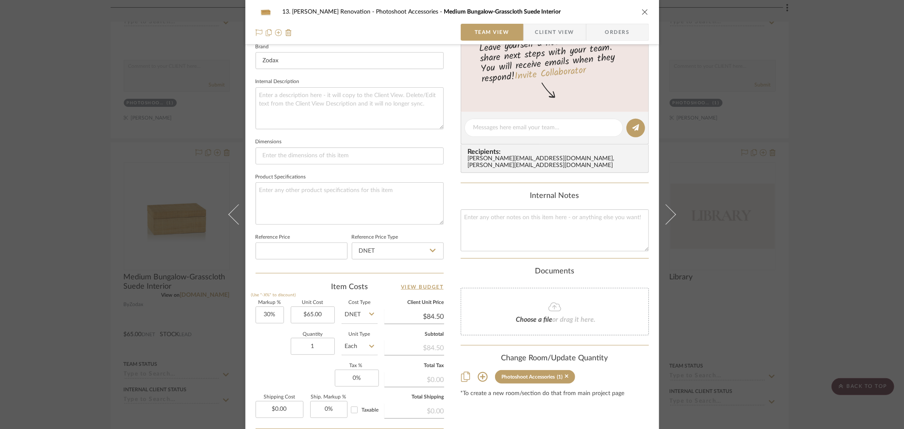
scroll to position [282, 0]
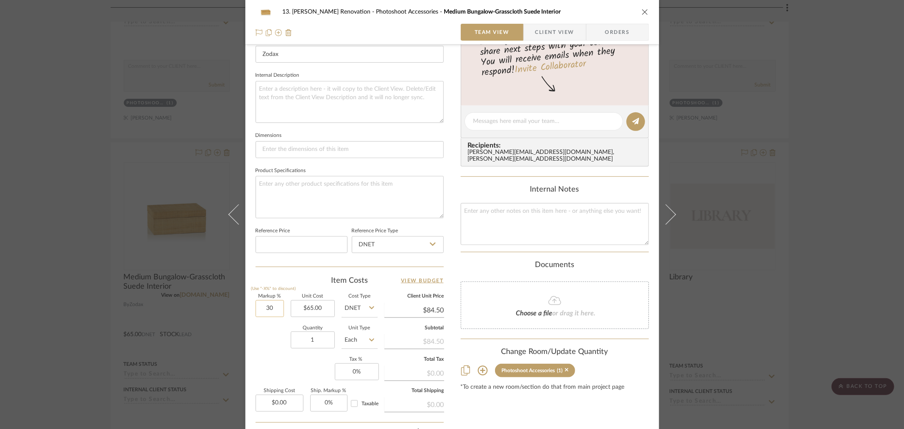
click at [261, 311] on input "30" at bounding box center [269, 308] width 28 height 17
type input "20%"
click at [263, 333] on div "Quantity 1 Unit Type Each" at bounding box center [316, 341] width 122 height 30
type input "$78.00"
click at [87, 276] on div "13. Quinn Renovation Photoshoot Accessories Medium Bungalow-Grasscloth Suede In…" at bounding box center [452, 214] width 904 height 429
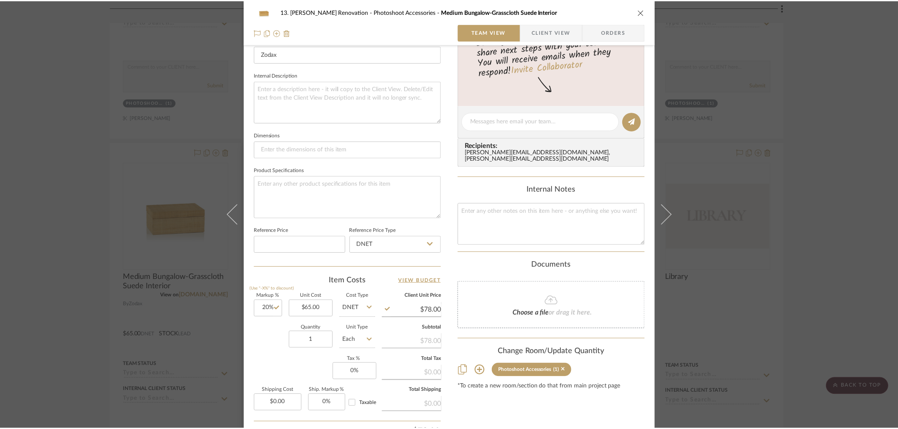
scroll to position [2342, 0]
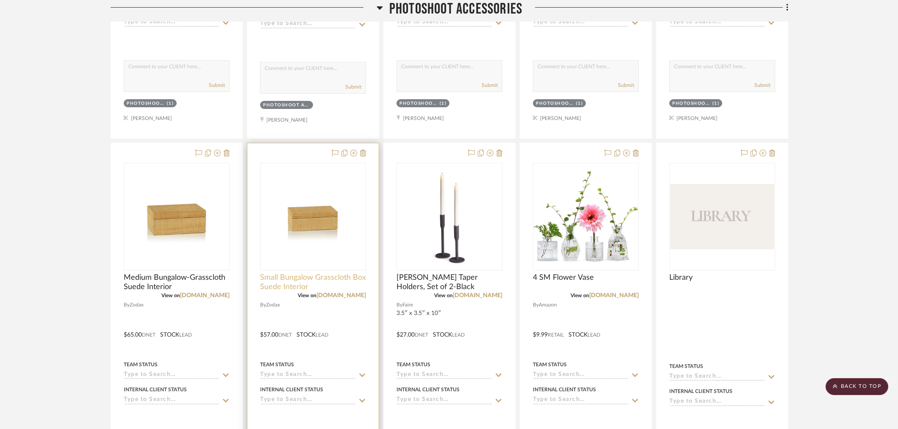
click at [331, 278] on span "Small Bungalow Grasscloth Box Suede Interior" at bounding box center [313, 282] width 106 height 19
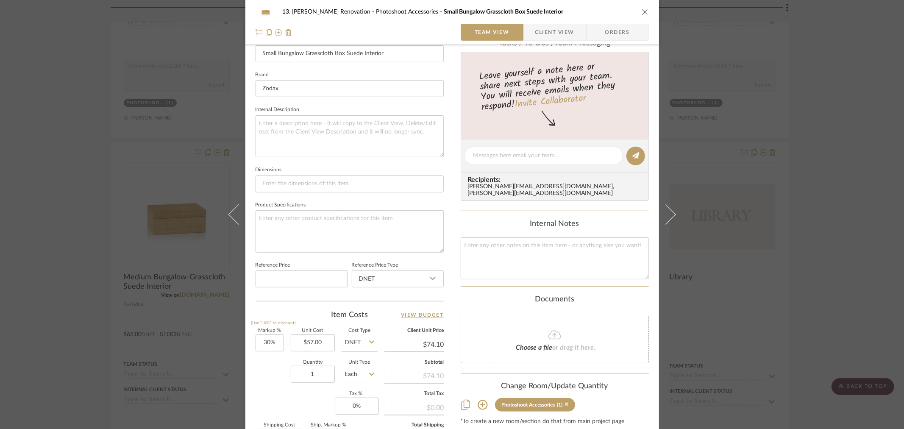
scroll to position [282, 0]
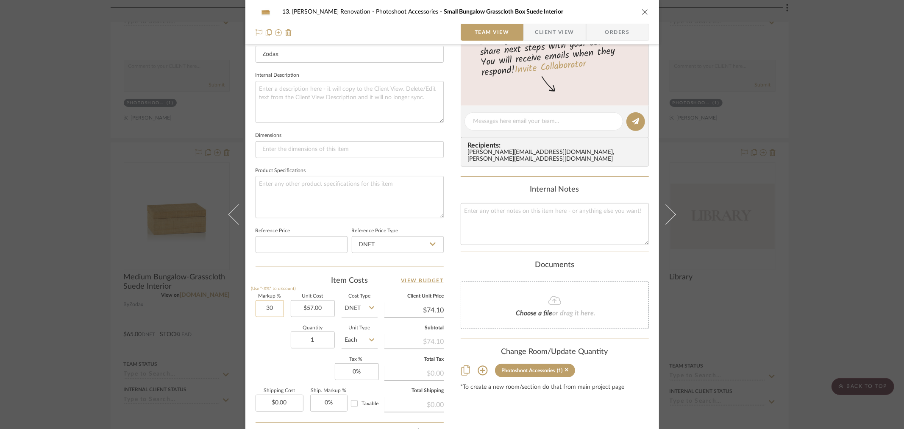
click at [257, 305] on input "30" at bounding box center [269, 308] width 28 height 17
type input "20%"
click at [261, 340] on div "Quantity 1 Unit Type Each" at bounding box center [316, 341] width 122 height 30
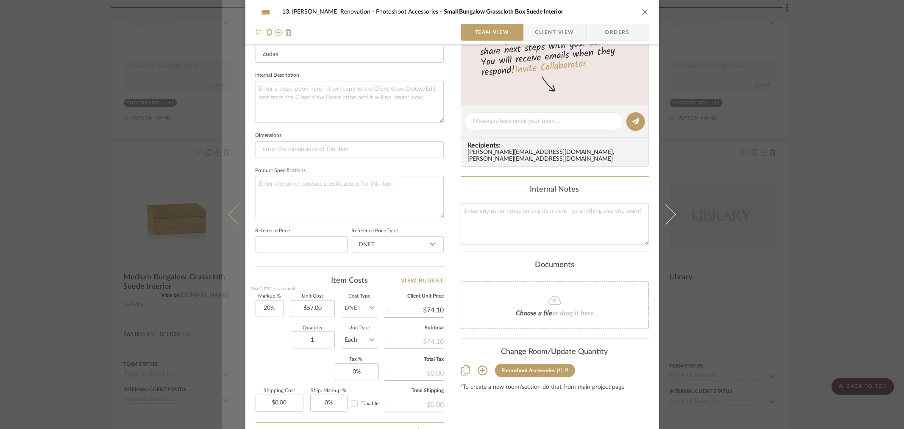
type input "$68.40"
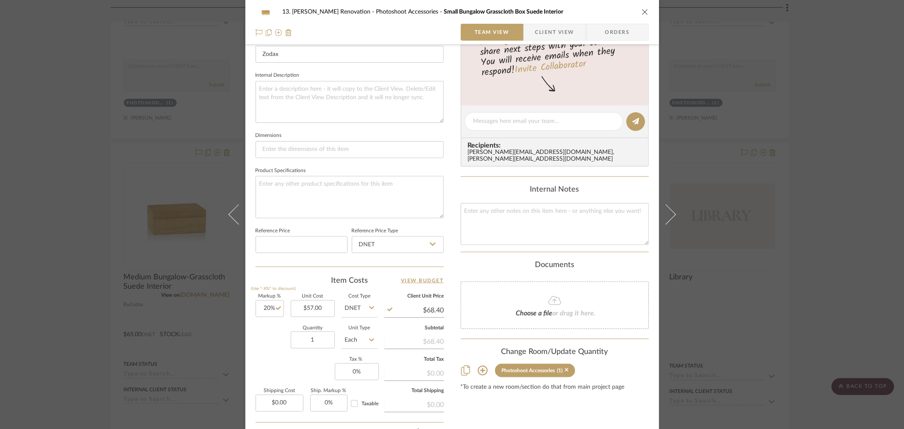
drag, startPoint x: 86, startPoint y: 290, endPoint x: 97, endPoint y: 290, distance: 11.0
click at [85, 290] on div "13. Quinn Renovation Photoshoot Accessories Small Bungalow Grasscloth Box Suede…" at bounding box center [452, 214] width 904 height 429
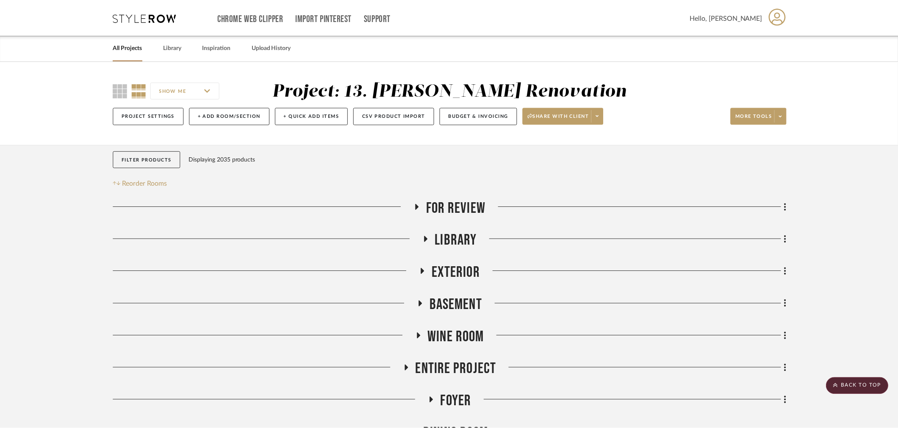
scroll to position [2342, 0]
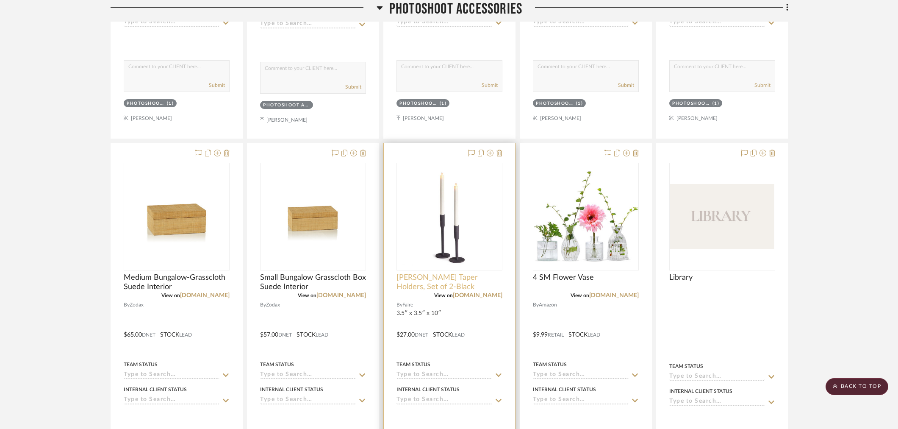
click at [416, 285] on span "Killian Taper Holders, Set of 2-Black" at bounding box center [449, 282] width 106 height 19
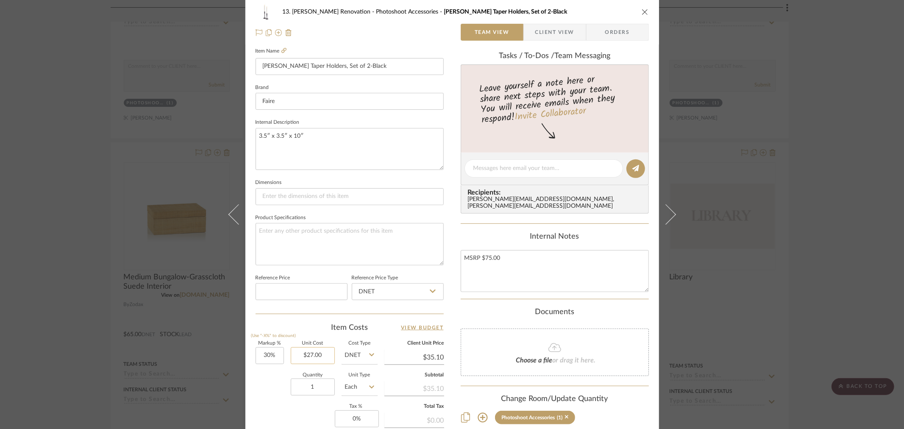
scroll to position [282, 0]
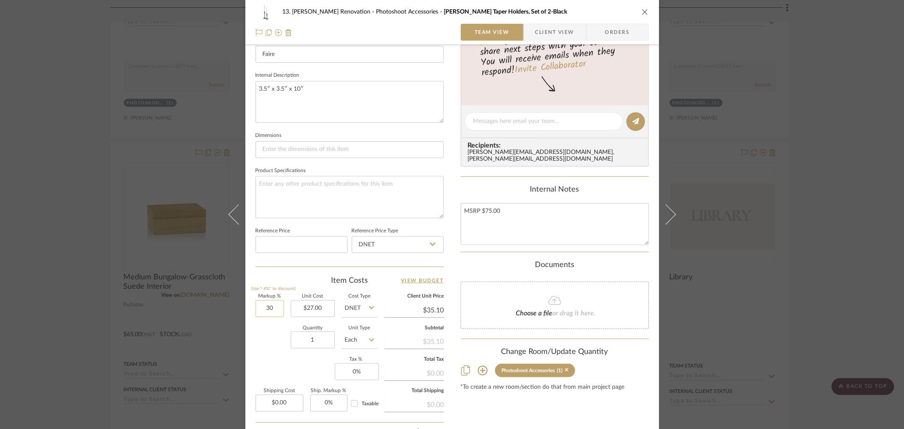
click at [264, 304] on input "30" at bounding box center [269, 308] width 28 height 17
type input "20%"
click at [282, 338] on div "Quantity 1 Unit Type Each" at bounding box center [316, 341] width 122 height 30
type input "$32.40"
click at [100, 276] on div "13. Quinn Renovation Photoshoot Accessories Killian Taper Holders, Set of 2-Bla…" at bounding box center [452, 214] width 904 height 429
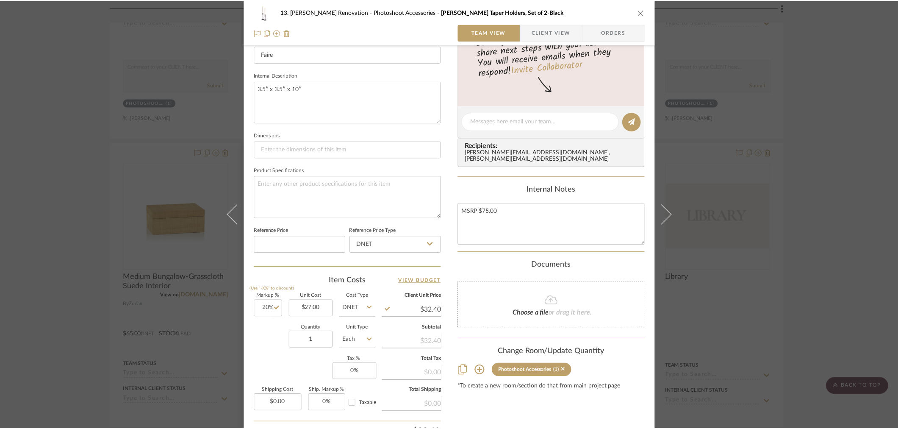
scroll to position [2342, 0]
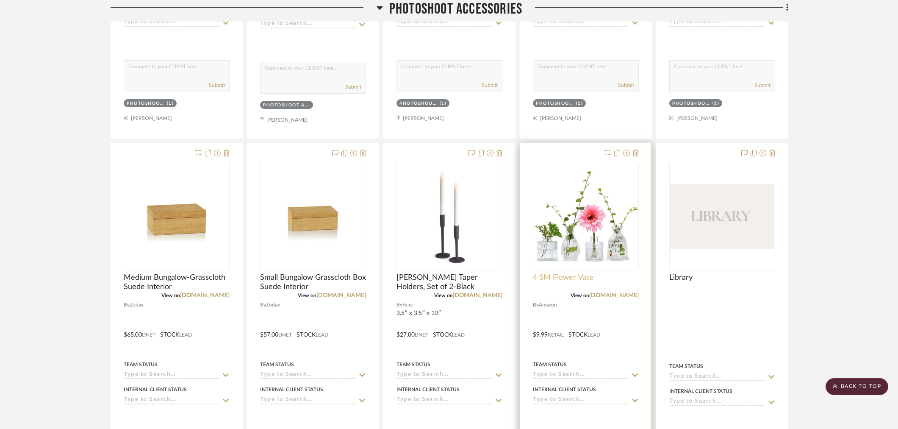
click at [571, 280] on span "4 SM Flower Vase" at bounding box center [563, 277] width 61 height 9
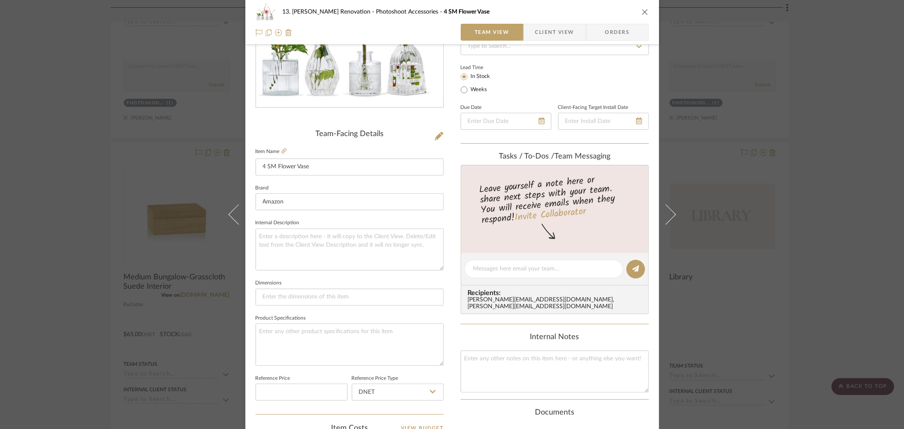
scroll to position [235, 0]
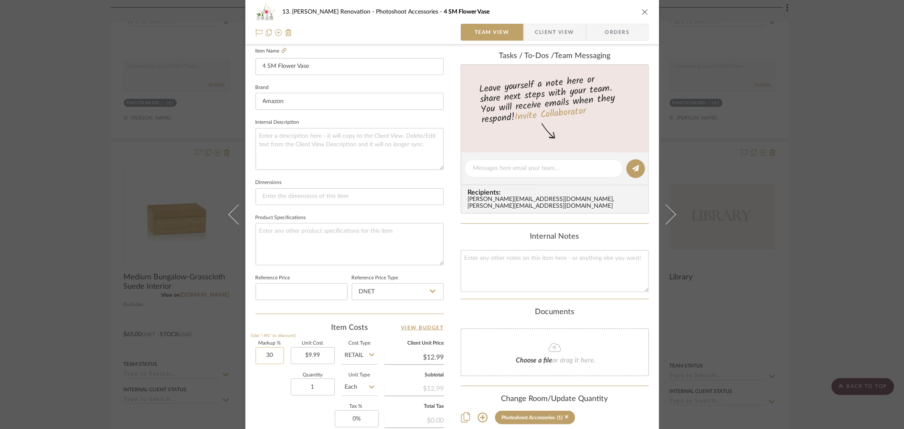
click at [267, 351] on input "30" at bounding box center [269, 355] width 28 height 17
type input "20%"
click at [274, 394] on div "Quantity 1 Unit Type Each" at bounding box center [316, 388] width 122 height 30
type input "$11.99"
click at [812, 263] on div "13. Quinn Renovation Photoshoot Accessories 4 SM Flower Vase Team View Client V…" at bounding box center [452, 214] width 904 height 429
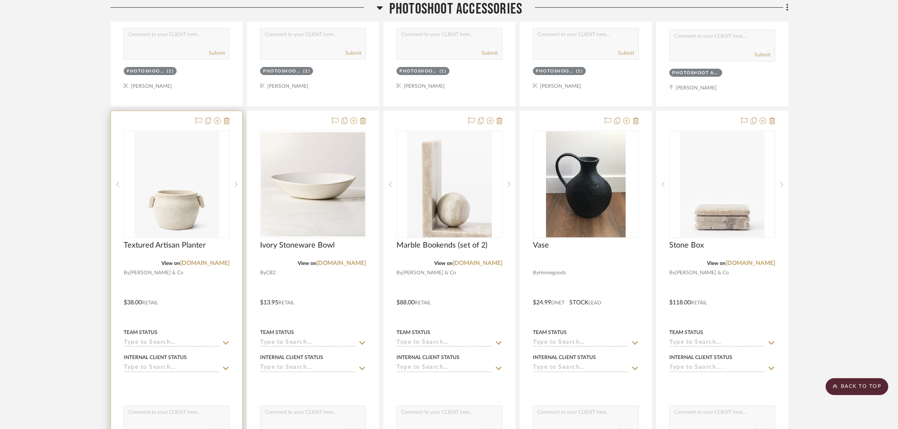
scroll to position [2765, 0]
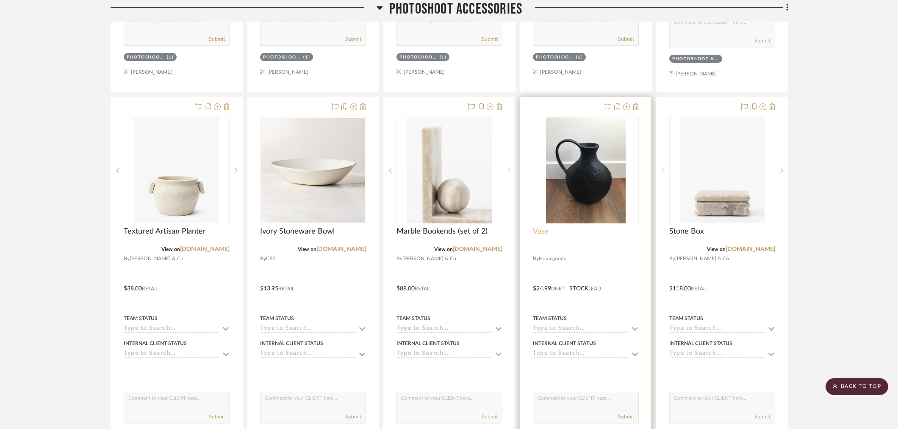
click at [545, 233] on span "Vase" at bounding box center [541, 231] width 16 height 9
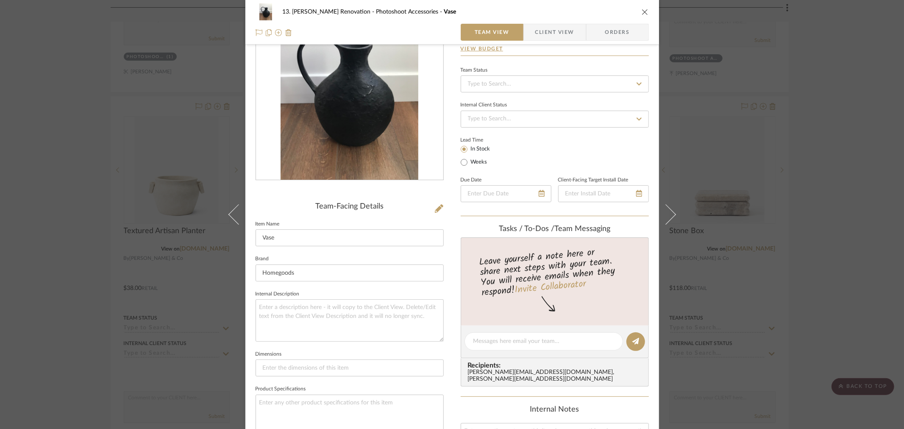
scroll to position [329, 0]
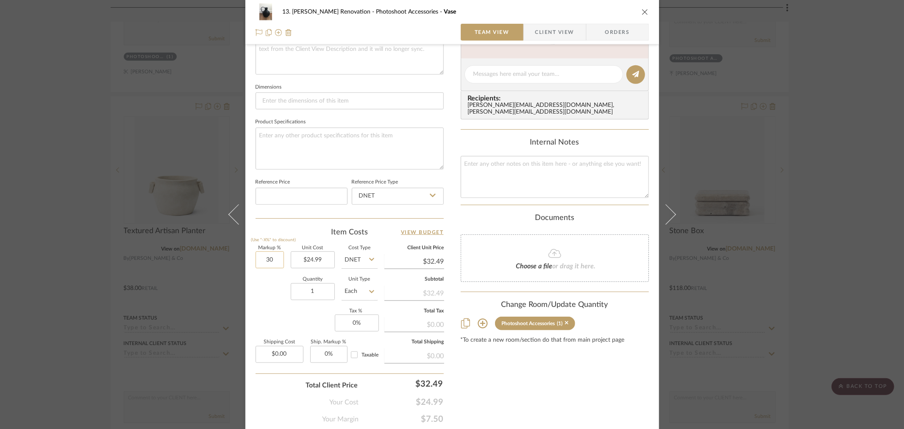
click at [277, 258] on input "30" at bounding box center [269, 259] width 28 height 17
type input "20%"
click at [274, 316] on div "Markup % (Use "-X%" to discount) 20% Unit Cost $24.99 Cost Type DNET Client Uni…" at bounding box center [349, 308] width 188 height 124
type input "$29.99"
click at [826, 254] on div "13. Quinn Renovation Photoshoot Accessories Vase Team View Client View Orders T…" at bounding box center [452, 214] width 904 height 429
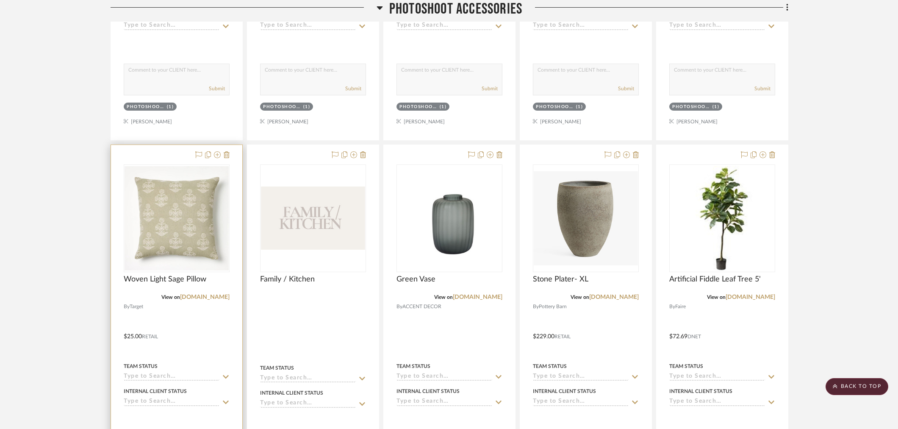
scroll to position [3095, 0]
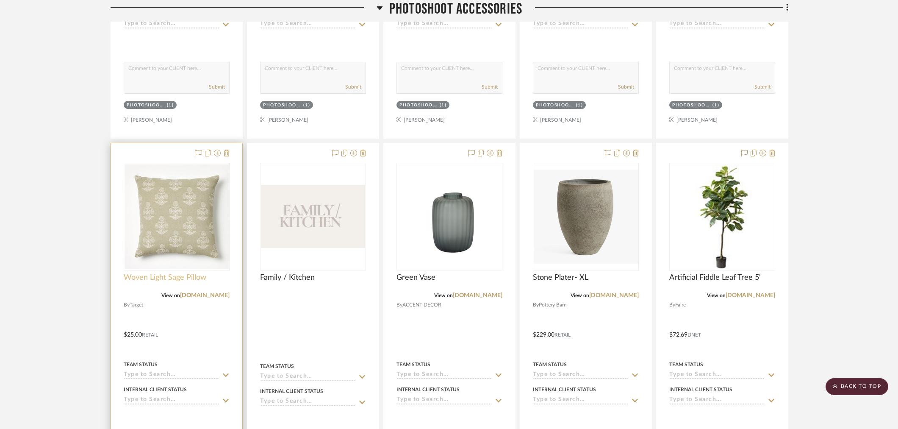
click at [180, 277] on span "Woven Light Sage Pillow" at bounding box center [165, 277] width 83 height 9
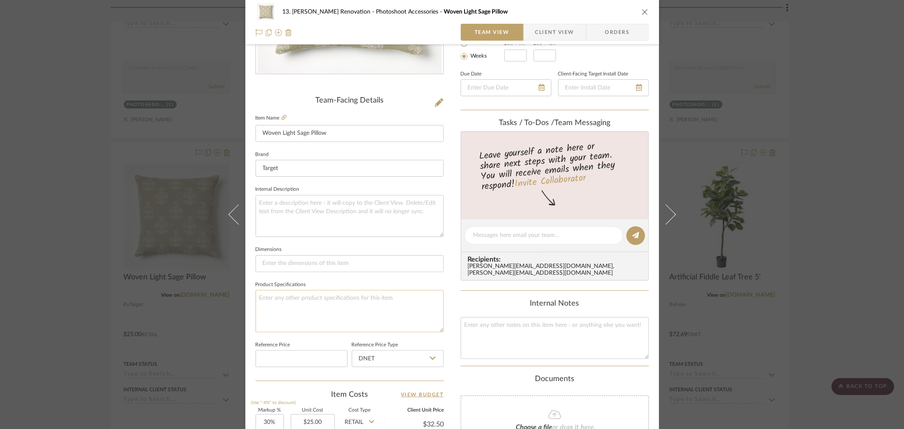
scroll to position [235, 0]
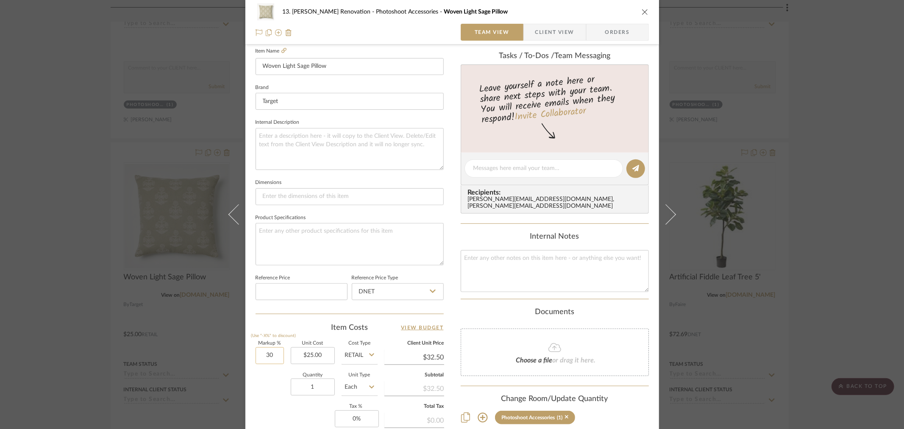
click at [258, 361] on input "30" at bounding box center [269, 355] width 28 height 17
type input "5%"
click at [265, 392] on div "Quantity 1 Unit Type Each" at bounding box center [316, 388] width 122 height 30
type input "$26.25"
click at [100, 304] on div "13. Quinn Renovation Photoshoot Accessories Woven Light Sage Pillow Team View C…" at bounding box center [452, 214] width 904 height 429
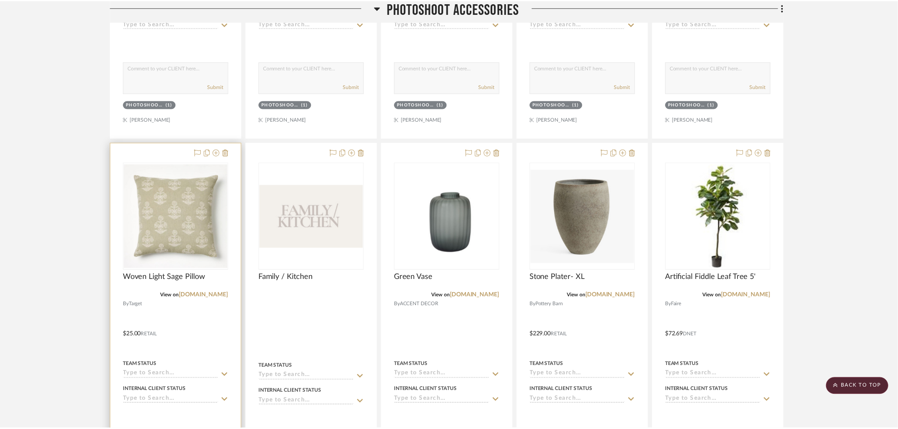
scroll to position [3095, 0]
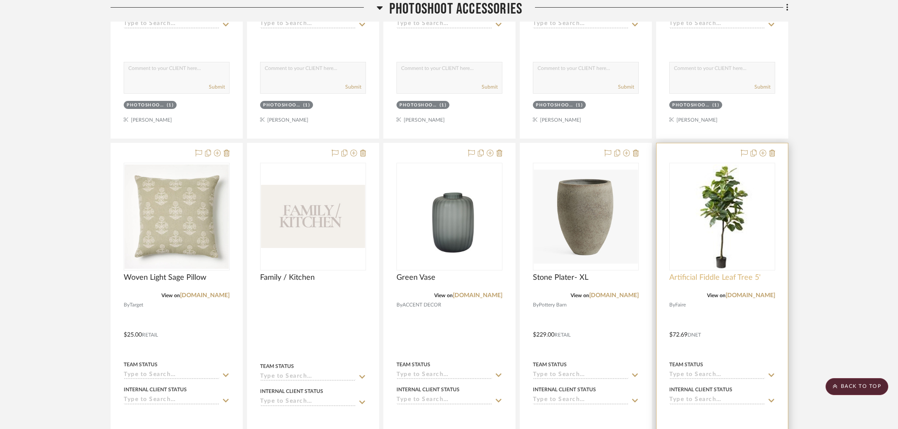
click at [708, 274] on span "Artificial Fiddle Leaf Tree 5'" at bounding box center [714, 277] width 91 height 9
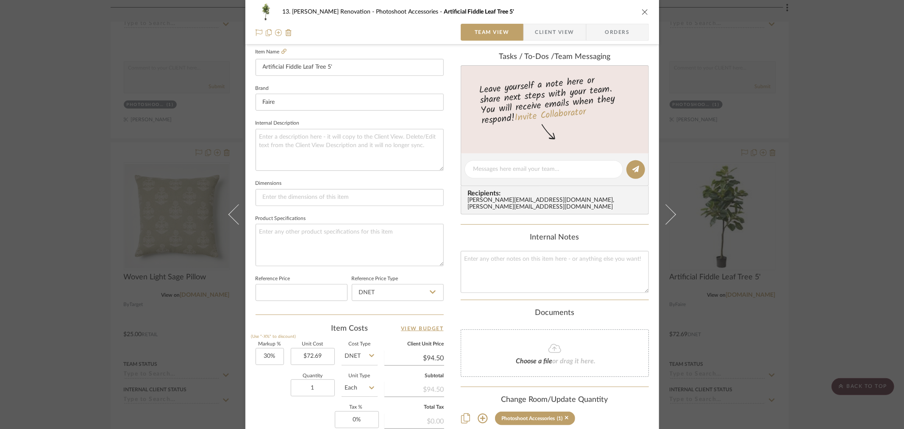
scroll to position [282, 0]
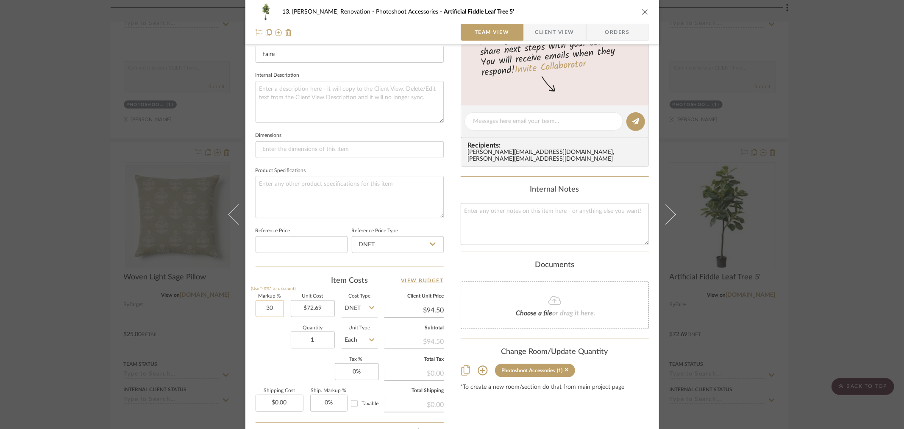
click at [274, 300] on input "30" at bounding box center [269, 308] width 28 height 17
type input "20%"
click at [274, 364] on div "Markup % (Use "-X%" to discount) 20% Unit Cost $72.69 Cost Type DNET Client Uni…" at bounding box center [349, 356] width 188 height 124
type input "$87.23"
click at [77, 276] on div "13. Quinn Renovation Photoshoot Accessories Artificial Fiddle Leaf Tree 5' Team…" at bounding box center [452, 214] width 904 height 429
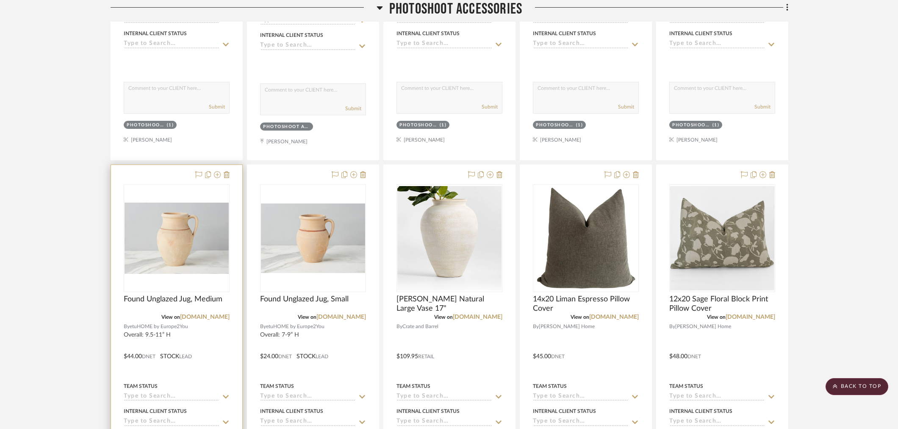
scroll to position [3471, 0]
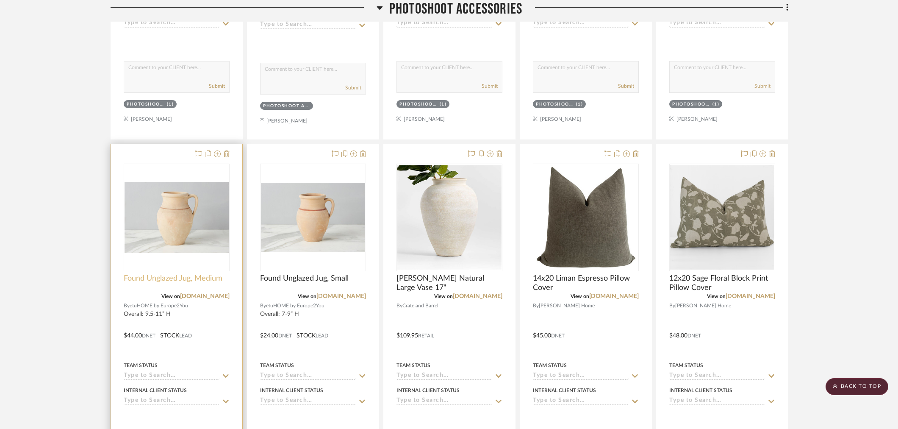
click at [163, 282] on span "Found Unglazed Jug, Medium" at bounding box center [173, 278] width 99 height 9
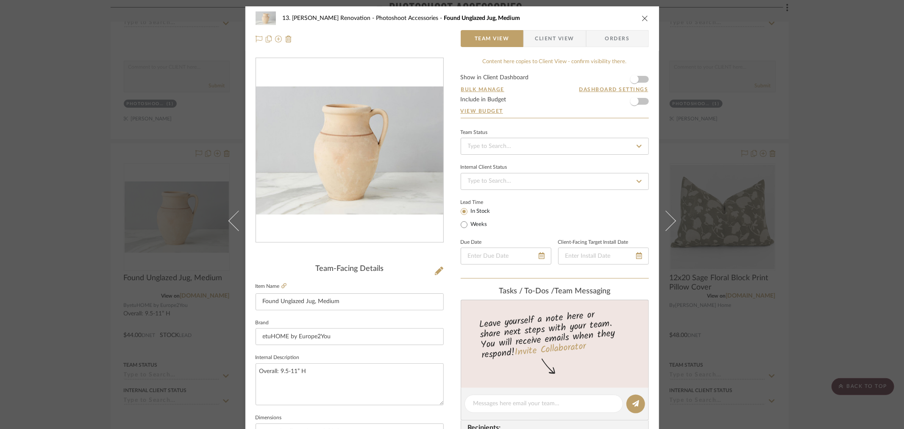
scroll to position [235, 0]
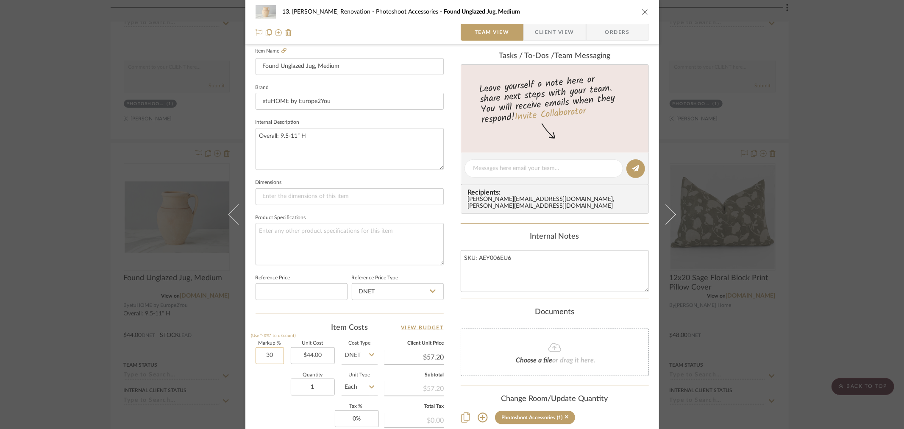
click at [262, 350] on input "30" at bounding box center [269, 355] width 28 height 17
type input "20%"
click at [277, 375] on div "Quantity 1 Unit Type Each" at bounding box center [316, 388] width 122 height 30
type input "$52.80"
click at [86, 294] on div "13. Quinn Renovation Photoshoot Accessories Found Unglazed Jug, Medium Team Vie…" at bounding box center [452, 214] width 904 height 429
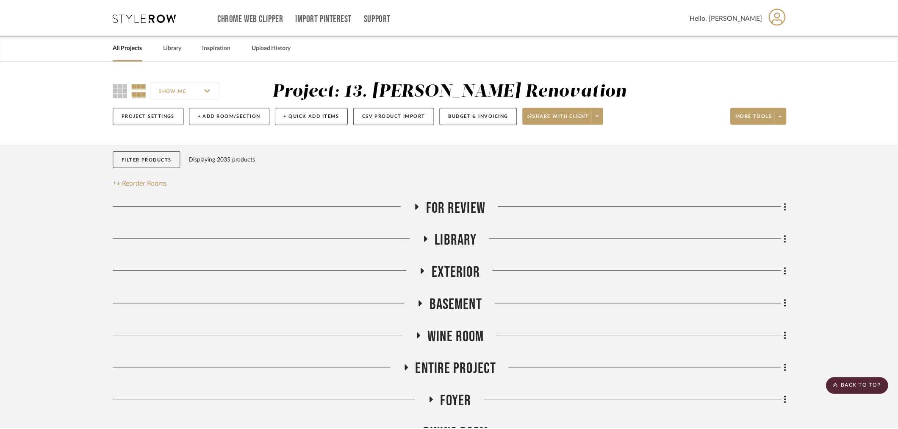
scroll to position [3471, 0]
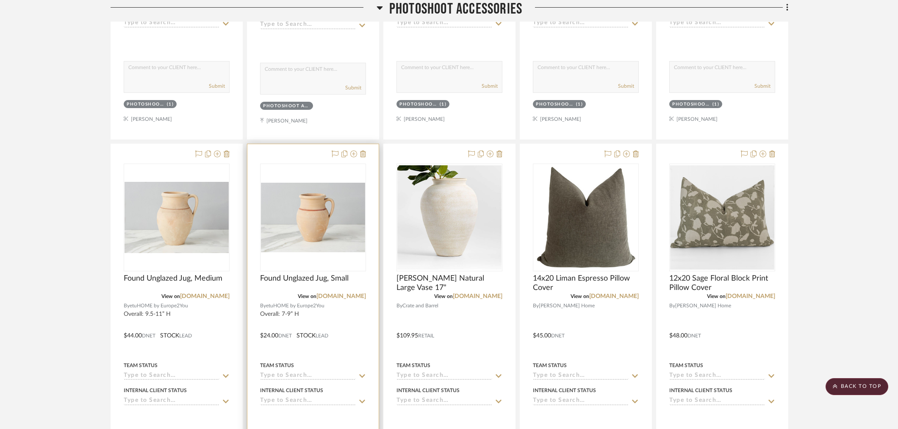
click at [285, 286] on div "Found Unglazed Jug, Small" at bounding box center [313, 283] width 106 height 19
click at [289, 283] on span "Found Unglazed Jug, Small" at bounding box center [304, 278] width 89 height 9
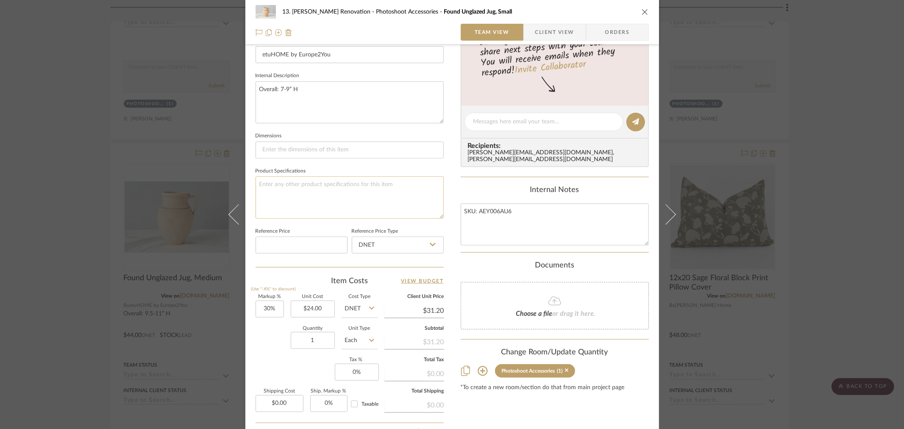
scroll to position [0, 0]
click at [259, 309] on input "30" at bounding box center [269, 308] width 28 height 17
type input "20%"
click at [263, 348] on div "Quantity 1 Unit Type Each" at bounding box center [316, 341] width 122 height 30
type input "$28.80"
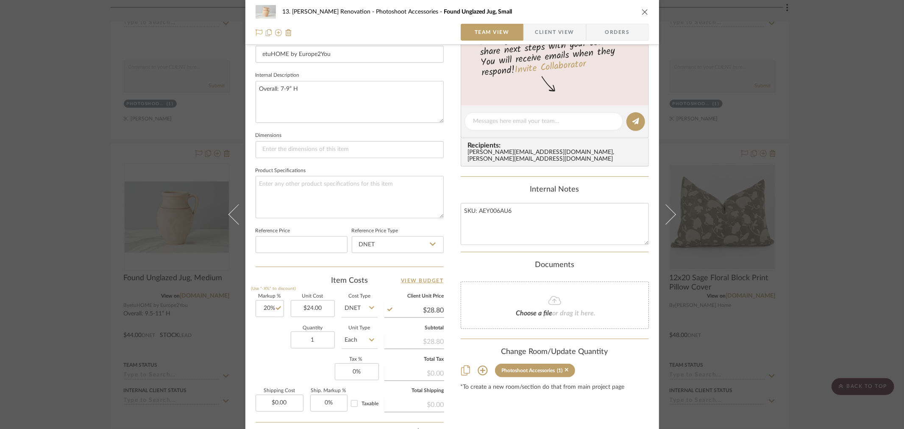
click at [94, 291] on div "13. Quinn Renovation Photoshoot Accessories Found Unglazed Jug, Small Team View…" at bounding box center [452, 214] width 904 height 429
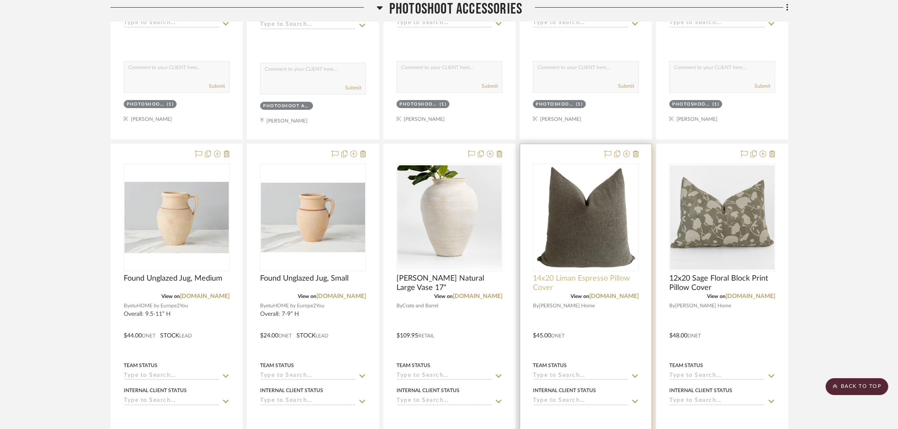
click at [577, 278] on span "14x20 Liman Espresso Pillow Cover" at bounding box center [586, 283] width 106 height 19
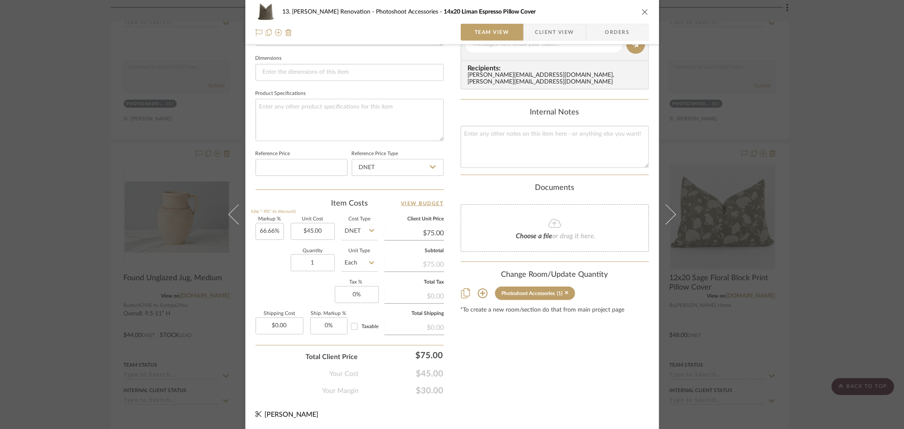
click at [822, 280] on div "13. Quinn Renovation Photoshoot Accessories 14x20 Liman Espresso Pillow Cover T…" at bounding box center [452, 214] width 904 height 429
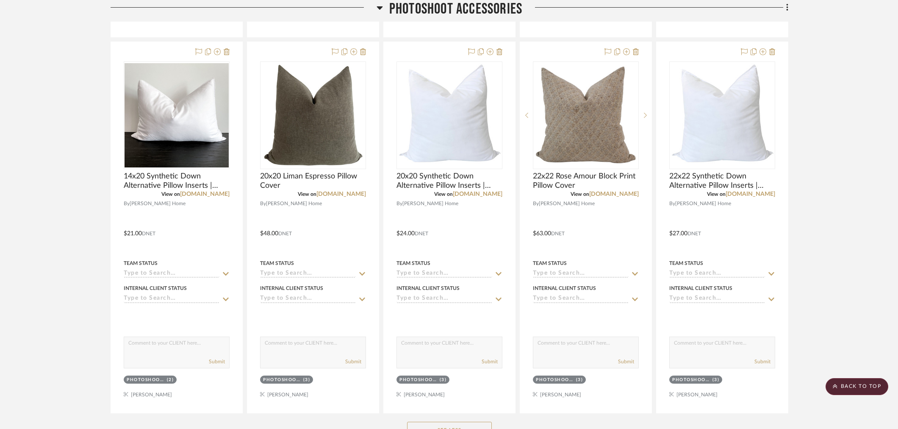
scroll to position [3942, 0]
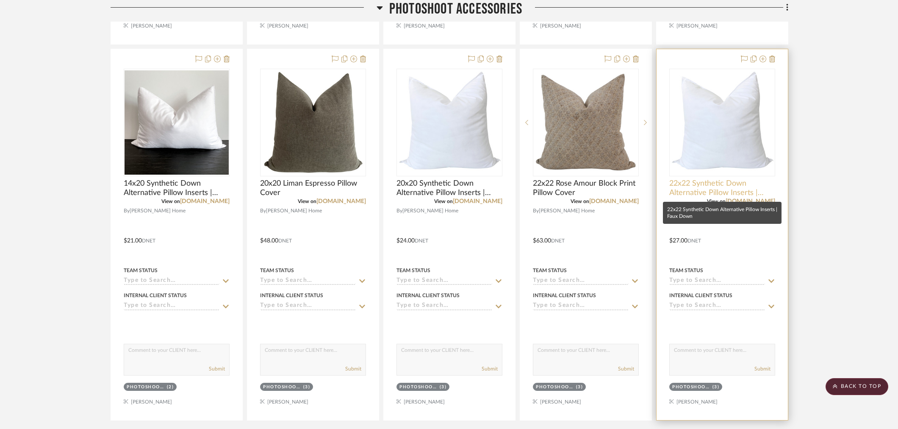
click at [704, 192] on span "22x22 Synthetic Down Alternative Pillow Inserts | Faux Down" at bounding box center [722, 188] width 106 height 19
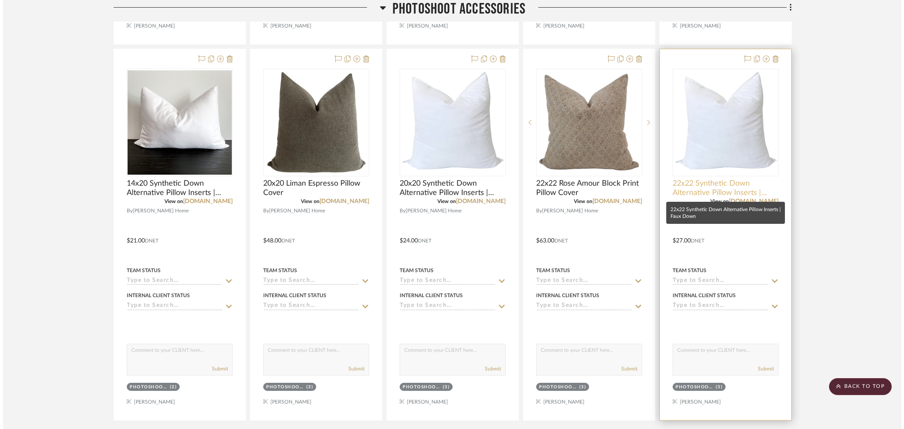
scroll to position [0, 0]
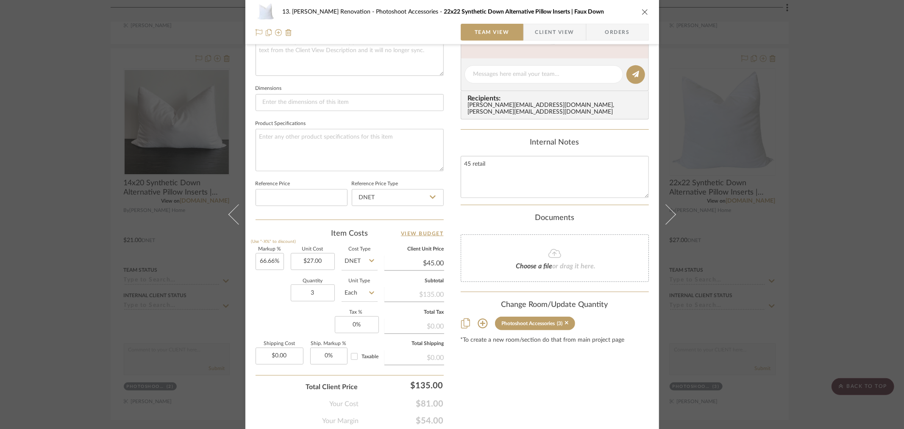
click at [830, 269] on div "13. Quinn Renovation Photoshoot Accessories 22x22 Synthetic Down Alternative Pi…" at bounding box center [452, 214] width 904 height 429
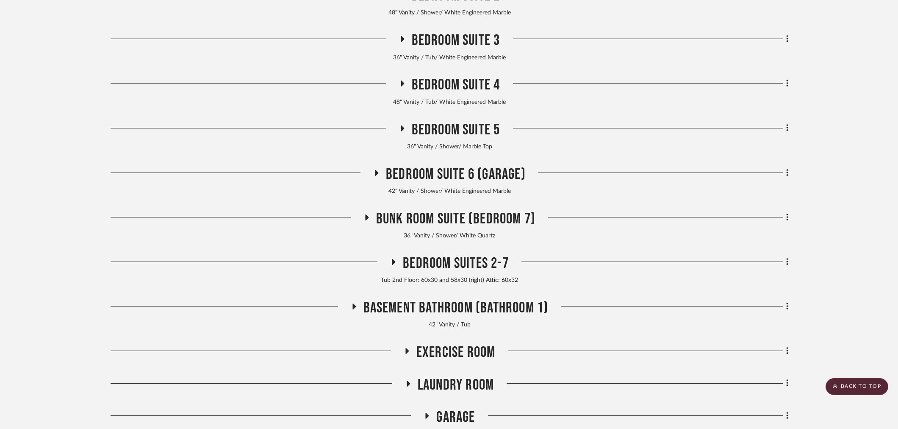
scroll to position [742, 0]
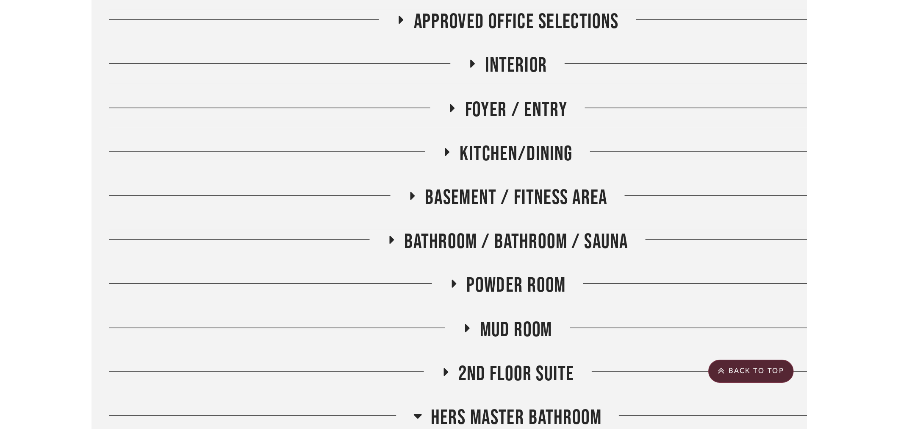
scroll to position [2542, 0]
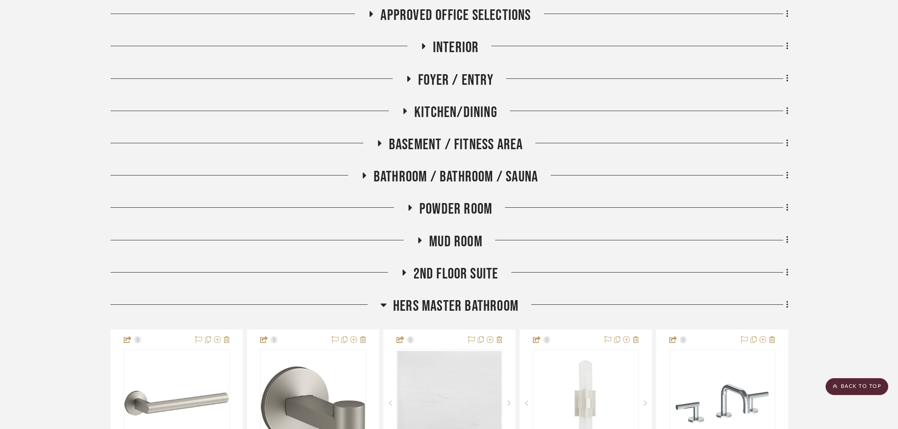
click at [419, 297] on span "Hers Master Bathroom" at bounding box center [455, 306] width 125 height 18
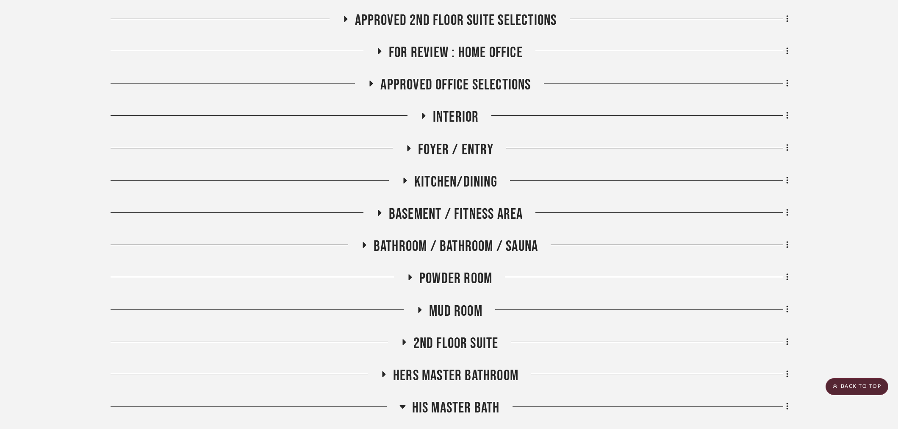
scroll to position [2495, 0]
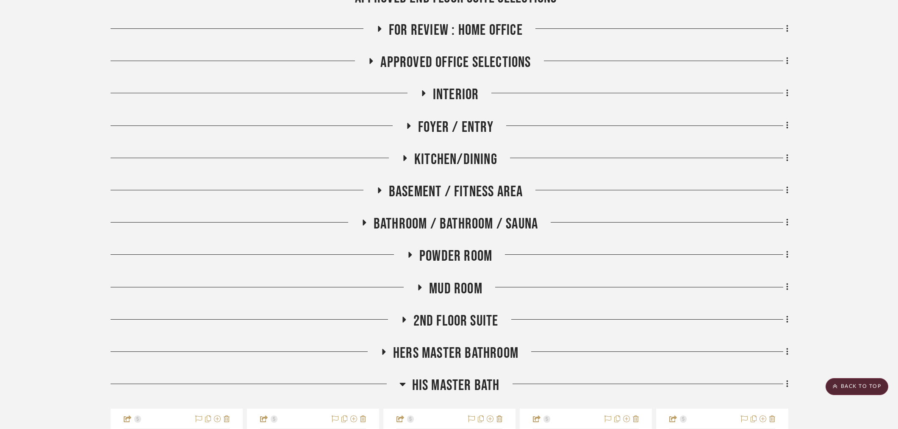
click at [444, 376] on span "His Master Bath" at bounding box center [456, 385] width 88 height 18
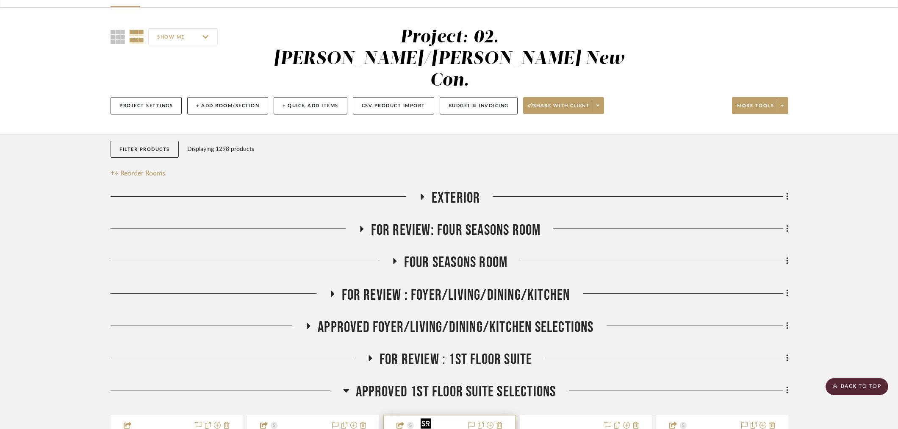
scroll to position [47, 0]
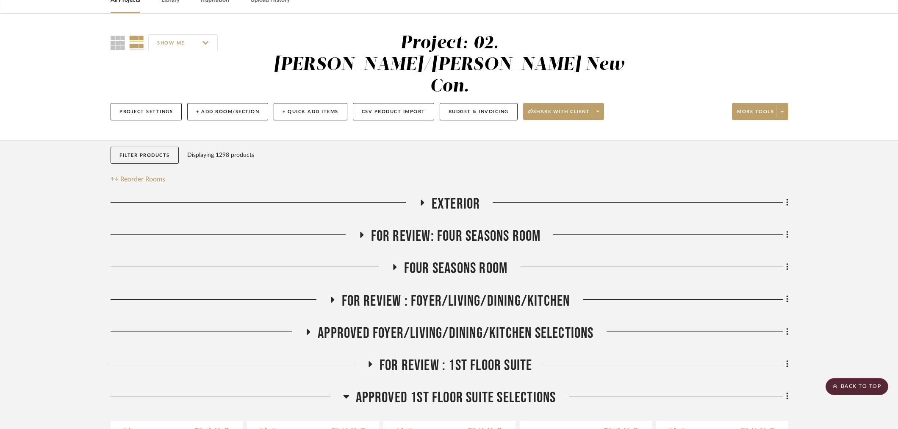
click at [427, 388] on span "Approved 1st Floor Suite Selections" at bounding box center [456, 397] width 200 height 18
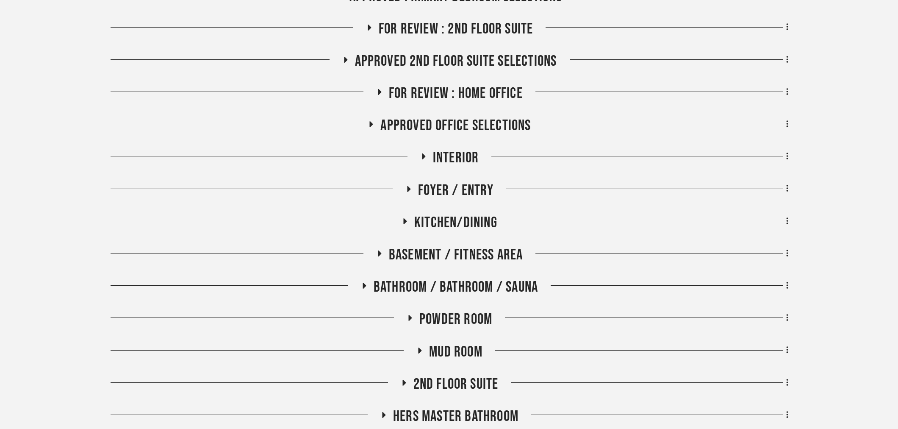
scroll to position [565, 0]
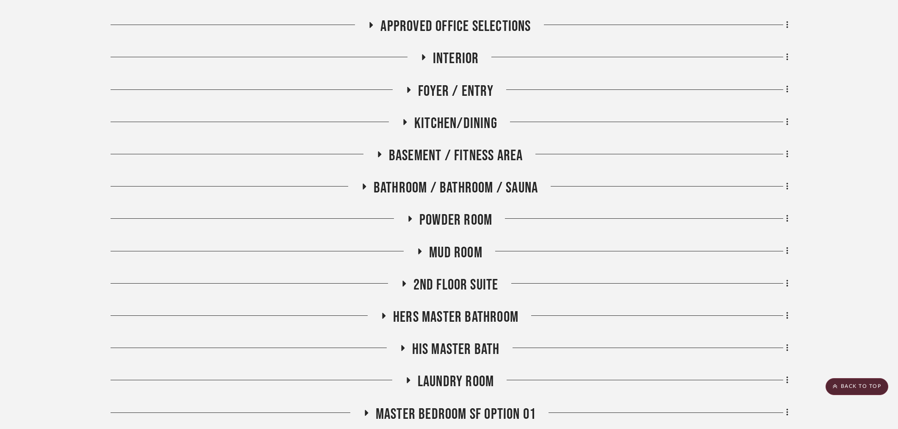
click at [455, 244] on span "Mud Room" at bounding box center [455, 253] width 53 height 18
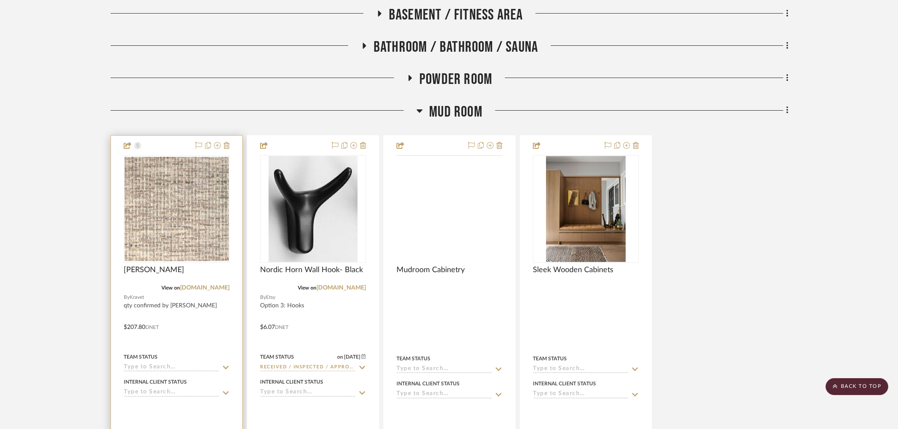
scroll to position [753, 0]
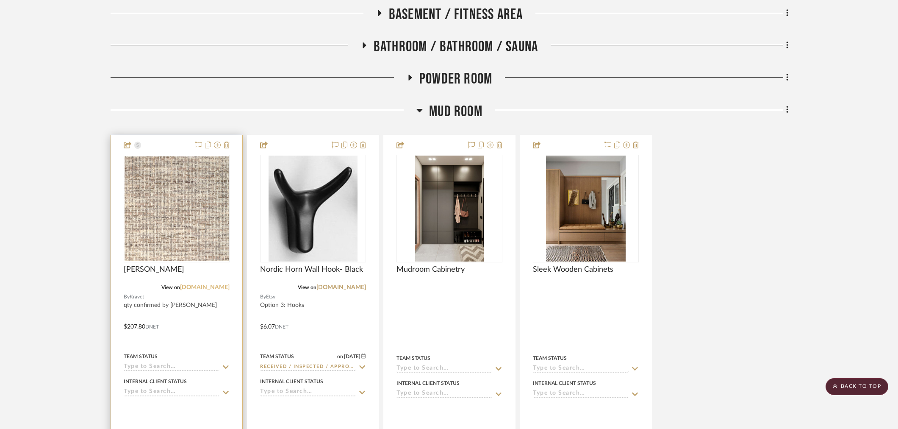
click at [211, 284] on link "[DOMAIN_NAME]" at bounding box center [205, 287] width 50 height 6
click at [193, 216] on img "0" at bounding box center [177, 208] width 104 height 104
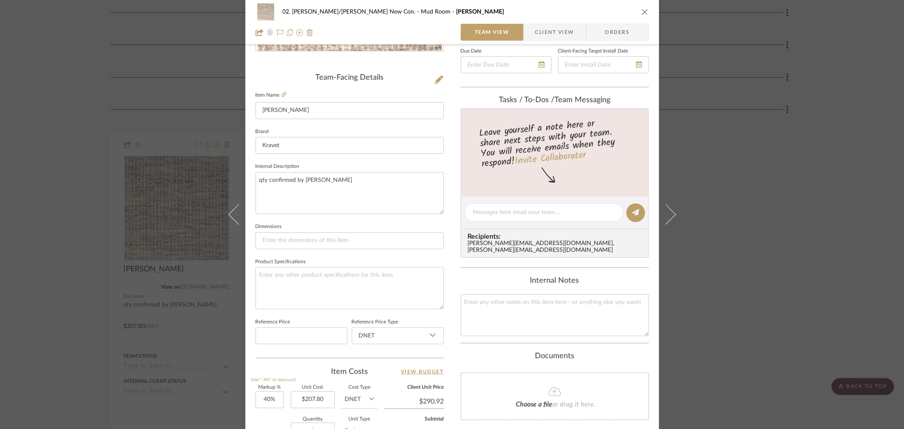
scroll to position [235, 0]
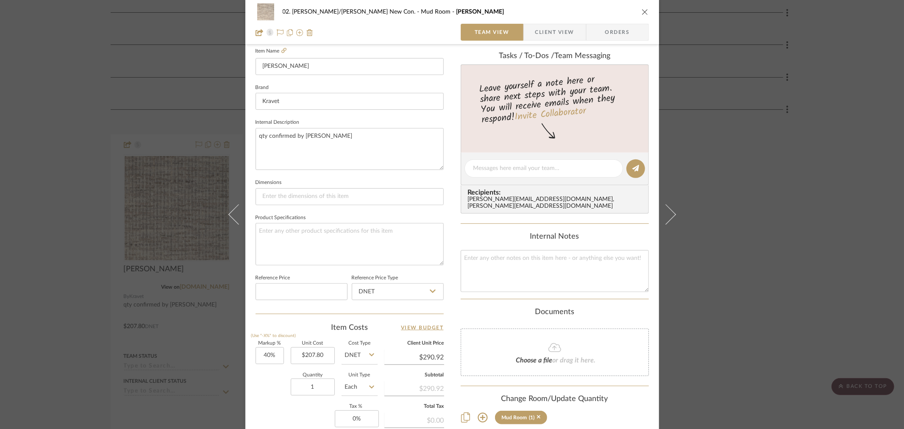
click at [890, 191] on div "02. [PERSON_NAME]/[PERSON_NAME] New Con. Mud Room [PERSON_NAME] - Alabaster Tea…" at bounding box center [452, 214] width 904 height 429
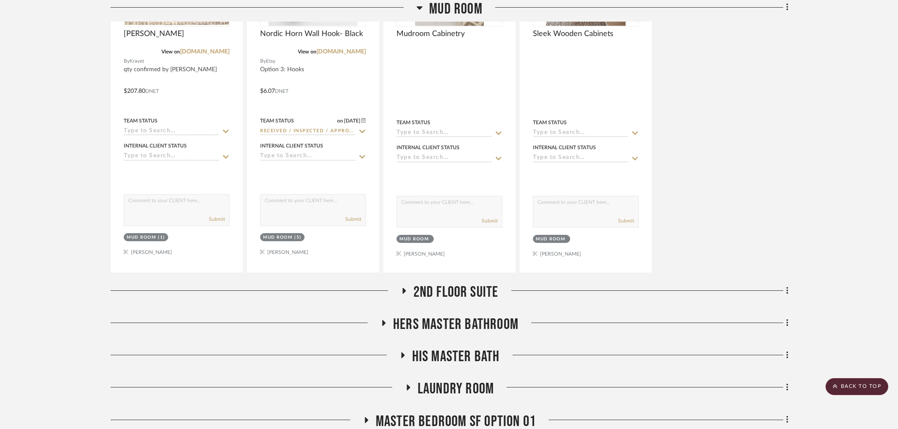
scroll to position [753, 0]
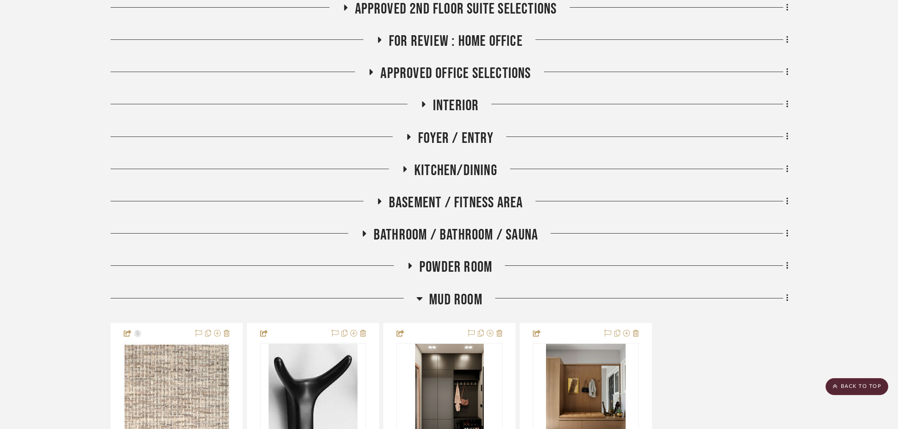
click at [452, 291] on span "Mud Room" at bounding box center [455, 300] width 53 height 18
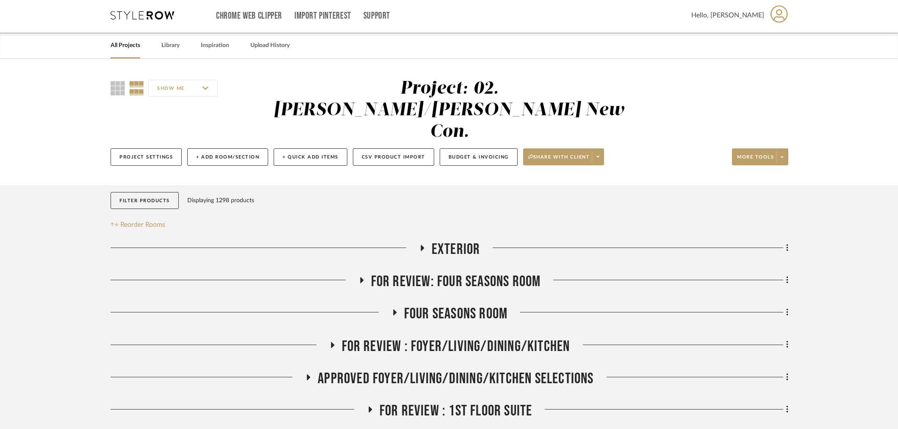
scroll to position [0, 0]
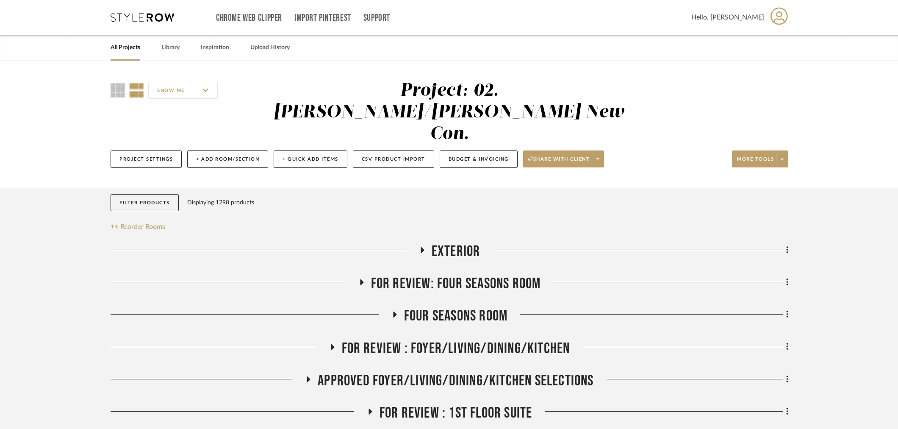
click at [452, 242] on span "Exterior" at bounding box center [456, 251] width 49 height 18
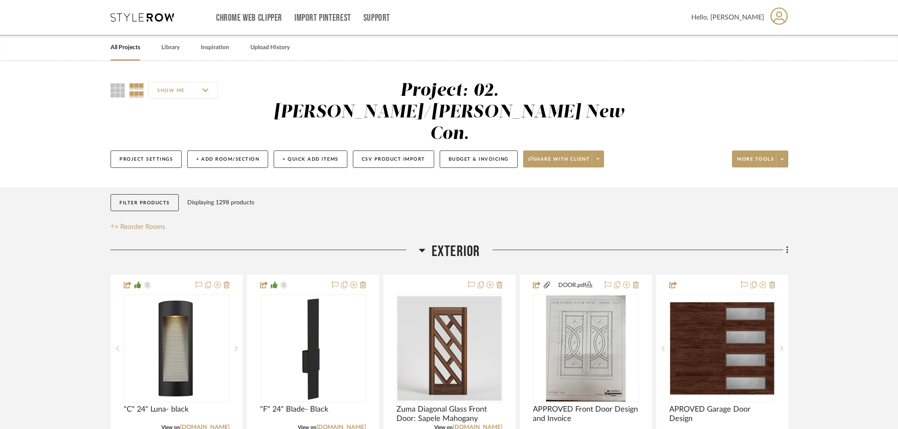
click at [455, 242] on span "Exterior" at bounding box center [456, 251] width 49 height 18
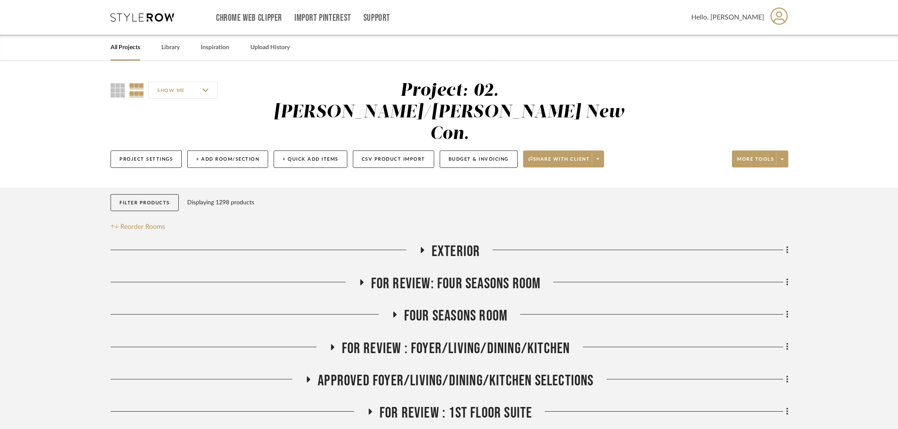
click at [448, 274] on span "For Review: Four seasons room" at bounding box center [456, 283] width 170 height 18
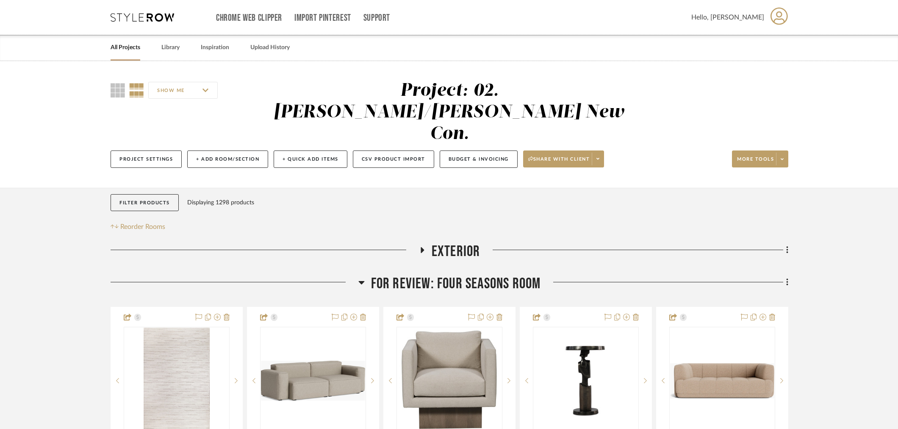
click at [446, 274] on span "For Review: Four seasons room" at bounding box center [456, 283] width 170 height 18
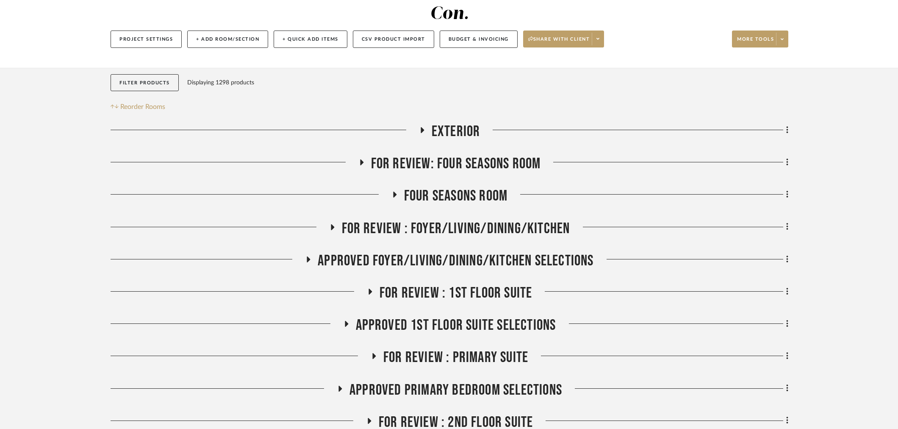
scroll to position [141, 0]
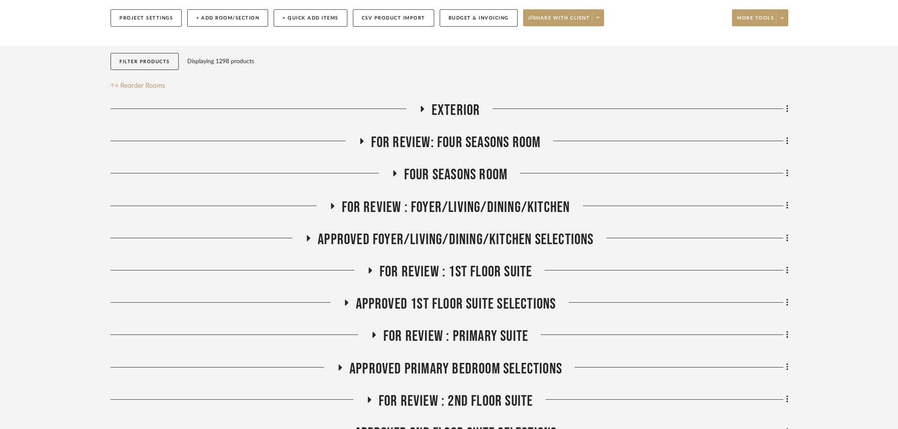
click at [447, 198] on span "FOR REVIEW : Foyer/Living/Dining/Kitchen" at bounding box center [456, 207] width 228 height 18
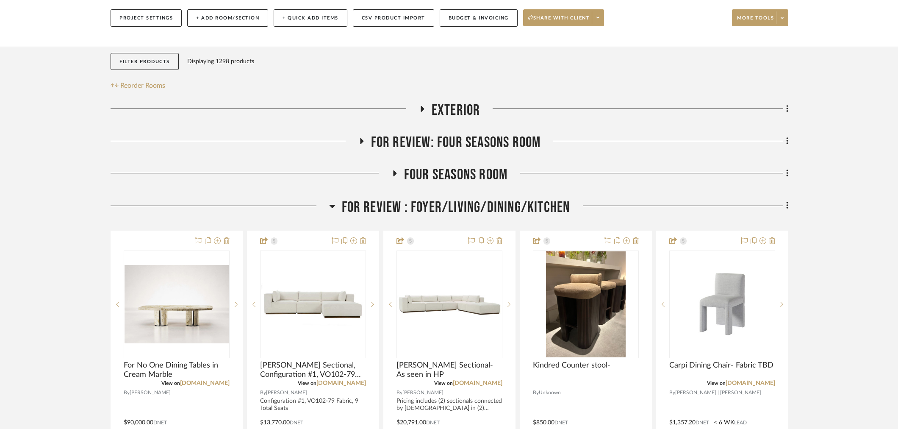
click at [447, 198] on span "FOR REVIEW : Foyer/Living/Dining/Kitchen" at bounding box center [456, 207] width 228 height 18
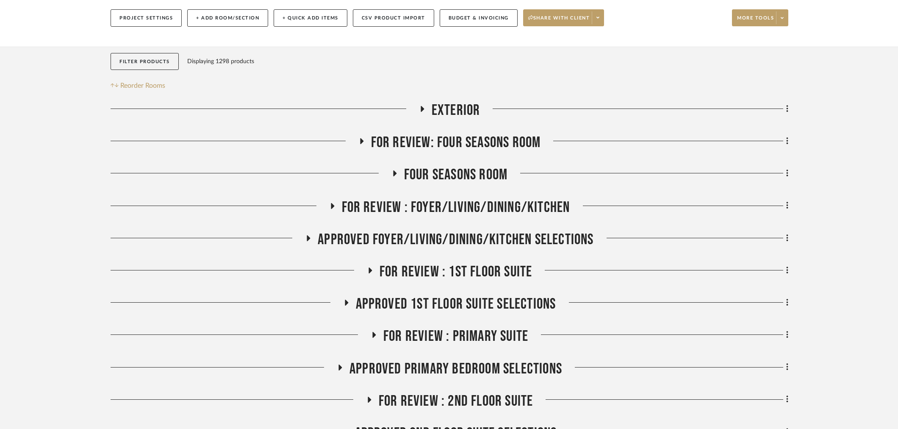
click at [441, 263] on span "FOR REVIEW : 1st Floor Suite" at bounding box center [456, 272] width 153 height 18
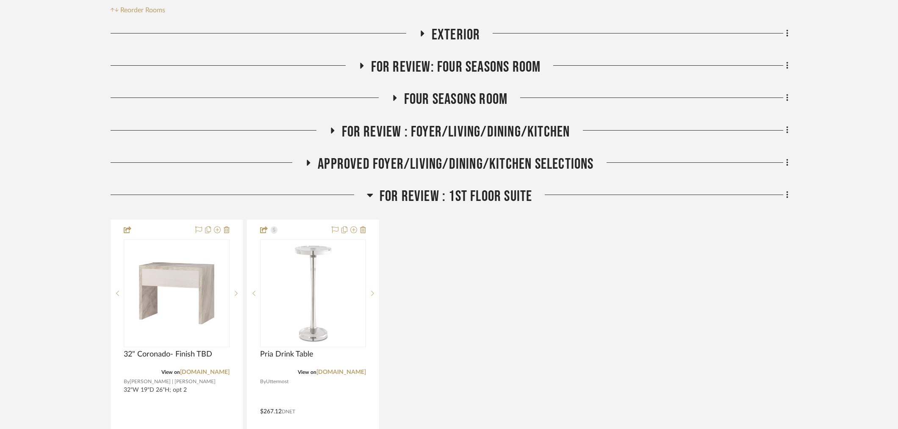
scroll to position [282, 0]
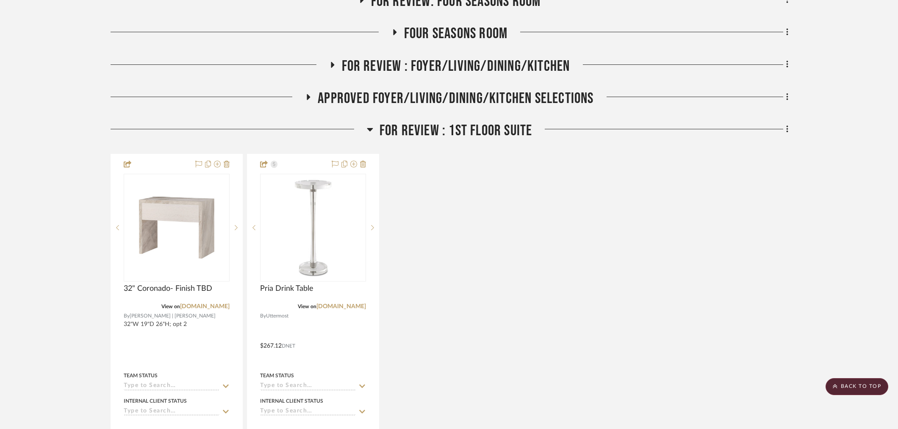
click at [443, 122] on span "FOR REVIEW : 1st Floor Suite" at bounding box center [456, 131] width 153 height 18
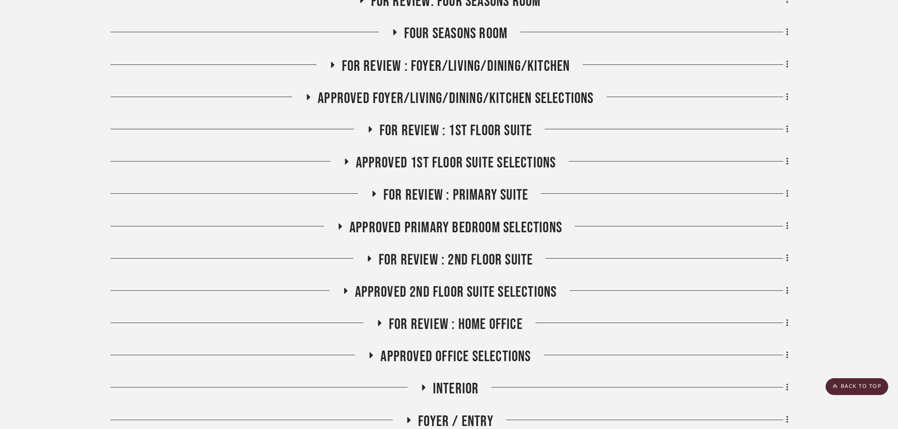
click at [455, 251] on span "FOR REVIEW : 2nd Floor Suite" at bounding box center [456, 260] width 155 height 18
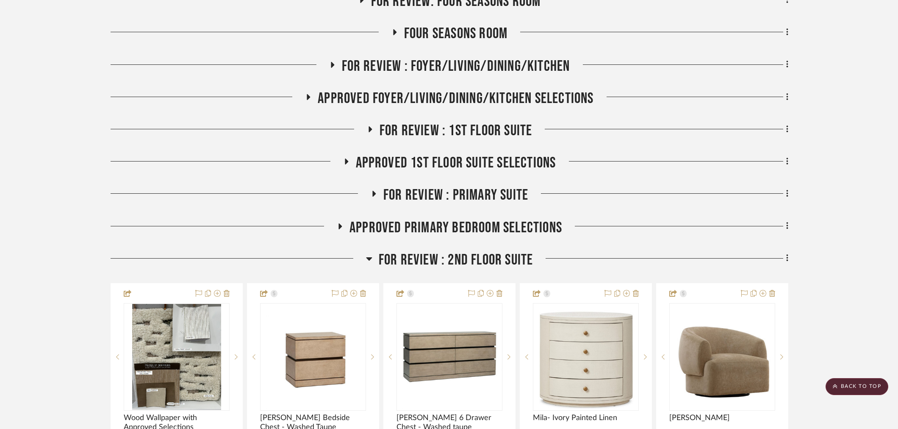
click at [456, 251] on span "FOR REVIEW : 2nd Floor Suite" at bounding box center [456, 260] width 155 height 18
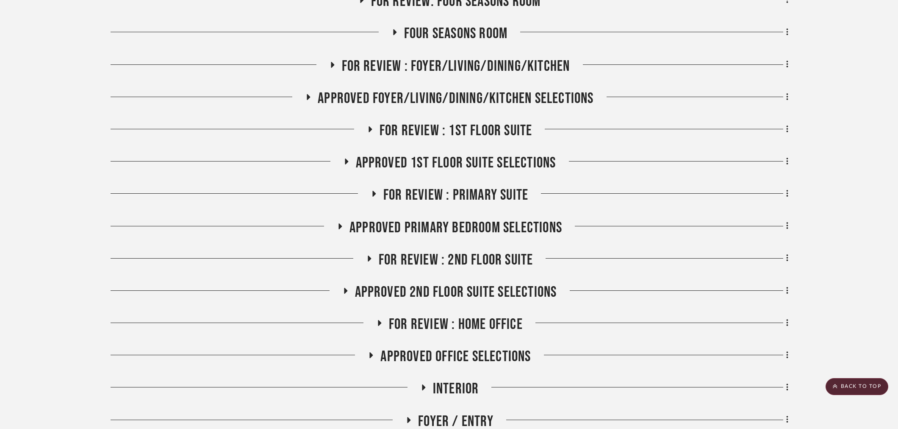
click at [443, 315] on span "FOR REVIEW : Home Office" at bounding box center [456, 324] width 134 height 18
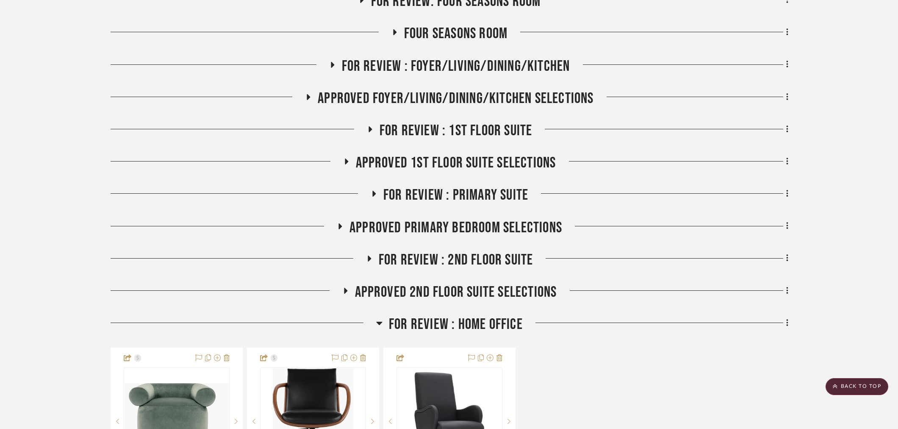
click at [443, 315] on span "FOR REVIEW : Home Office" at bounding box center [456, 324] width 134 height 18
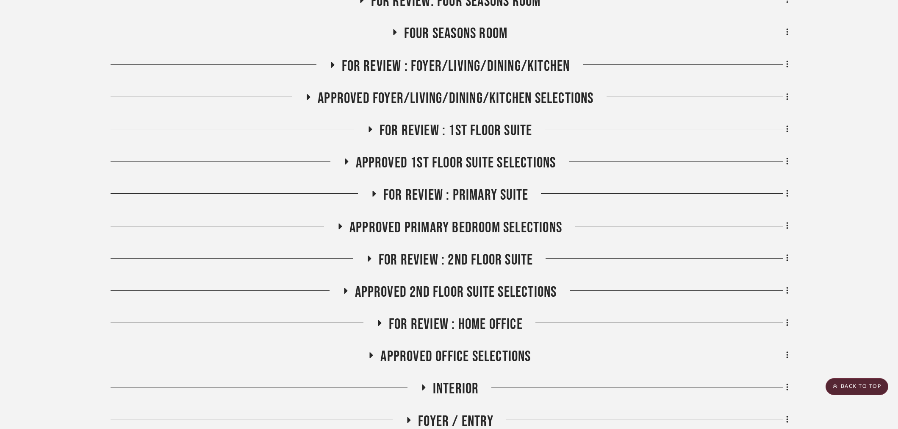
click at [434, 251] on span "FOR REVIEW : 2nd Floor Suite" at bounding box center [456, 260] width 155 height 18
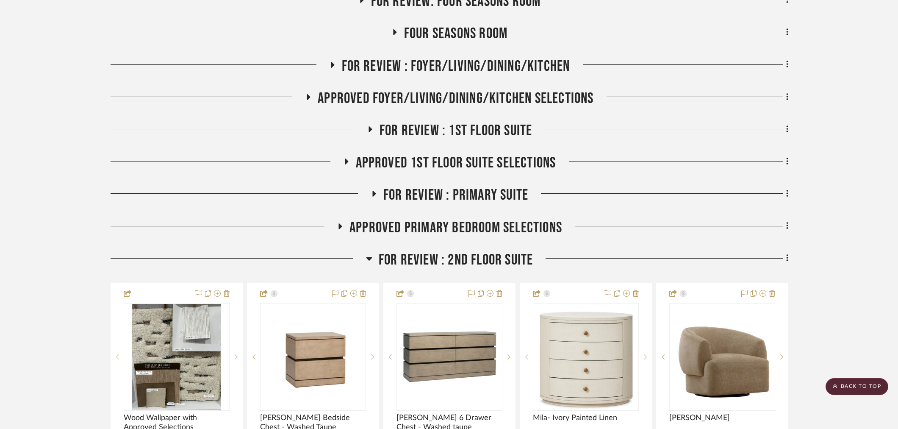
click at [434, 251] on span "FOR REVIEW : 2nd Floor Suite" at bounding box center [456, 260] width 155 height 18
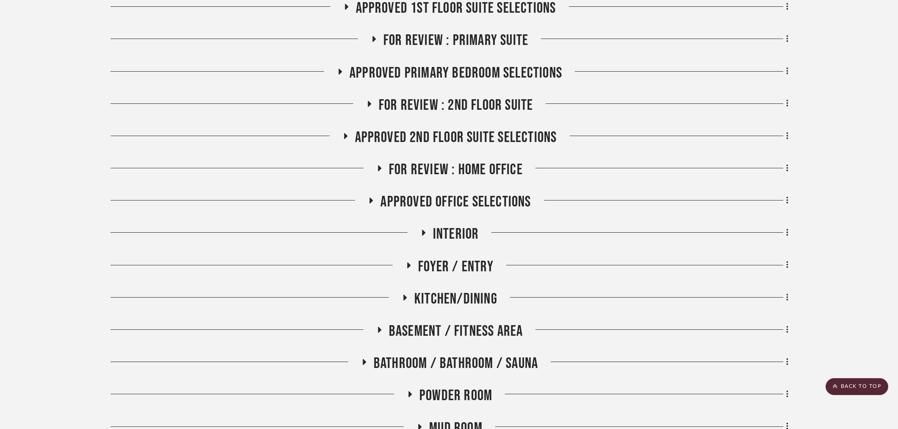
scroll to position [471, 0]
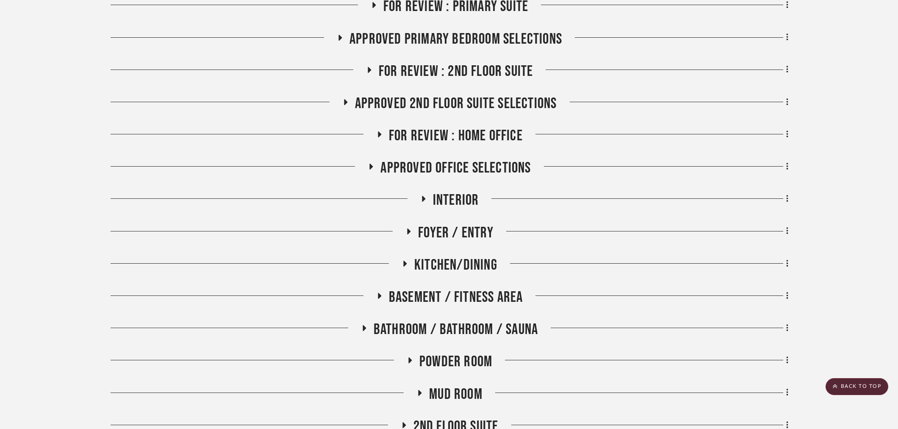
click at [450, 224] on span "Foyer / Entry" at bounding box center [455, 233] width 75 height 18
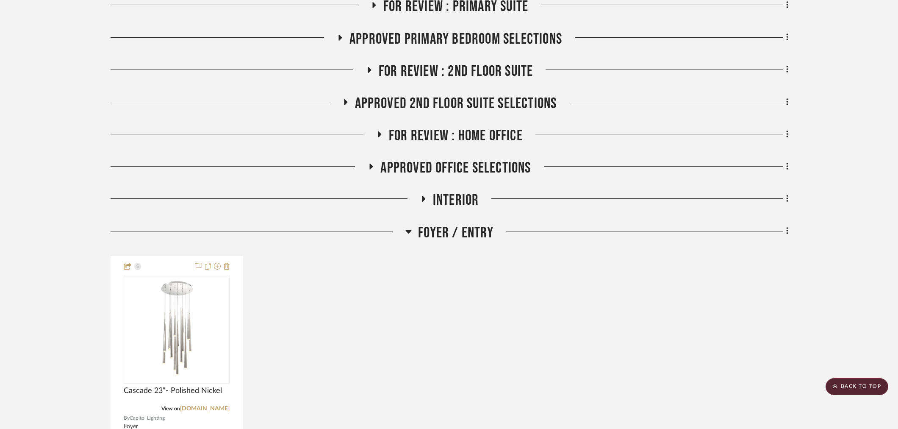
click at [450, 224] on span "Foyer / Entry" at bounding box center [455, 233] width 75 height 18
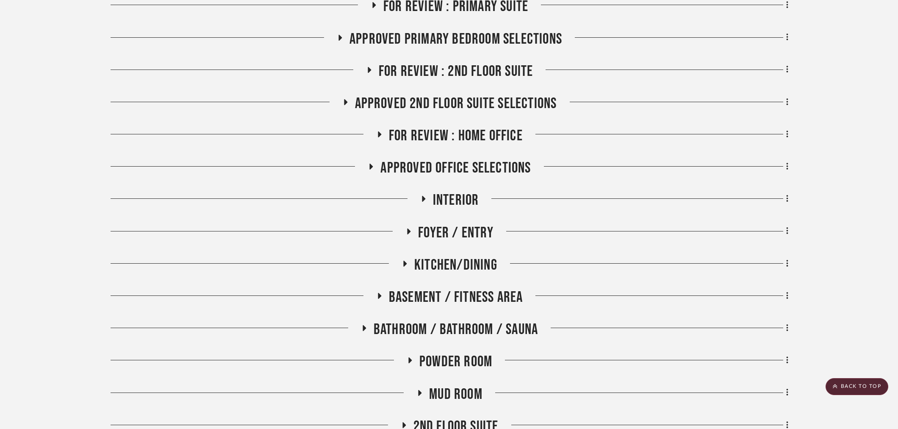
click at [447, 256] on span "Kitchen/Dining" at bounding box center [455, 265] width 83 height 18
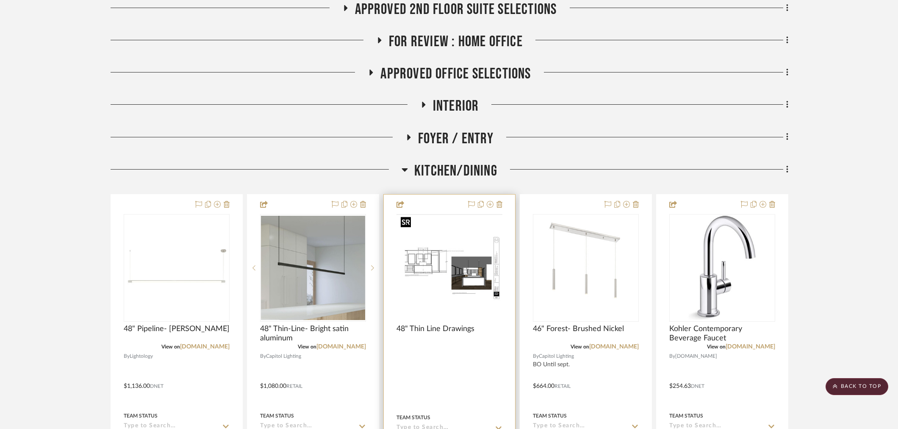
scroll to position [612, 0]
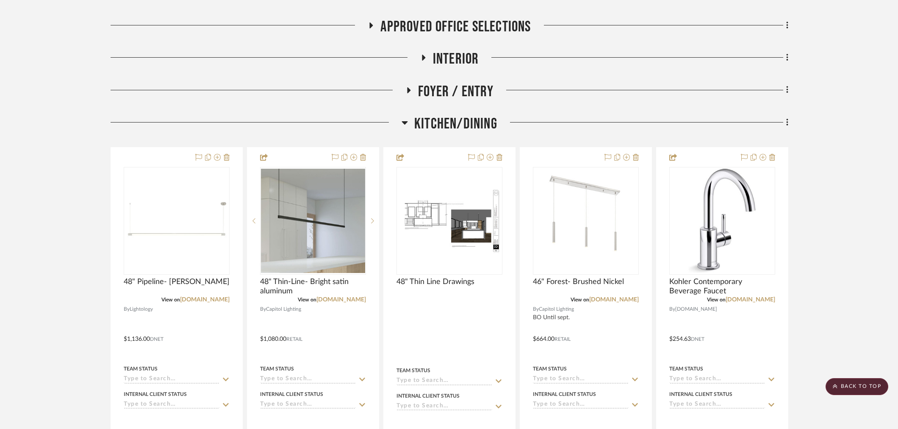
click at [474, 115] on span "Kitchen/Dining" at bounding box center [455, 124] width 83 height 18
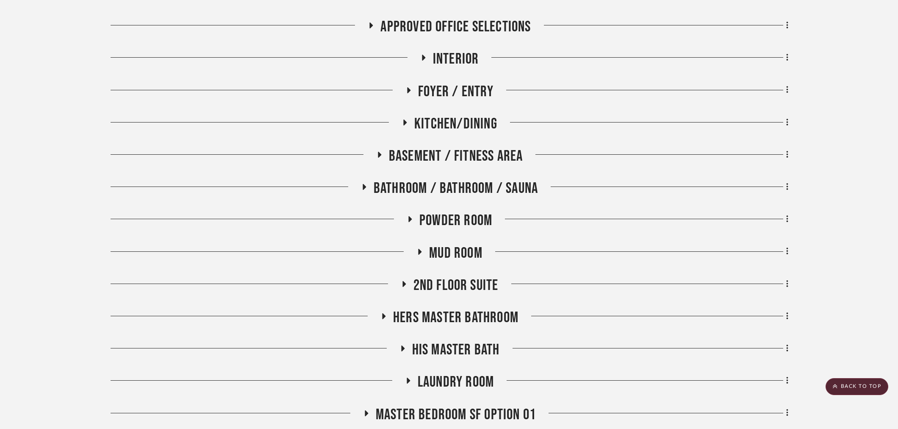
click at [463, 211] on span "Powder Room" at bounding box center [455, 220] width 73 height 18
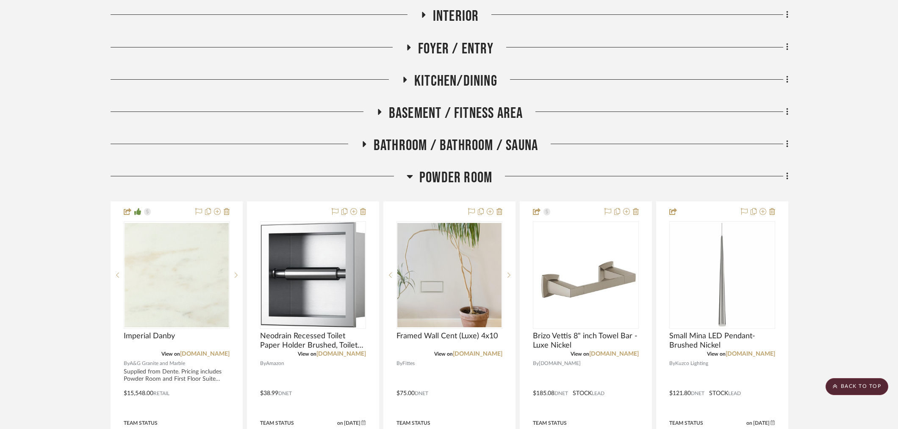
scroll to position [659, 0]
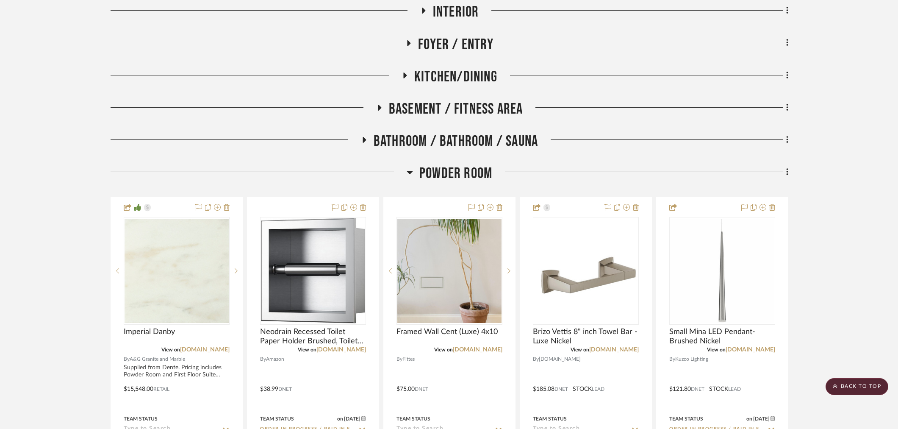
click at [464, 164] on span "Powder Room" at bounding box center [455, 173] width 73 height 18
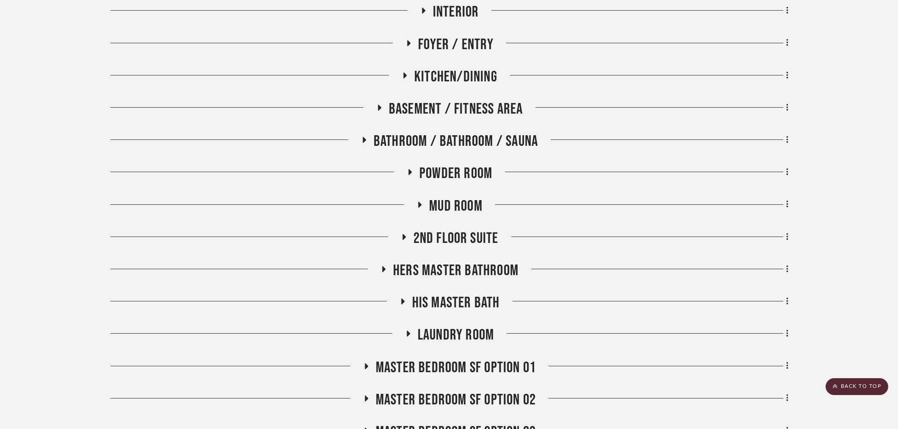
click at [455, 197] on span "Mud Room" at bounding box center [455, 206] width 53 height 18
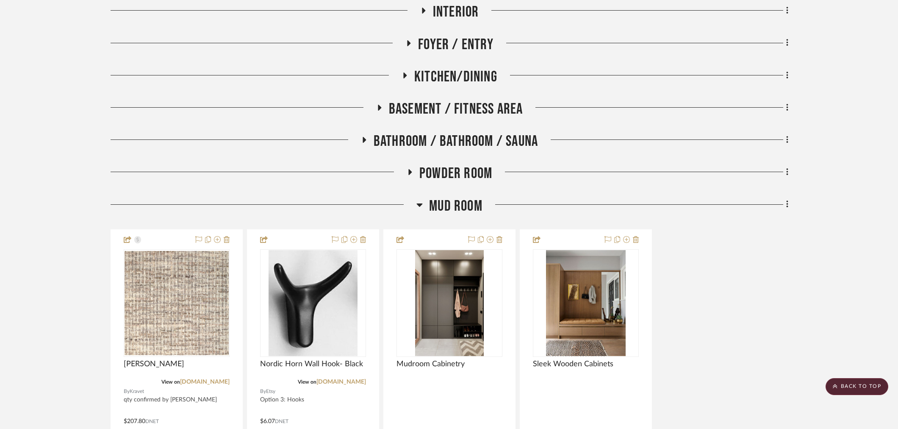
click at [455, 197] on span "Mud Room" at bounding box center [455, 206] width 53 height 18
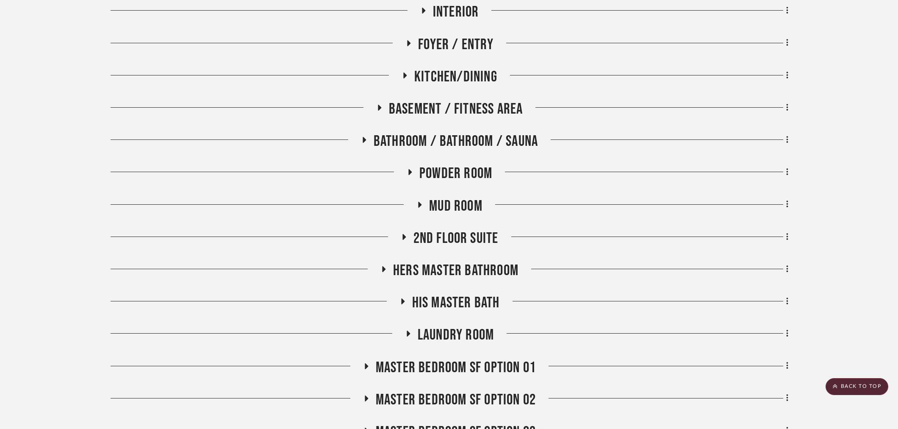
click at [448, 229] on span "2nd Floor Suite" at bounding box center [455, 238] width 85 height 18
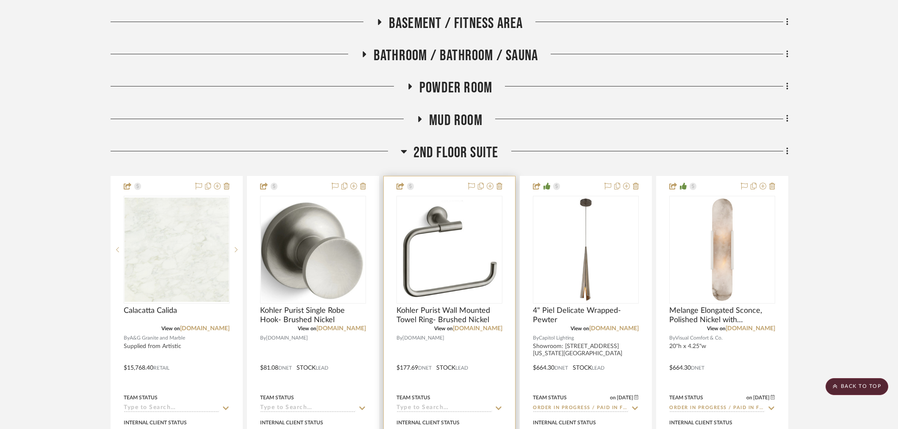
scroll to position [753, 0]
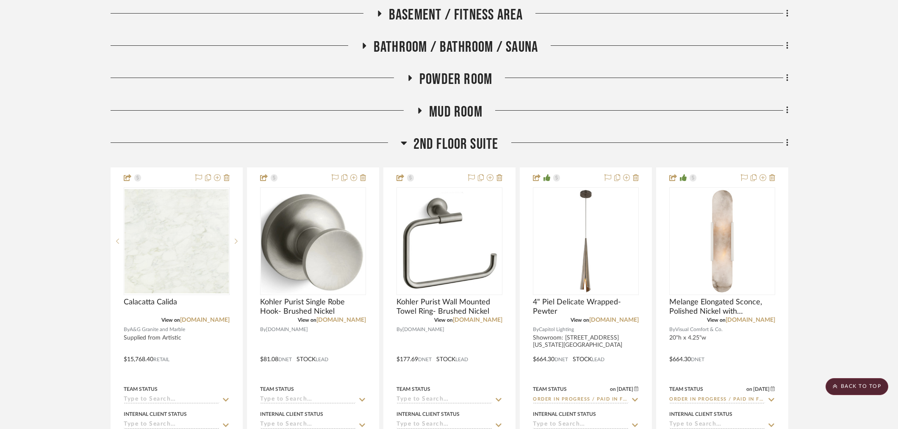
click at [459, 135] on span "2nd Floor Suite" at bounding box center [455, 144] width 85 height 18
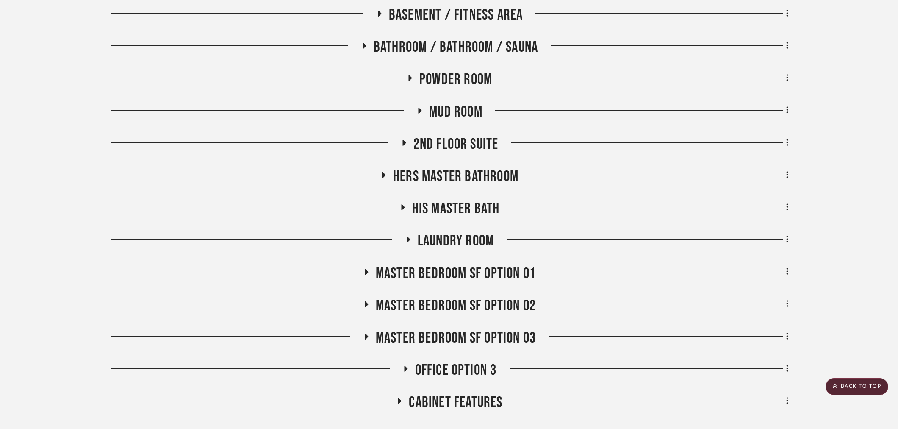
click at [440, 167] on span "Hers Master Bathroom" at bounding box center [455, 176] width 125 height 18
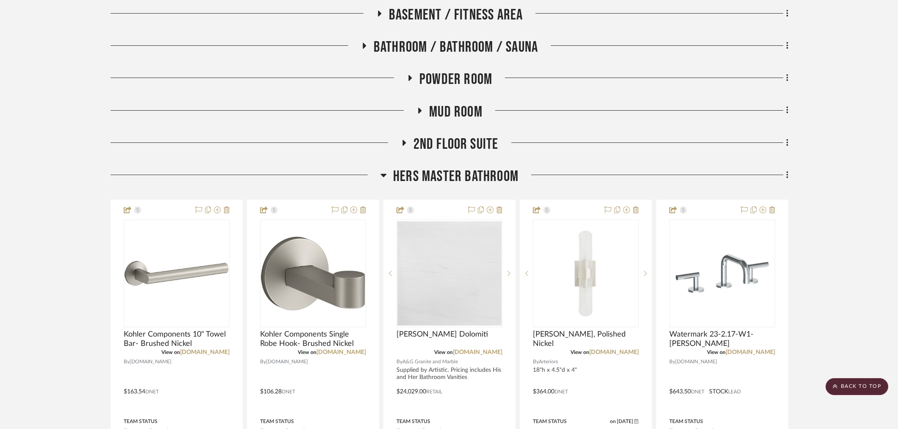
click at [440, 167] on span "Hers Master Bathroom" at bounding box center [455, 176] width 125 height 18
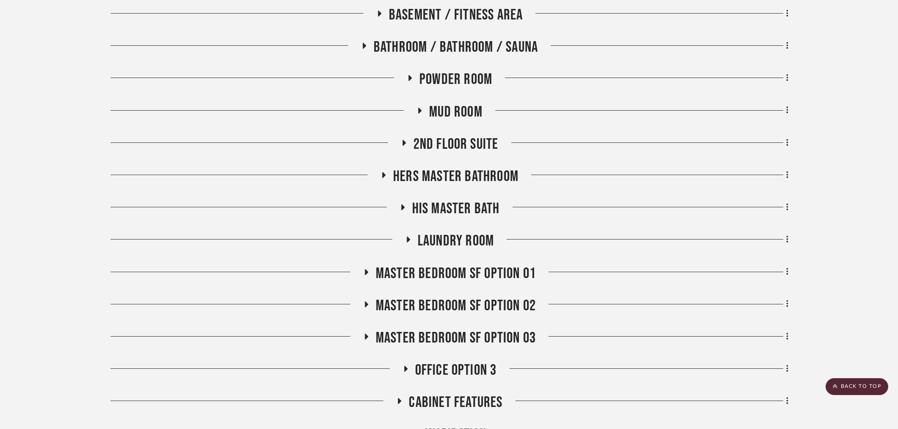
click at [437, 200] on span "His Master Bath" at bounding box center [456, 209] width 88 height 18
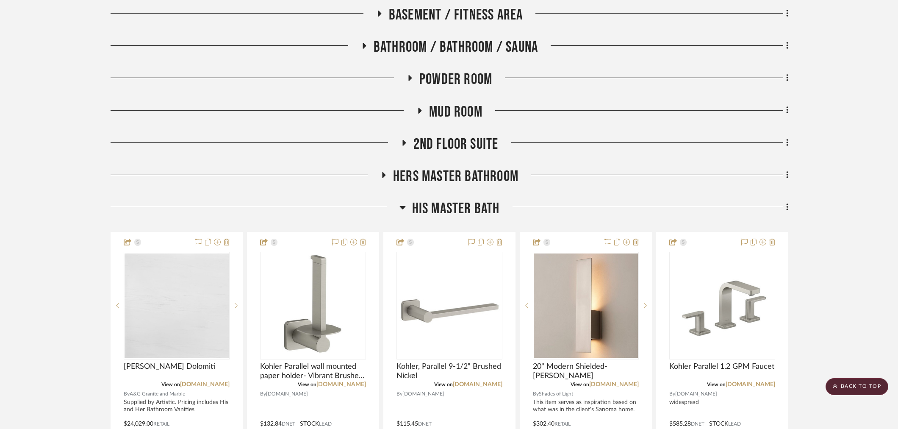
click at [437, 200] on span "His Master Bath" at bounding box center [456, 209] width 88 height 18
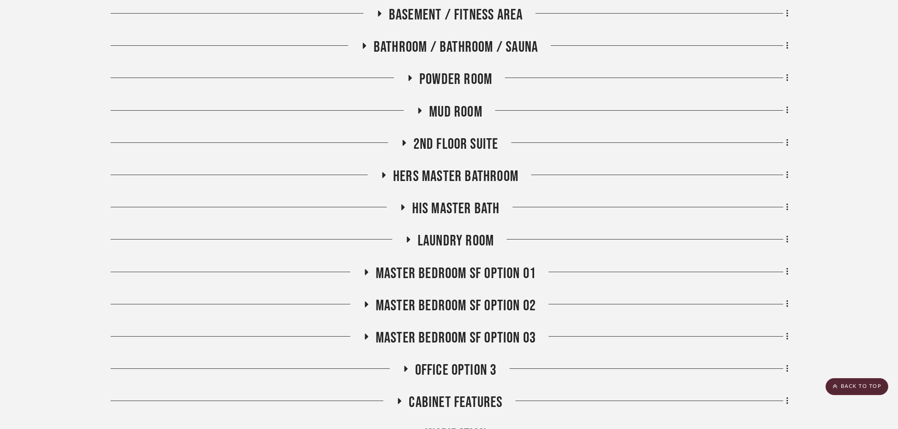
click at [435, 232] on span "Laundry Room" at bounding box center [456, 241] width 76 height 18
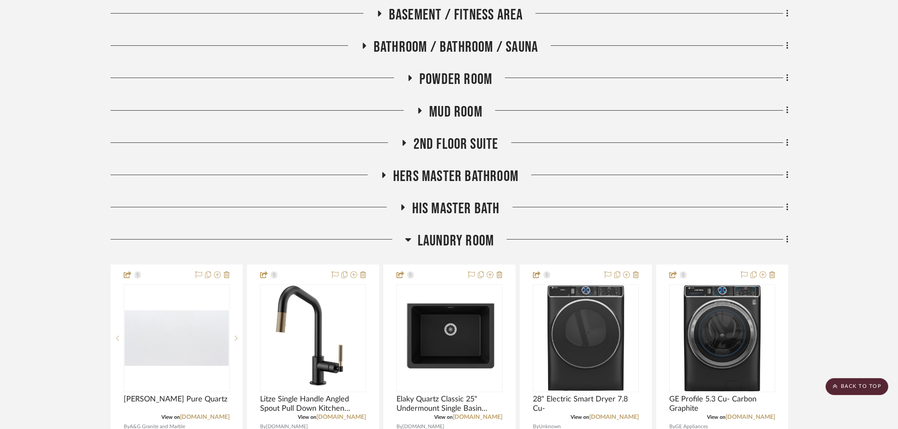
click at [435, 232] on span "Laundry Room" at bounding box center [456, 241] width 76 height 18
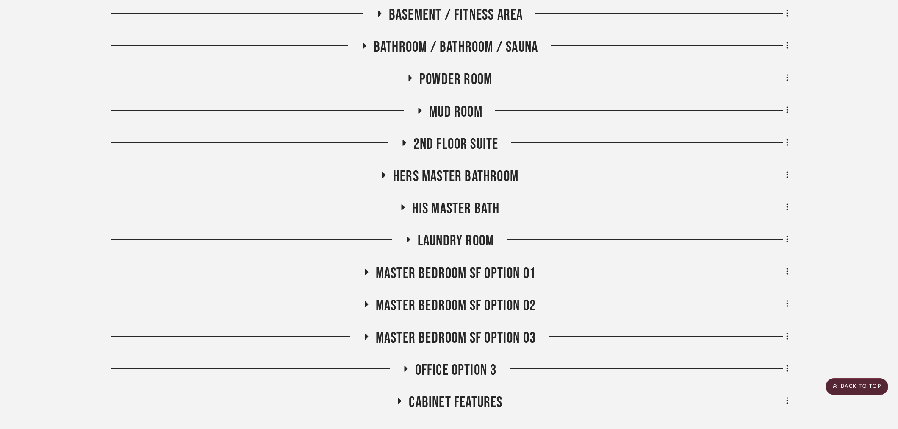
click at [433, 264] on span "Master Bedroom SF Option 01" at bounding box center [456, 273] width 160 height 18
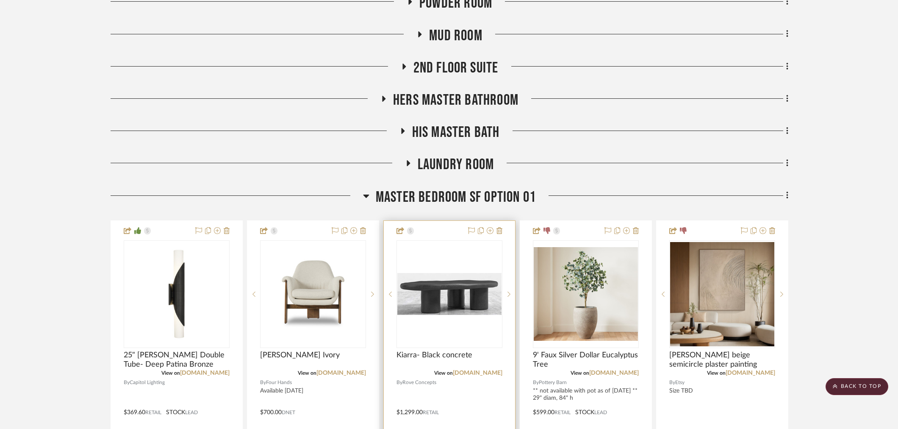
scroll to position [847, 0]
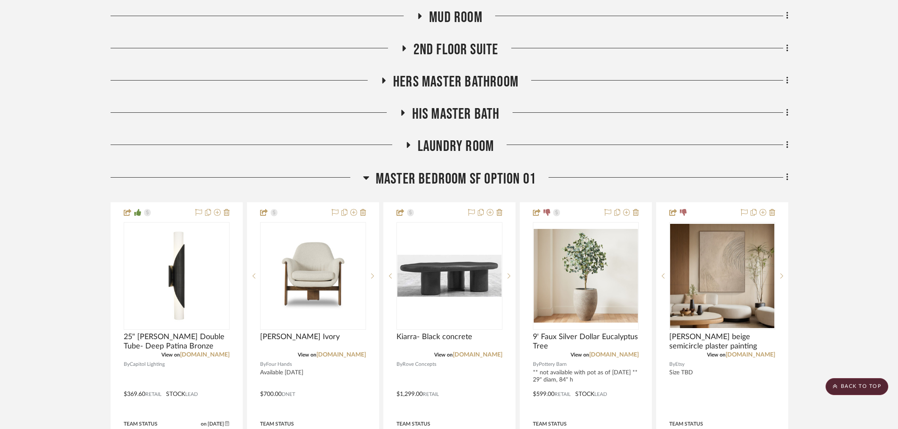
click at [459, 170] on span "Master Bedroom SF Option 01" at bounding box center [456, 179] width 160 height 18
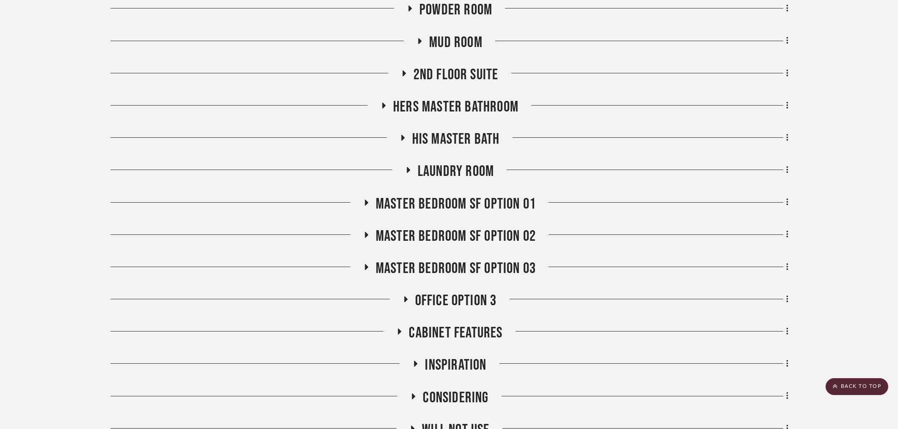
scroll to position [706, 0]
